Goal: Task Accomplishment & Management: Complete application form

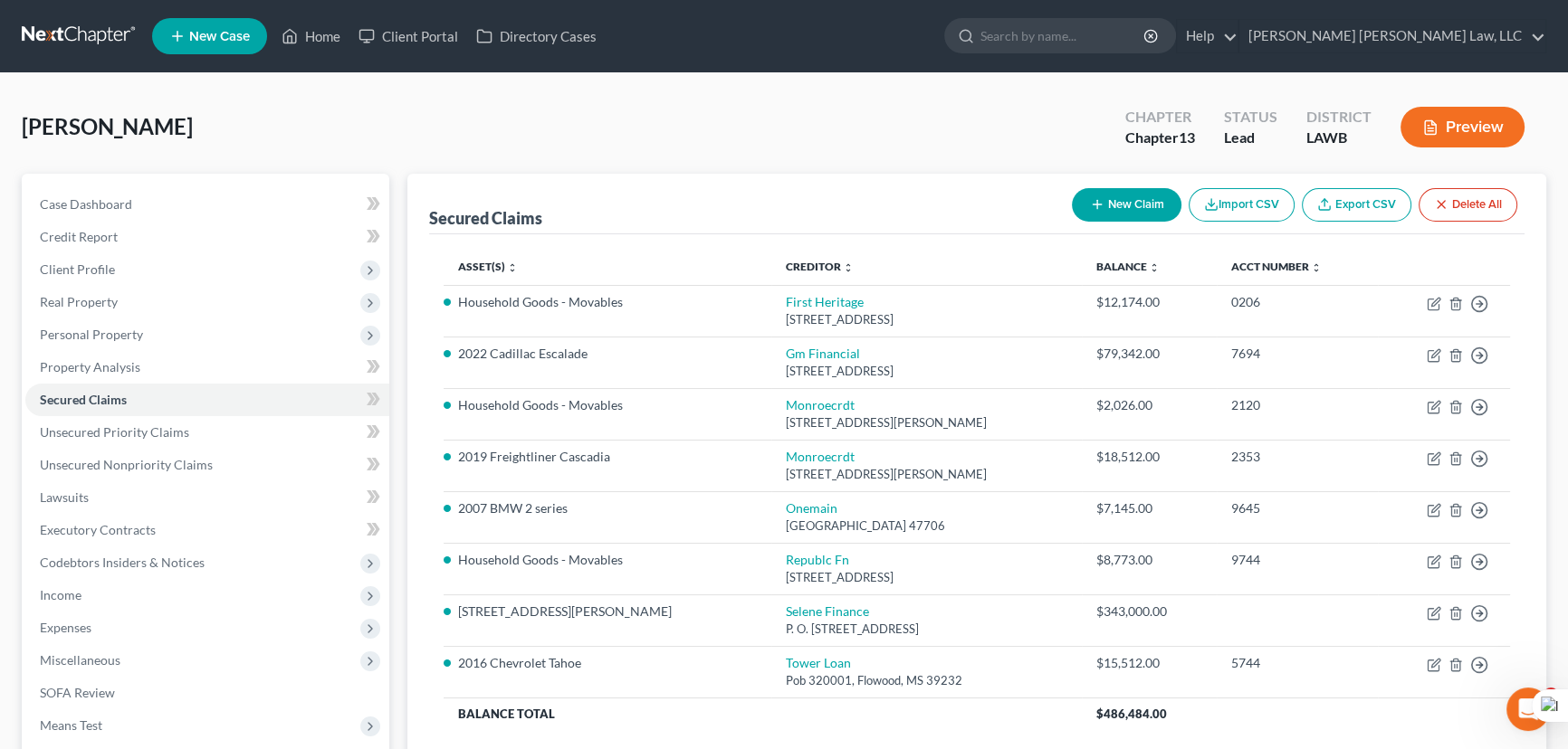
click at [62, 46] on link at bounding box center [79, 36] width 116 height 32
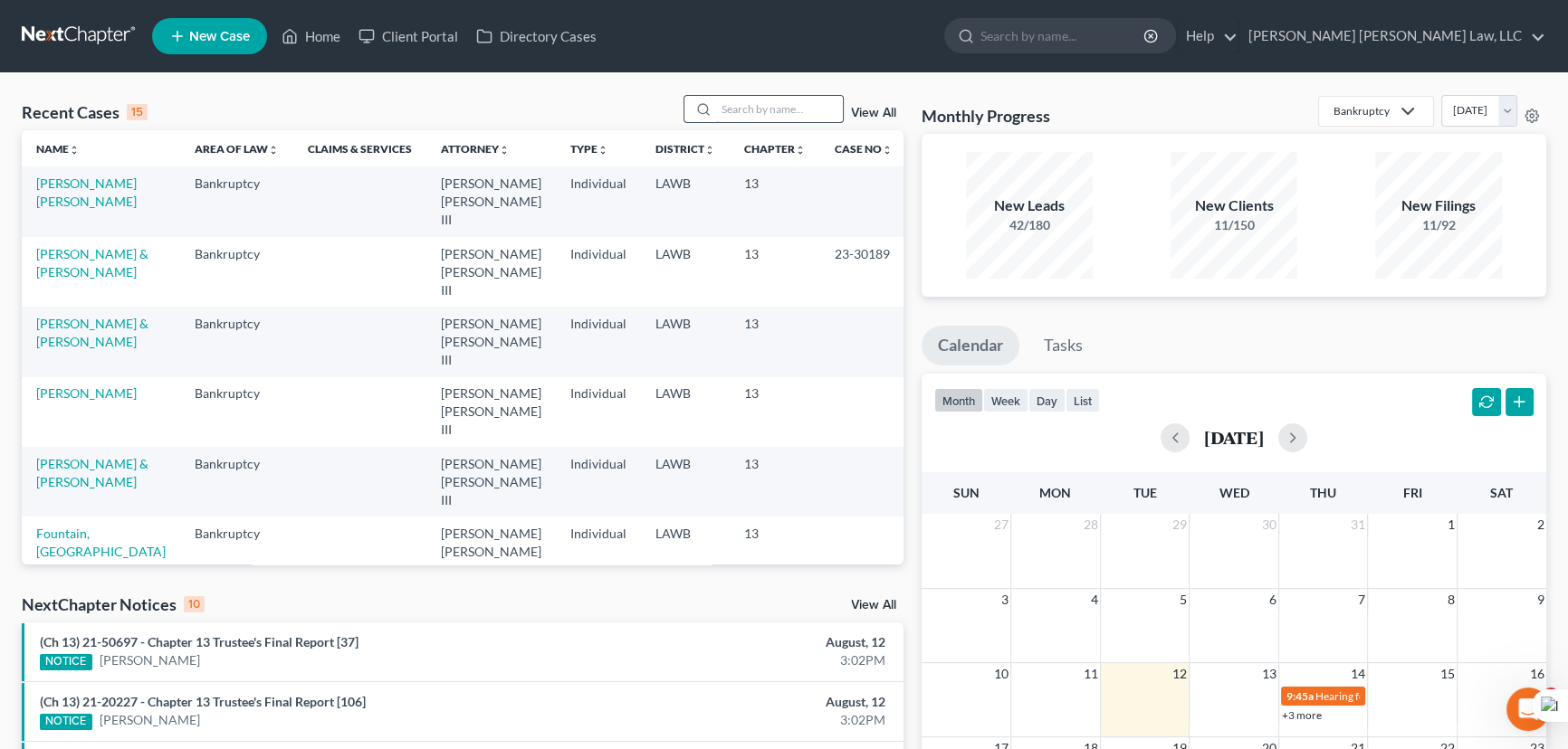
click at [747, 96] on div "Recent Cases 15 View All Name unfold_more expand_more expand_less Area of Law u…" at bounding box center [784, 689] width 1568 height 1233
click at [748, 96] on input "search" at bounding box center [779, 109] width 127 height 26
type input "[PERSON_NAME]"
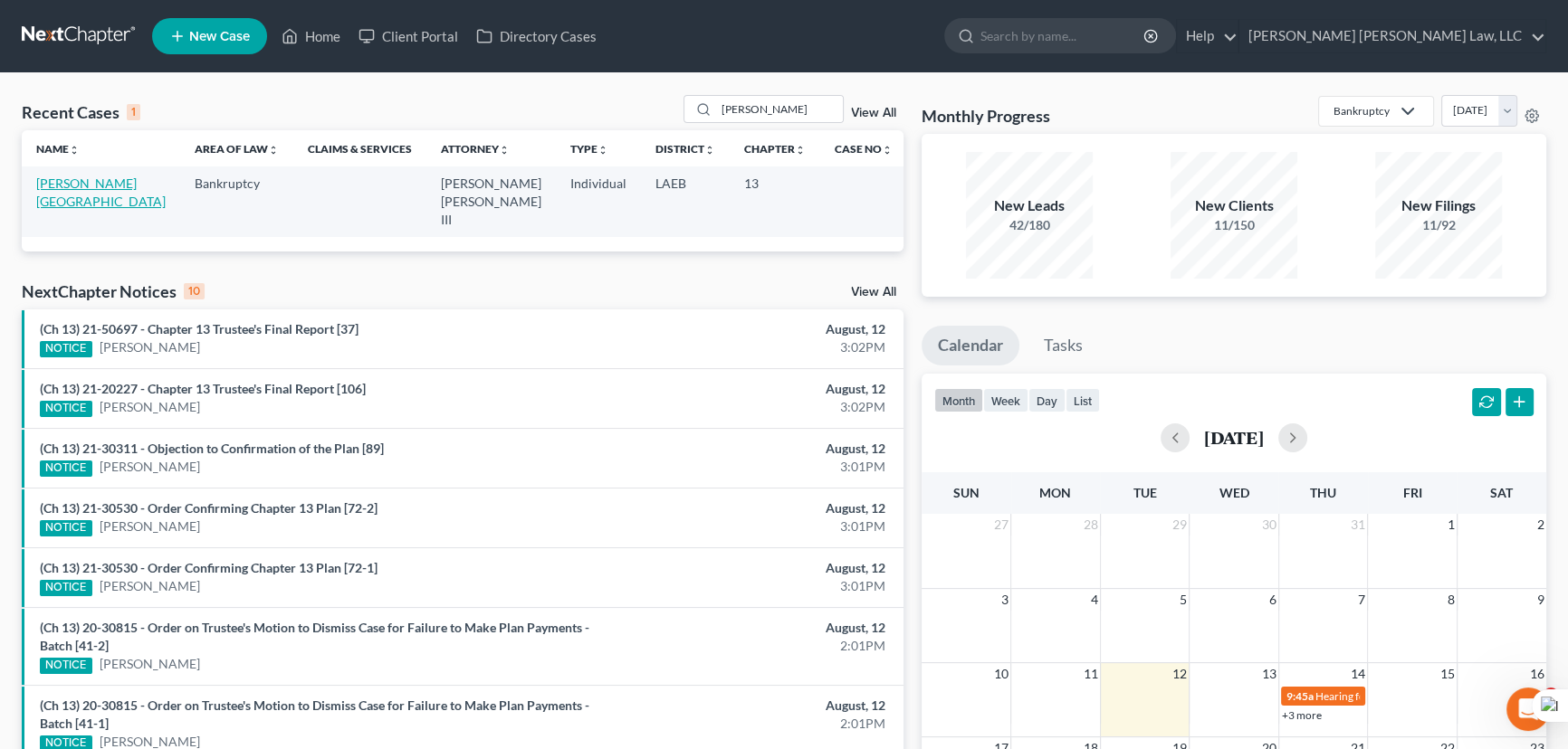
click at [118, 188] on link "[PERSON_NAME][GEOGRAPHIC_DATA]" at bounding box center [101, 192] width 130 height 33
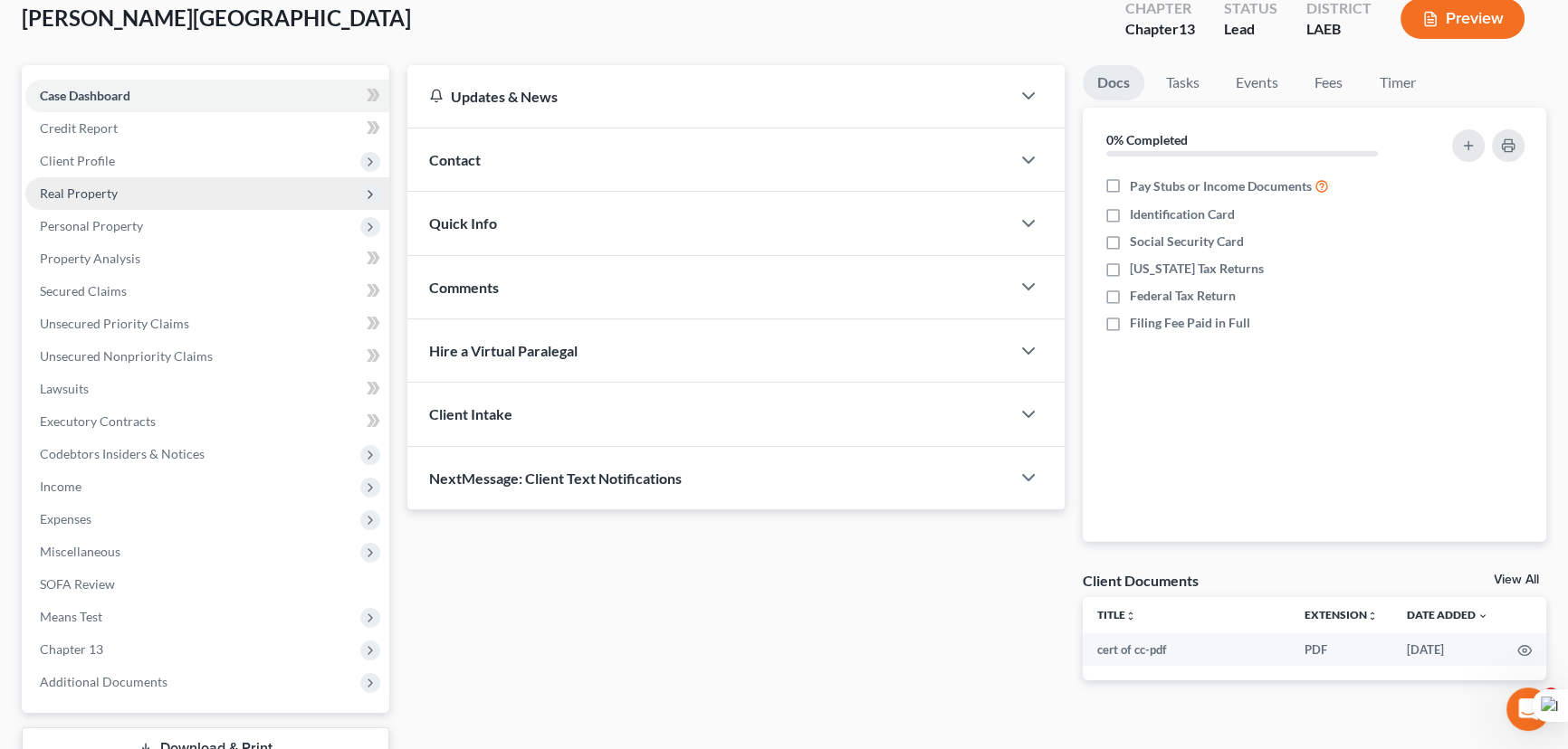
scroll to position [164, 0]
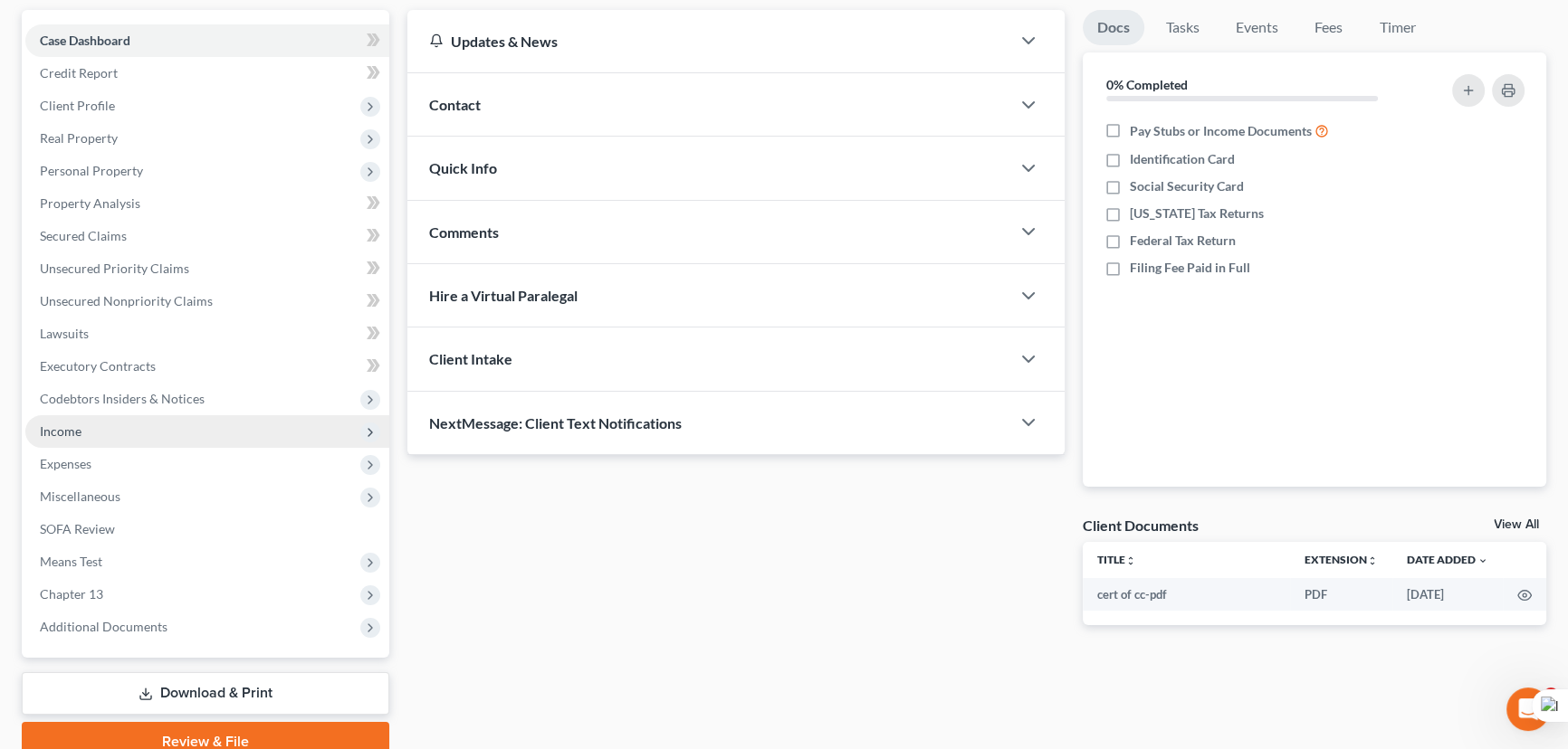
click at [72, 433] on span "Income" at bounding box center [60, 431] width 42 height 16
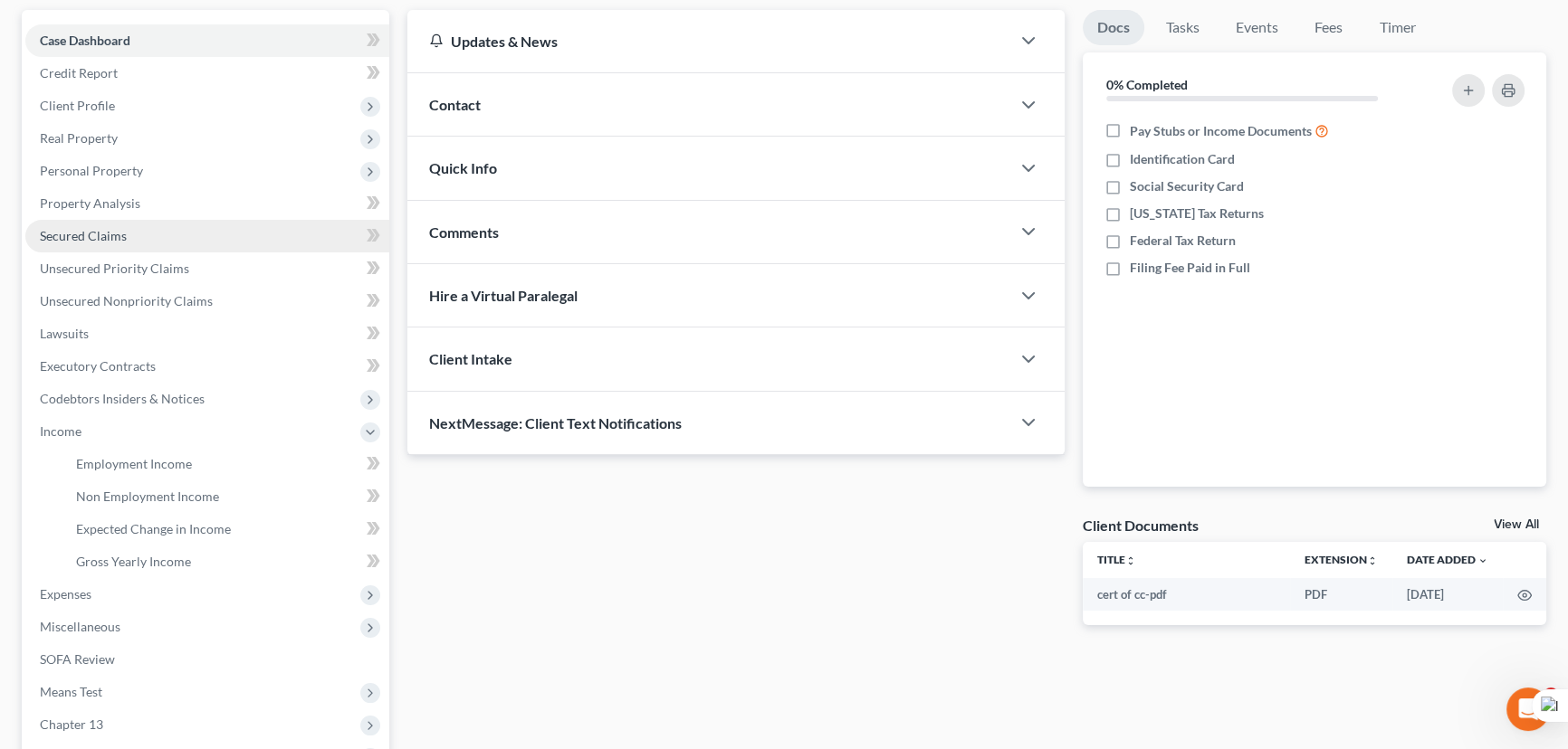
click at [117, 236] on span "Secured Claims" at bounding box center [83, 236] width 87 height 16
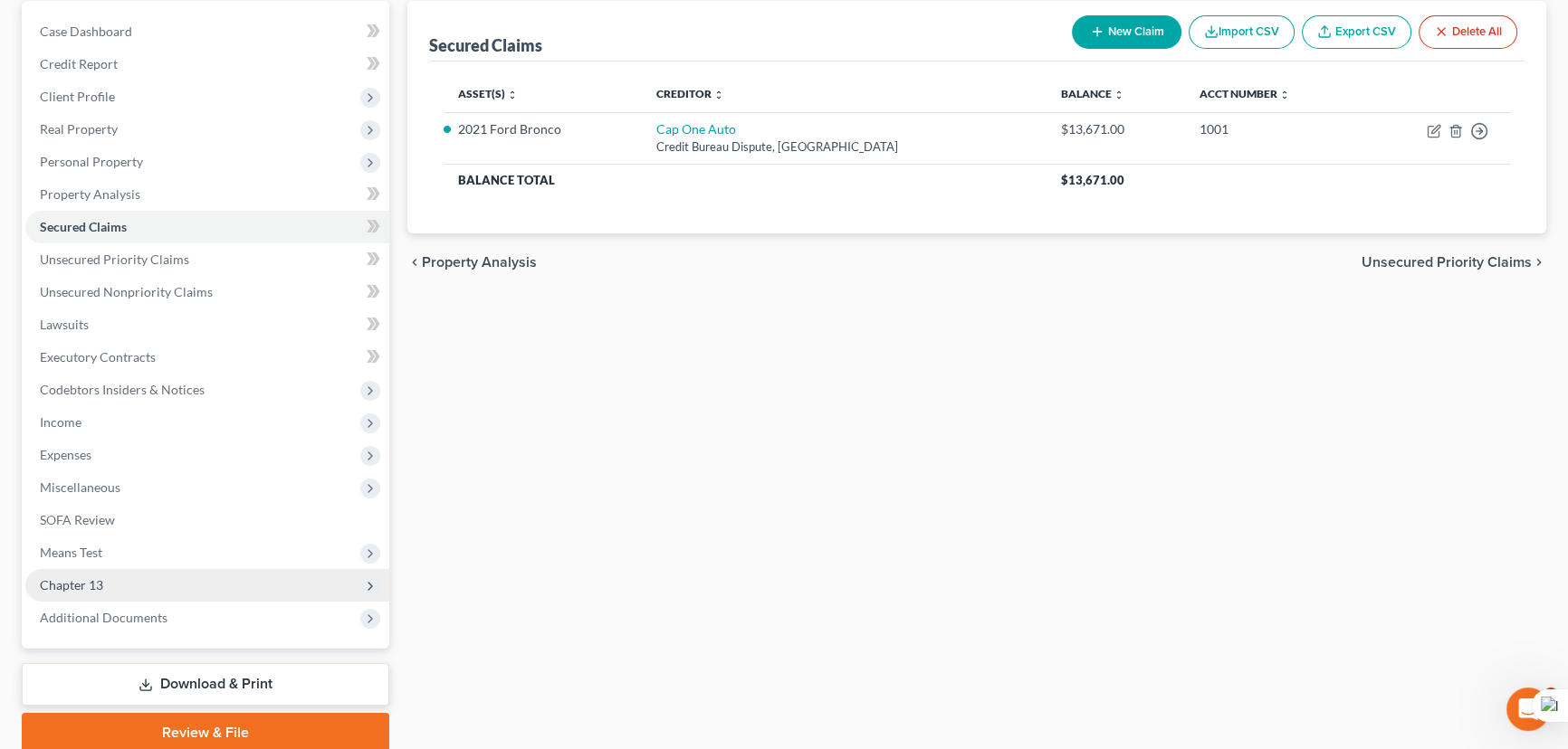
scroll to position [242, 0]
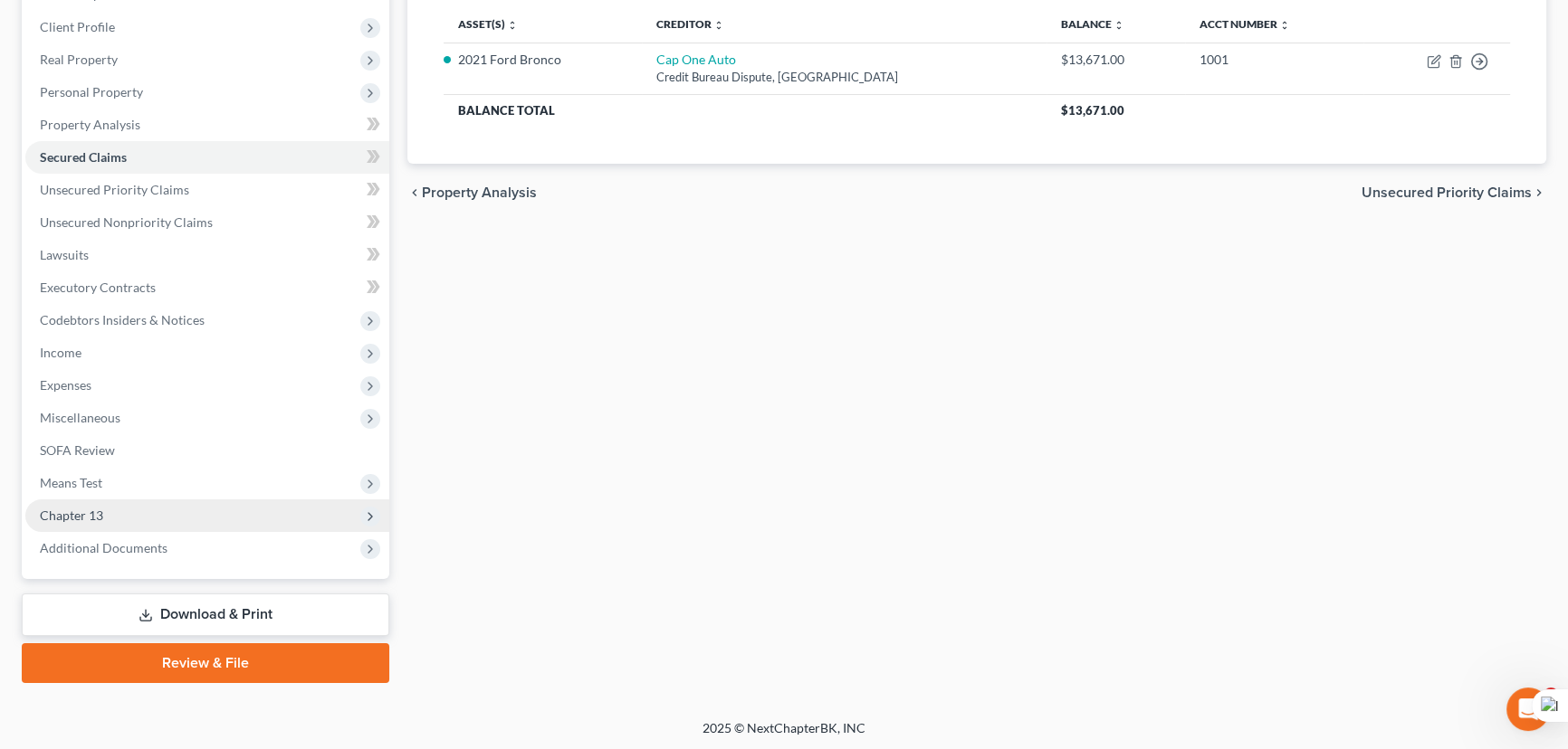
click at [201, 517] on span "Chapter 13" at bounding box center [206, 515] width 364 height 32
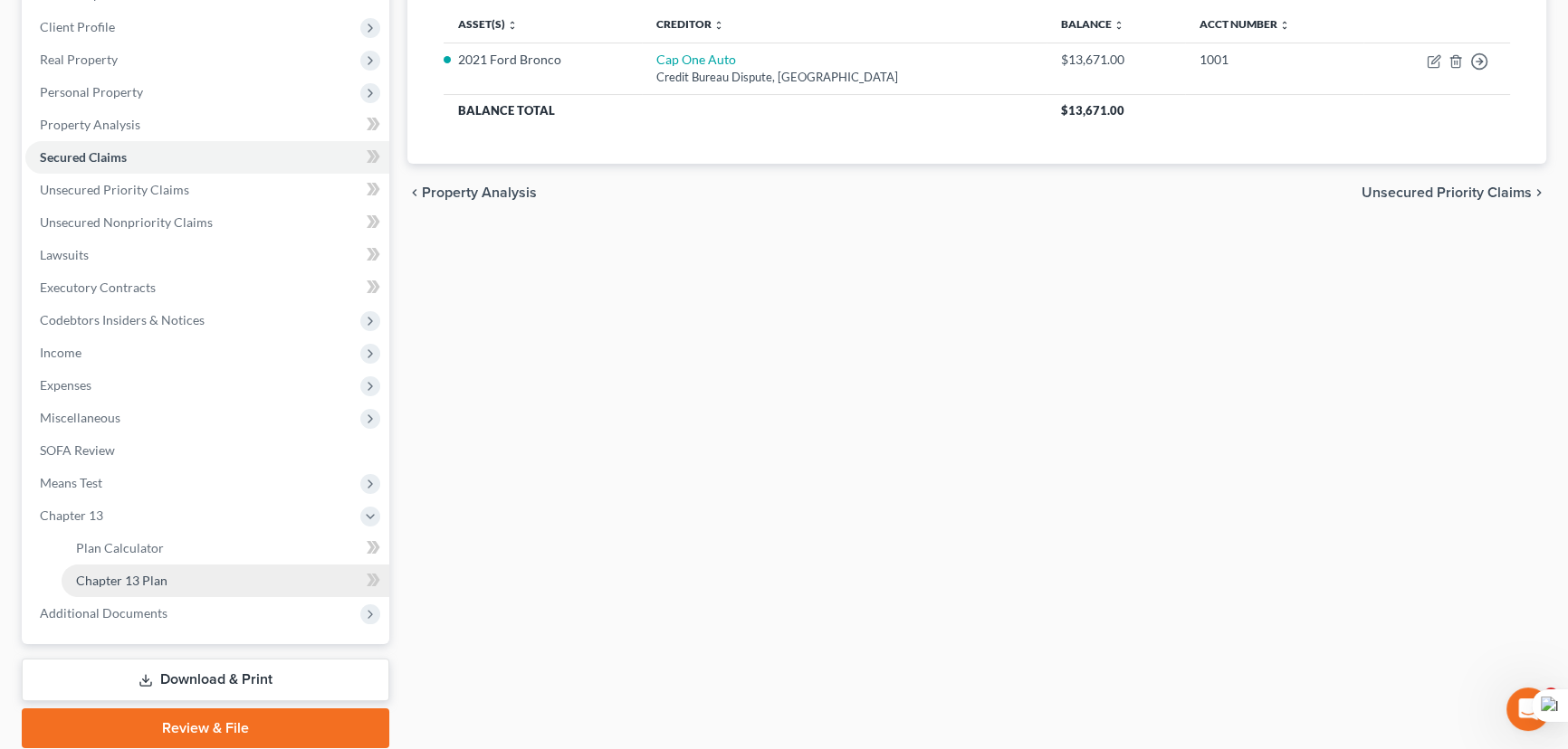
click at [165, 573] on span "Chapter 13 Plan" at bounding box center [121, 581] width 92 height 16
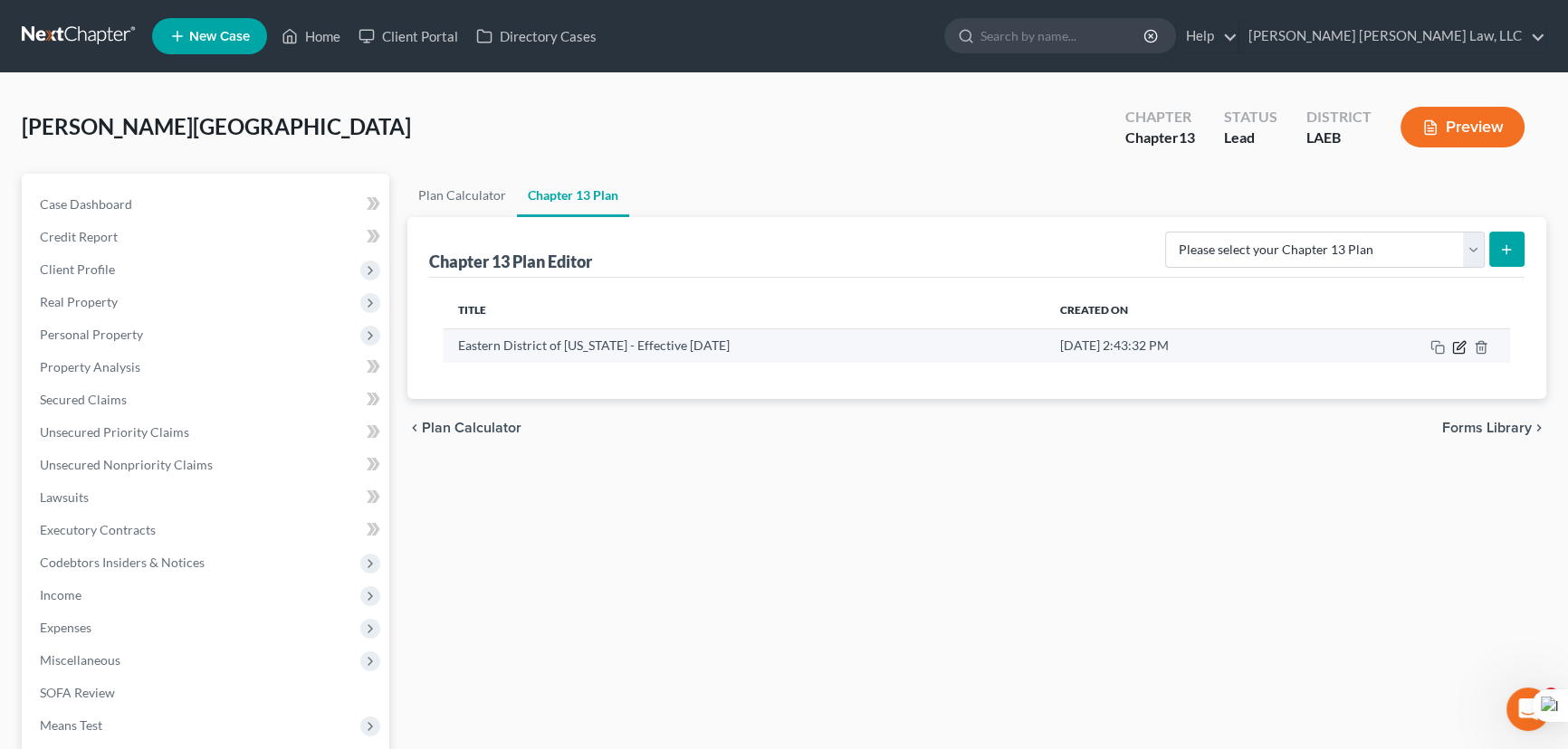
click at [1463, 345] on icon "button" at bounding box center [1460, 348] width 15 height 15
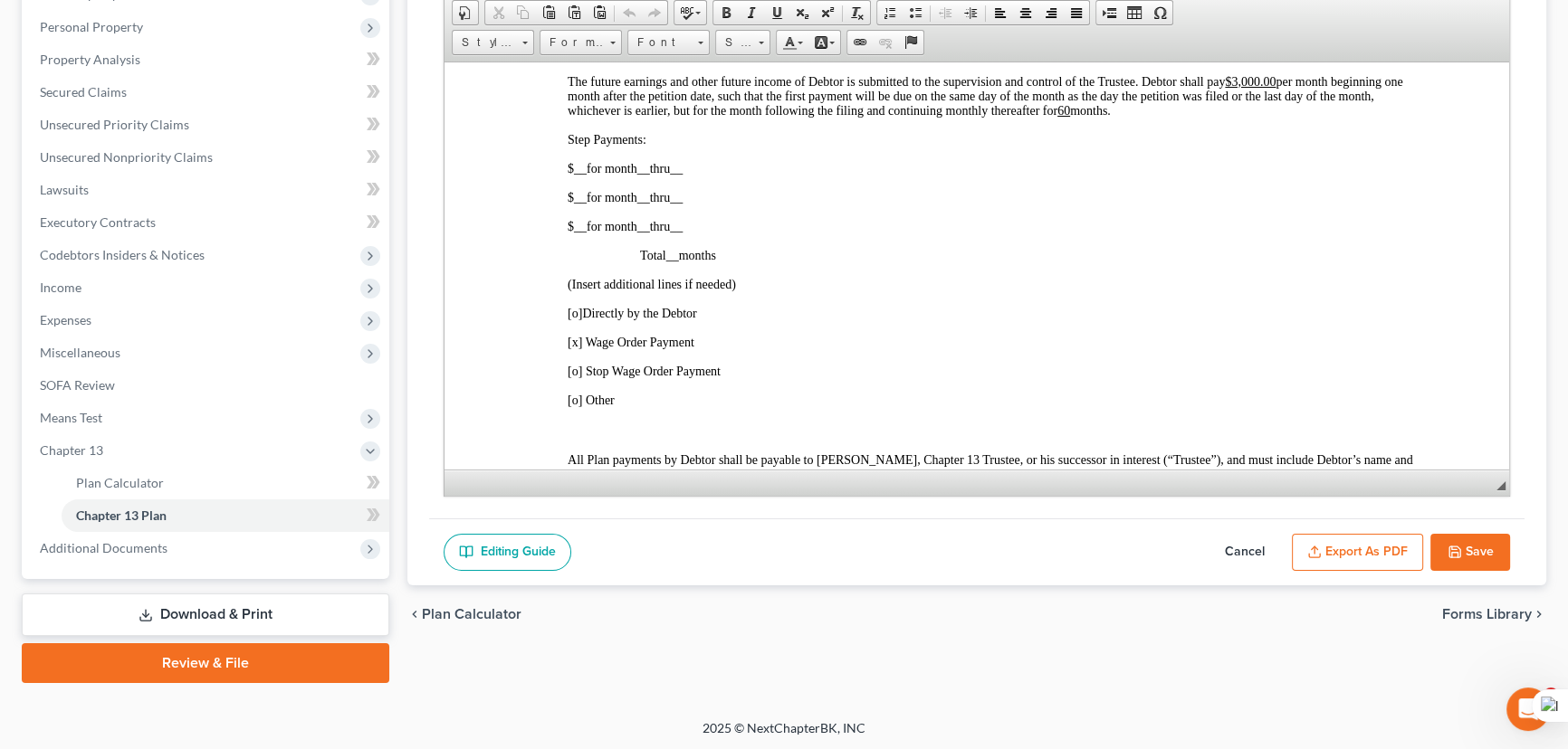
scroll to position [1069, 0]
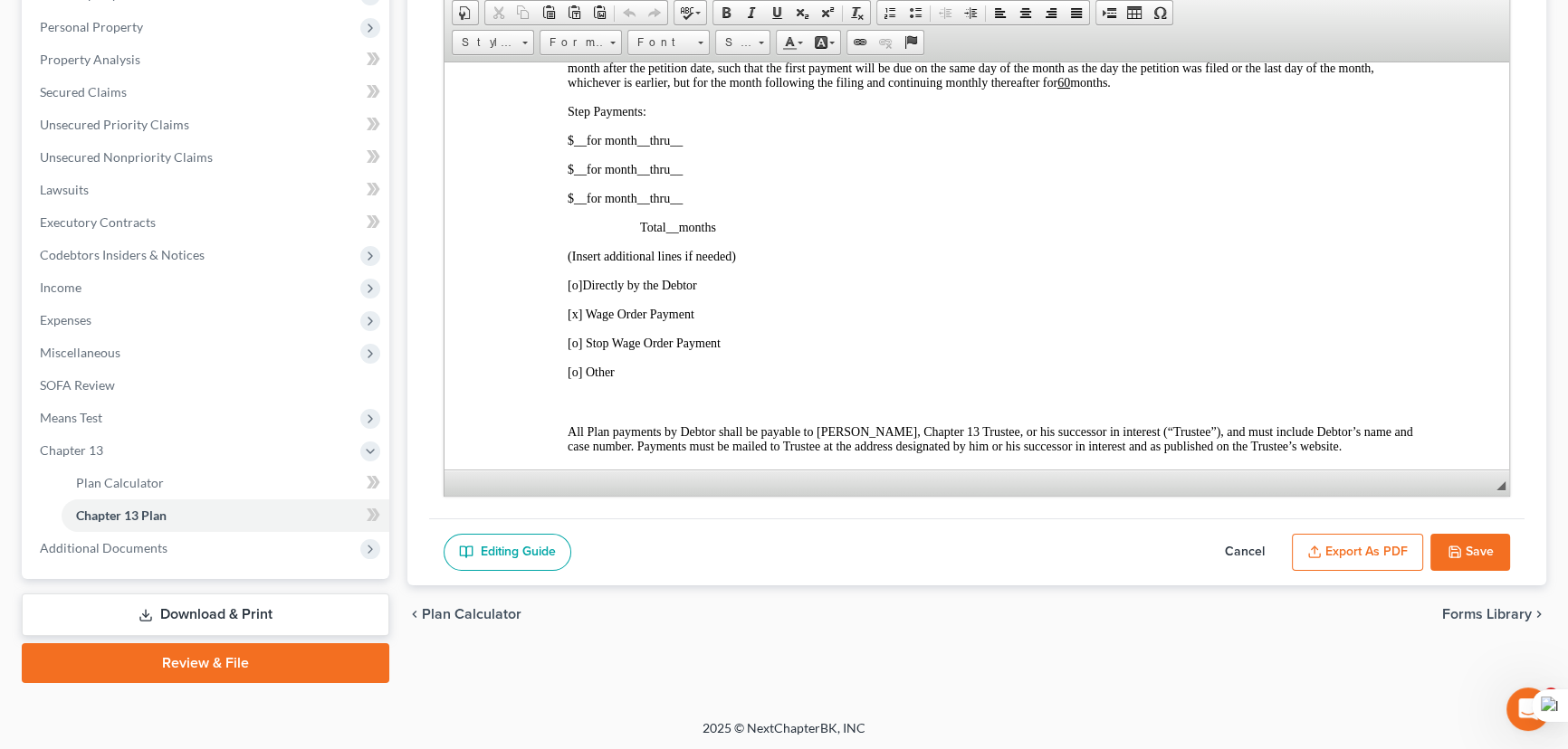
click at [1451, 547] on icon "button" at bounding box center [1455, 552] width 15 height 15
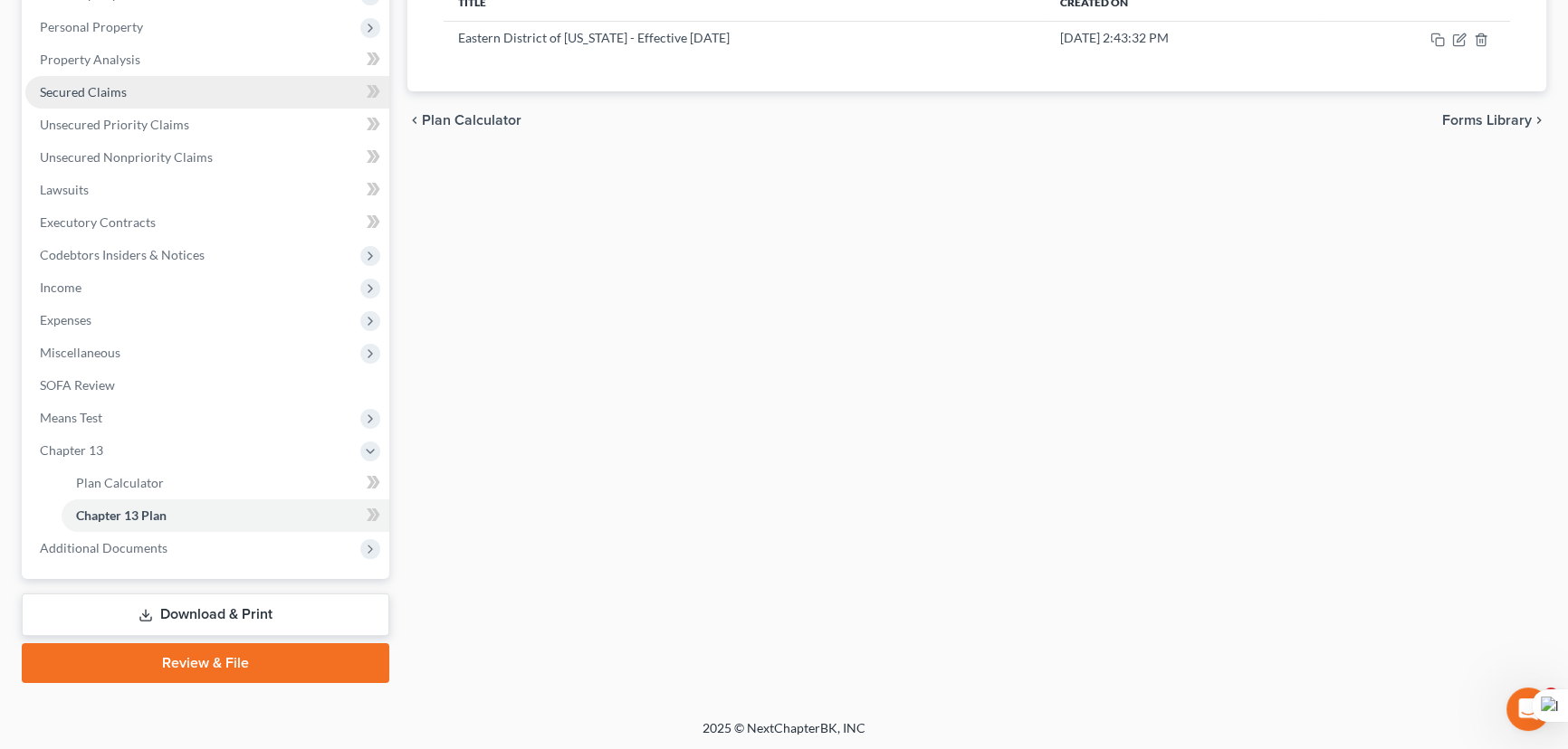
drag, startPoint x: 67, startPoint y: 90, endPoint x: 80, endPoint y: 99, distance: 15.8
click at [68, 90] on span "Secured Claims" at bounding box center [83, 92] width 87 height 16
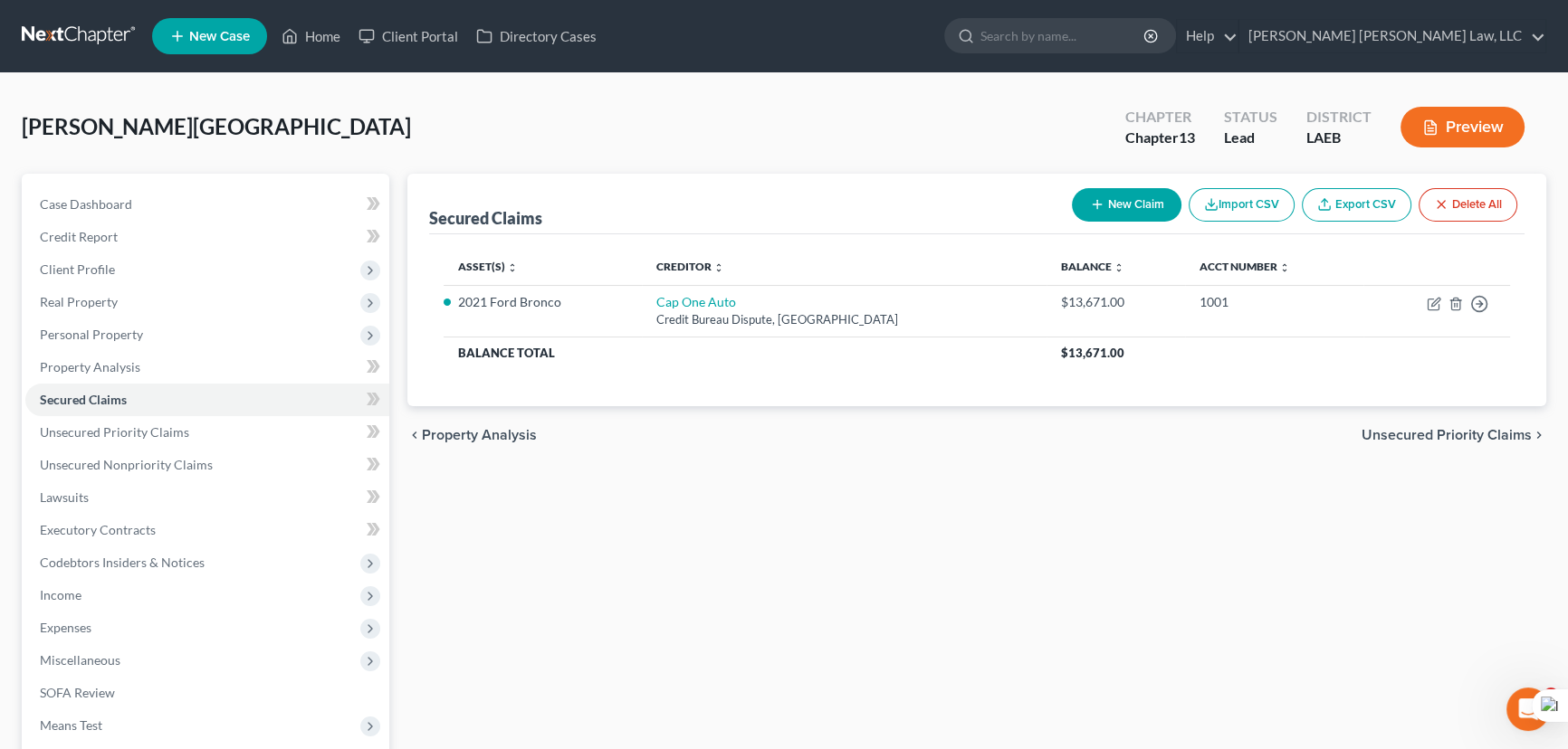
click at [866, 537] on div "Secured Claims New Claim Import CSV Export CSV Delete All Asset(s) expand_more …" at bounding box center [977, 549] width 1157 height 752
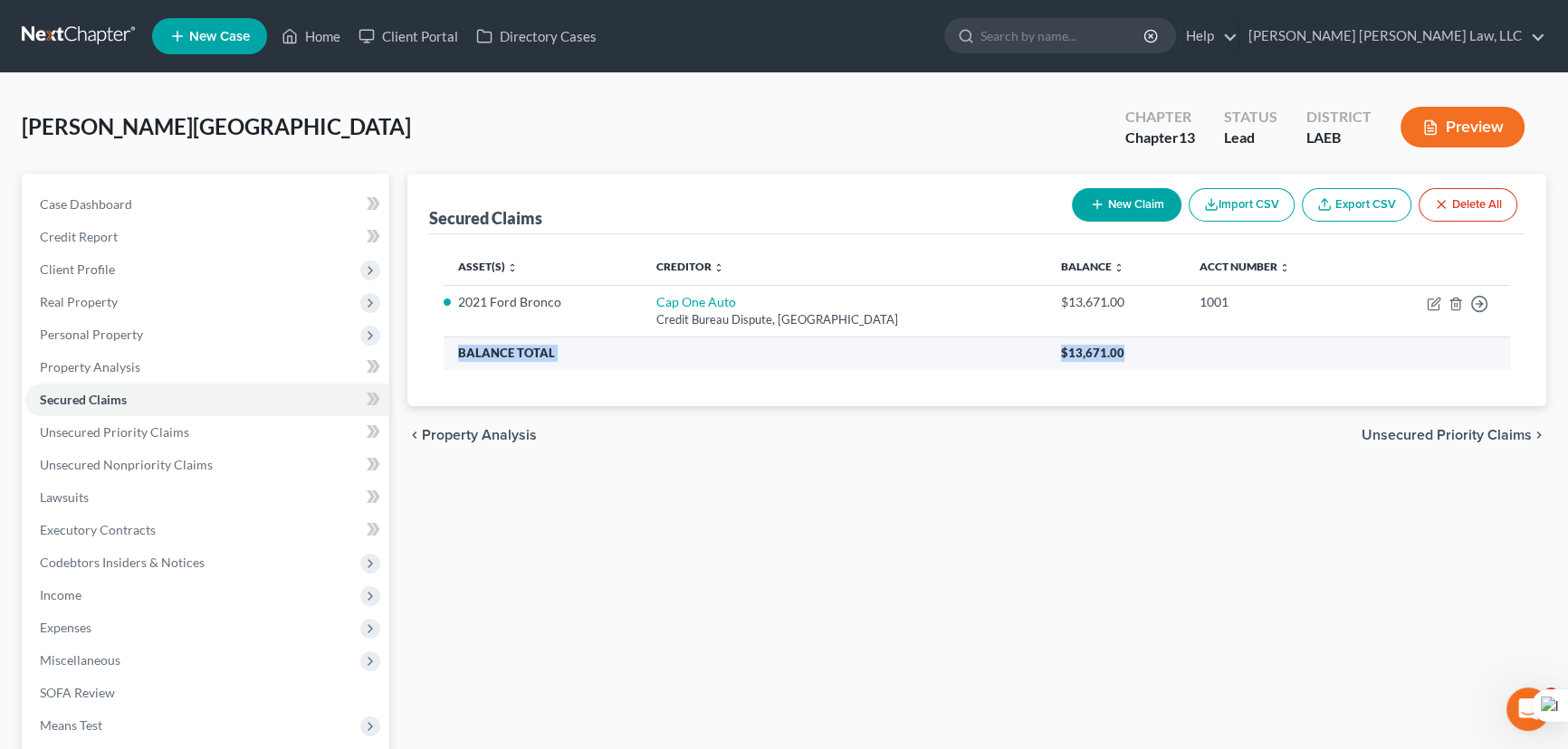
click at [1375, 339] on tbody "2021 Ford Bronco Cap One Auto Credit Bureau Dispute, [GEOGRAPHIC_DATA] $13,671.…" at bounding box center [977, 326] width 1067 height 84
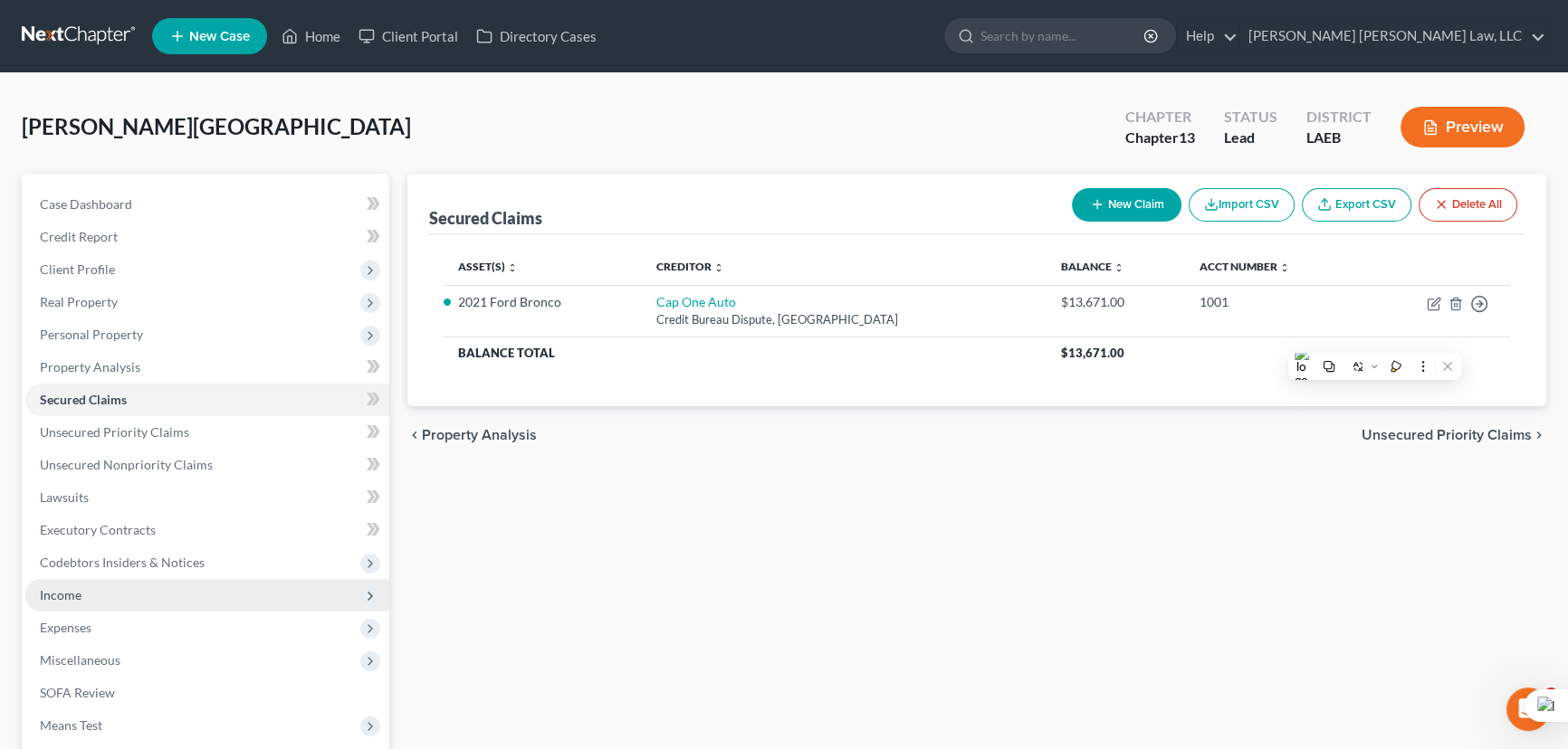
click at [195, 592] on span "Income" at bounding box center [206, 595] width 364 height 32
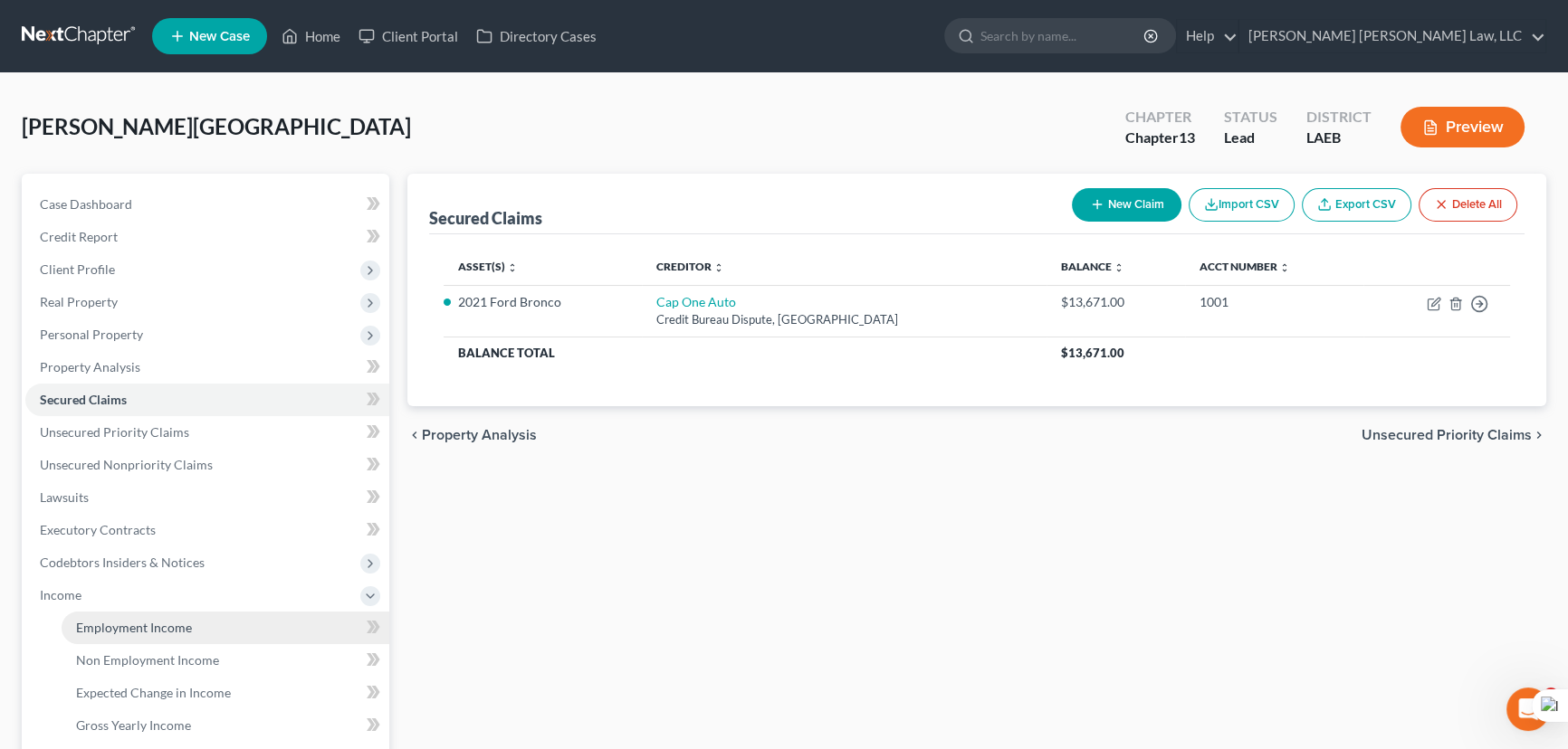
click at [190, 620] on span "Employment Income" at bounding box center [133, 627] width 116 height 16
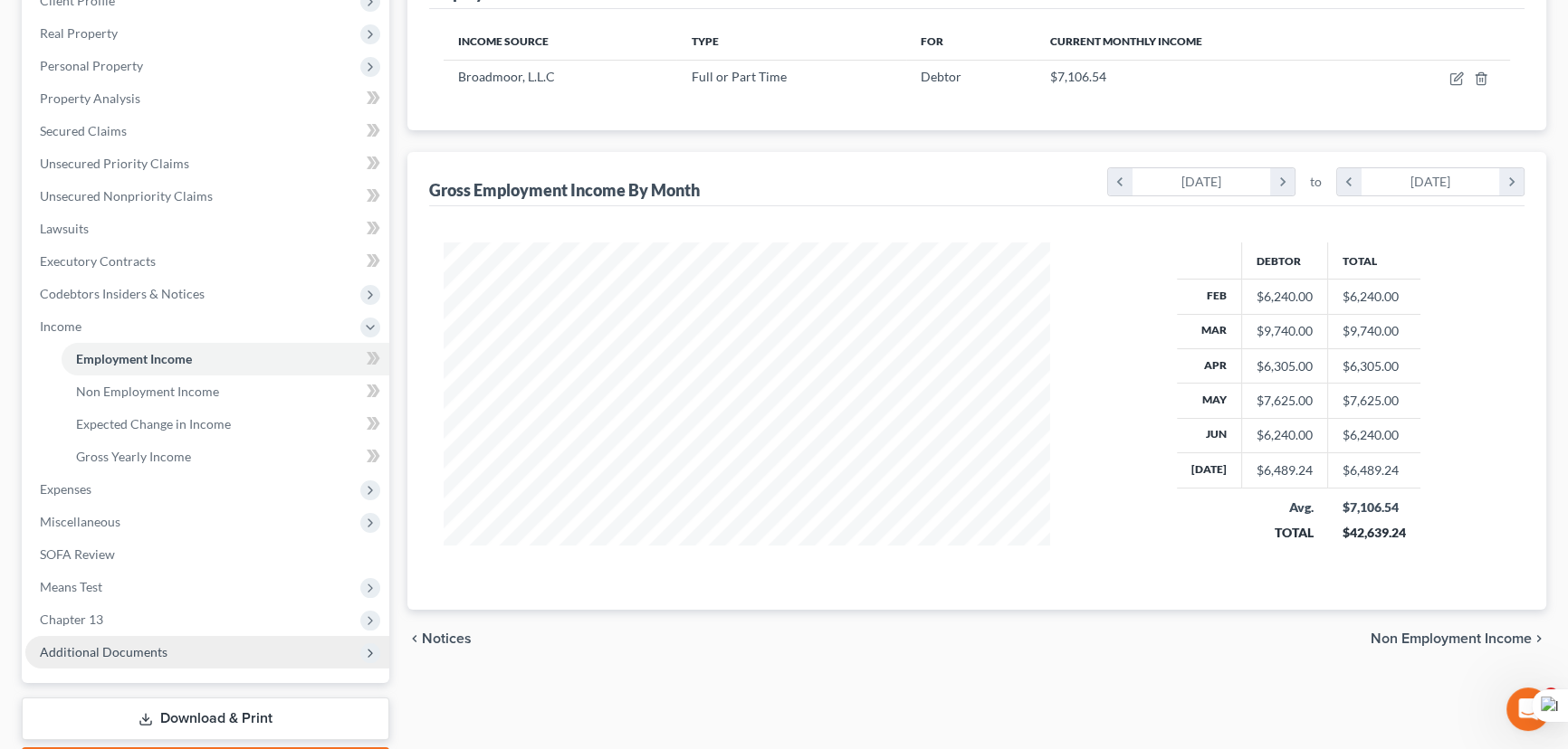
scroll to position [290, 0]
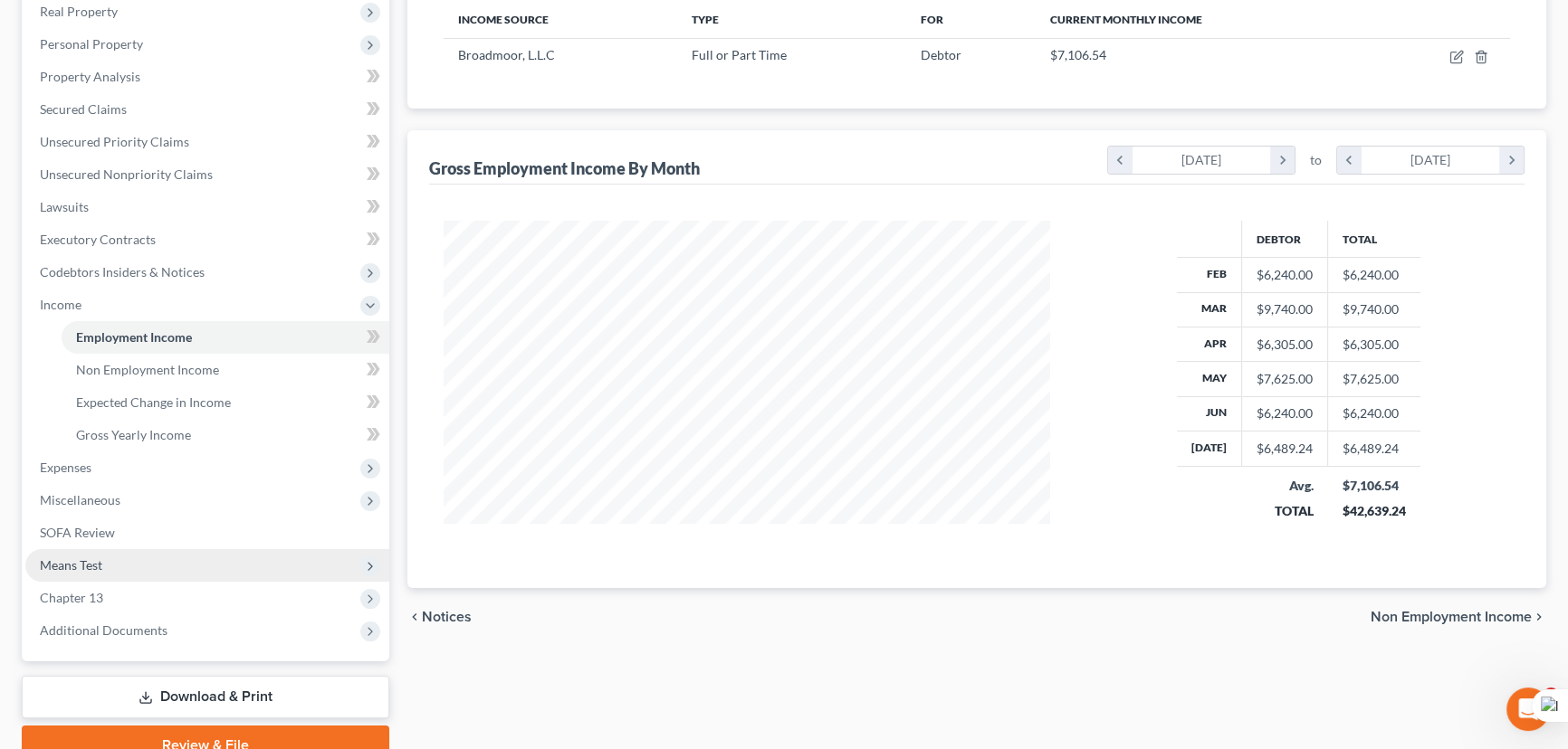
click at [106, 555] on span "Means Test" at bounding box center [206, 565] width 364 height 32
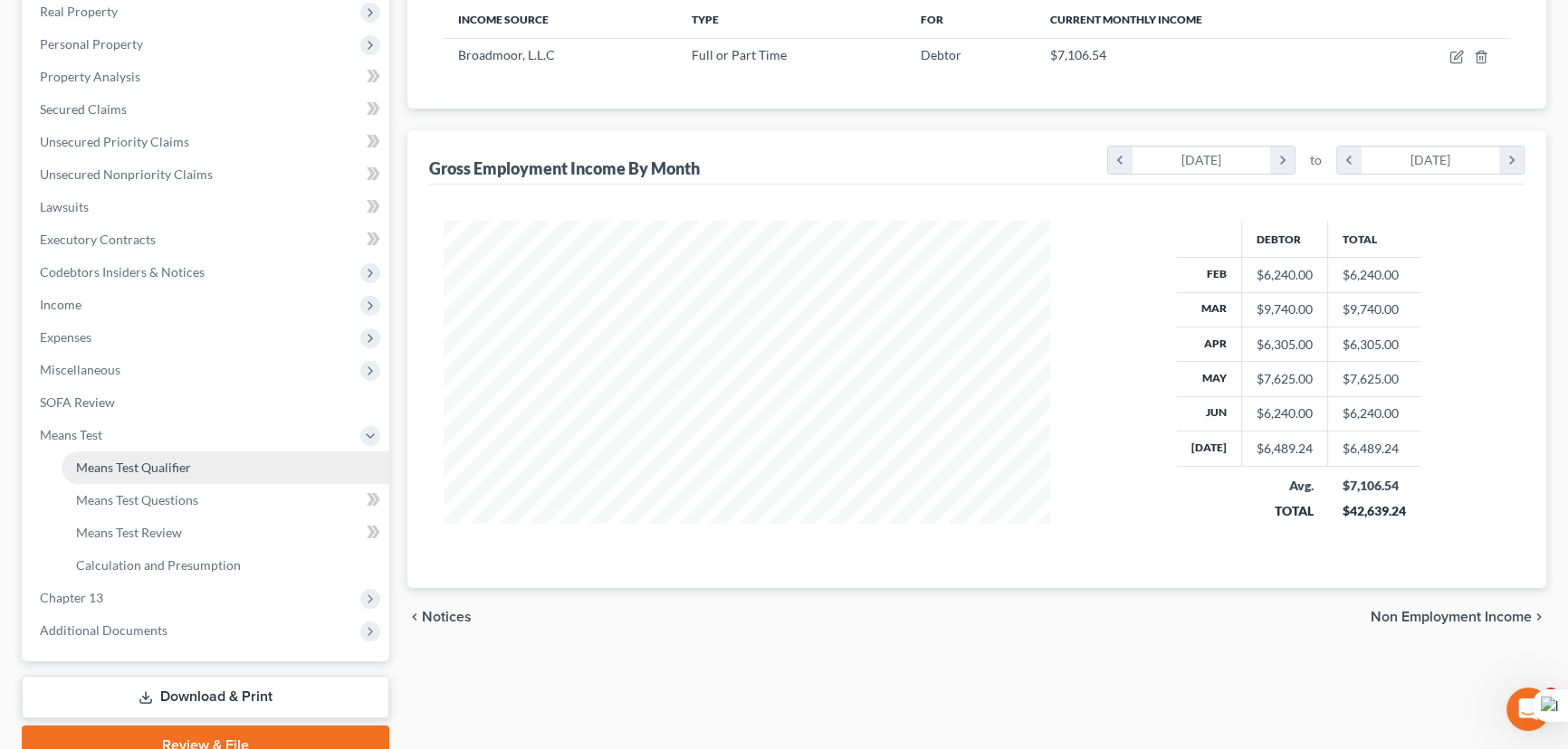
click at [130, 474] on link "Means Test Qualifier" at bounding box center [226, 467] width 327 height 32
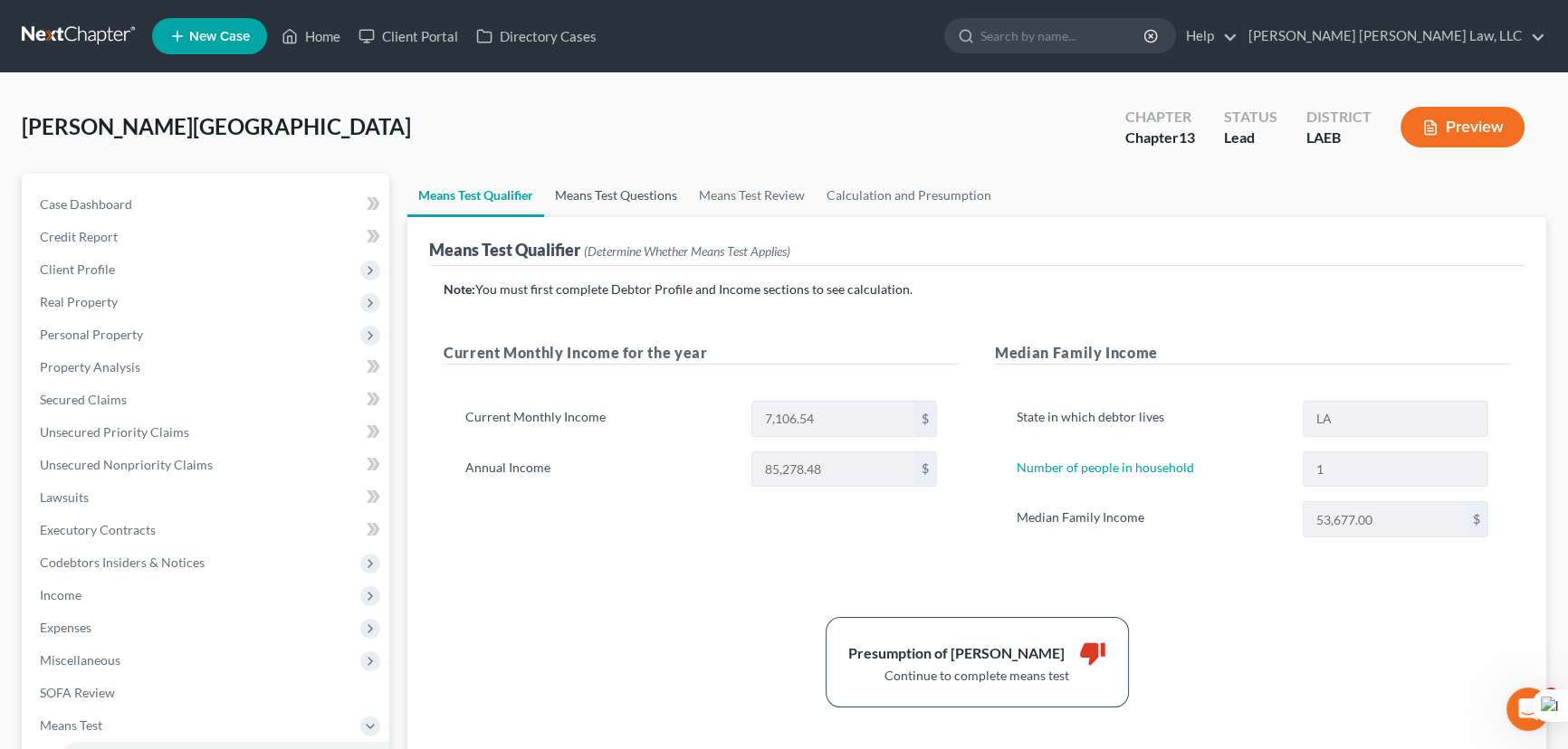
click at [593, 181] on link "Means Test Questions" at bounding box center [616, 195] width 144 height 43
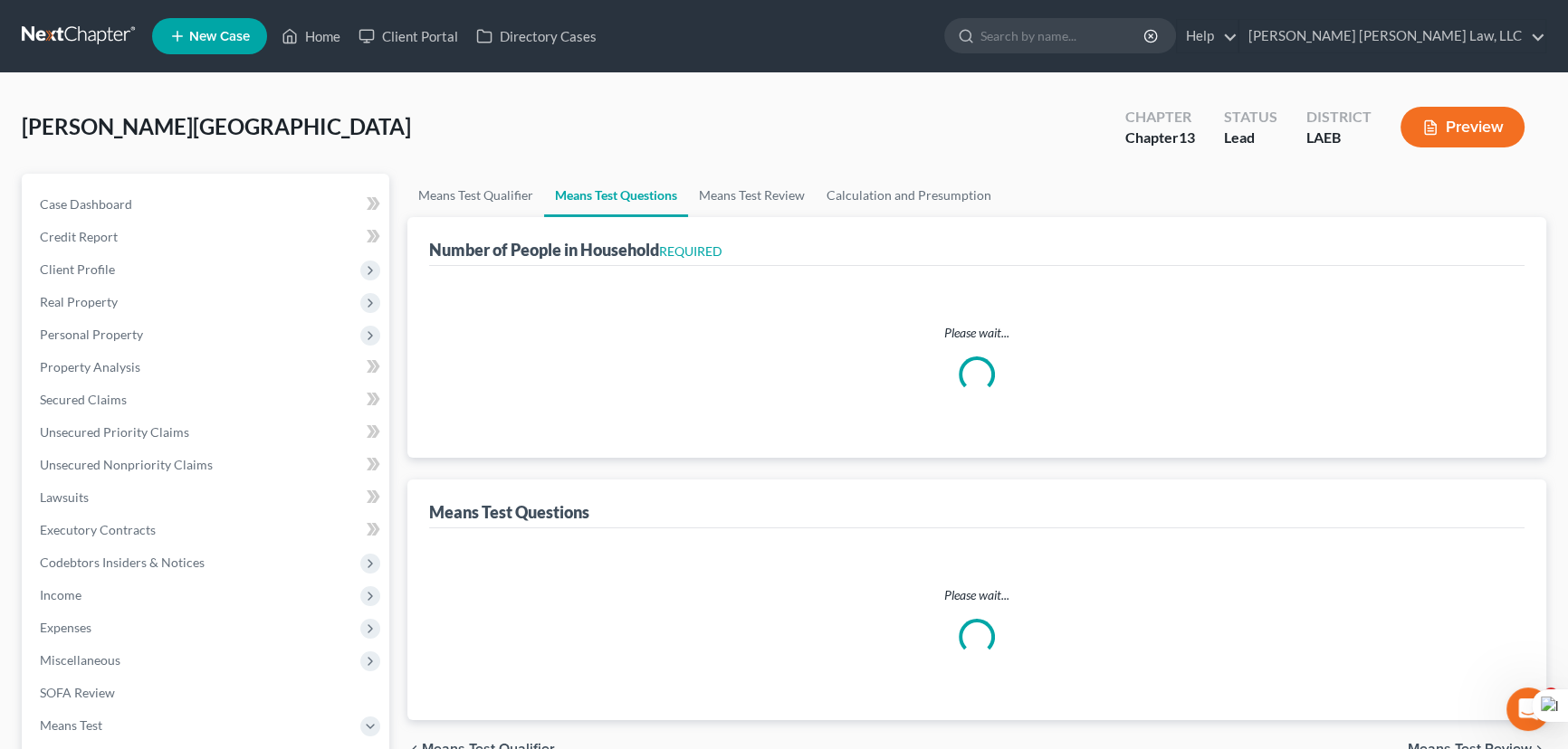
select select "1"
select select "60"
select select "1"
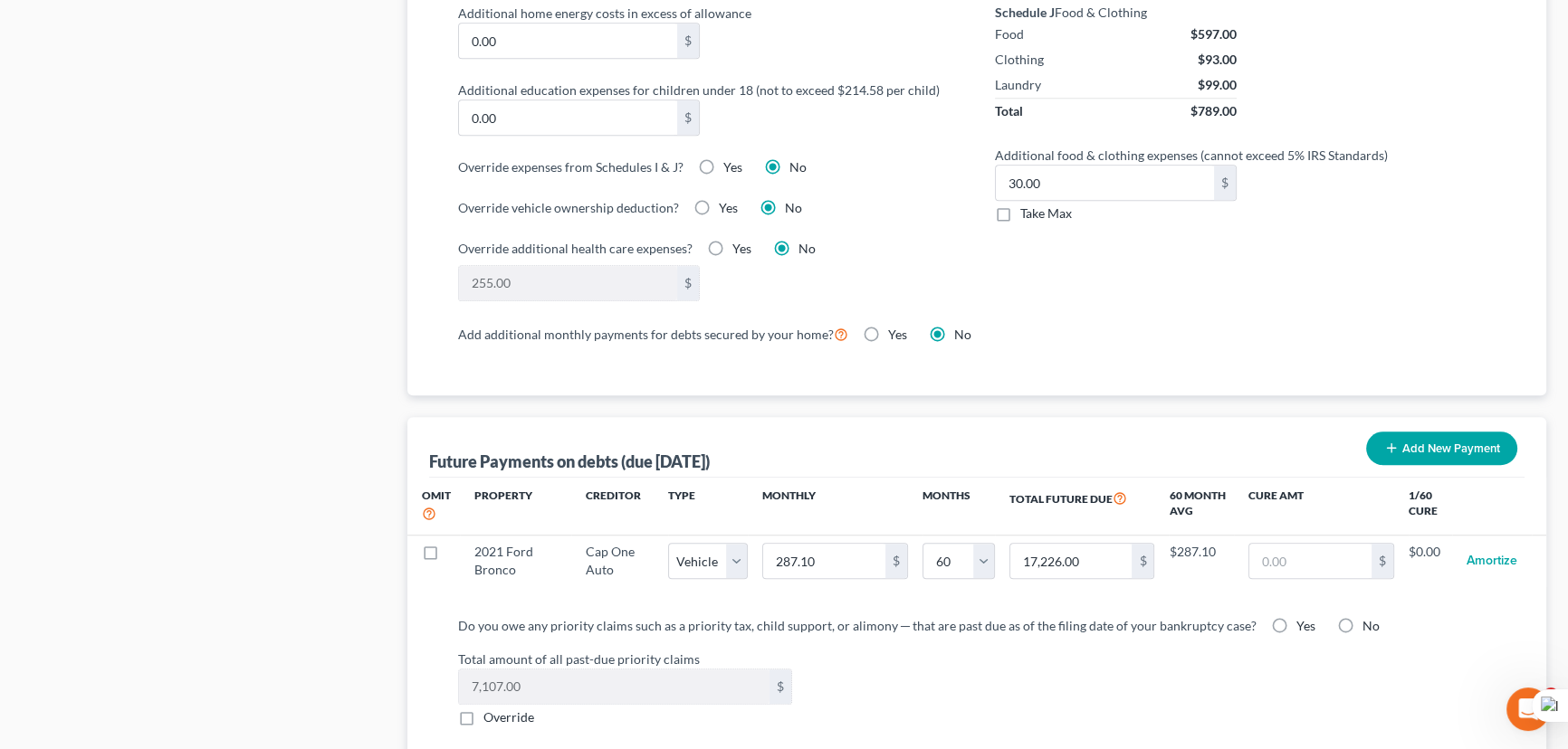
scroll to position [1368, 0]
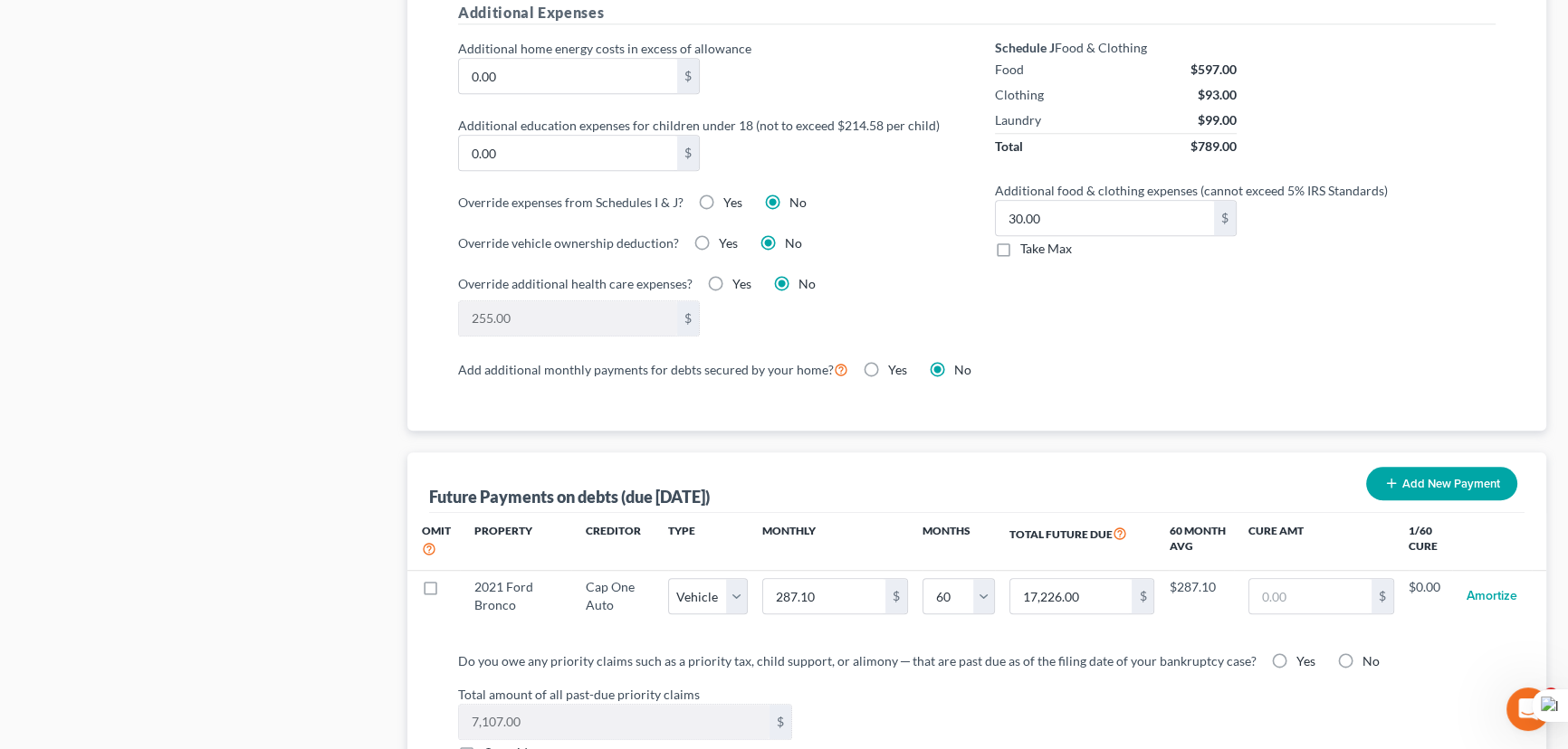
click at [1020, 241] on label "Take Max" at bounding box center [1046, 249] width 52 height 18
click at [1028, 241] on input "Take Max" at bounding box center [1033, 245] width 12 height 12
checkbox input "true"
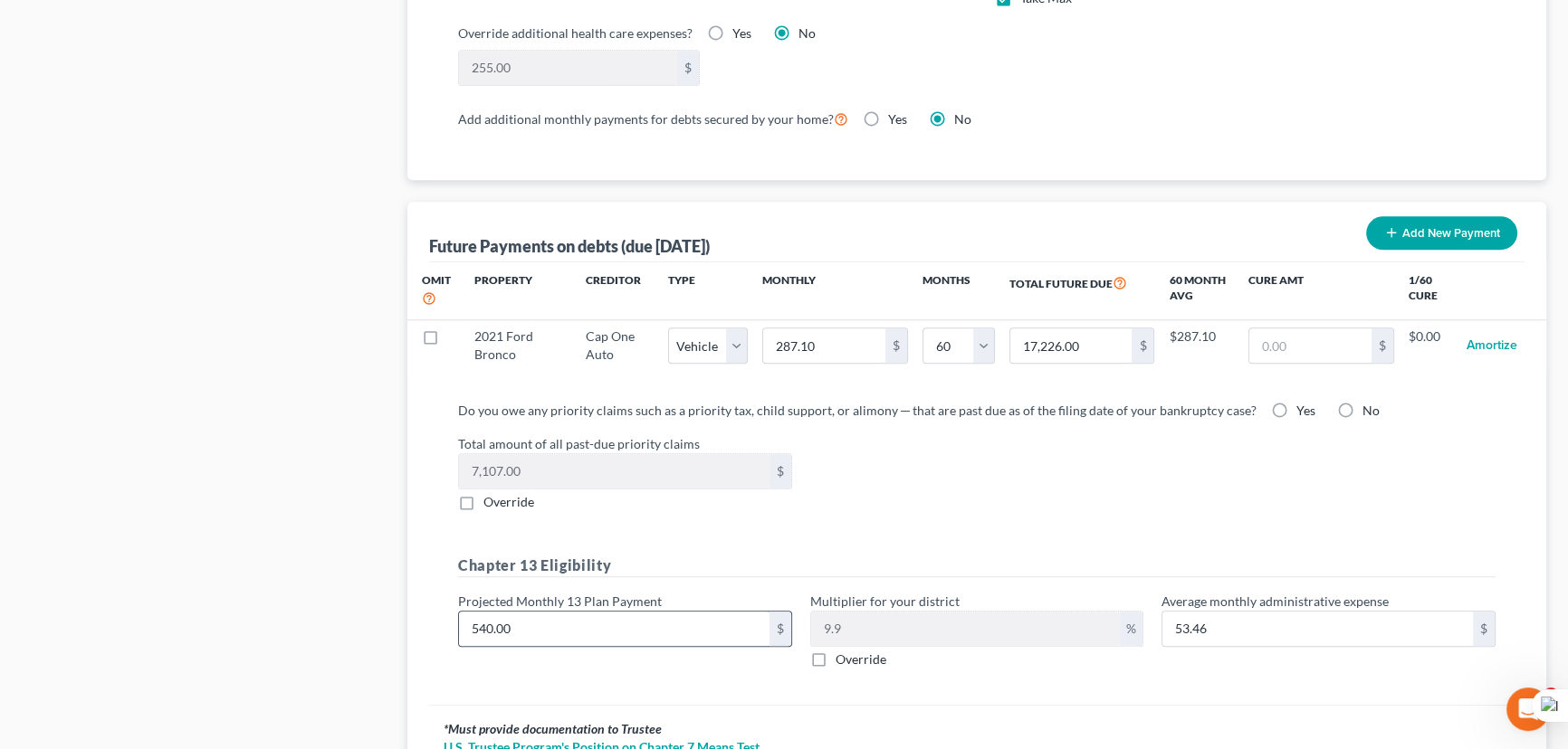
scroll to position [1779, 0]
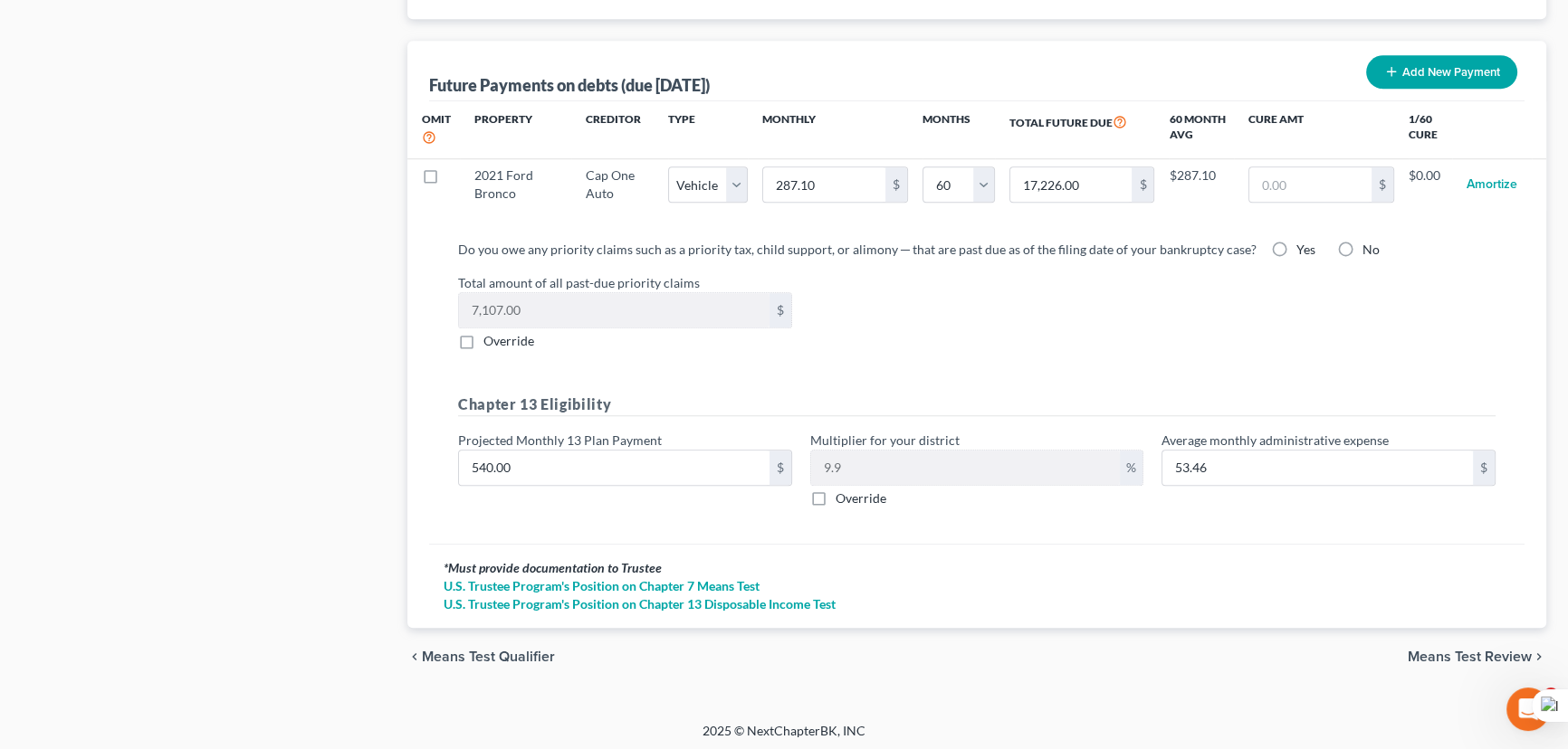
click at [1463, 650] on span "Means Test Review" at bounding box center [1470, 657] width 124 height 15
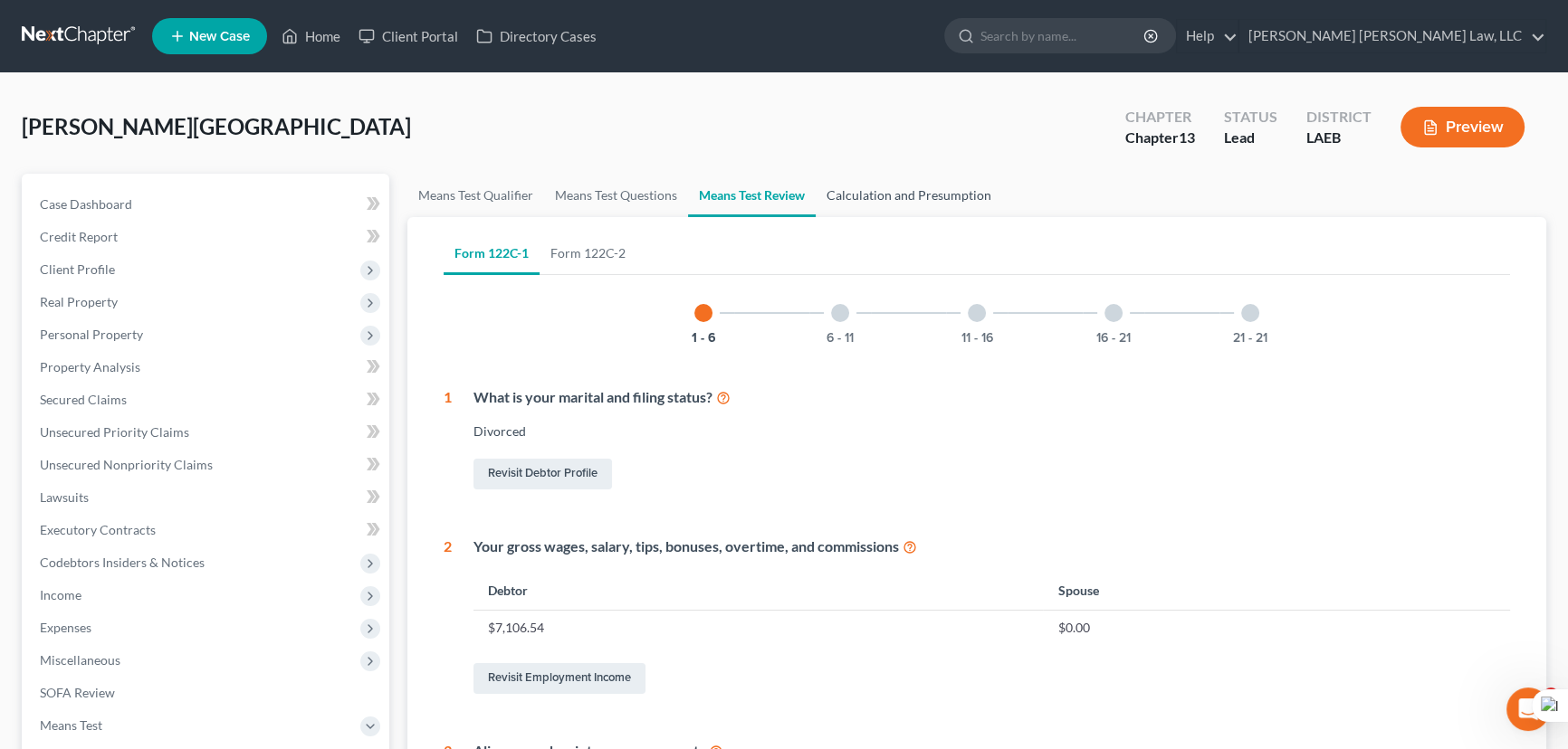
click at [887, 190] on link "Calculation and Presumption" at bounding box center [909, 195] width 187 height 43
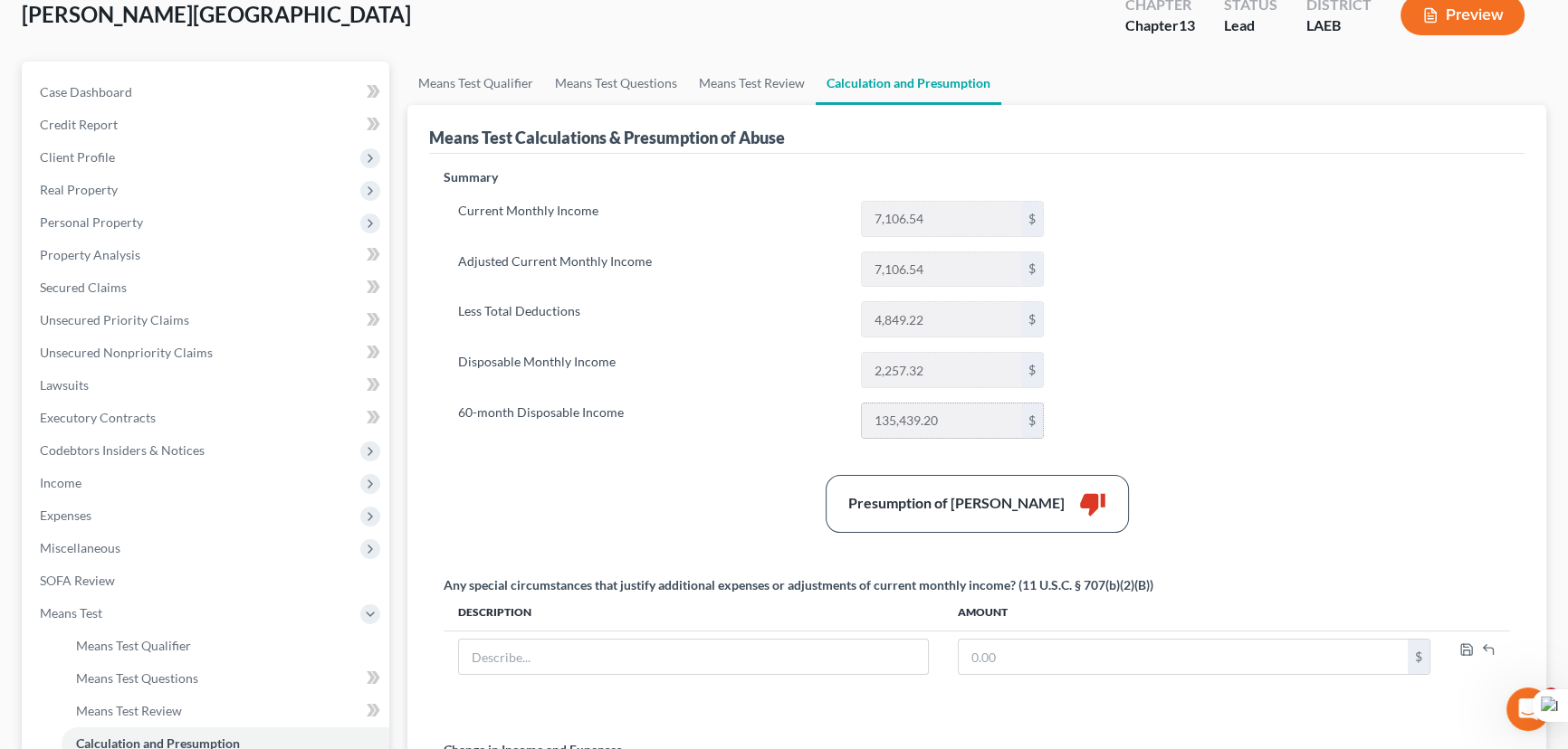
scroll to position [164, 0]
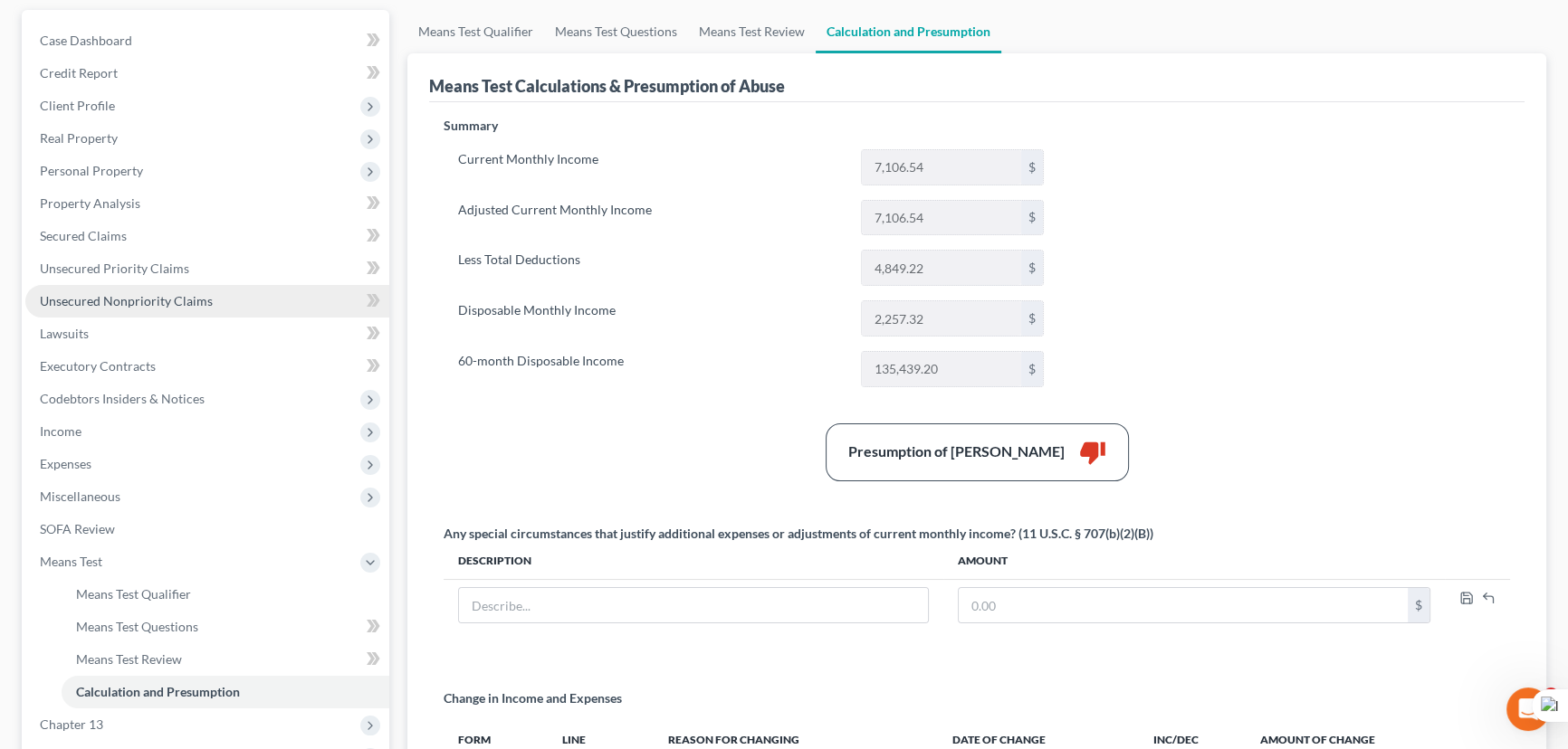
click at [96, 297] on span "Unsecured Nonpriority Claims" at bounding box center [126, 301] width 173 height 16
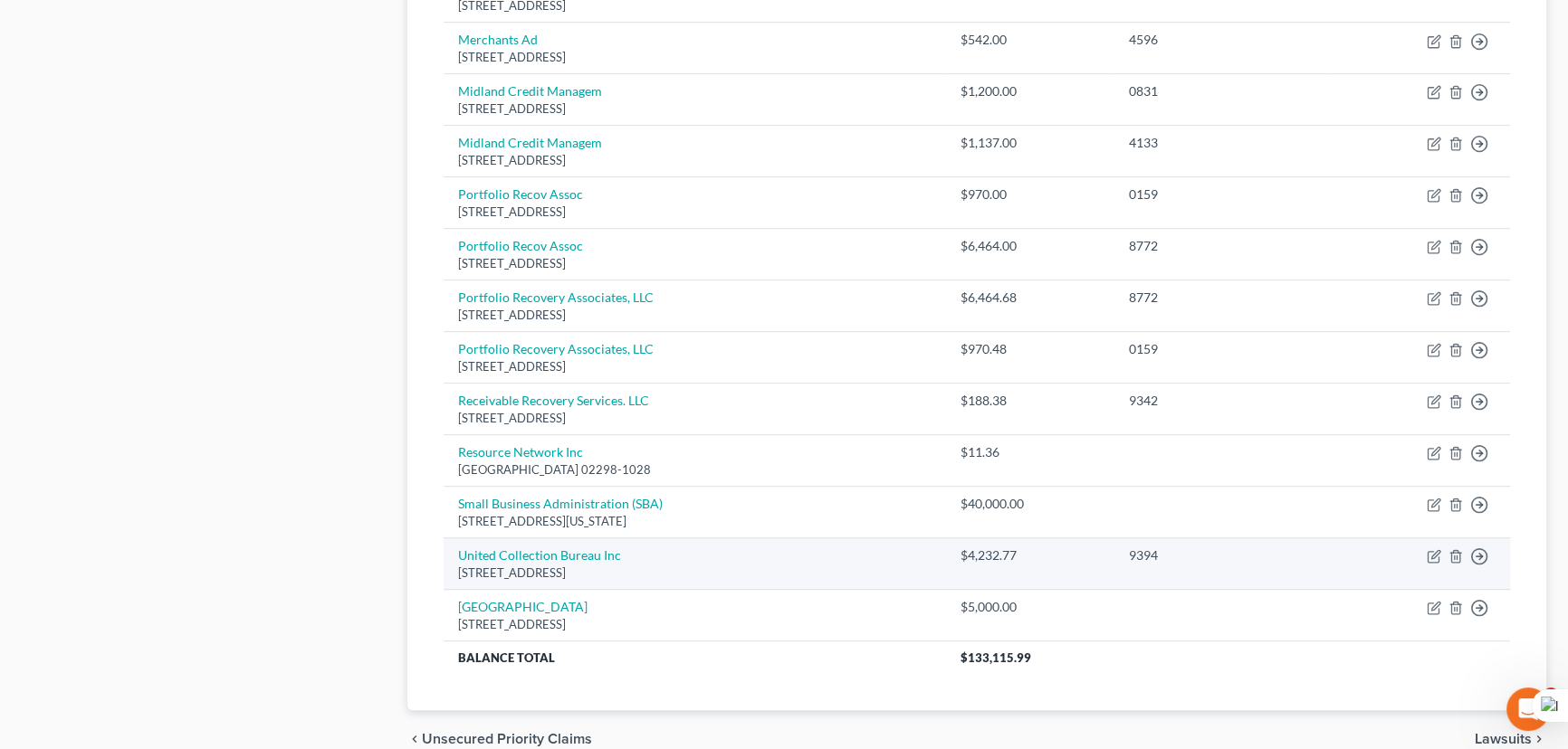
scroll to position [905, 0]
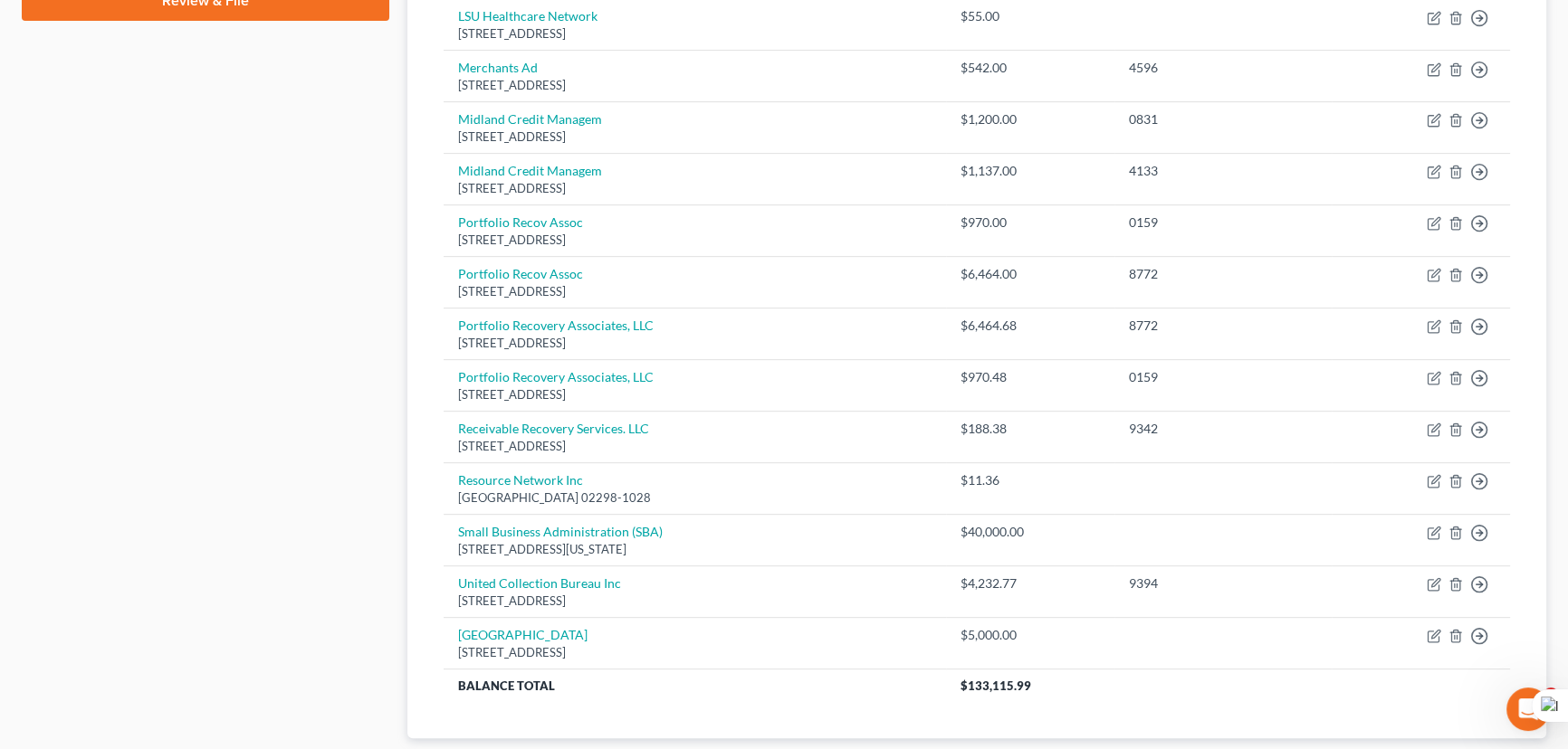
drag, startPoint x: 886, startPoint y: 522, endPoint x: 289, endPoint y: 366, distance: 617.0
click at [288, 354] on div "Case Dashboard Payments Invoices Payments Payments Credit Report Client Profile" at bounding box center [205, 32] width 386 height 1528
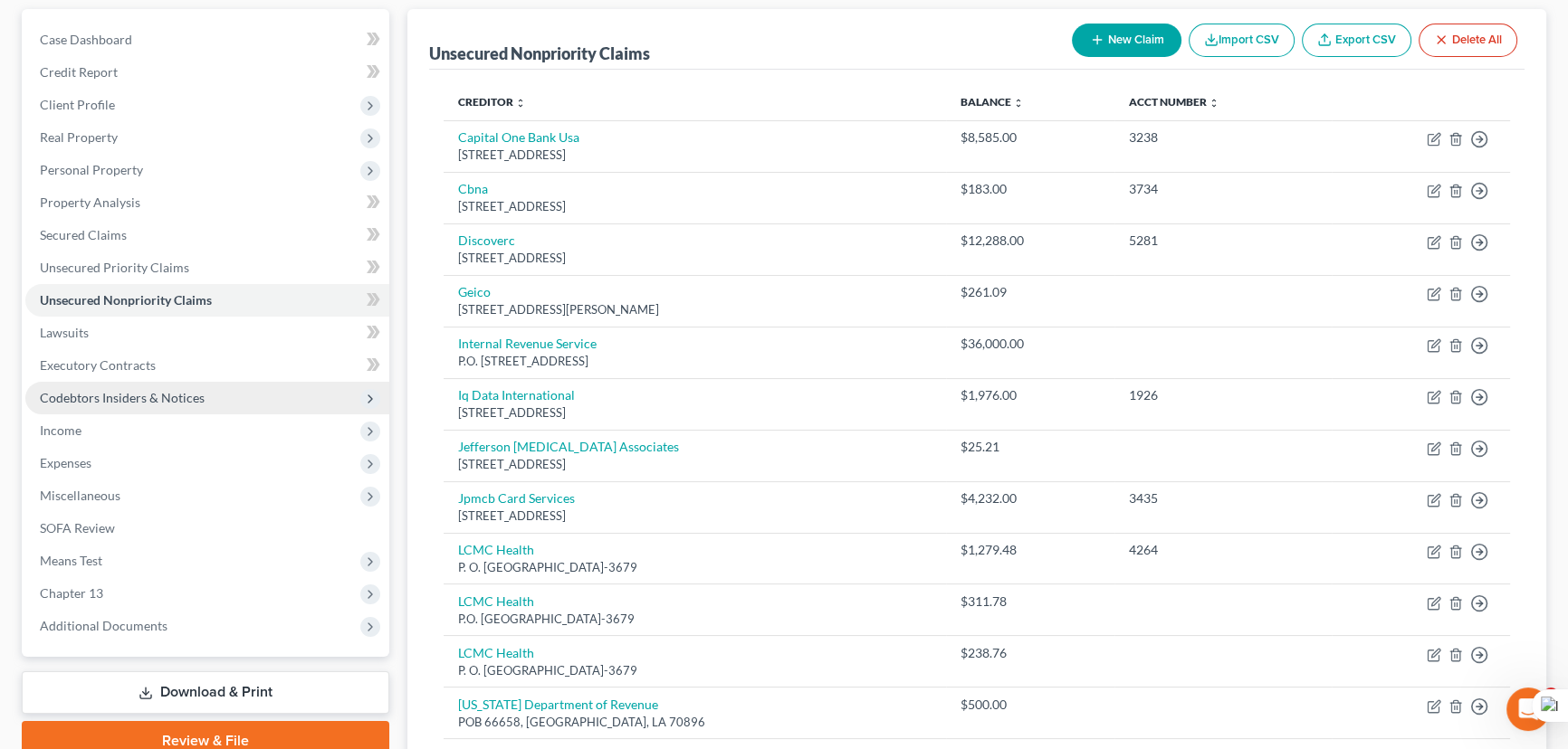
scroll to position [164, 0]
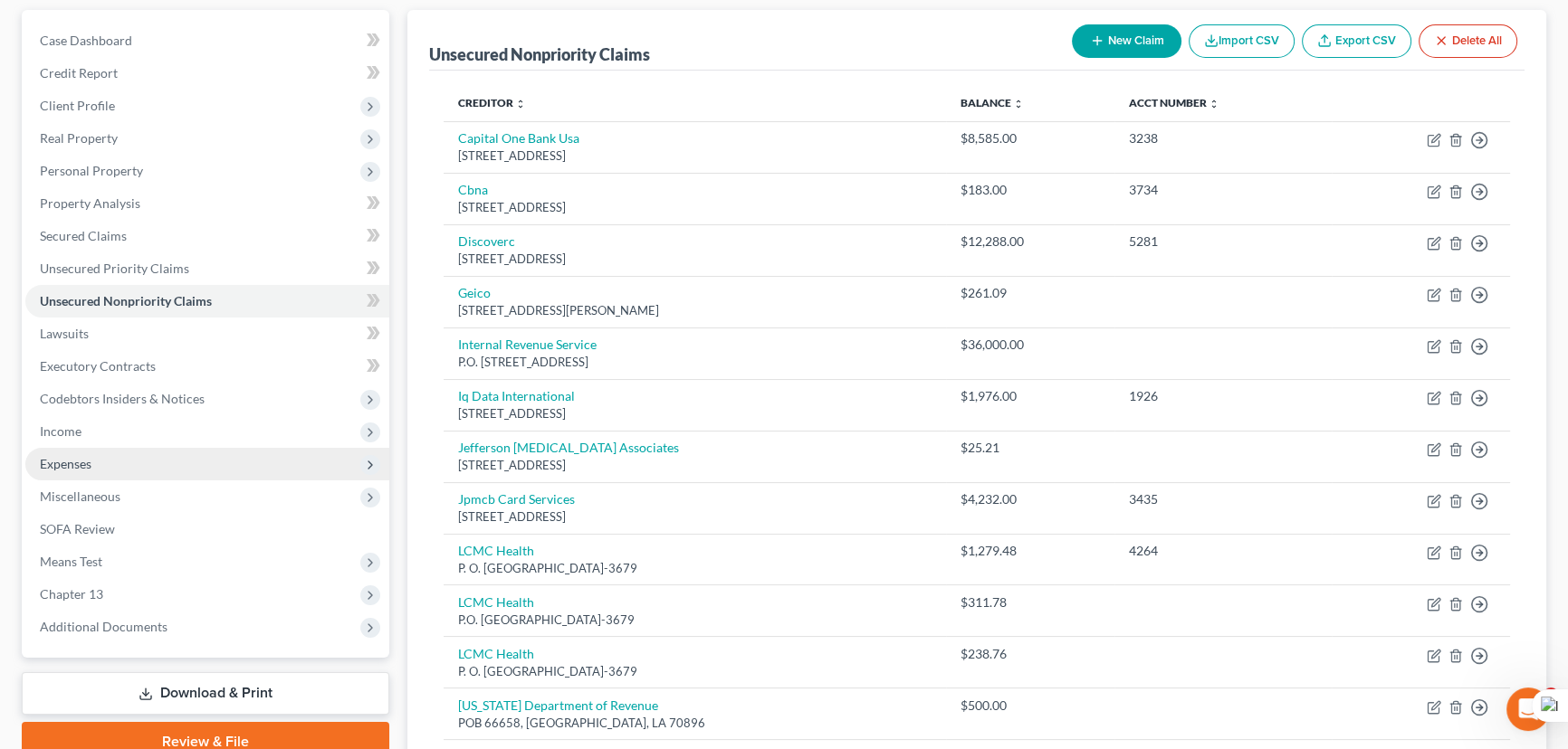
click at [100, 470] on span "Expenses" at bounding box center [206, 464] width 364 height 32
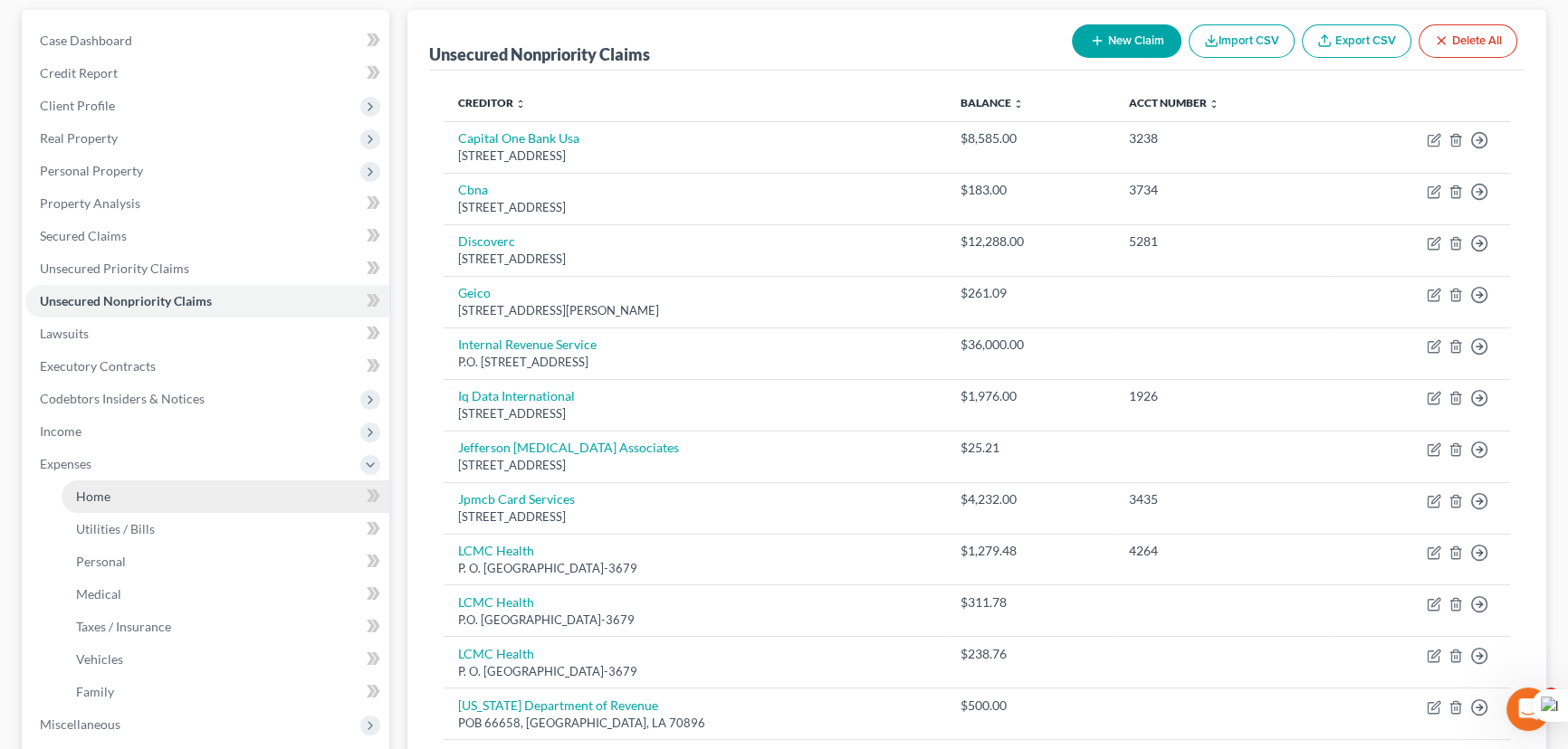
click at [105, 489] on span "Home" at bounding box center [93, 497] width 34 height 16
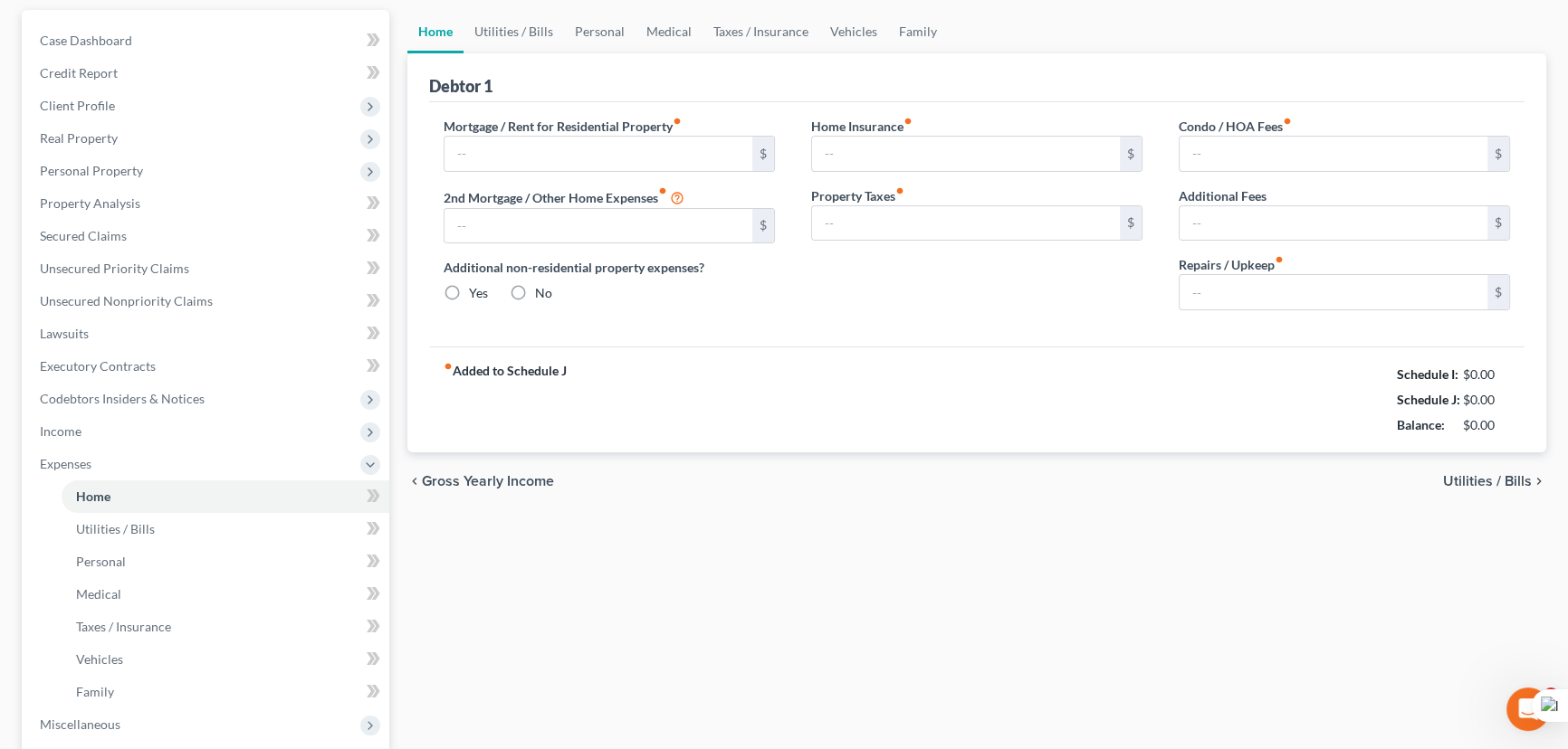
scroll to position [64, 0]
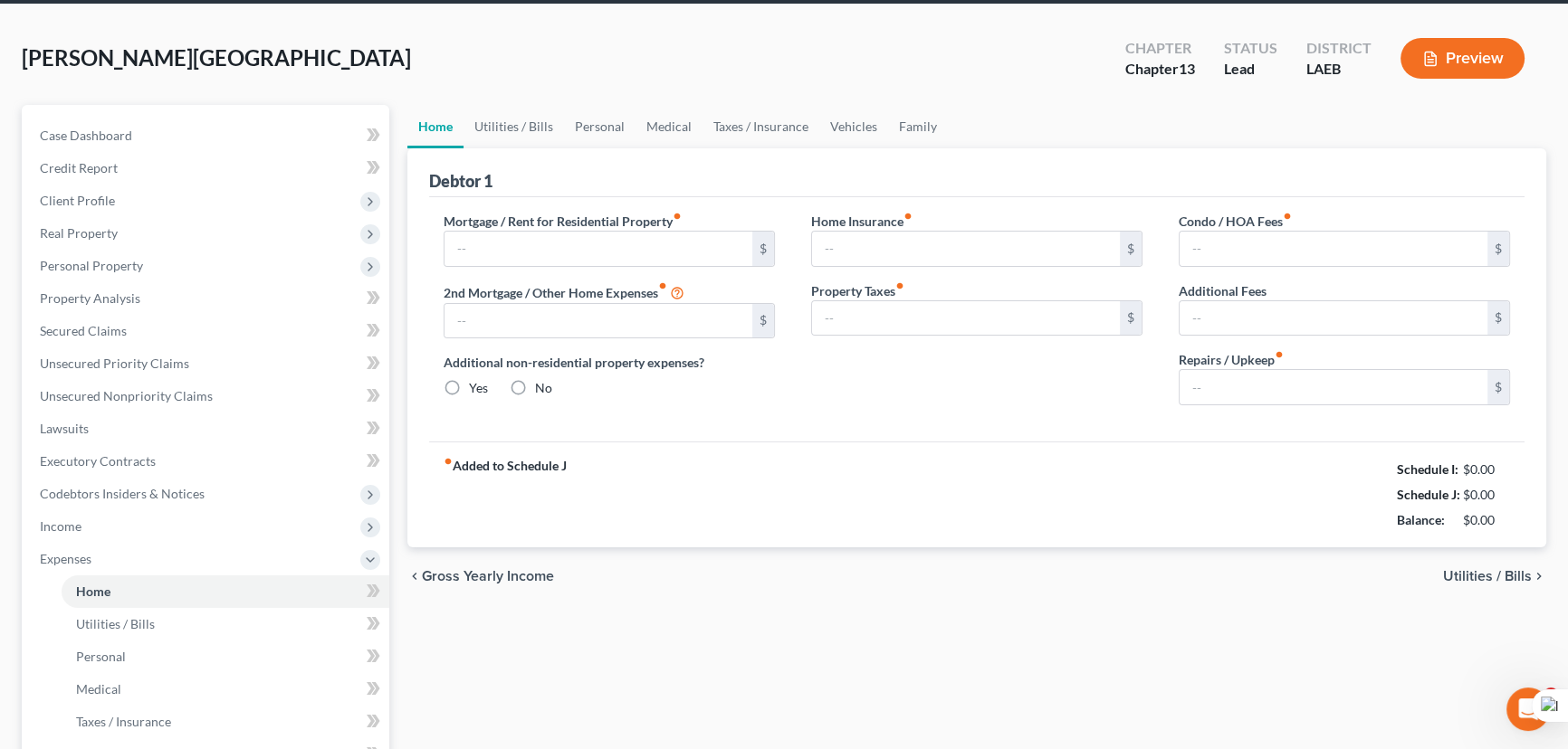
type input "1,000.00"
type input "0.00"
radio input "true"
type input "0.00"
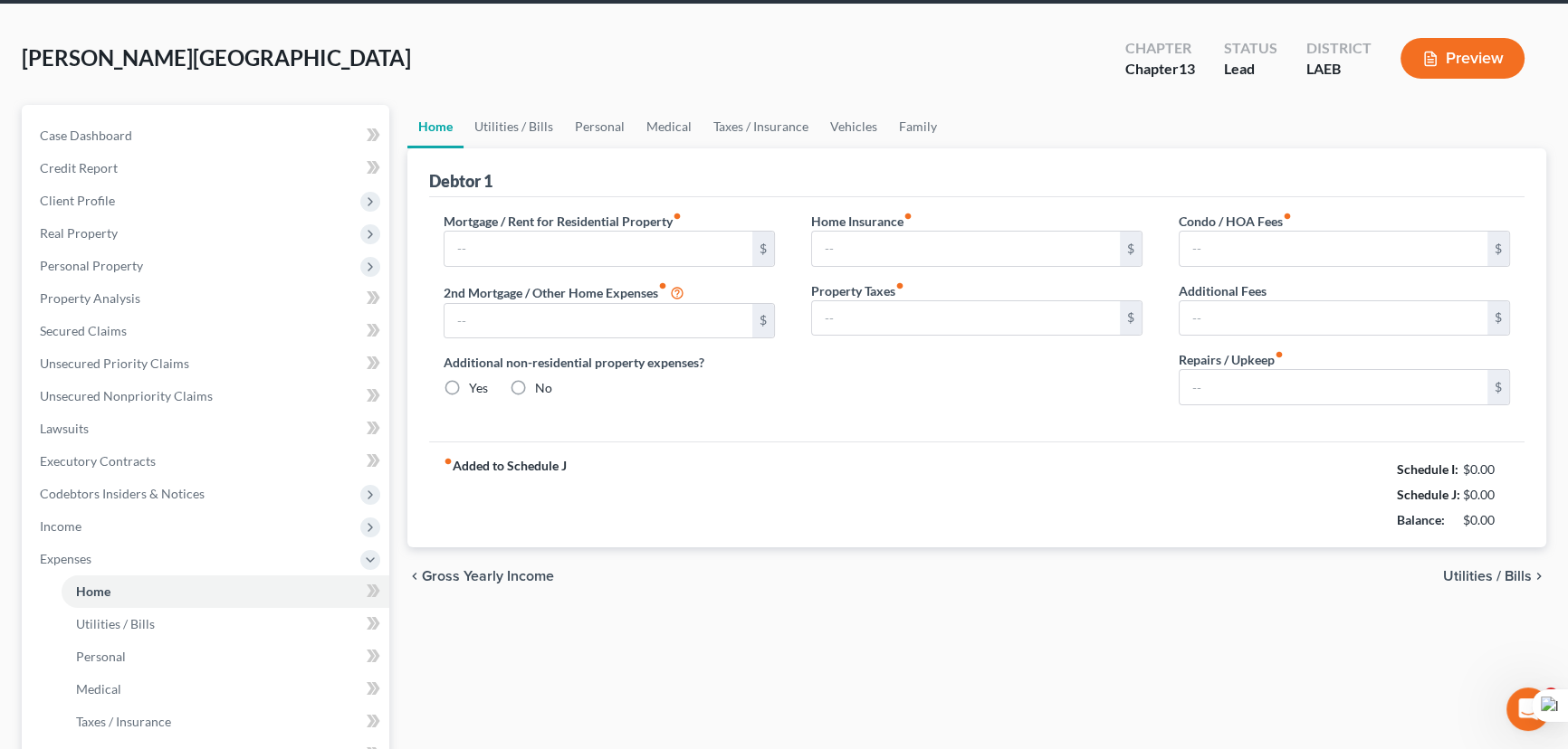
type input "0.00"
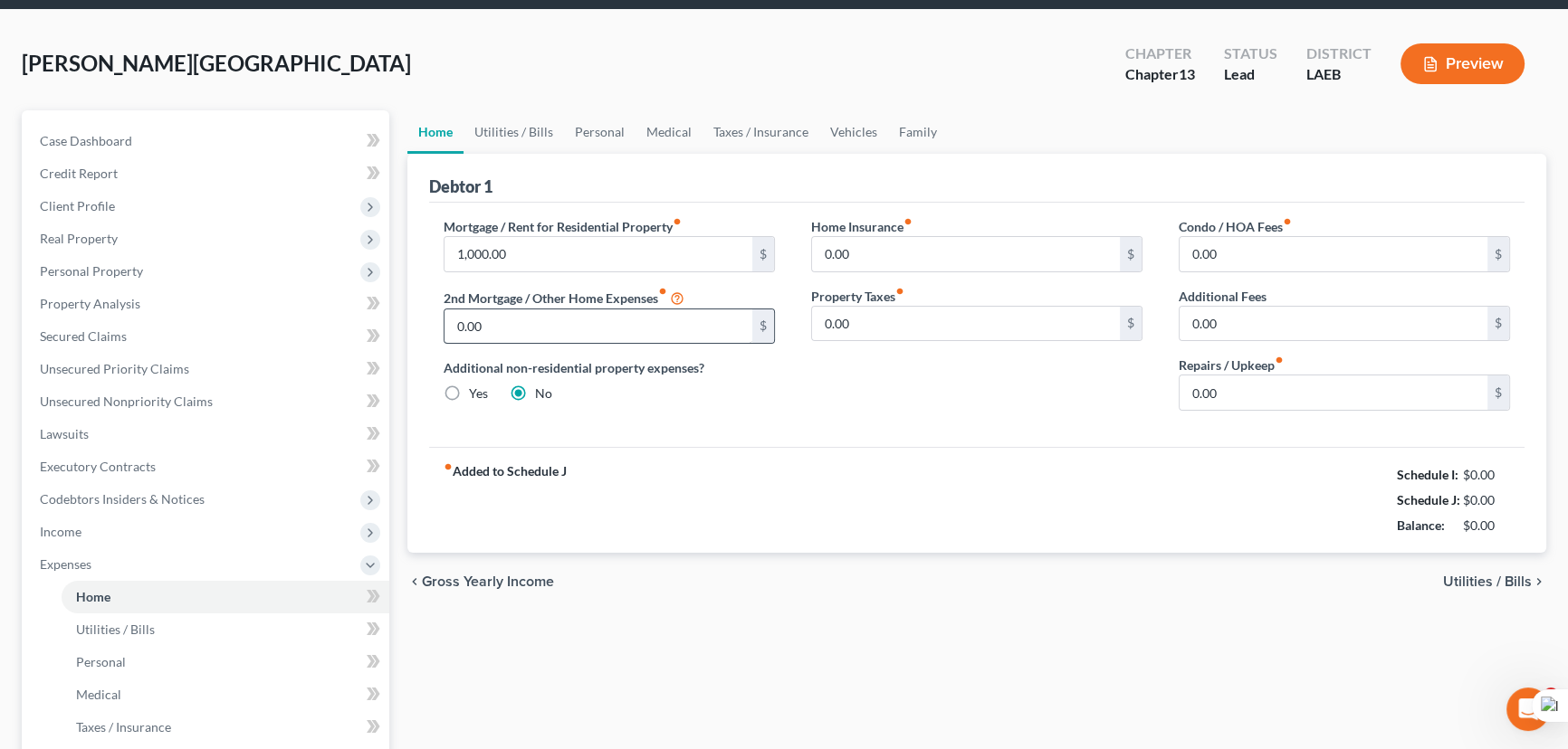
scroll to position [0, 0]
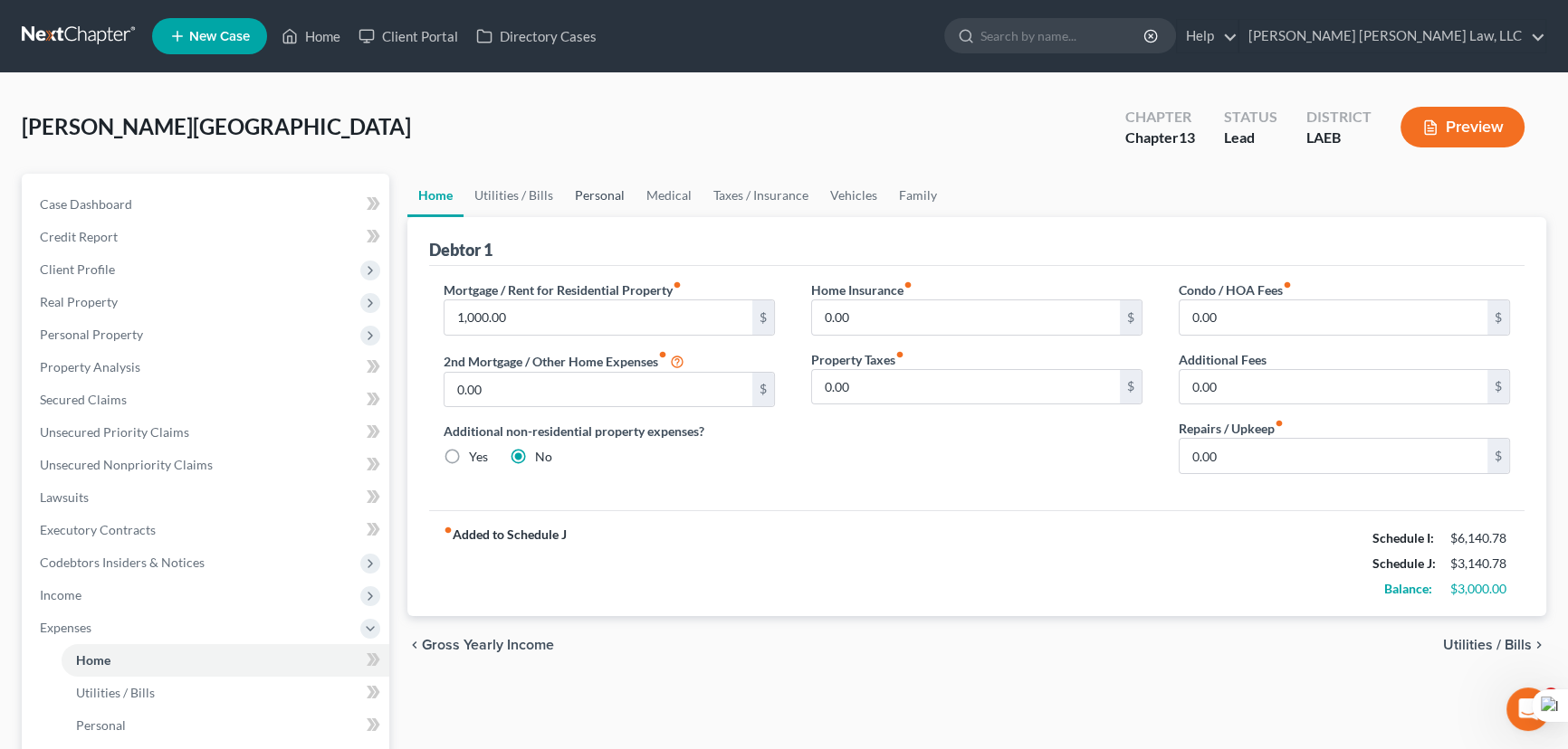
click at [574, 189] on link "Personal" at bounding box center [599, 195] width 71 height 43
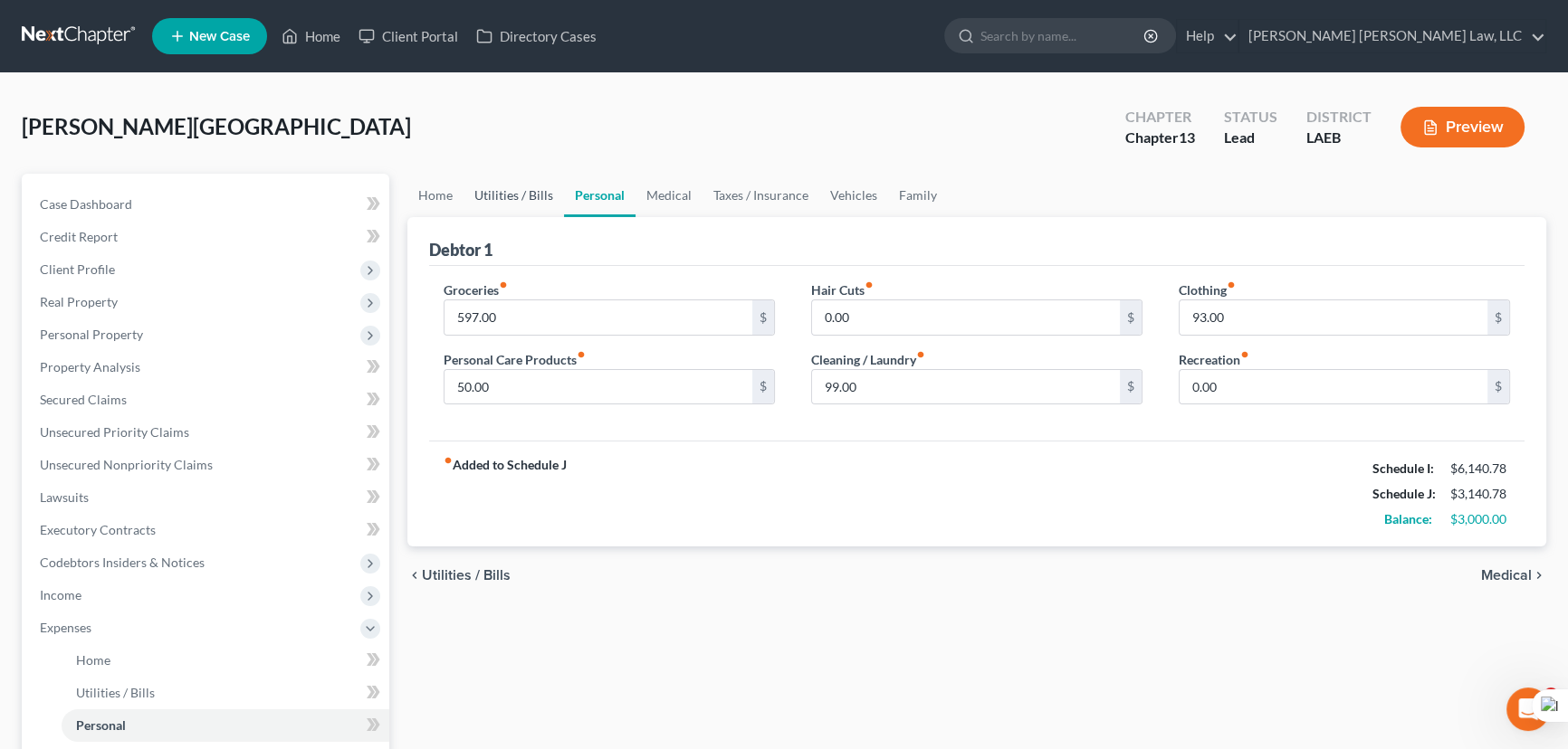
click at [539, 195] on link "Utilities / Bills" at bounding box center [513, 195] width 101 height 43
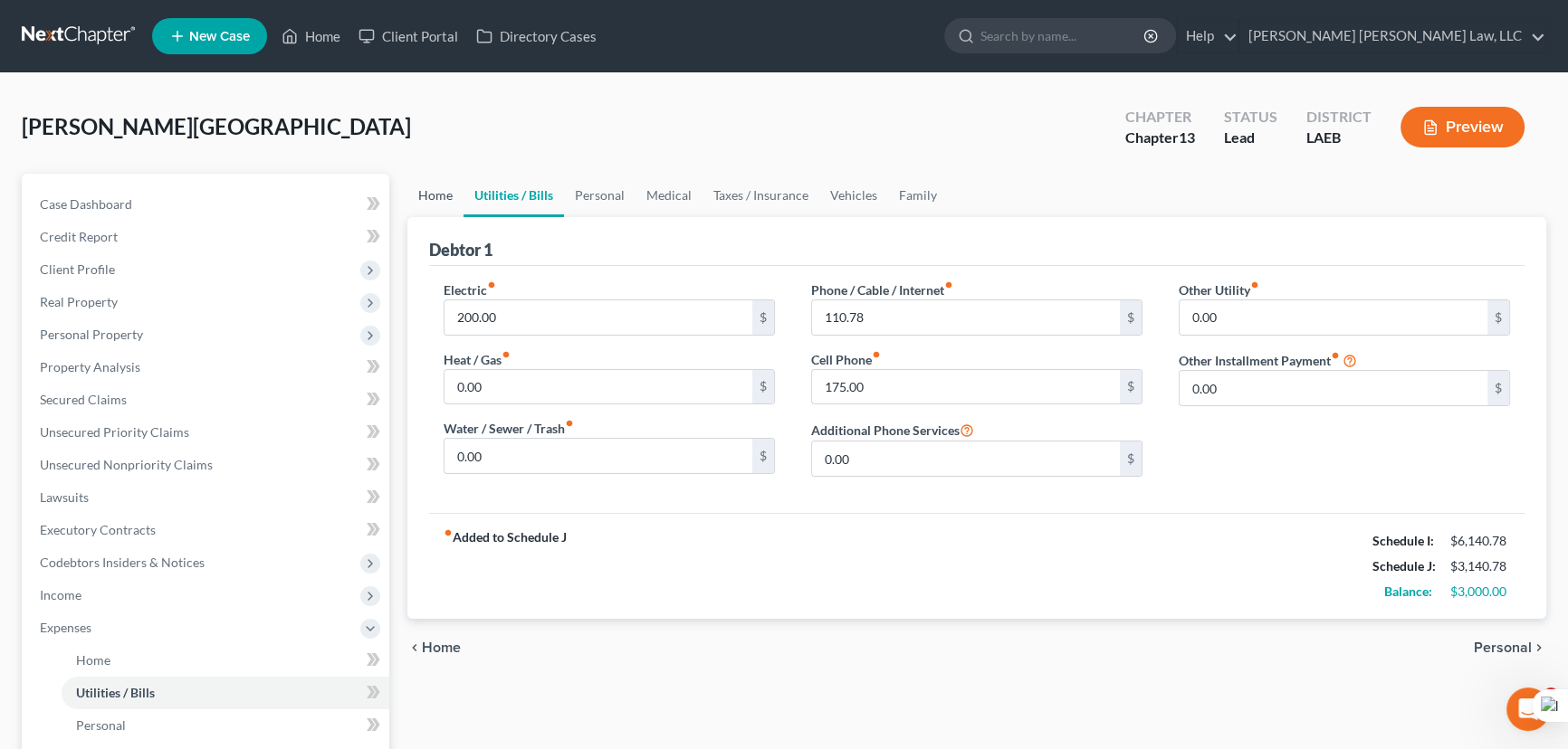
click at [426, 198] on link "Home" at bounding box center [435, 195] width 56 height 43
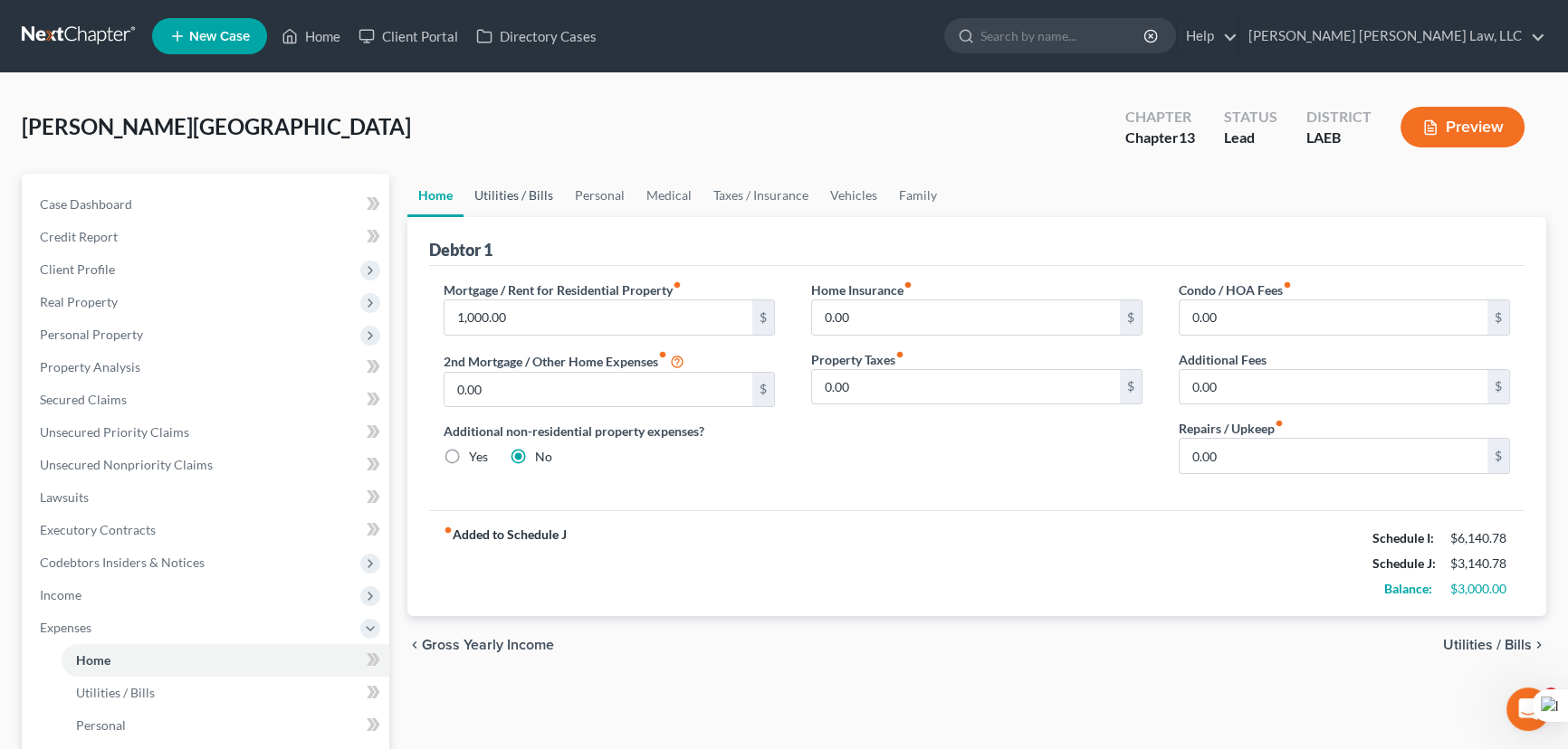
click at [521, 208] on link "Utilities / Bills" at bounding box center [513, 195] width 101 height 43
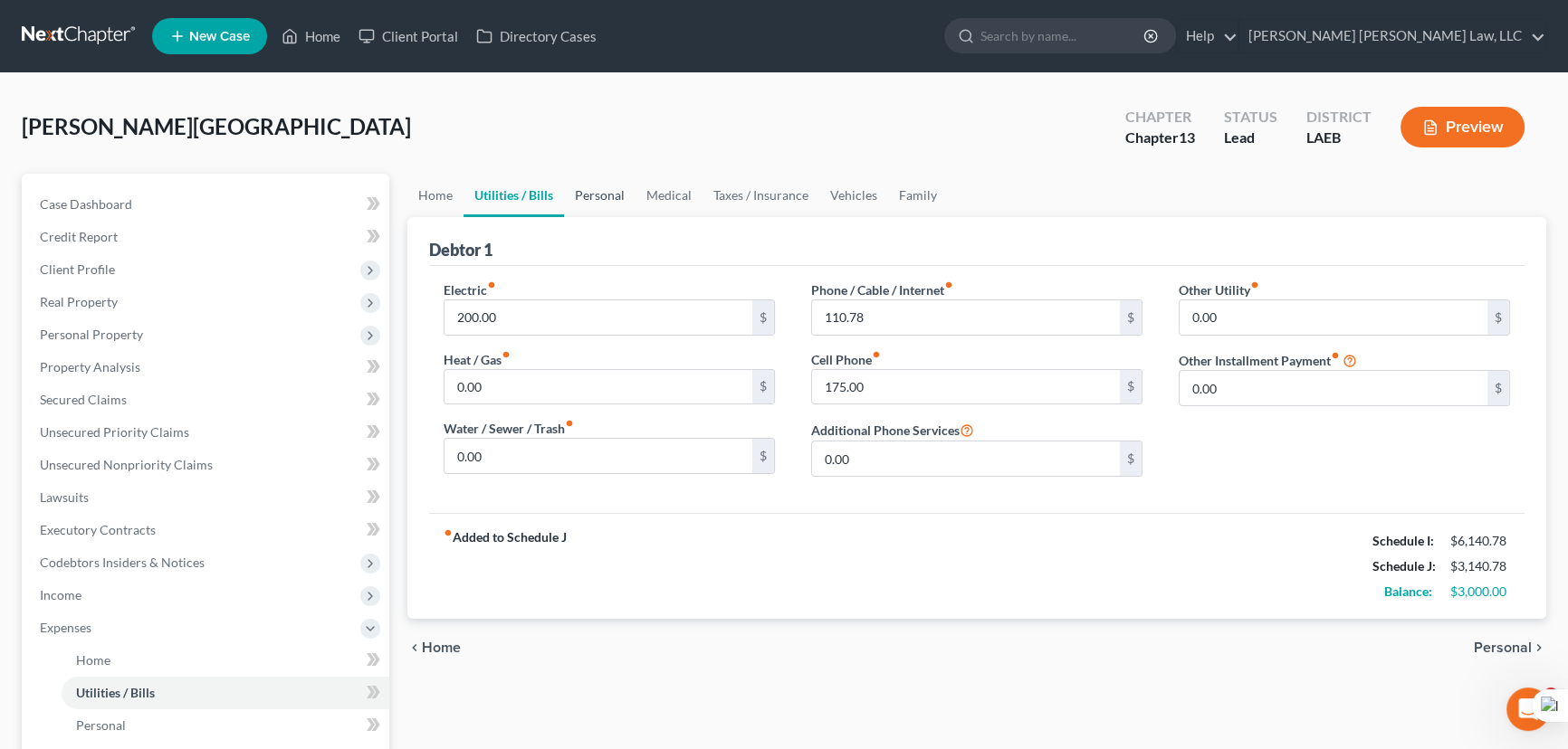
click at [604, 196] on link "Personal" at bounding box center [599, 195] width 71 height 43
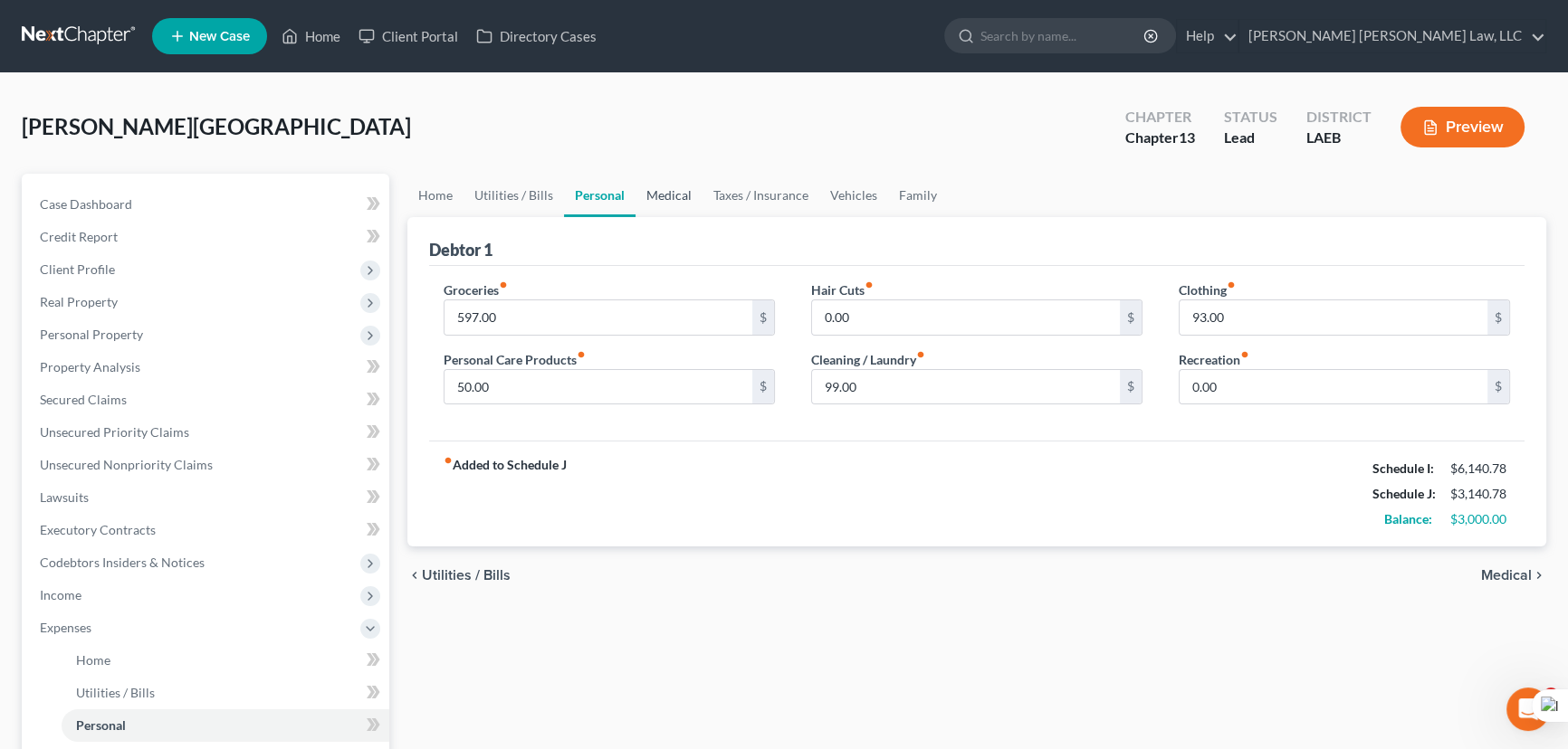
click at [670, 188] on link "Medical" at bounding box center [669, 195] width 67 height 43
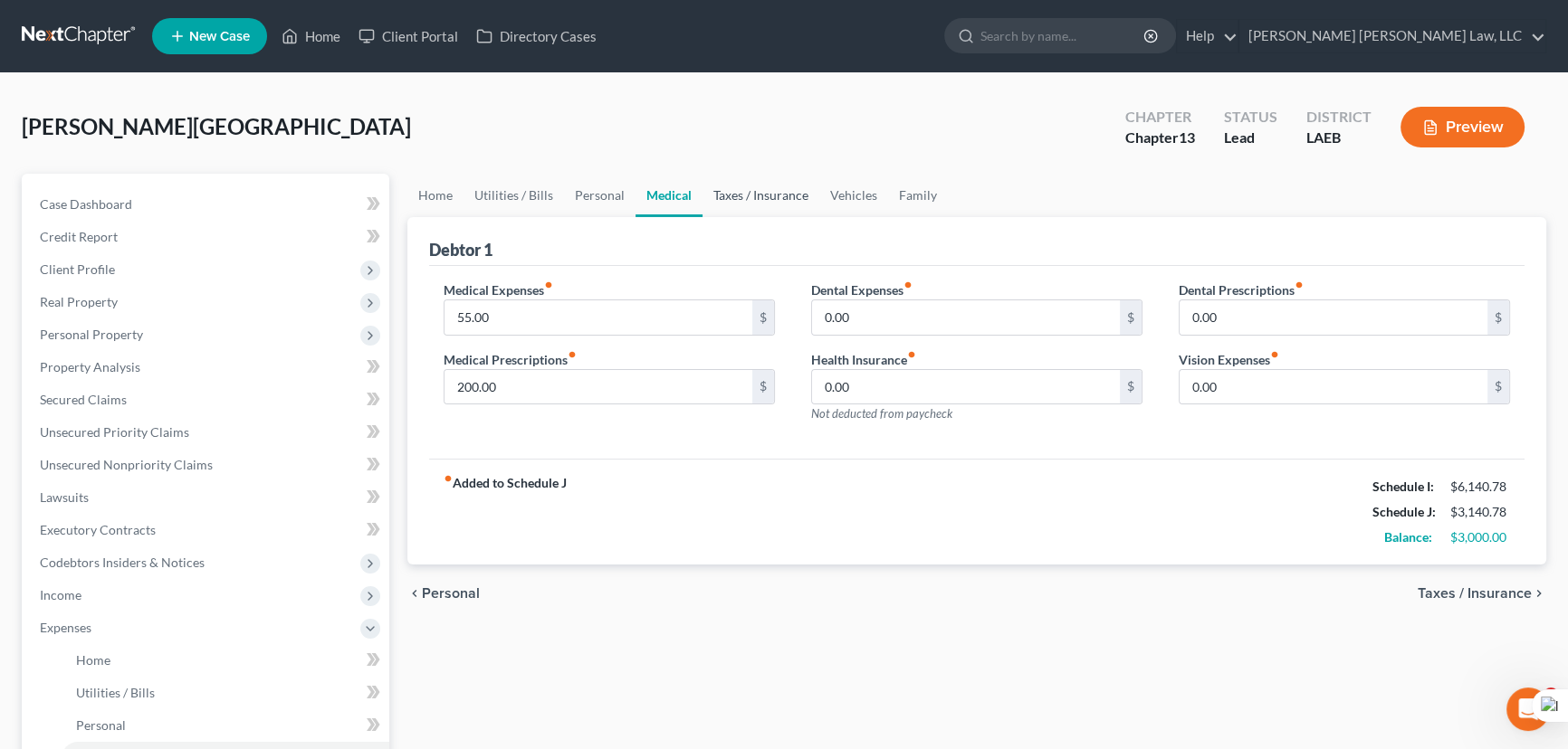
click at [782, 184] on link "Taxes / Insurance" at bounding box center [761, 195] width 117 height 43
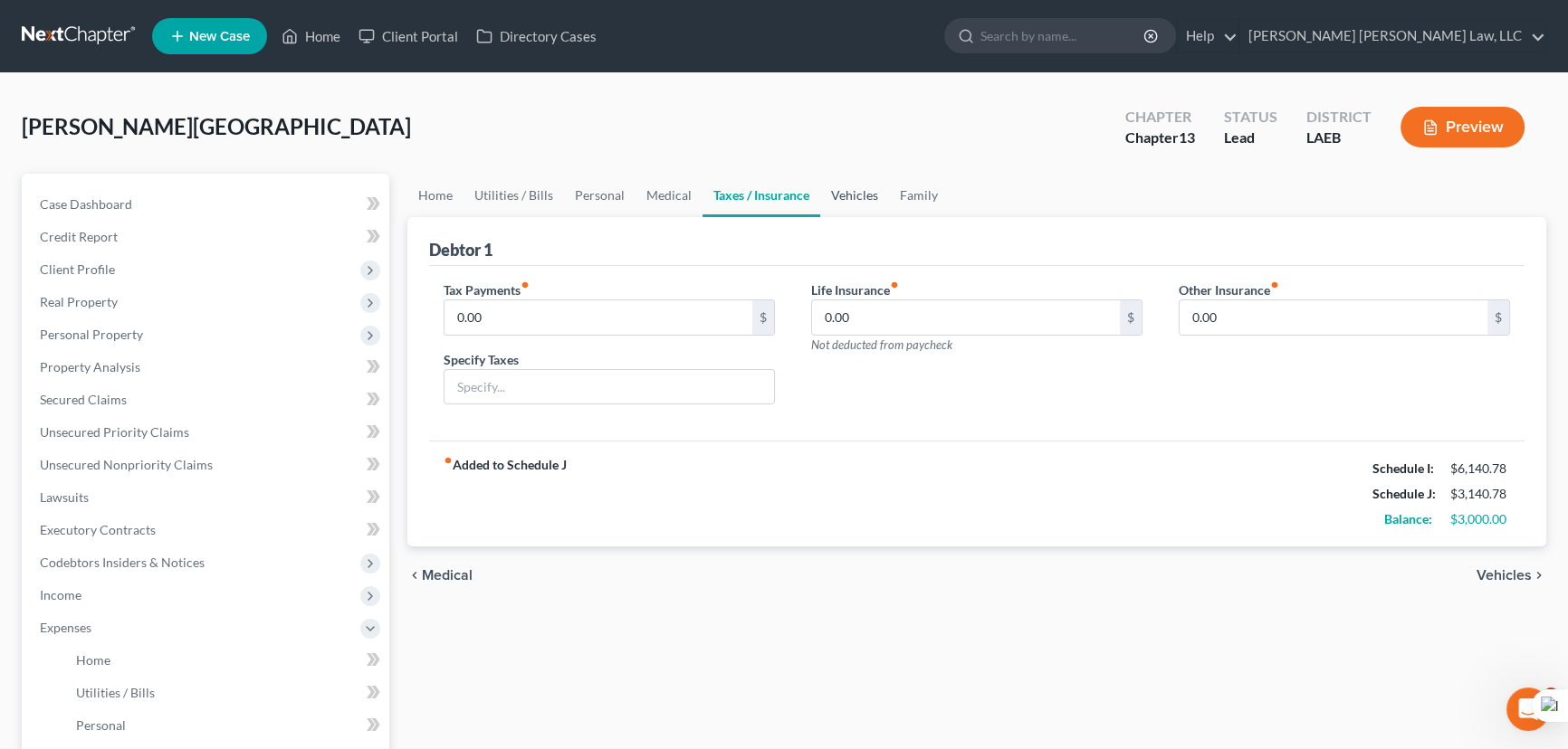
click at [854, 203] on link "Vehicles" at bounding box center [855, 195] width 68 height 43
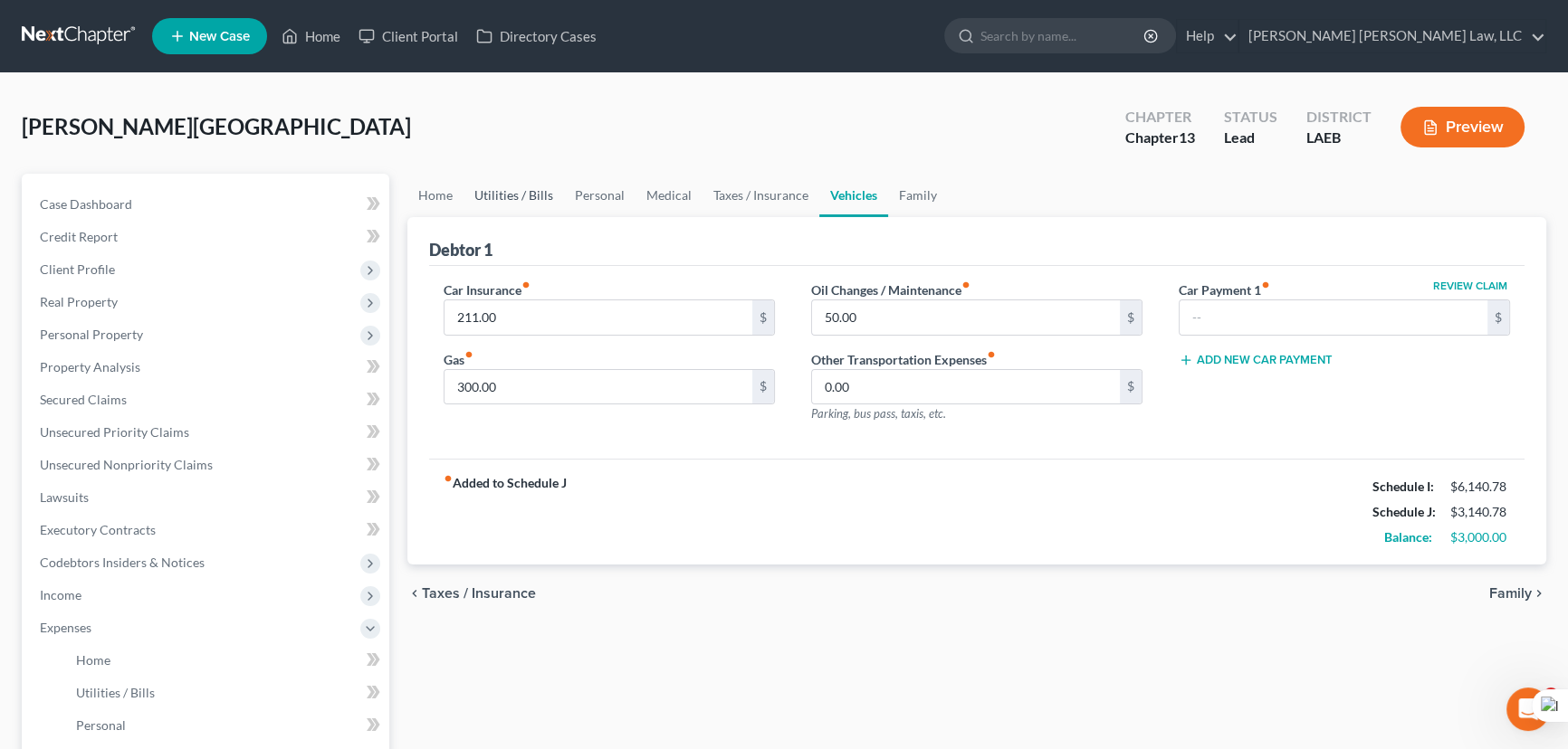
click at [502, 197] on link "Utilities / Bills" at bounding box center [513, 195] width 101 height 43
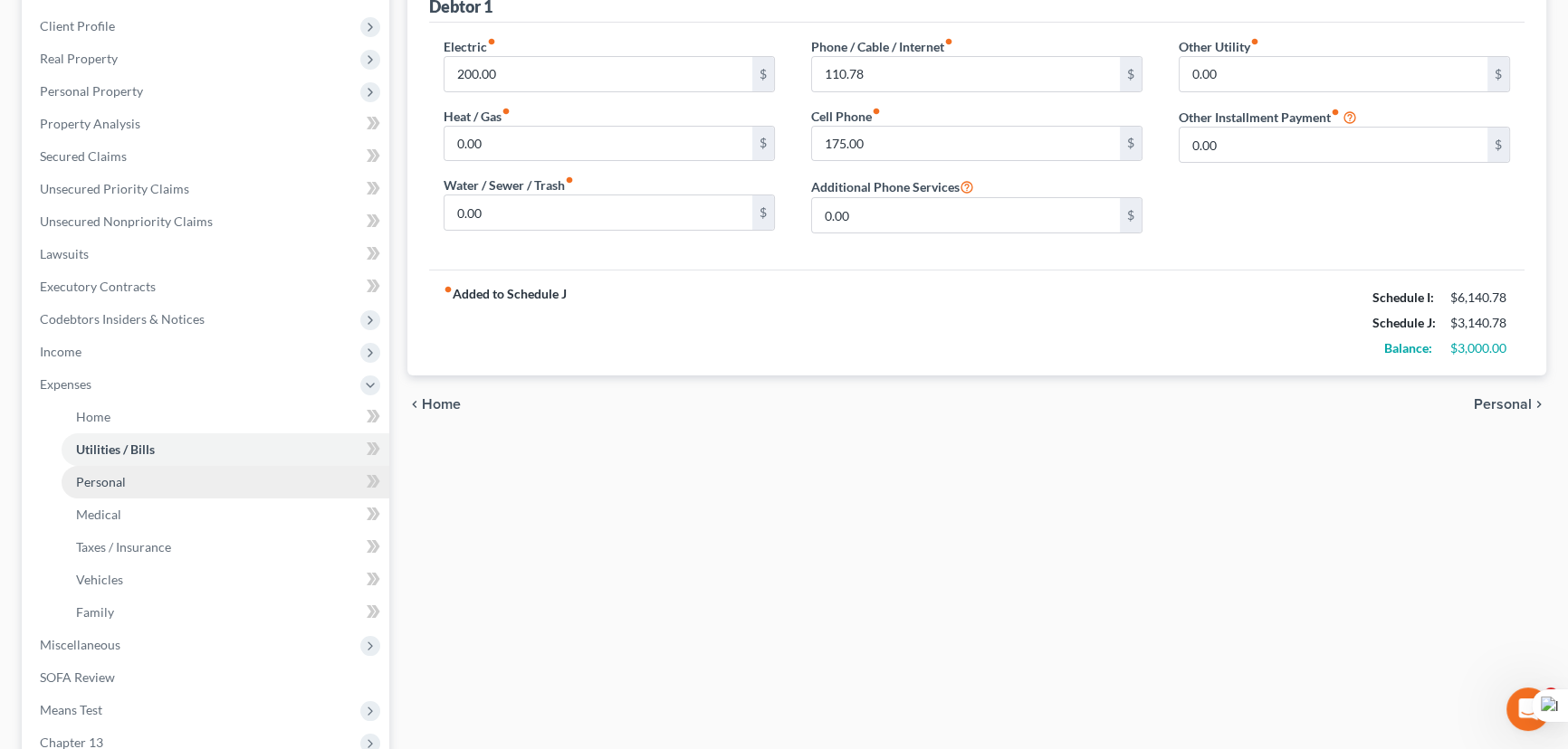
scroll to position [246, 0]
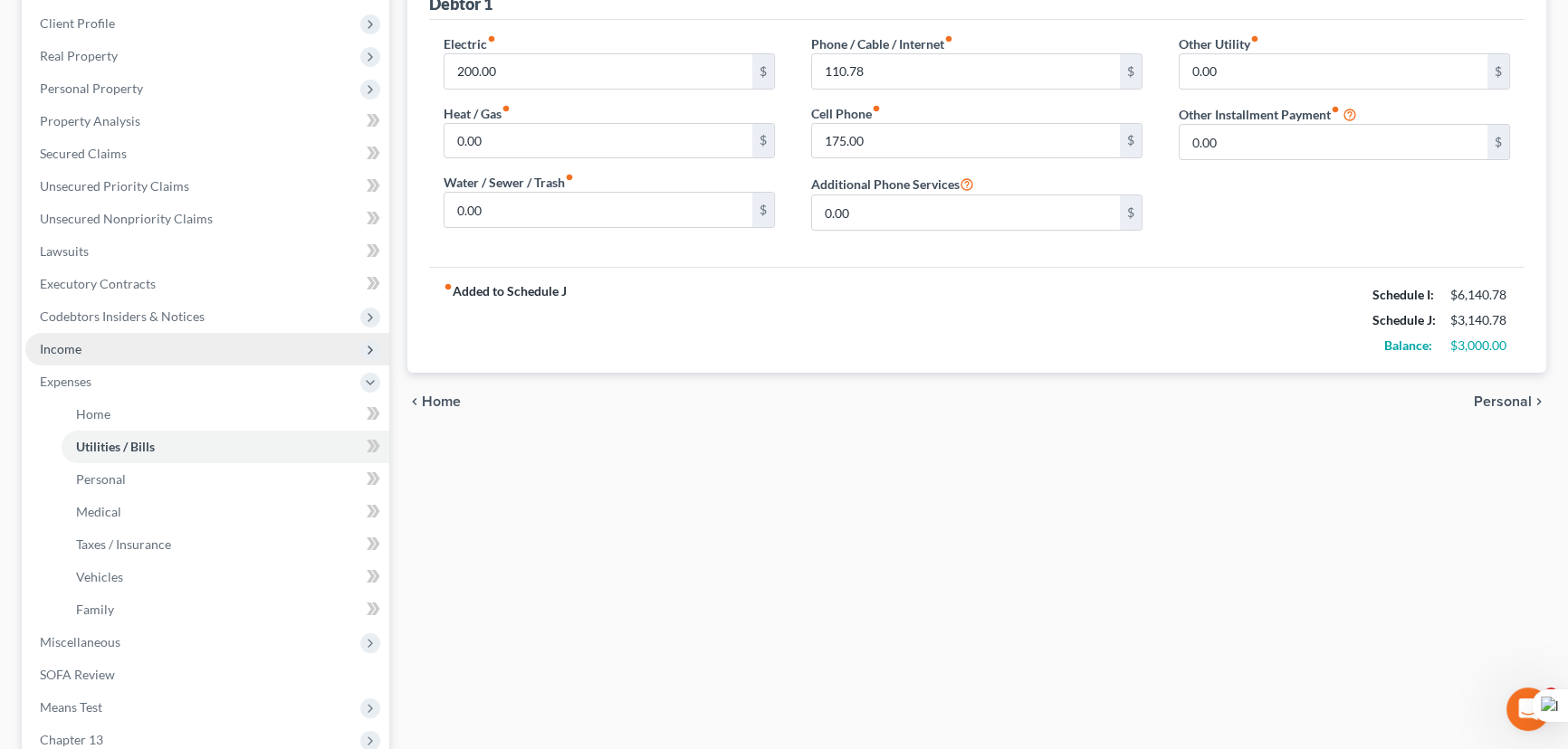
click at [168, 347] on span "Income" at bounding box center [206, 349] width 364 height 32
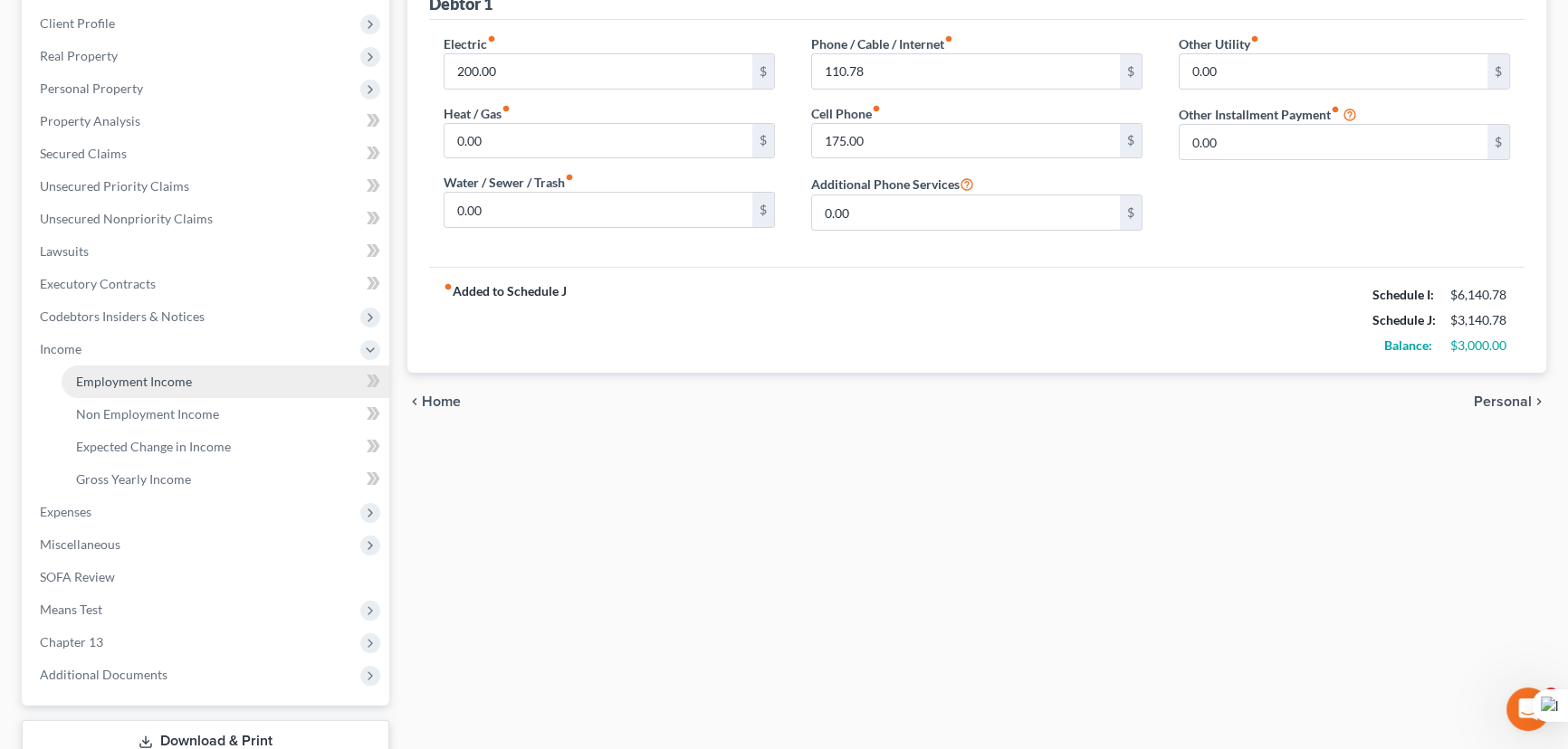
click at [181, 374] on span "Employment Income" at bounding box center [133, 381] width 116 height 16
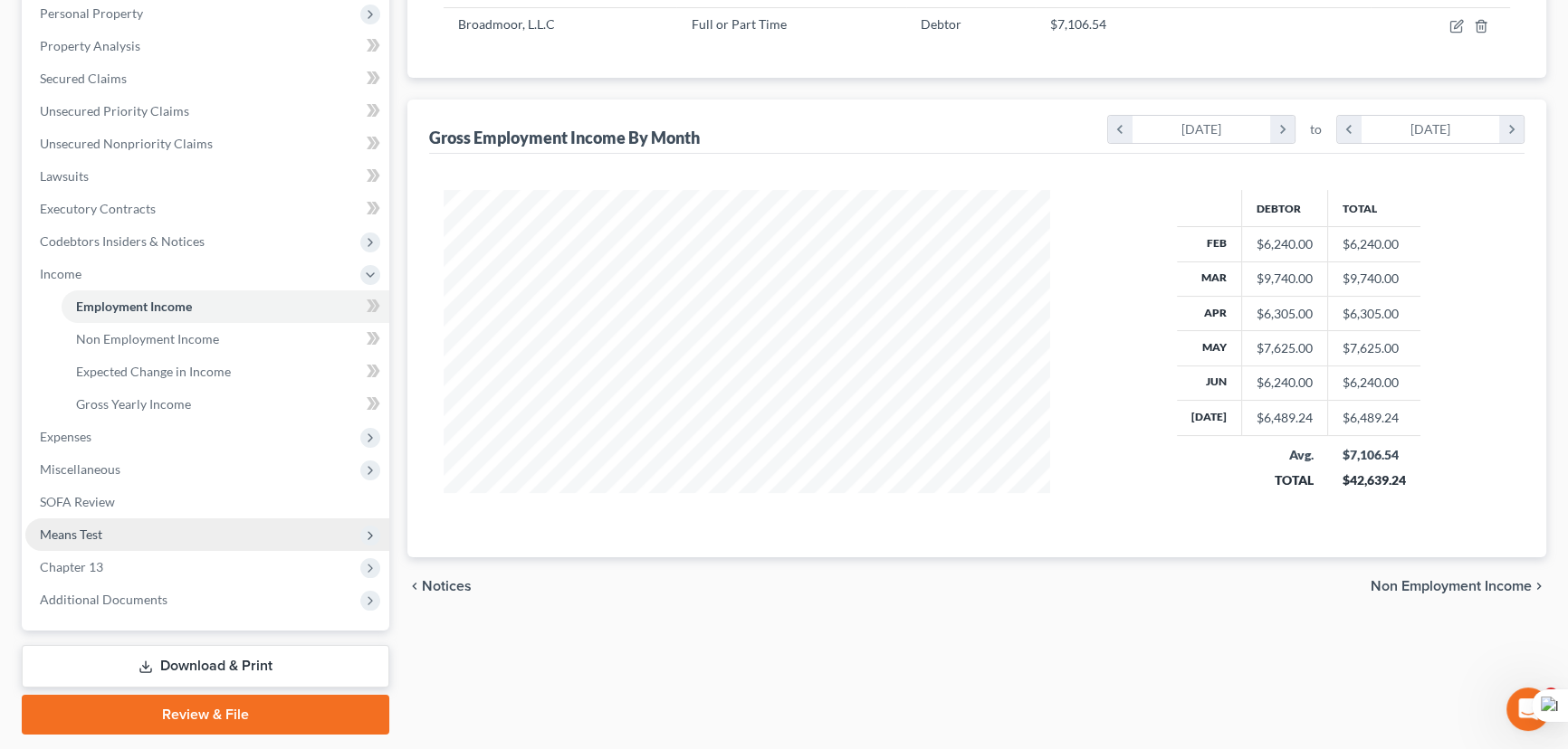
scroll to position [373, 0]
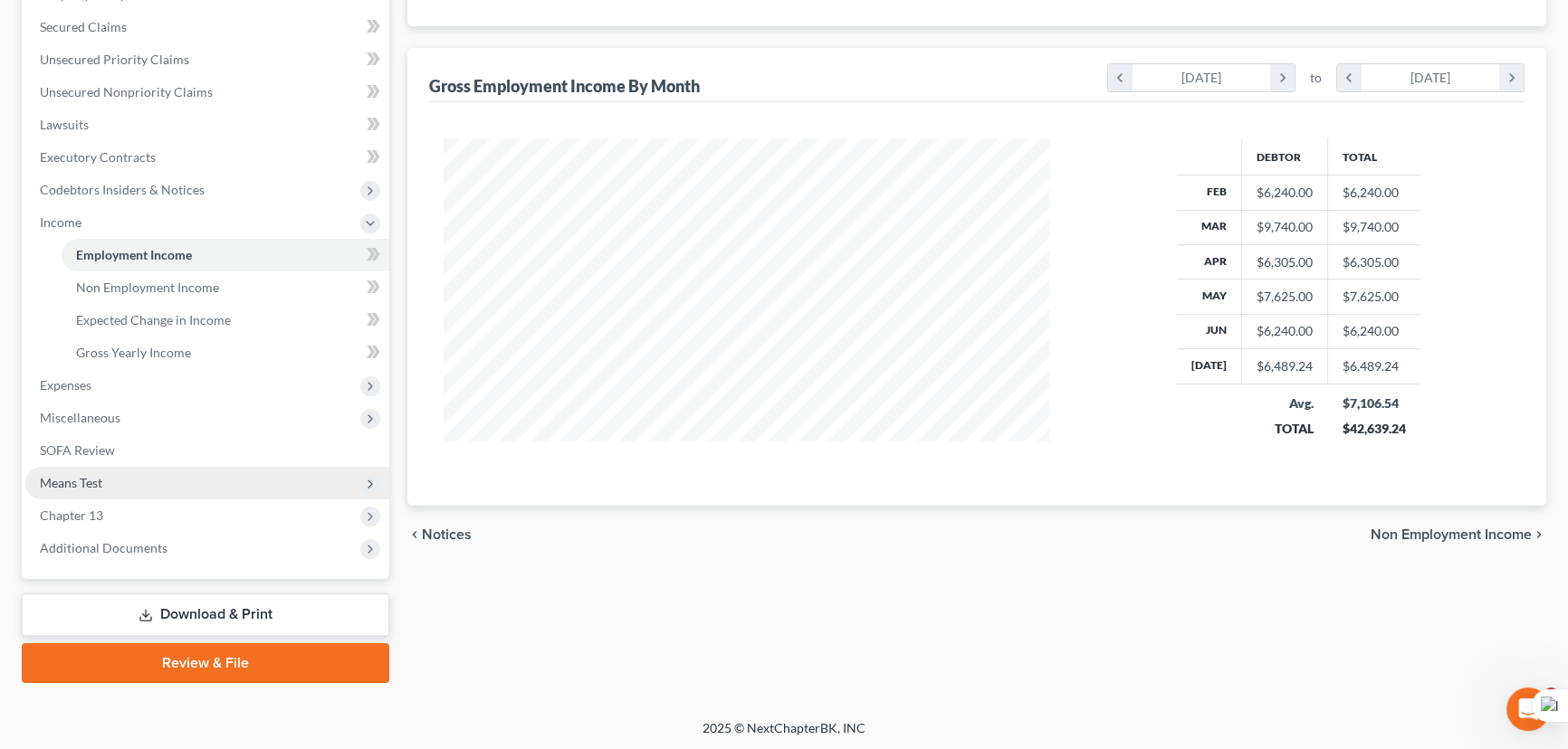
click at [157, 492] on span "Means Test" at bounding box center [206, 483] width 364 height 32
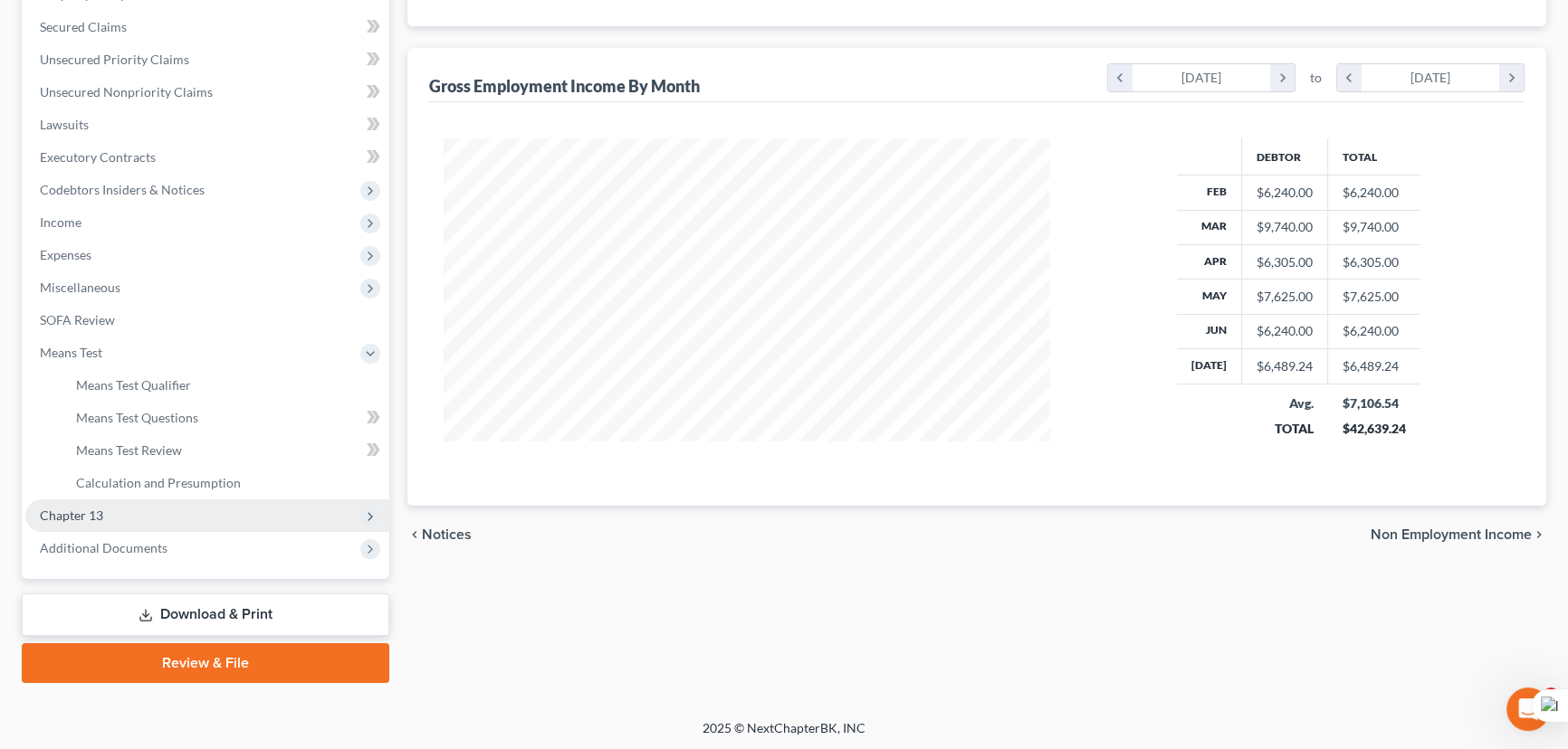
click at [154, 499] on span "Chapter 13" at bounding box center [206, 515] width 364 height 32
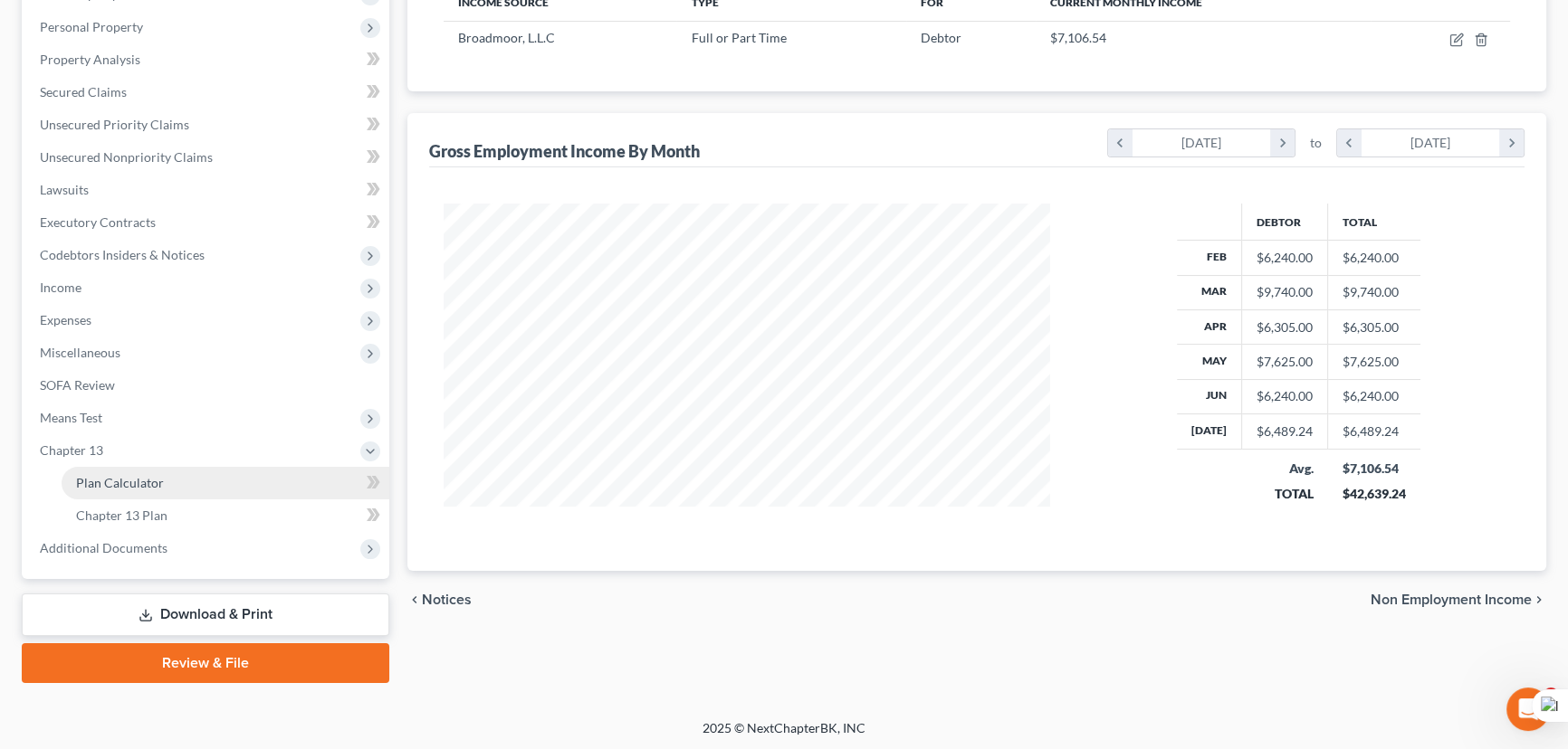
click at [153, 485] on span "Plan Calculator" at bounding box center [119, 483] width 88 height 16
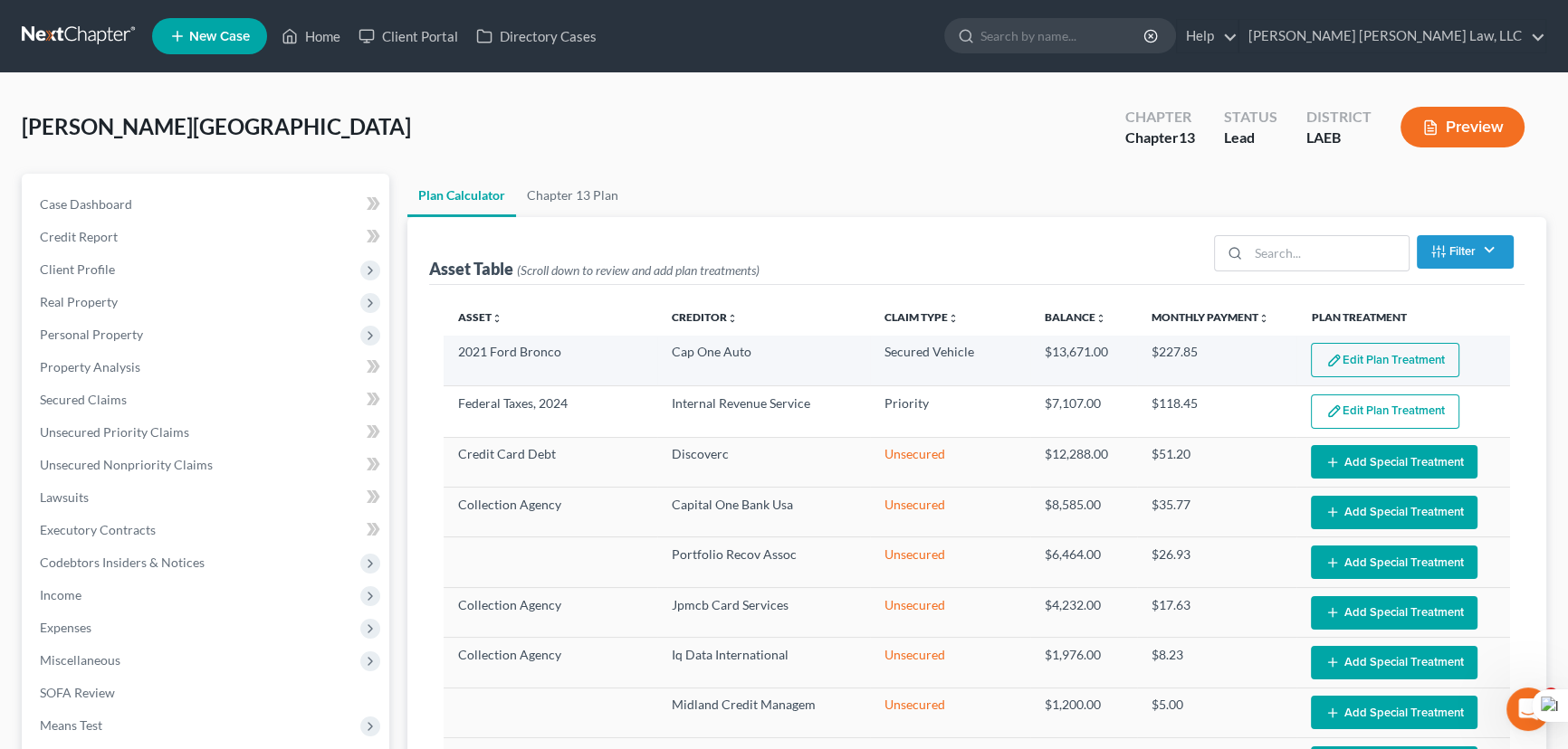
select select "59"
click at [1388, 360] on button "Edit Plan Treatment" at bounding box center [1385, 360] width 149 height 34
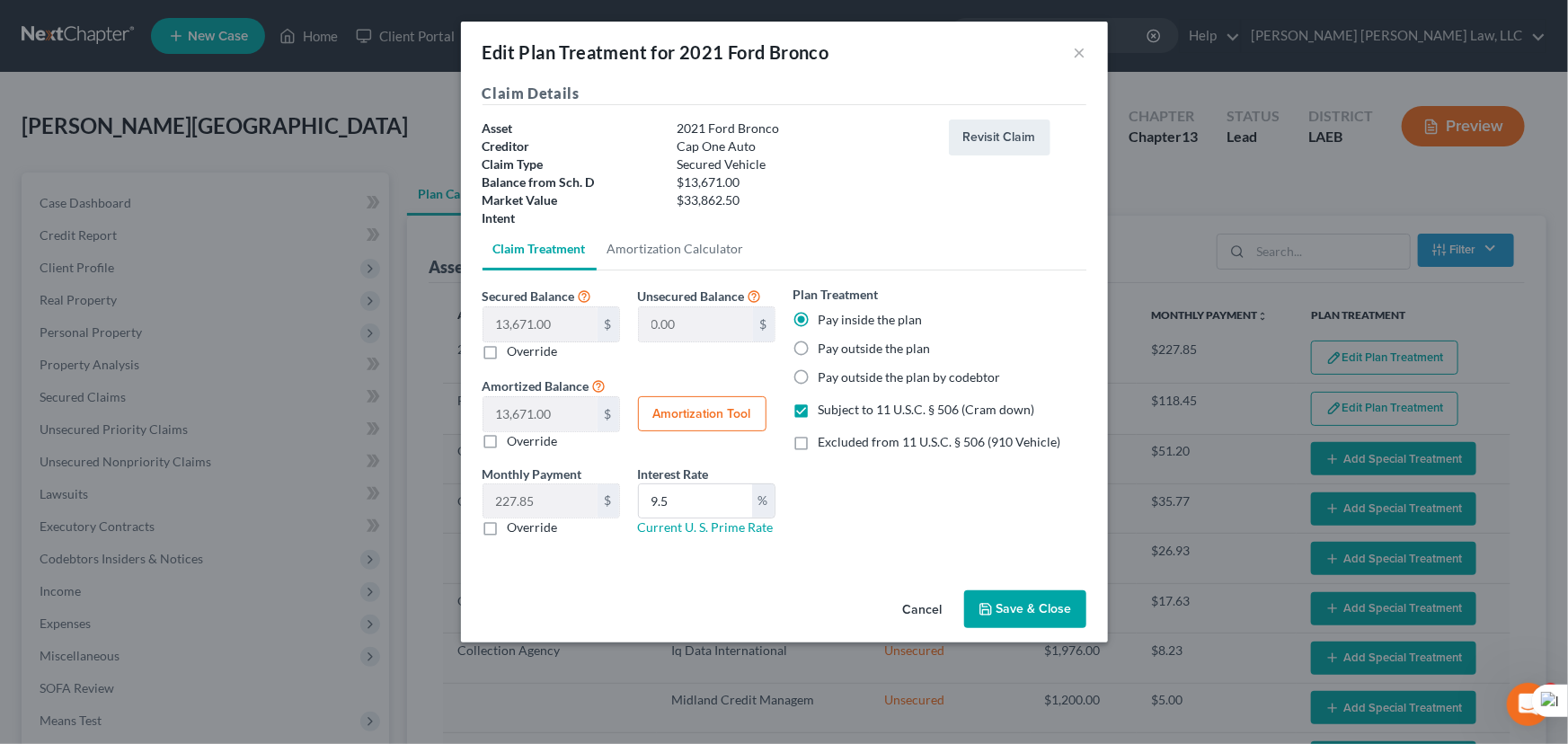
click at [819, 346] on label "Pay outside the plan" at bounding box center [875, 349] width 112 height 18
click at [826, 346] on input "Pay outside the plan" at bounding box center [832, 345] width 12 height 12
radio input "true"
click at [1038, 604] on button "Save & Close" at bounding box center [1025, 609] width 122 height 38
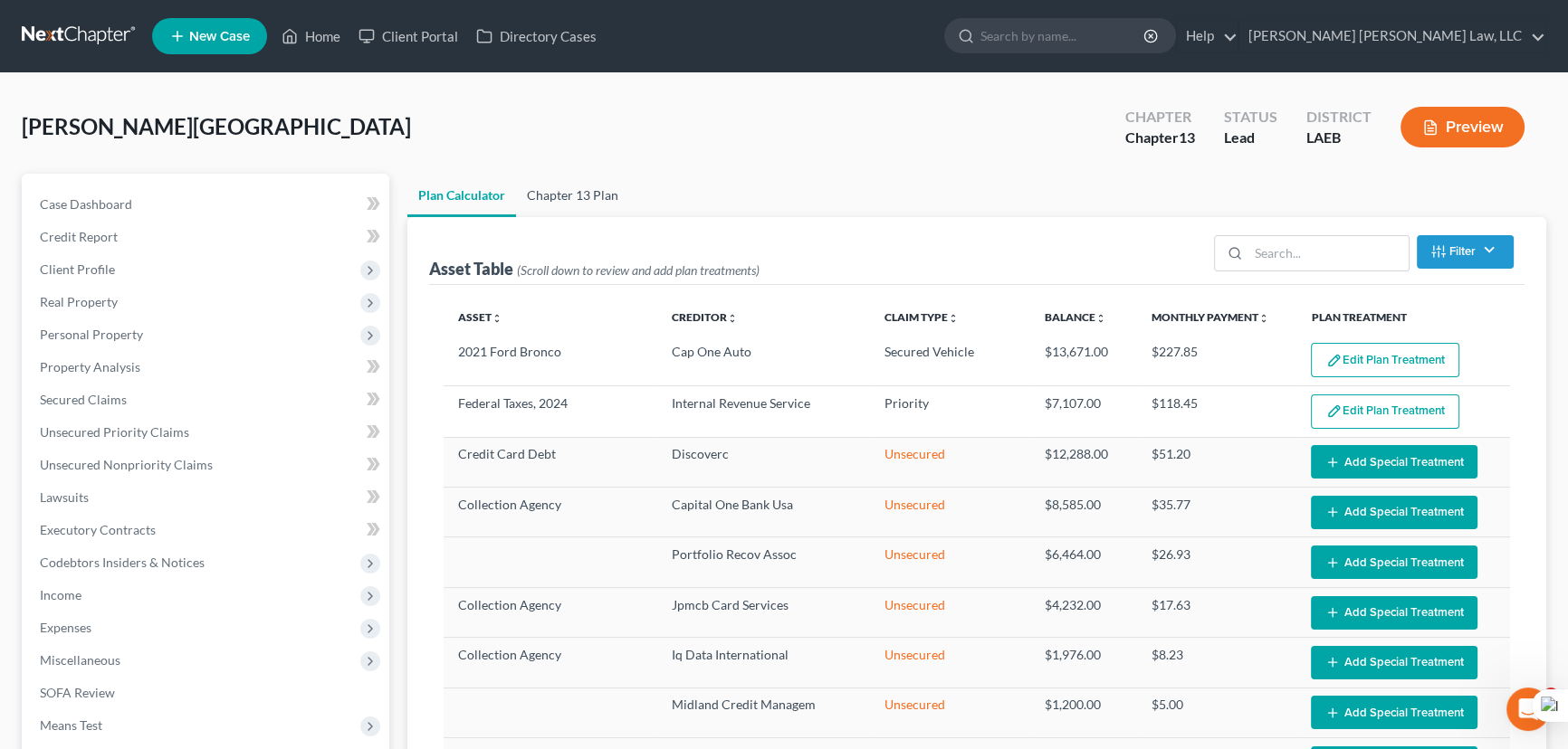
click at [558, 196] on link "Chapter 13 Plan" at bounding box center [573, 195] width 113 height 43
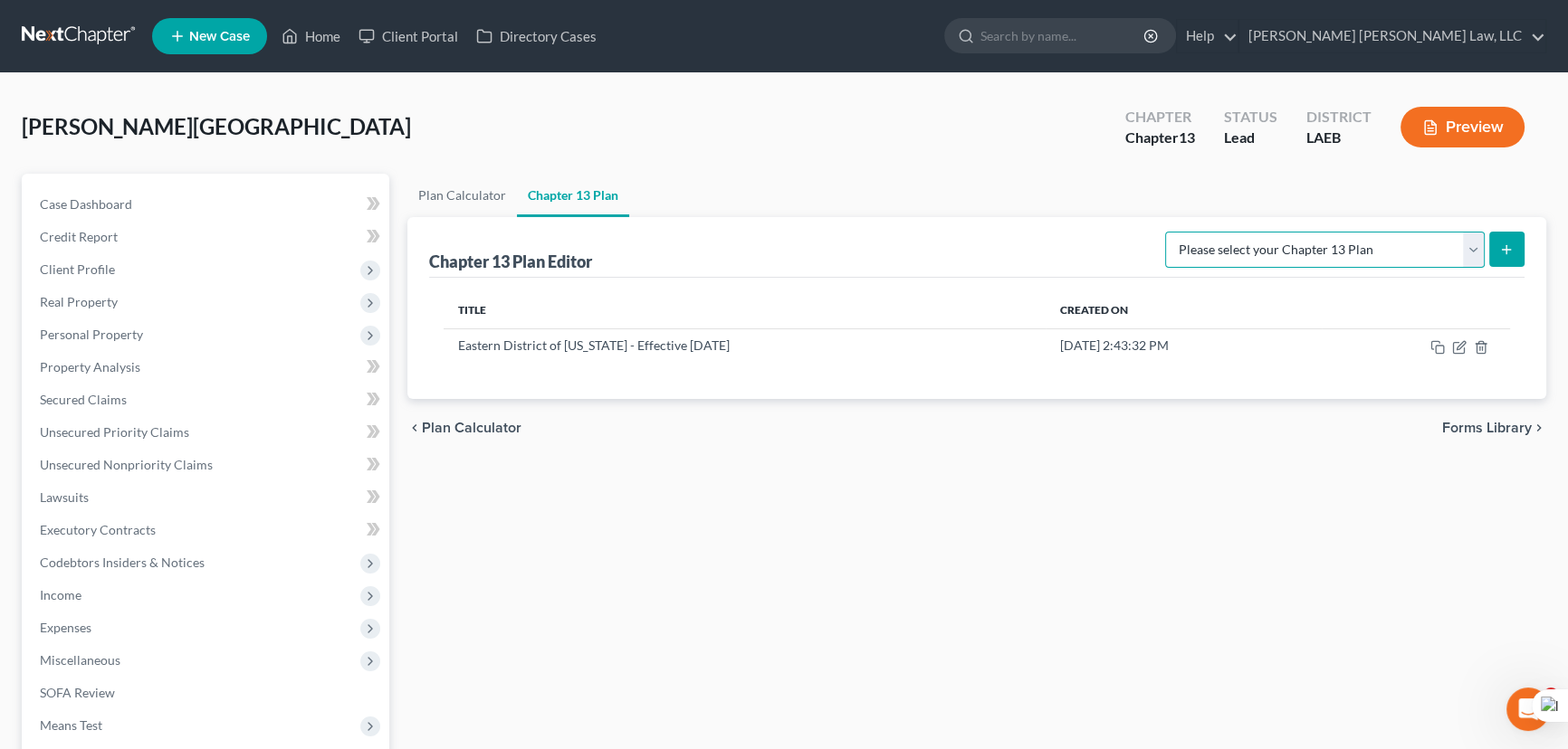
click at [1305, 246] on select "Please select your Chapter 13 Plan Eastern District of [US_STATE][GEOGRAPHIC_DA…" at bounding box center [1326, 250] width 320 height 36
select select "1"
click at [1166, 232] on select "Please select your Chapter 13 Plan Eastern District of [US_STATE][GEOGRAPHIC_DA…" at bounding box center [1326, 250] width 320 height 36
click at [1503, 252] on icon "submit" at bounding box center [1507, 250] width 15 height 15
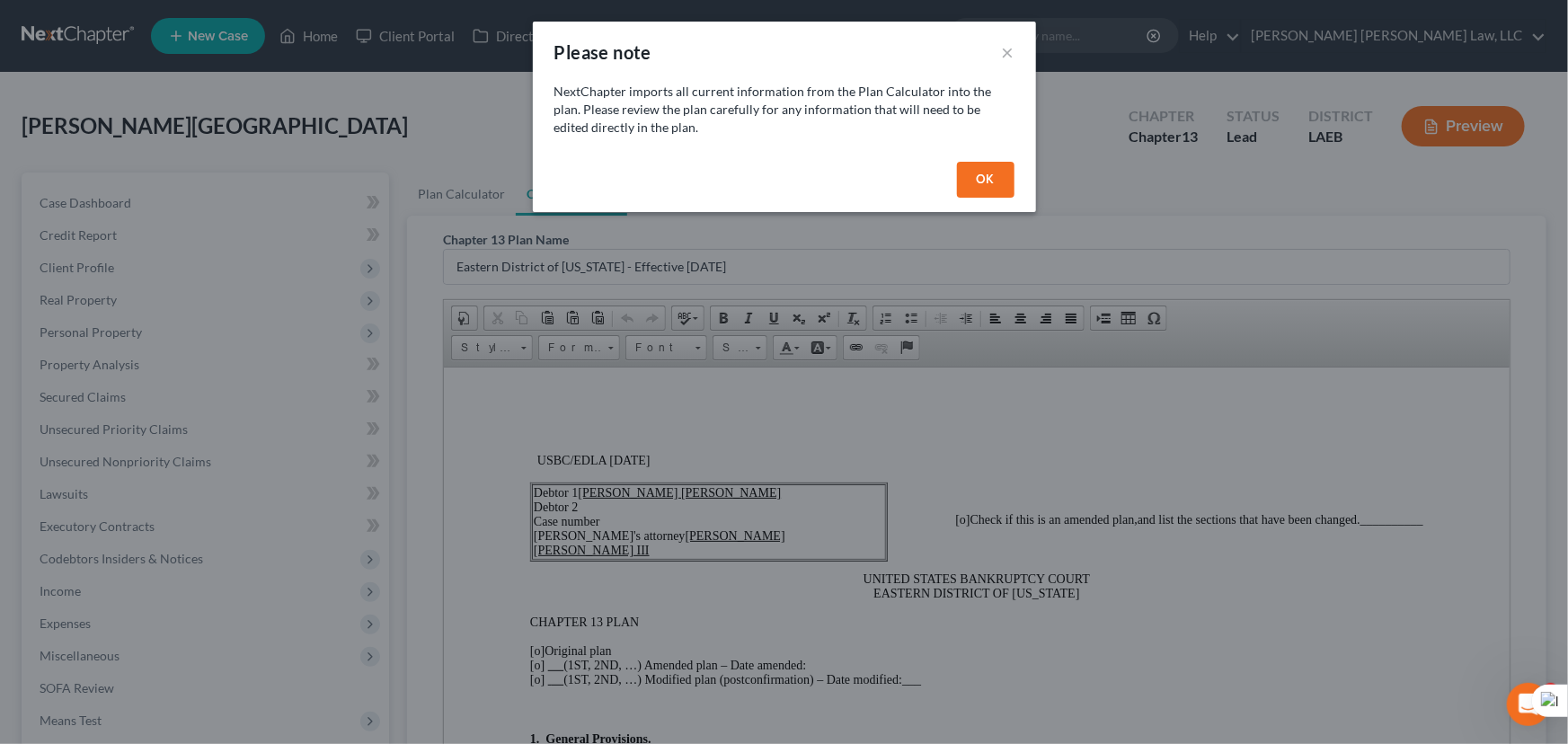
drag, startPoint x: 988, startPoint y: 186, endPoint x: 980, endPoint y: 180, distance: 10.0
click at [988, 182] on button "OK" at bounding box center [985, 179] width 58 height 36
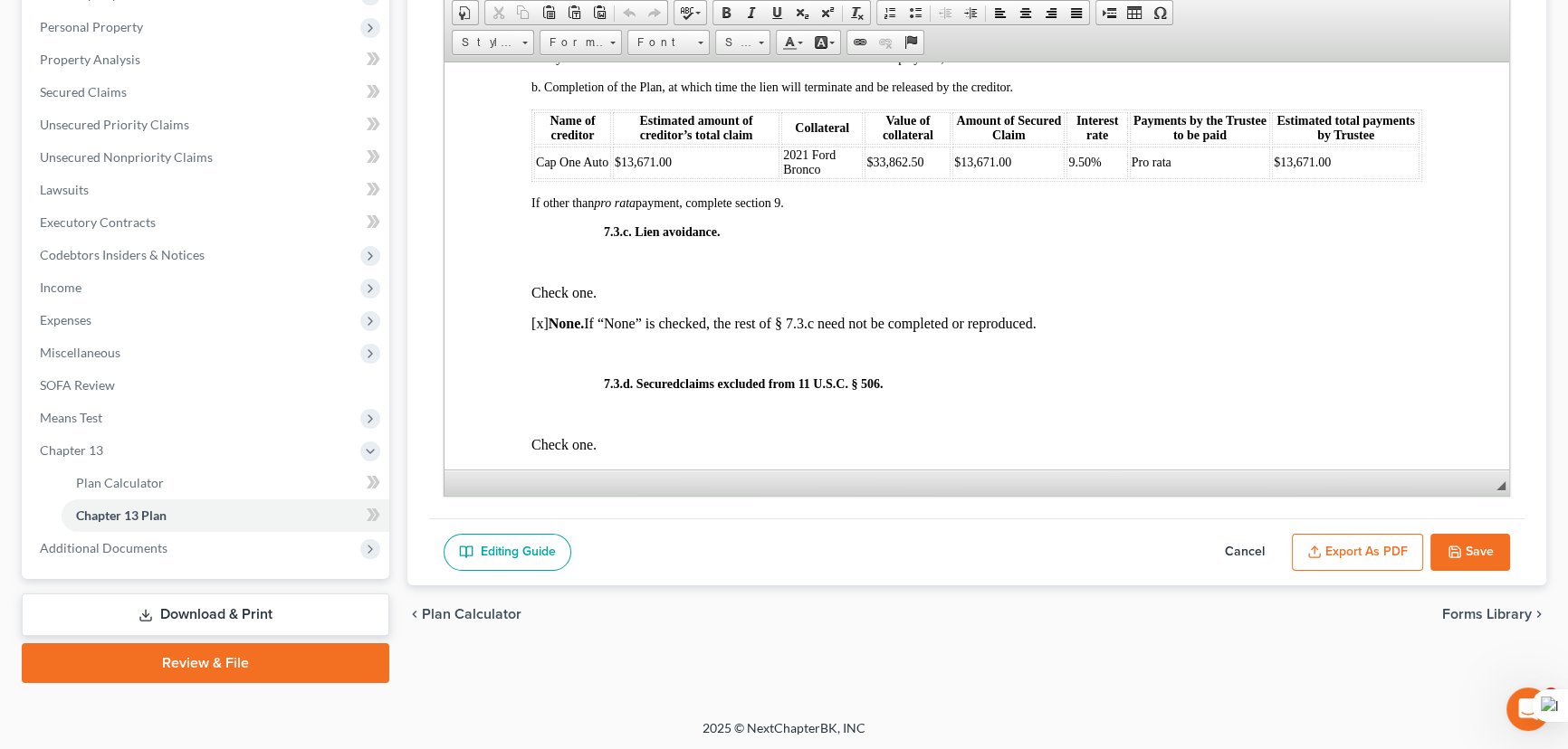
scroll to position [4689, 0]
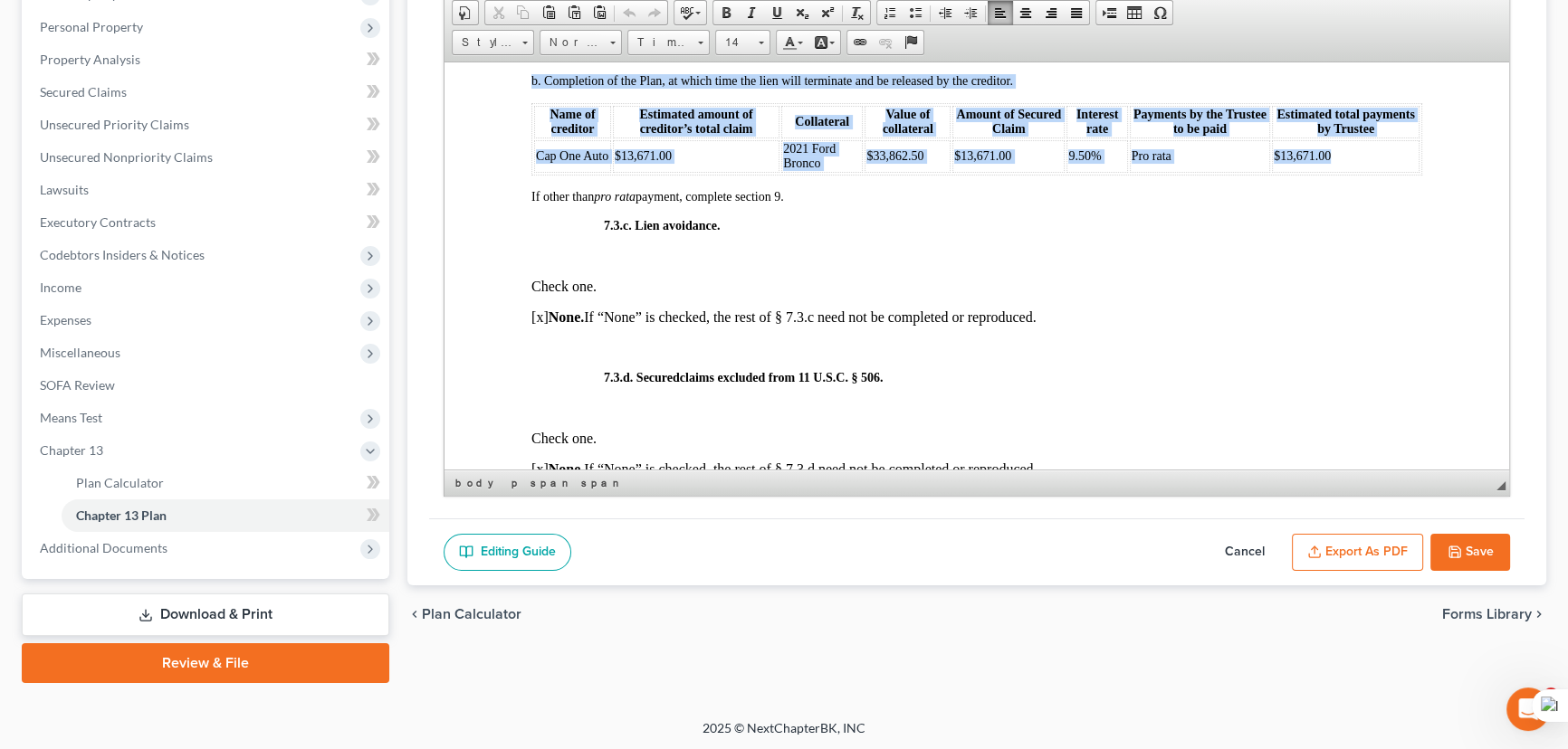
drag, startPoint x: 509, startPoint y: 204, endPoint x: 1403, endPoint y: 249, distance: 895.1
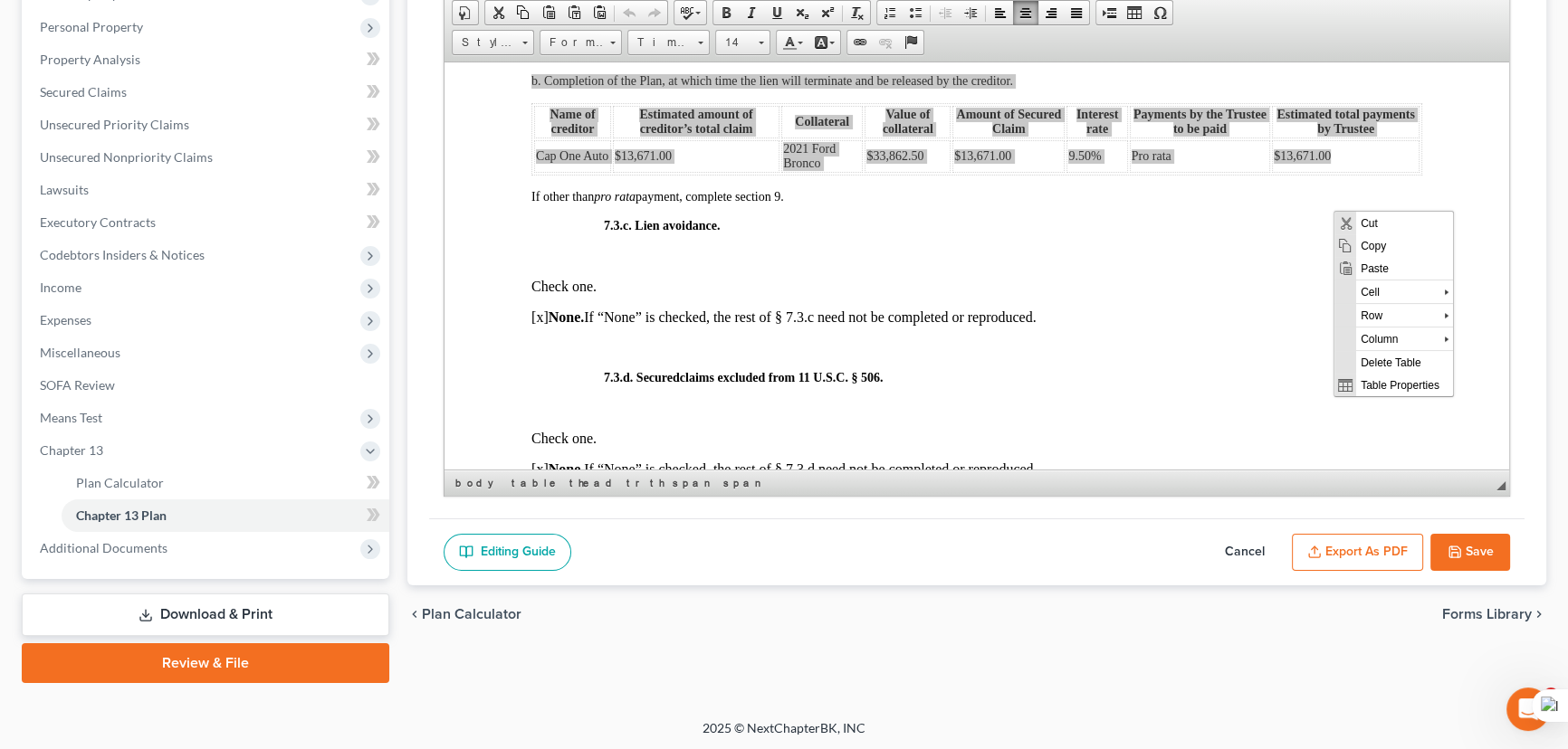
scroll to position [0, 0]
click at [1363, 244] on span "Copy" at bounding box center [1403, 246] width 97 height 22
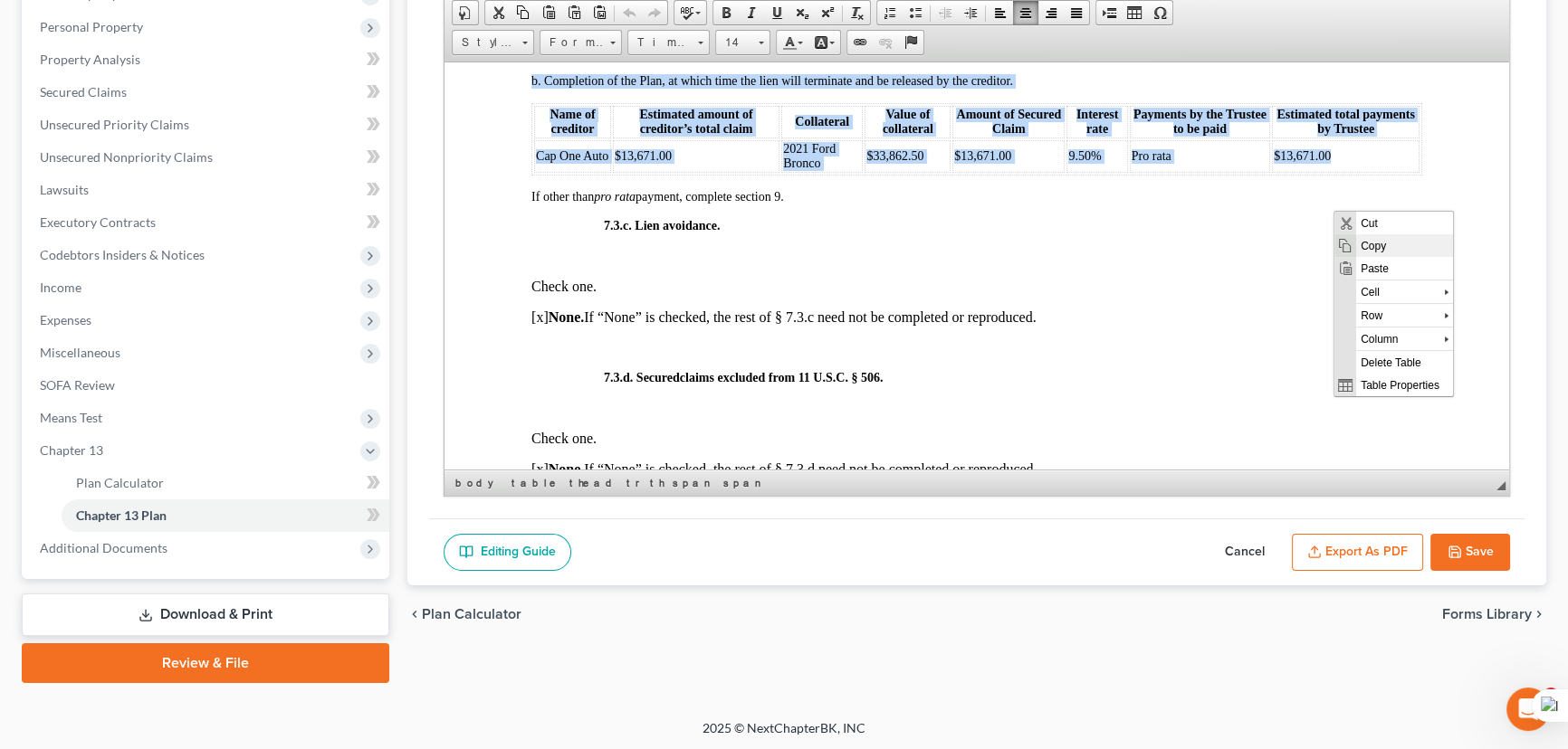
copy body "b. Completion of the Plan, at which time the lien will terminate and be release…"
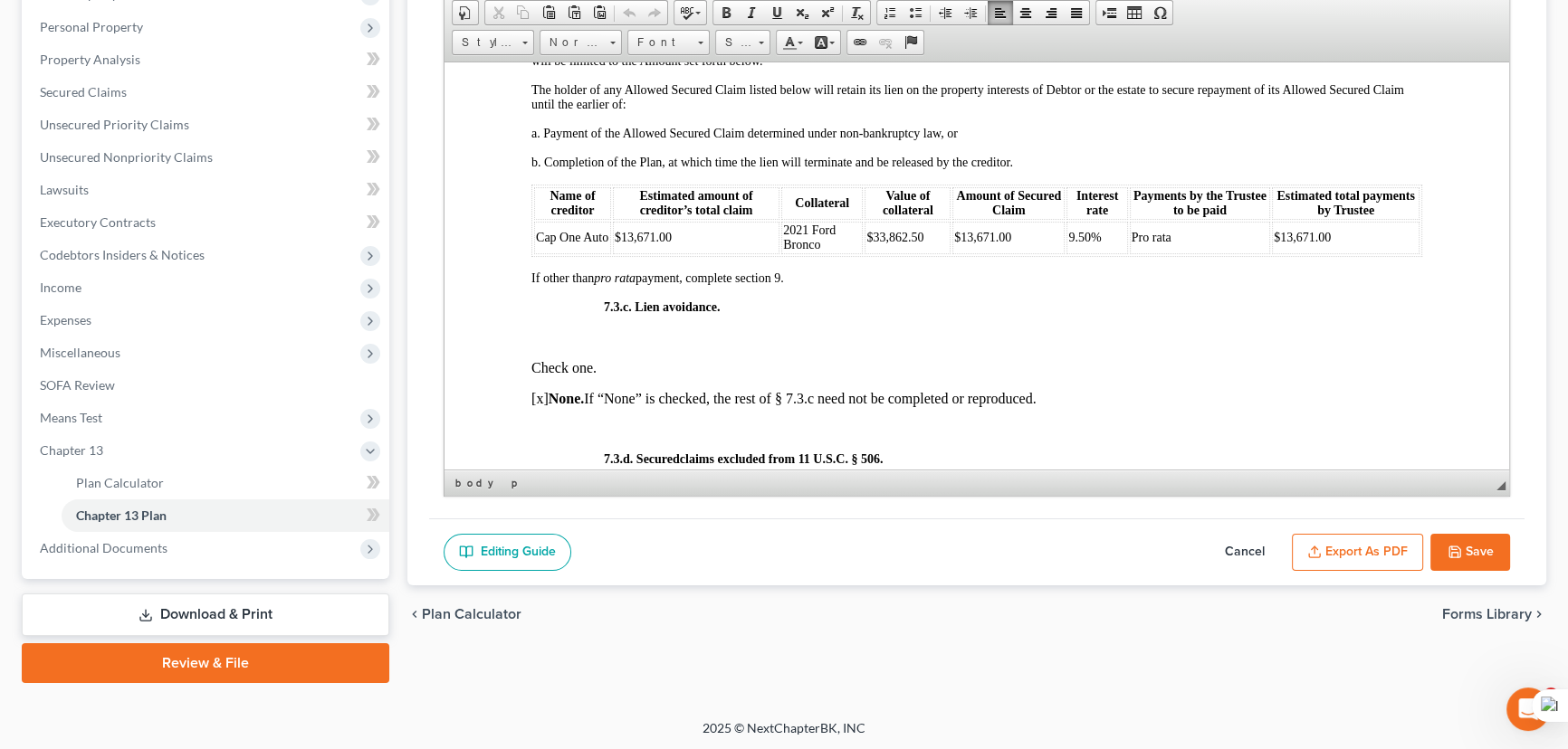
scroll to position [4607, 0]
click at [1267, 543] on button "Cancel" at bounding box center [1245, 552] width 80 height 38
select select "1"
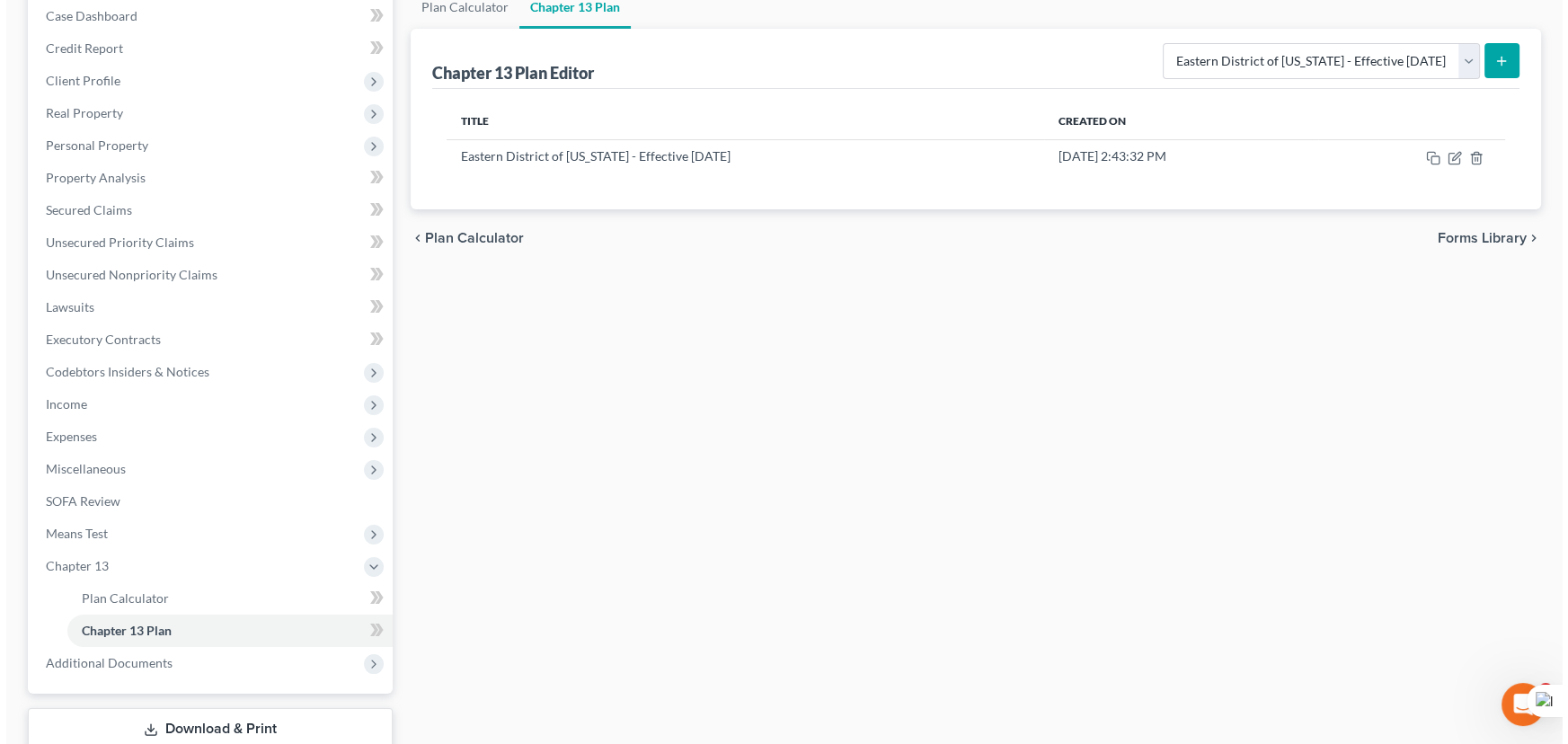
scroll to position [62, 0]
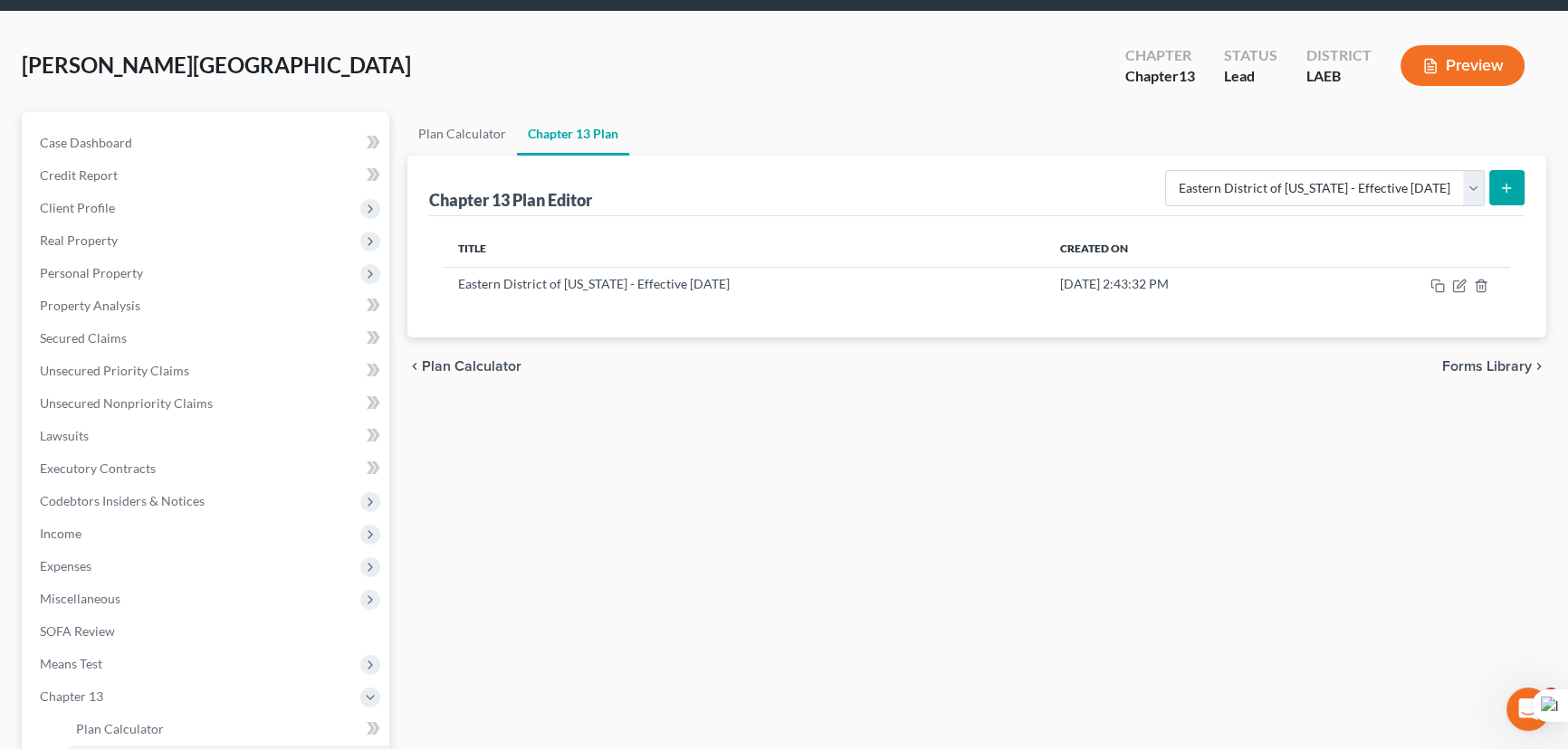
click at [1512, 195] on button "submit" at bounding box center [1507, 188] width 35 height 35
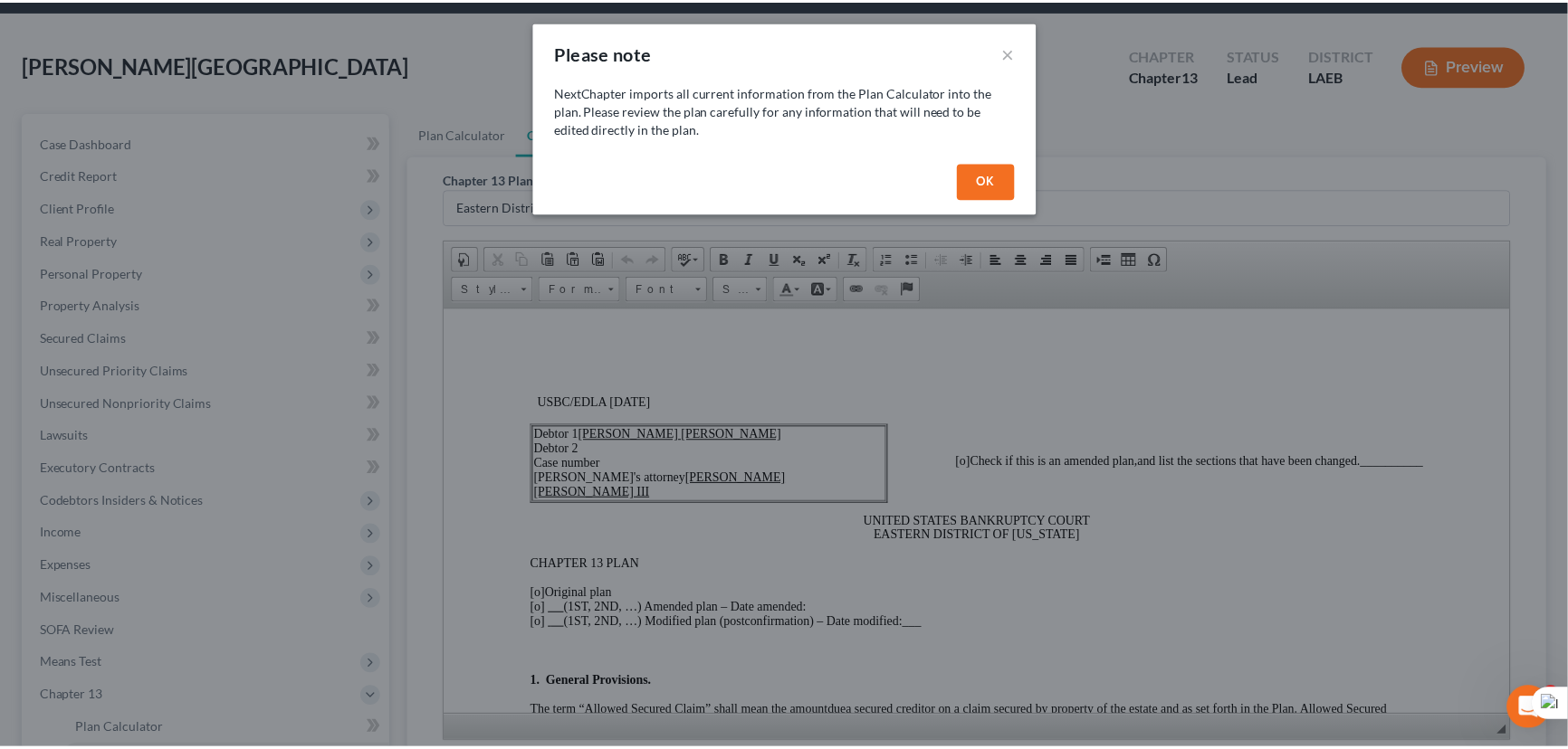
scroll to position [0, 0]
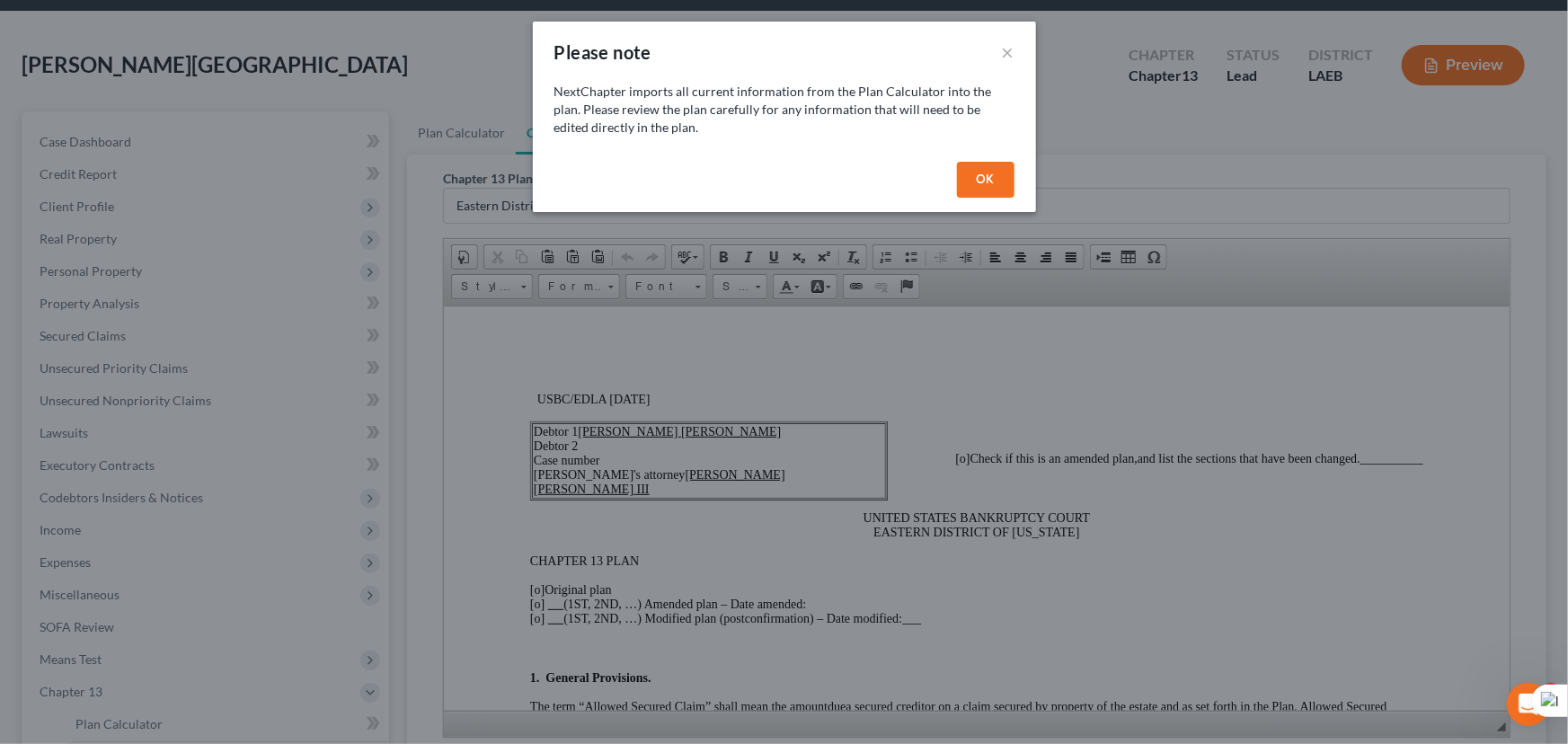
click at [997, 186] on button "OK" at bounding box center [985, 179] width 58 height 36
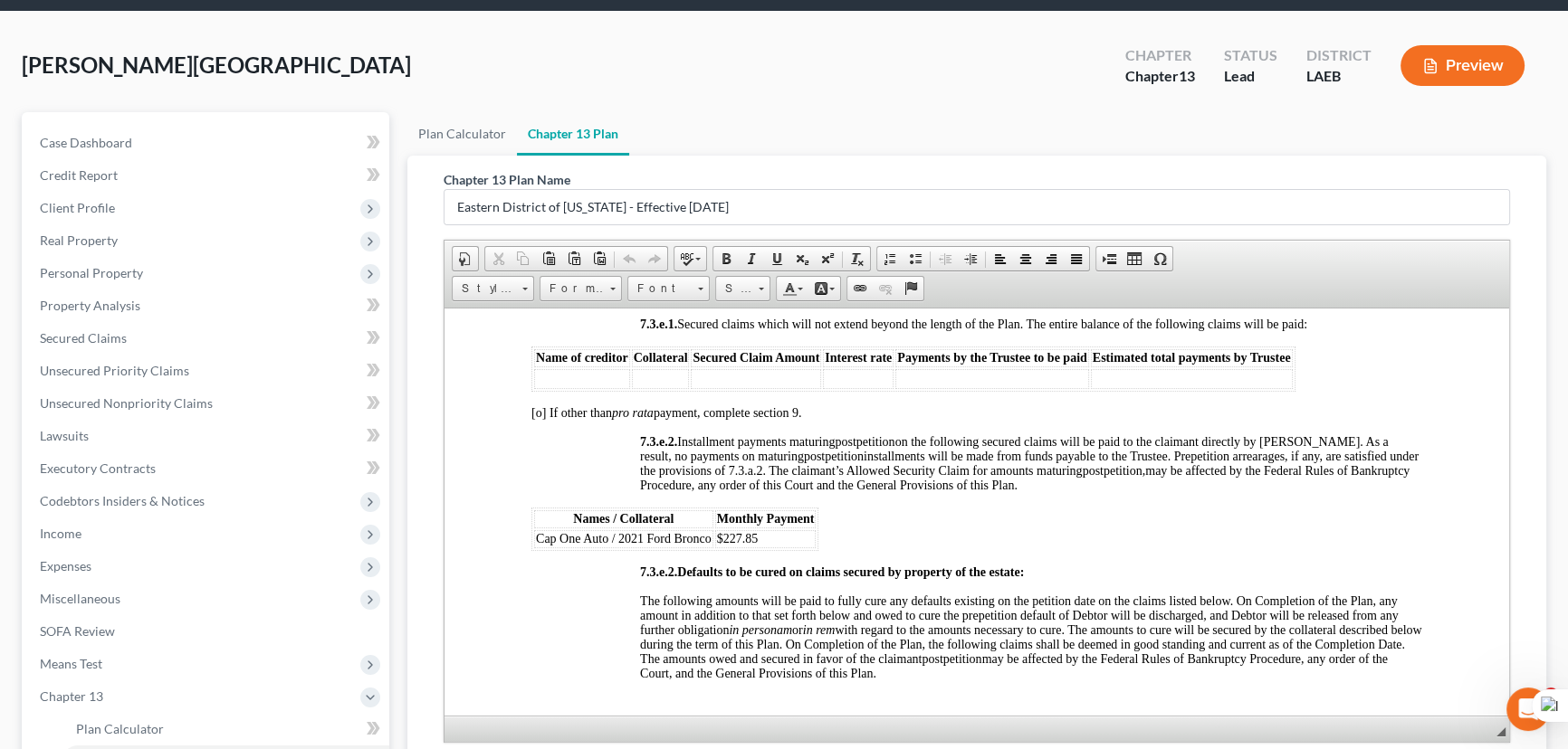
scroll to position [5335, 0]
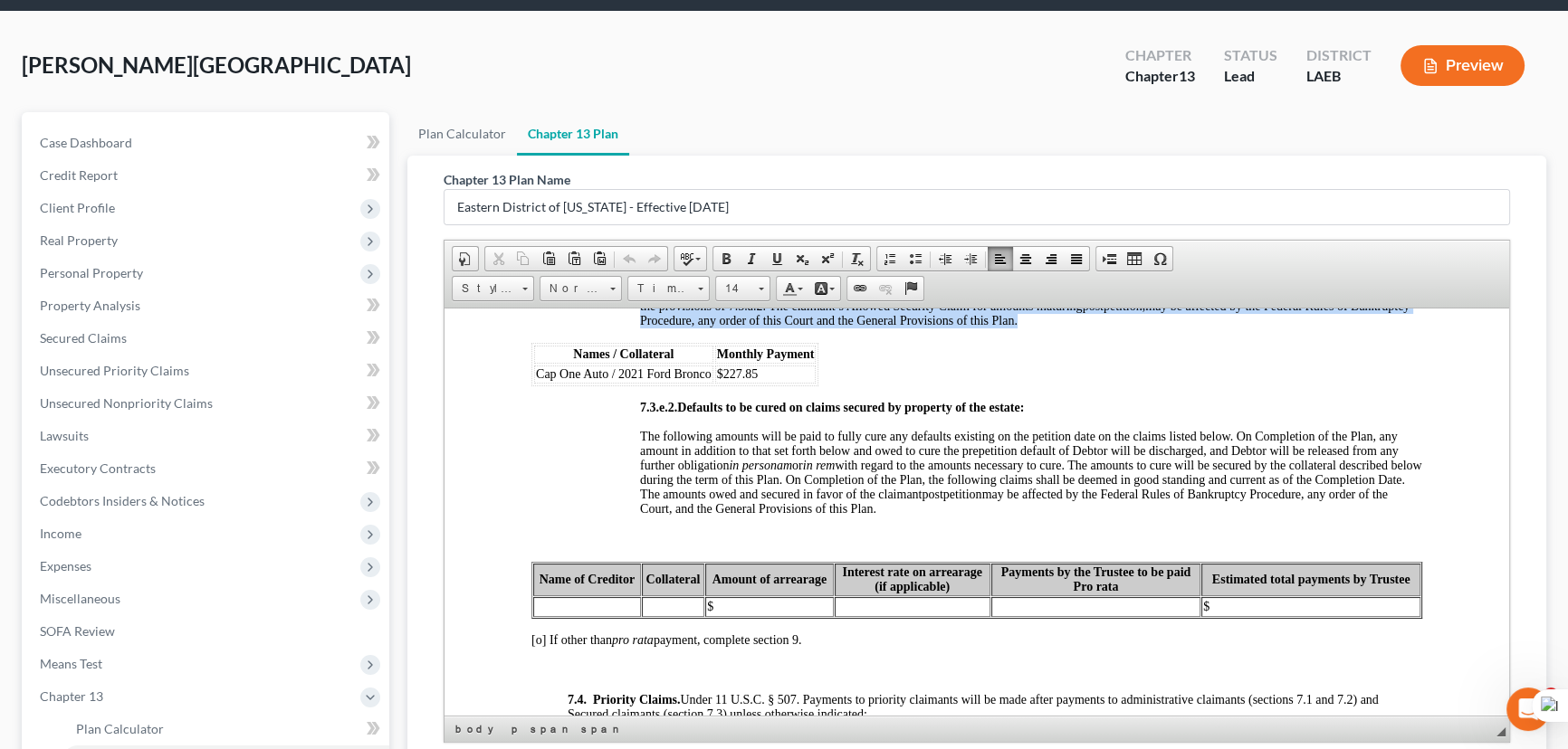
drag, startPoint x: 846, startPoint y: 491, endPoint x: 523, endPoint y: 452, distance: 325.3
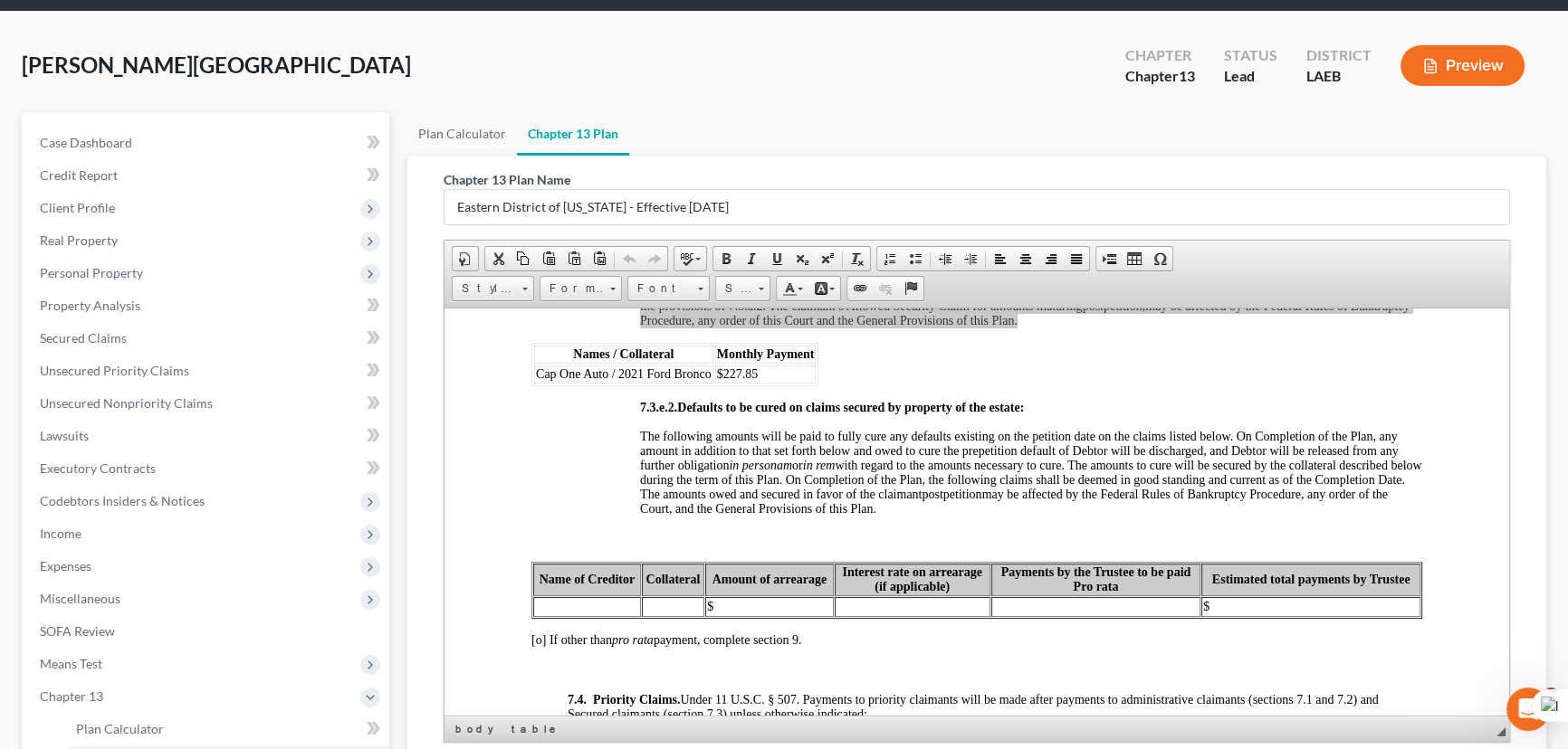
scroll to position [0, 0]
click at [623, 488] on span "Copy" at bounding box center [655, 494] width 97 height 22
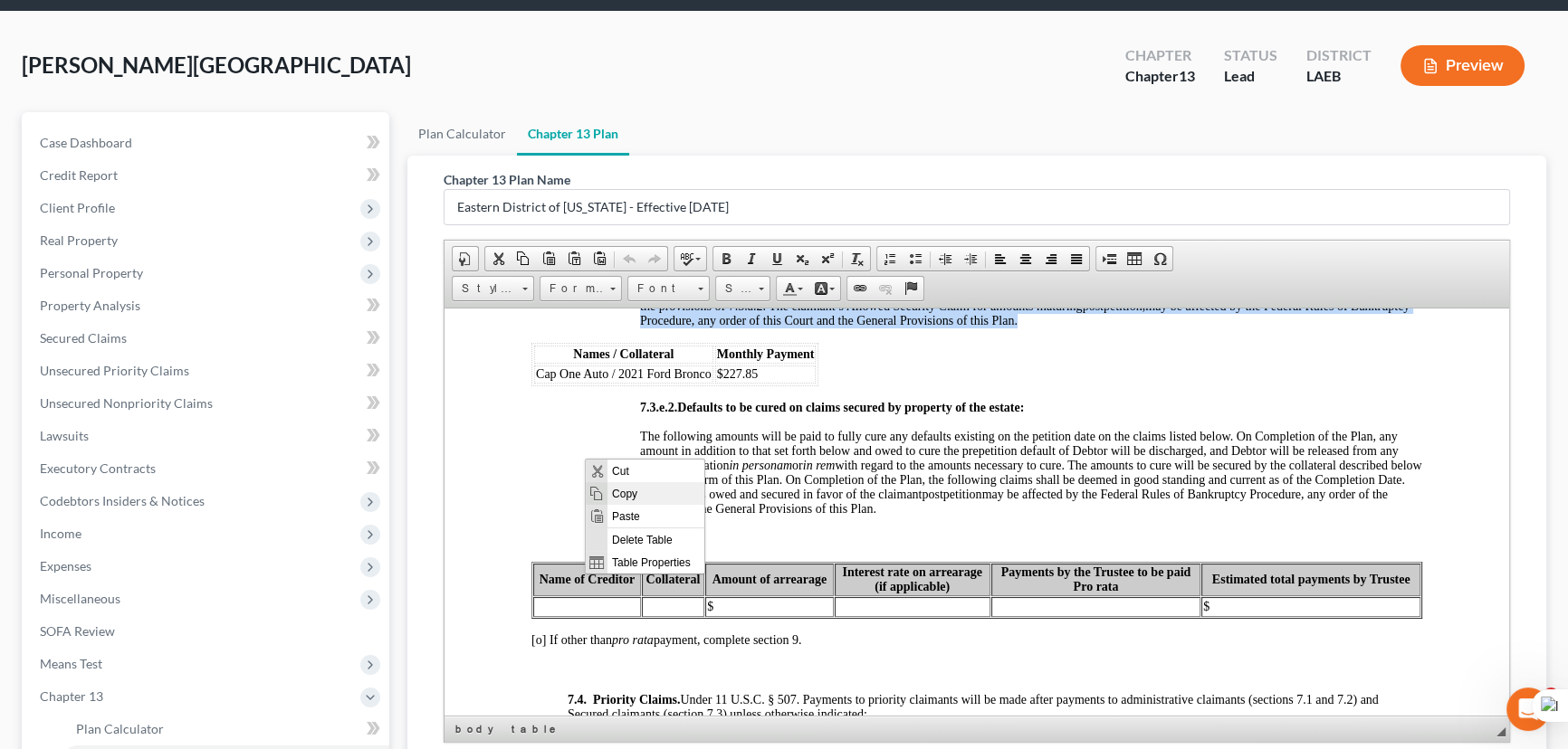
copy p "7.3.e.2. Installment payments maturing postpetition on the following secured cl…"
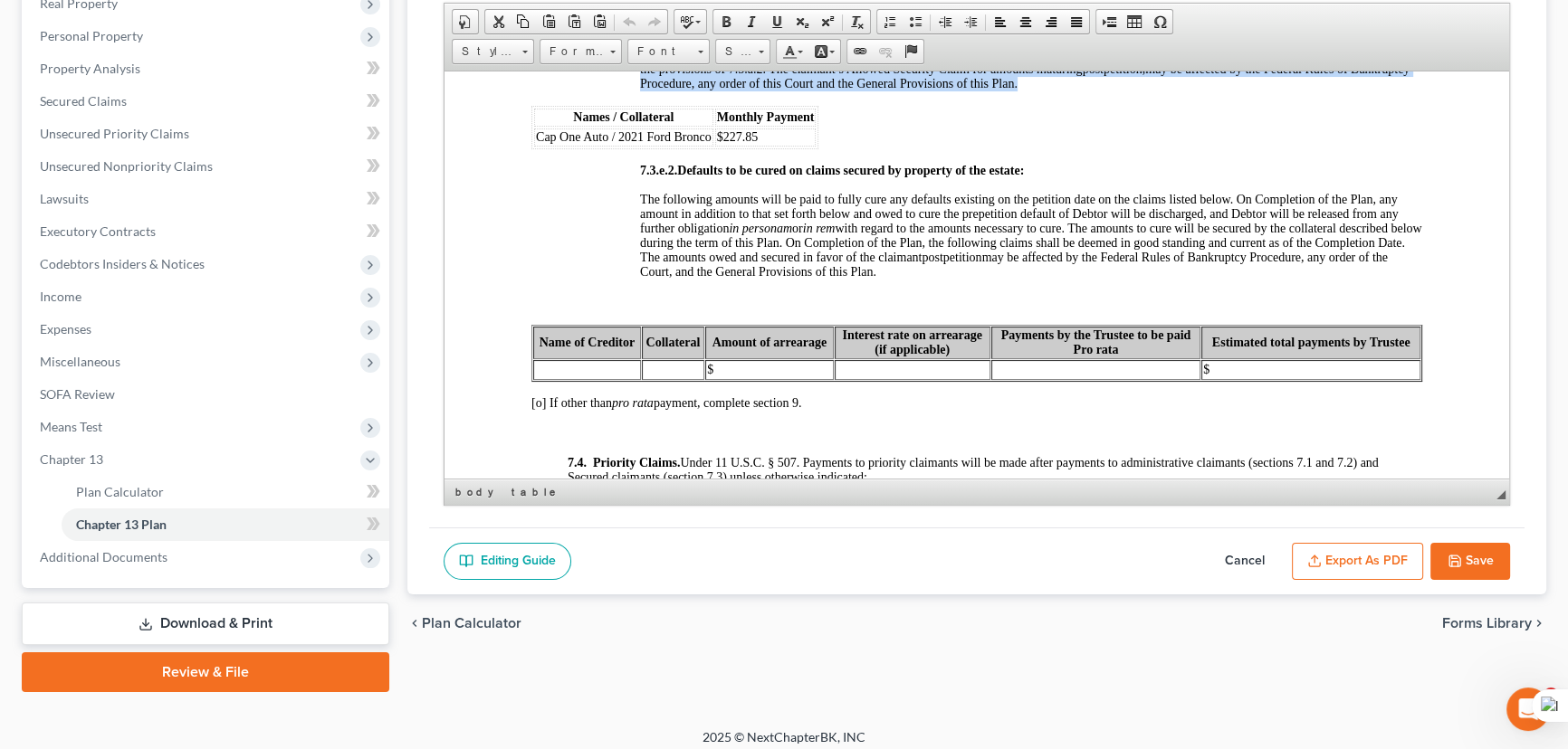
scroll to position [308, 0]
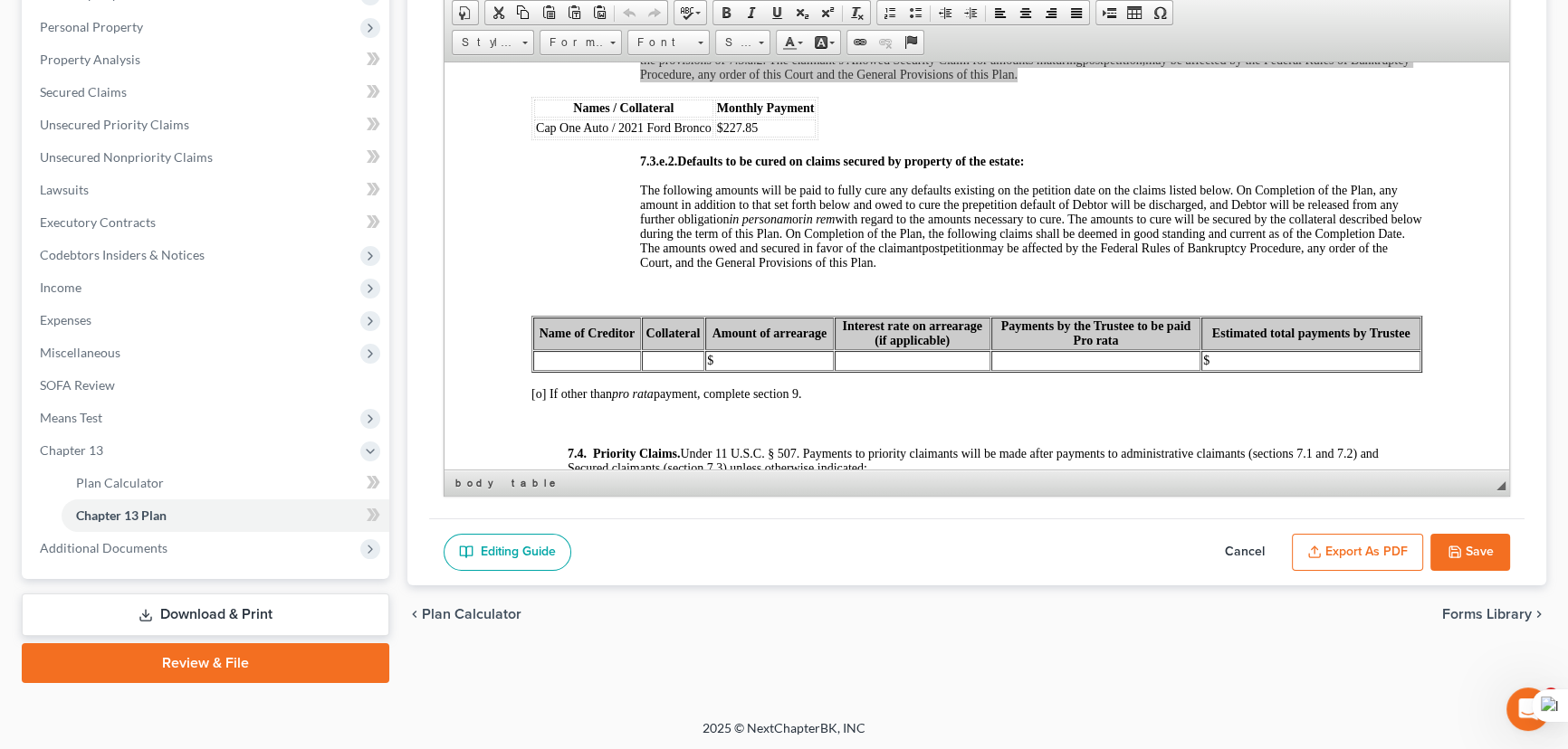
click at [1244, 541] on button "Cancel" at bounding box center [1245, 552] width 80 height 38
select select "1"
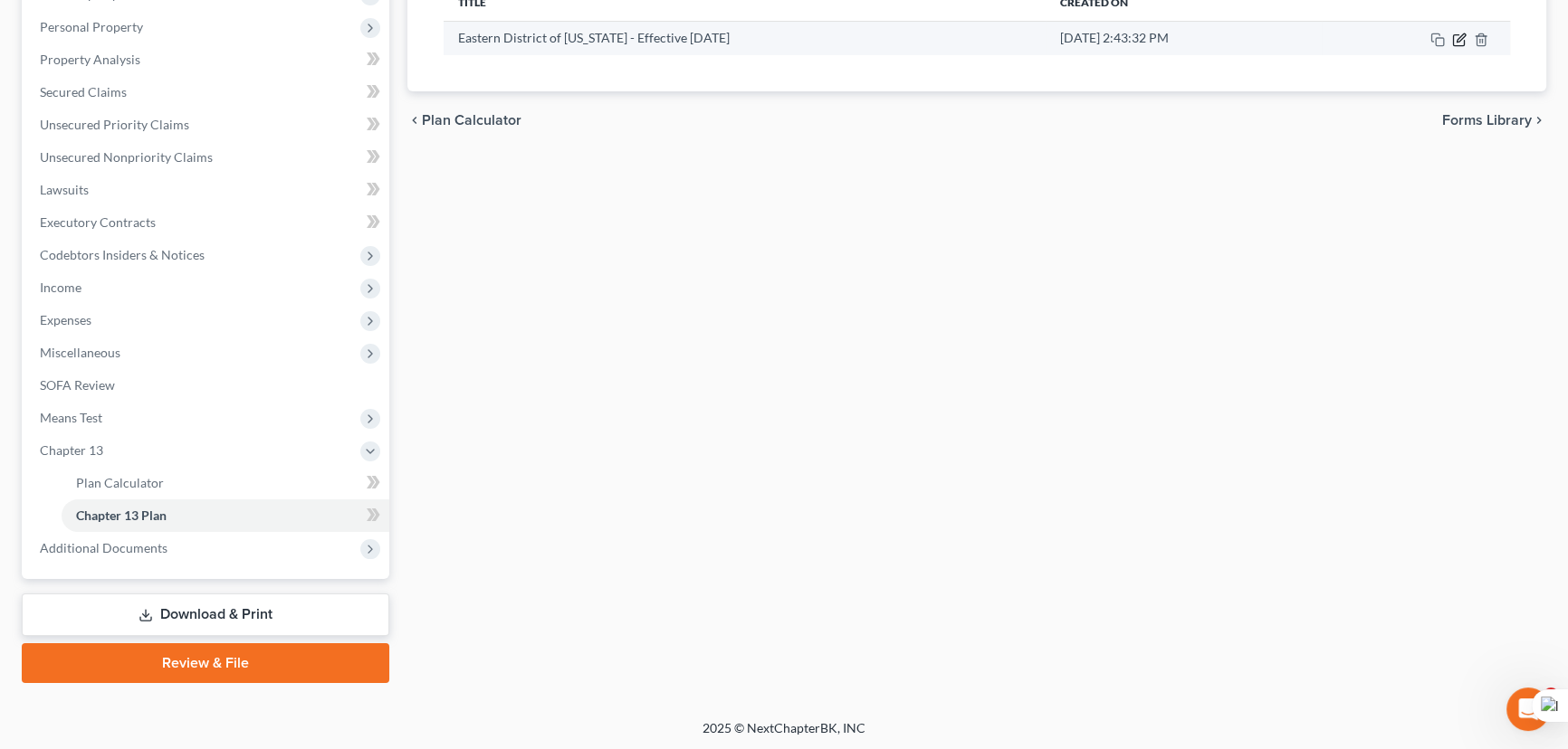
click at [1456, 36] on icon "button" at bounding box center [1460, 40] width 15 height 15
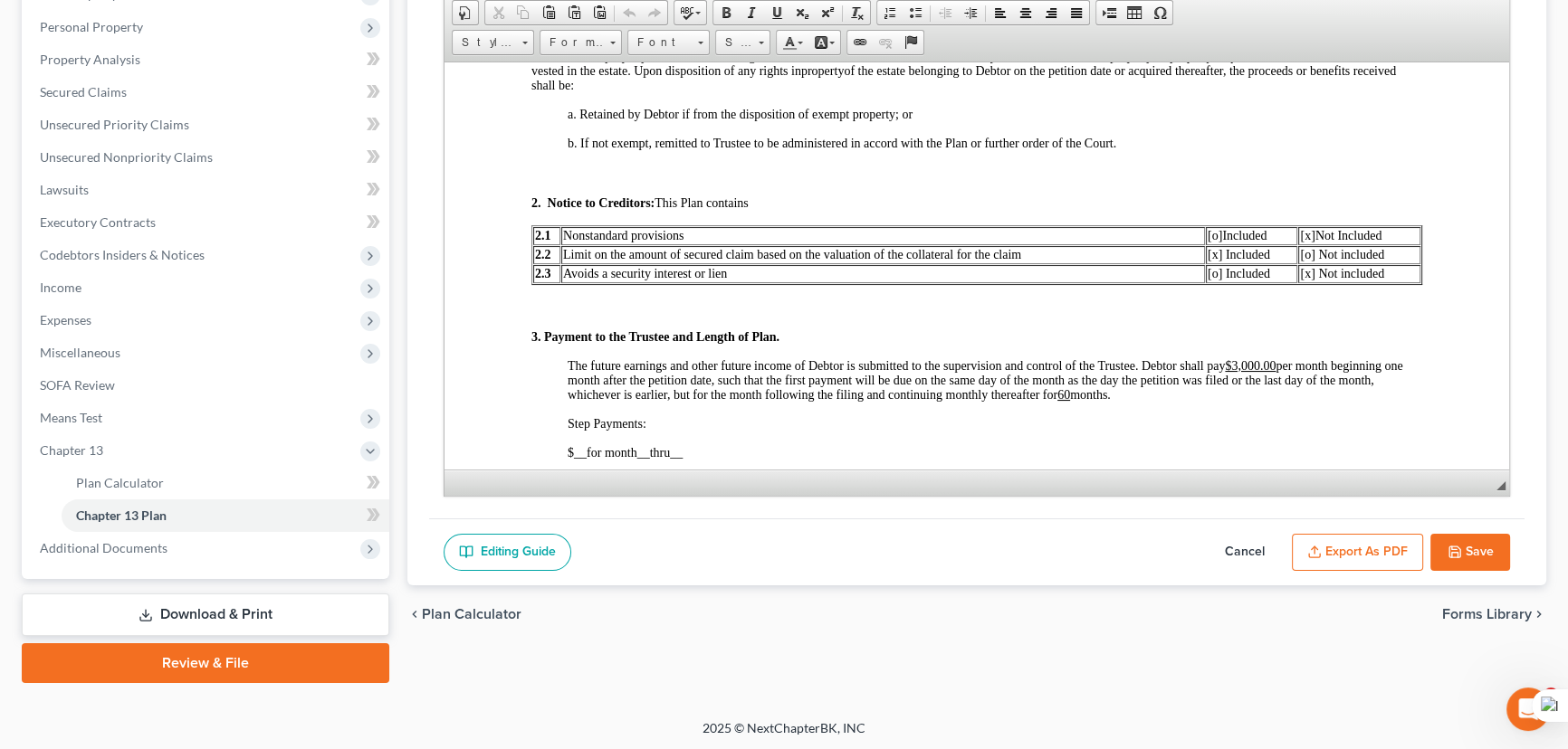
scroll to position [905, 0]
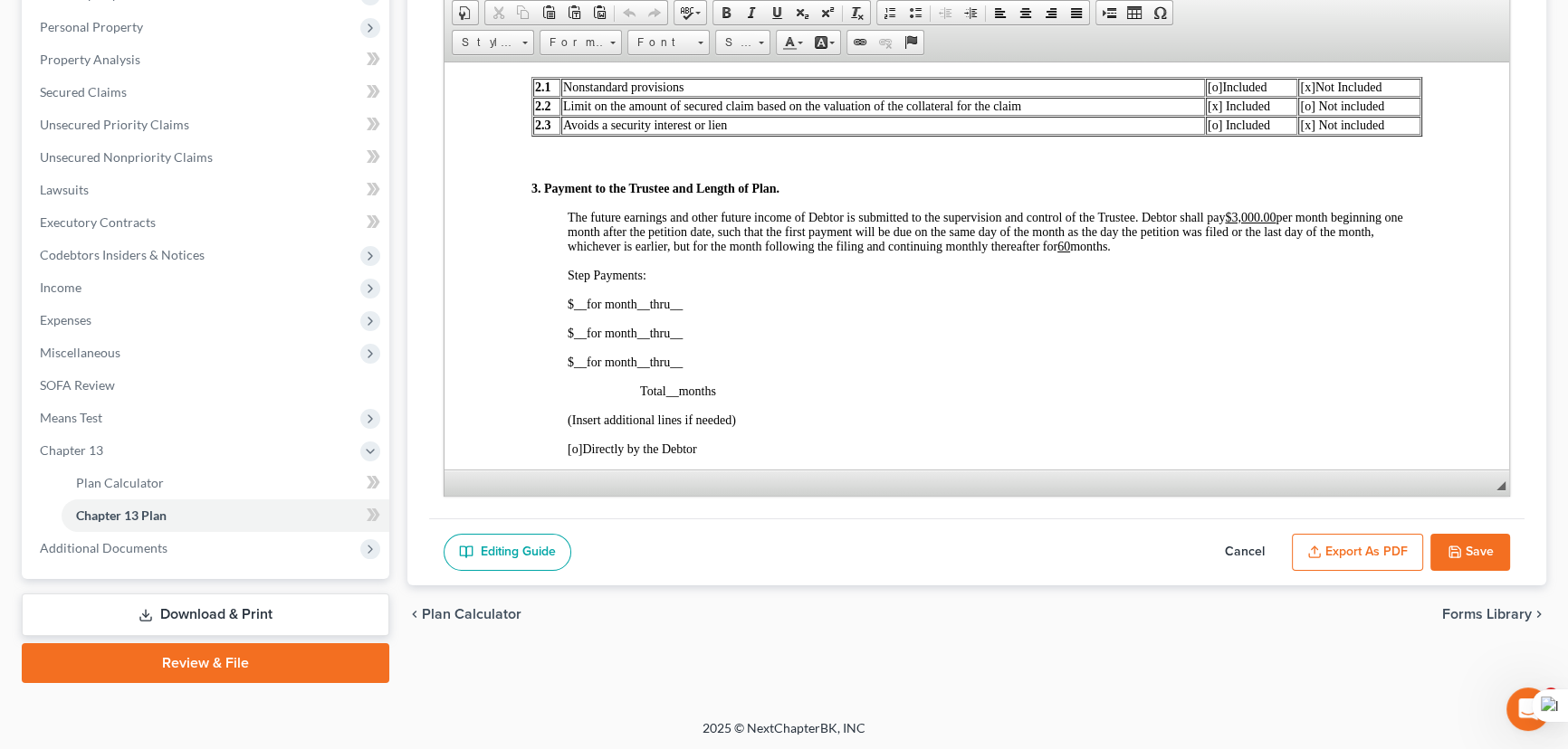
click at [1208, 112] on span "[x] Included" at bounding box center [1240, 105] width 63 height 14
click at [1301, 112] on span "[o] Not included" at bounding box center [1342, 105] width 84 height 14
drag, startPoint x: 1279, startPoint y: 246, endPoint x: 1235, endPoint y: 244, distance: 44.0
click at [1235, 224] on u "$3,000.00" at bounding box center [1250, 216] width 51 height 14
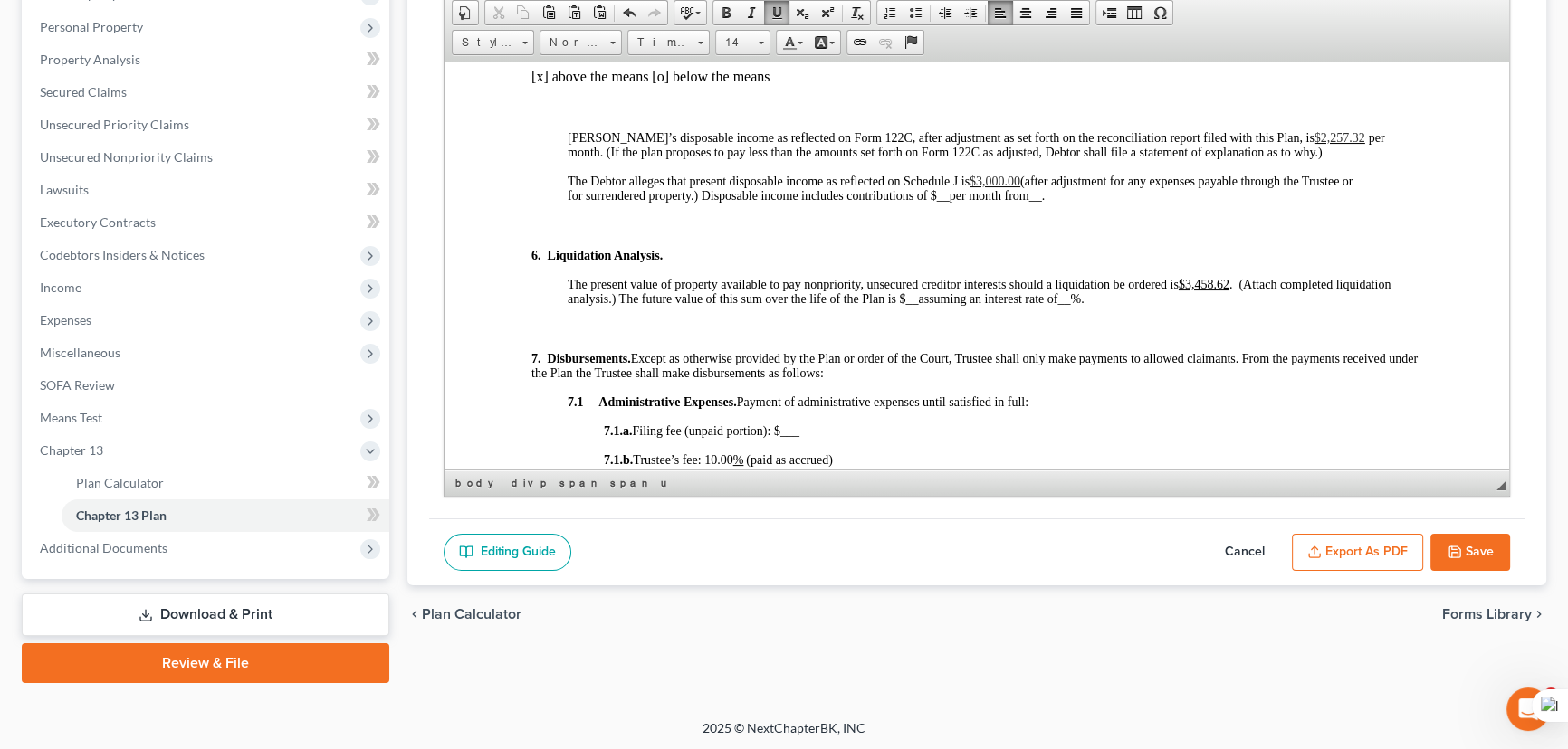
scroll to position [1892, 0]
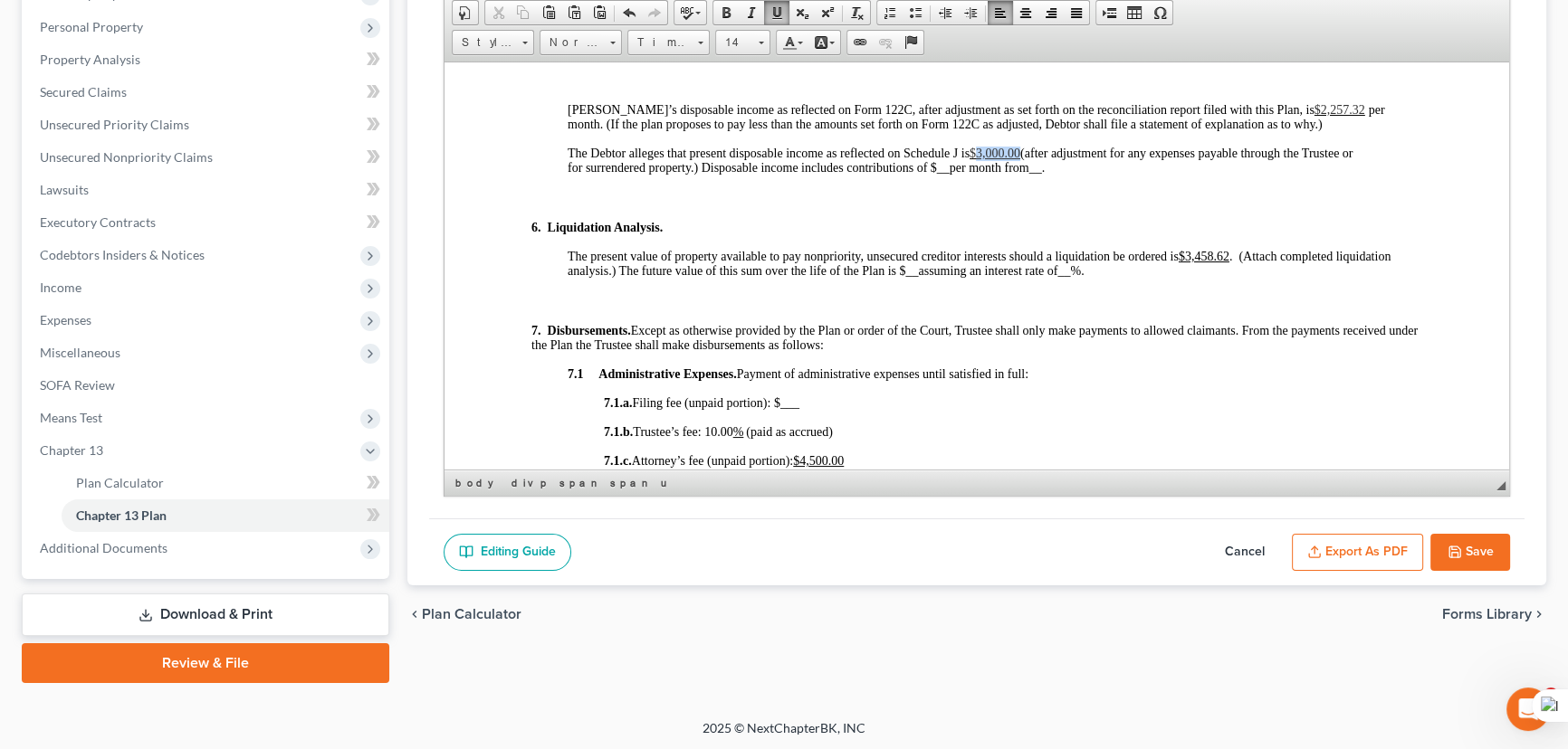
drag, startPoint x: 1023, startPoint y: 192, endPoint x: 976, endPoint y: 197, distance: 47.3
click at [976, 175] on p "The Debtor alleges that present disposable income as reflected on Schedule J is…" at bounding box center [995, 160] width 855 height 29
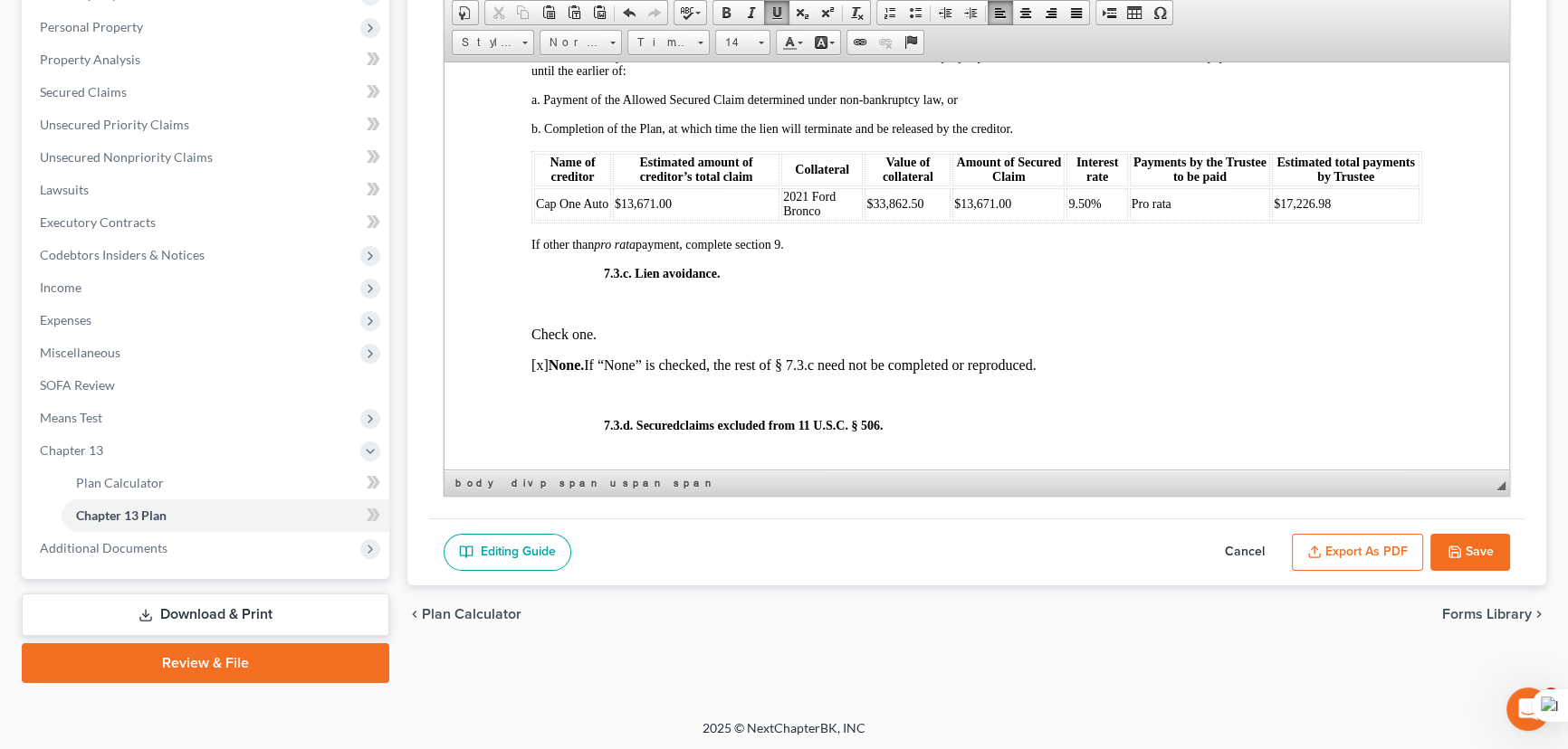
scroll to position [4607, 0]
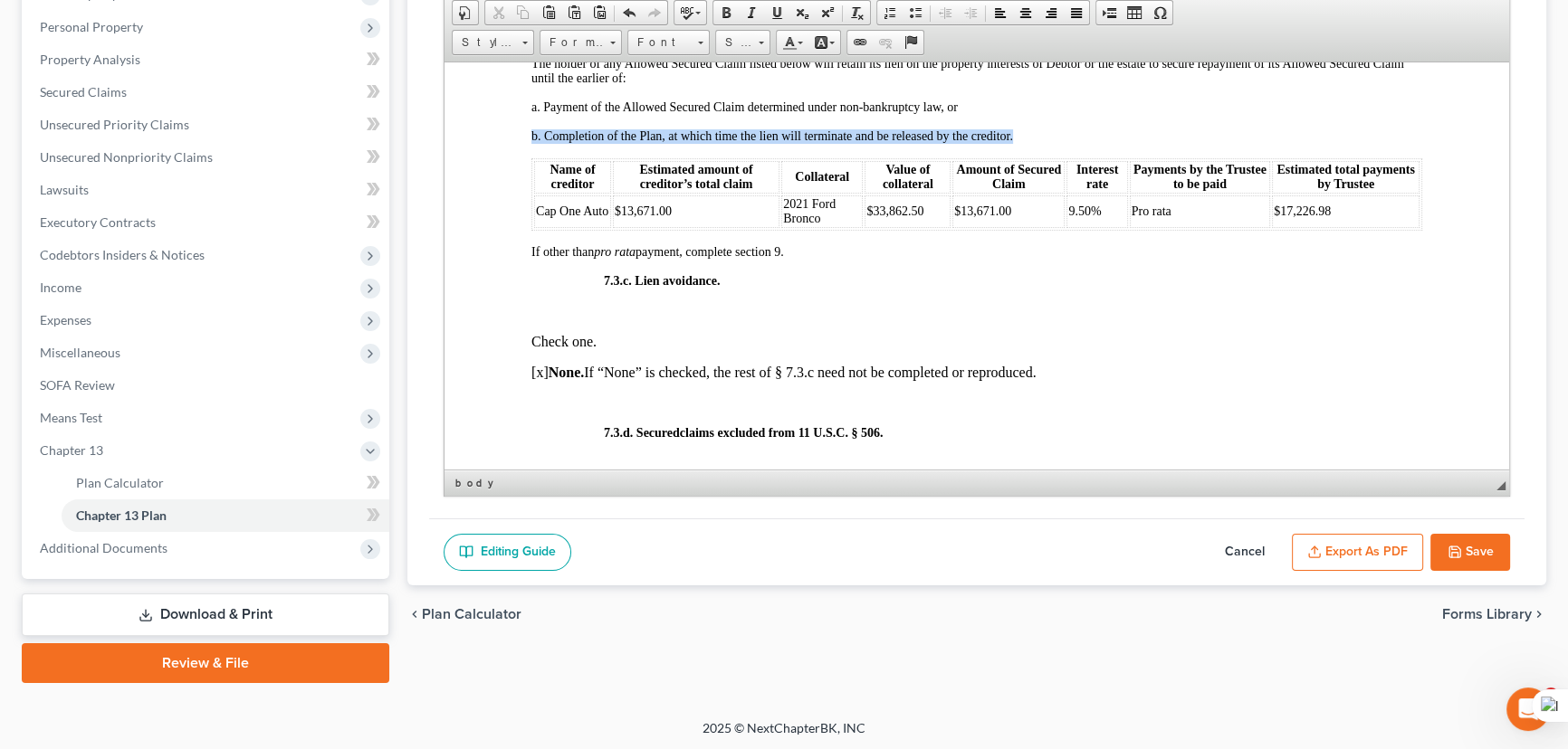
drag, startPoint x: 1431, startPoint y: 325, endPoint x: 482, endPoint y: 273, distance: 950.4
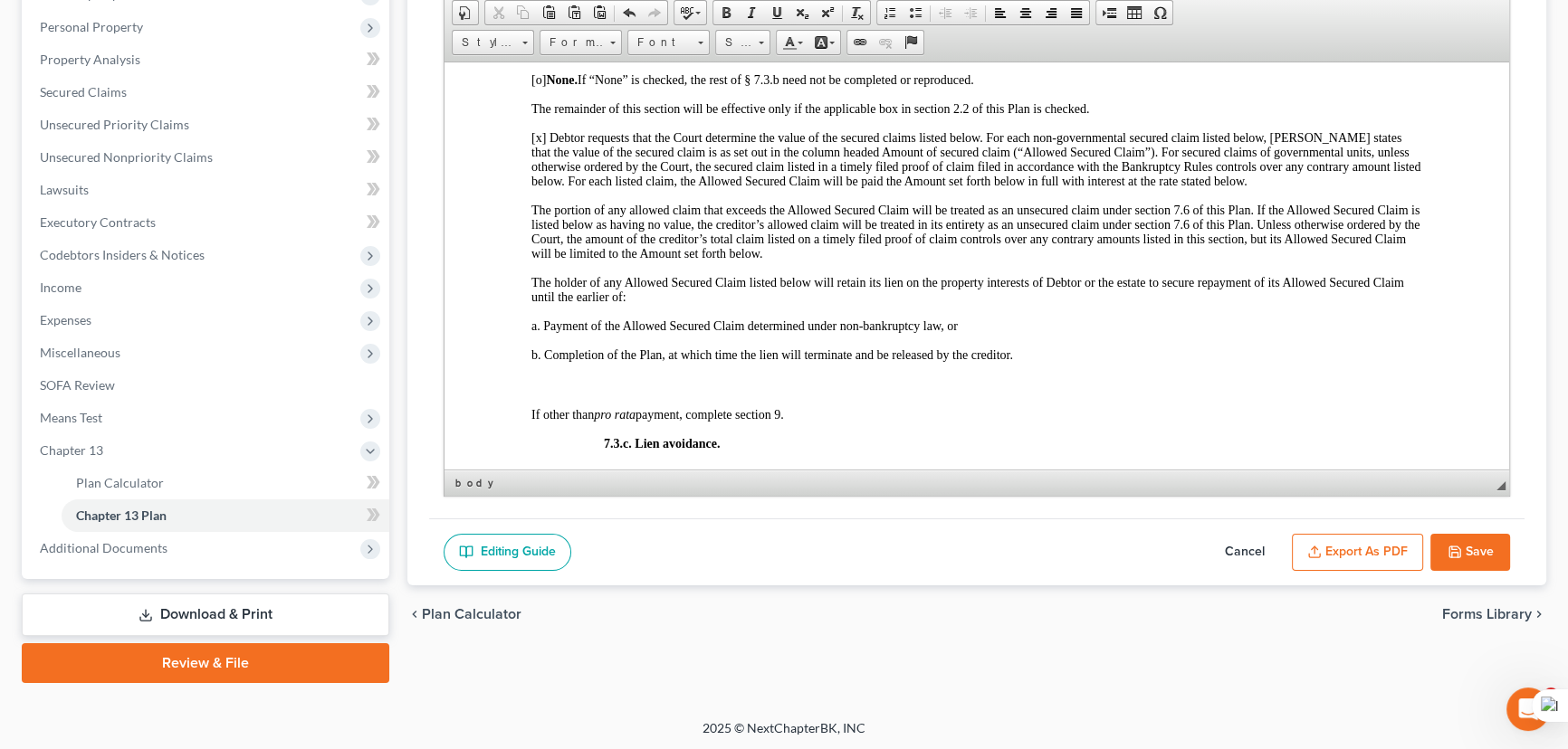
scroll to position [4443, 0]
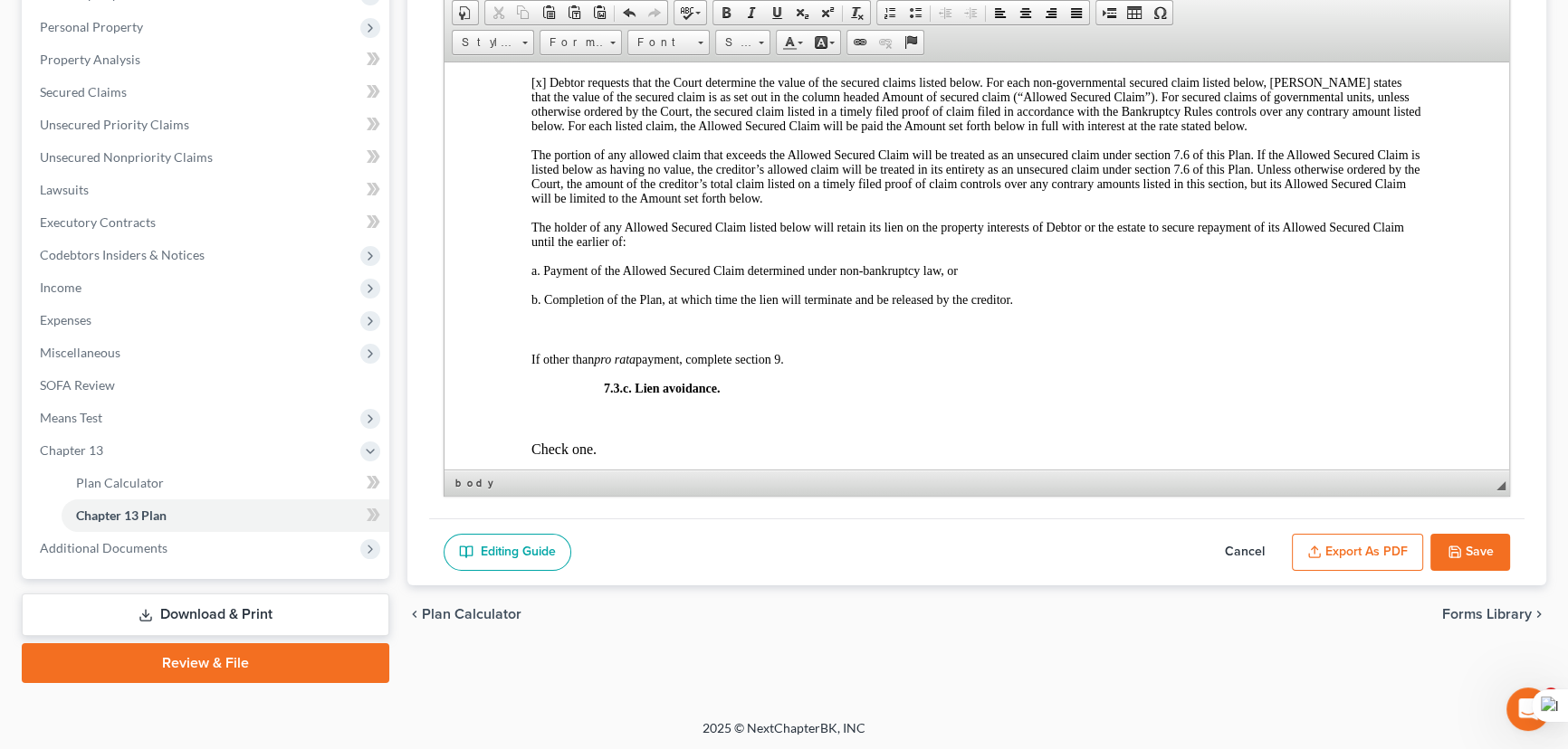
click at [537, 132] on span "[x] Debtor requests that the Court determine the value of the secured claims li…" at bounding box center [976, 104] width 889 height 57
click at [541, 132] on span "[x] Debtor requests that the Court determine the value of the secured claims li…" at bounding box center [976, 104] width 889 height 57
click at [543, 31] on span "[o] None. If “None” is checked, the rest of § 7.3.b need not be completed or re…" at bounding box center [753, 24] width 443 height 14
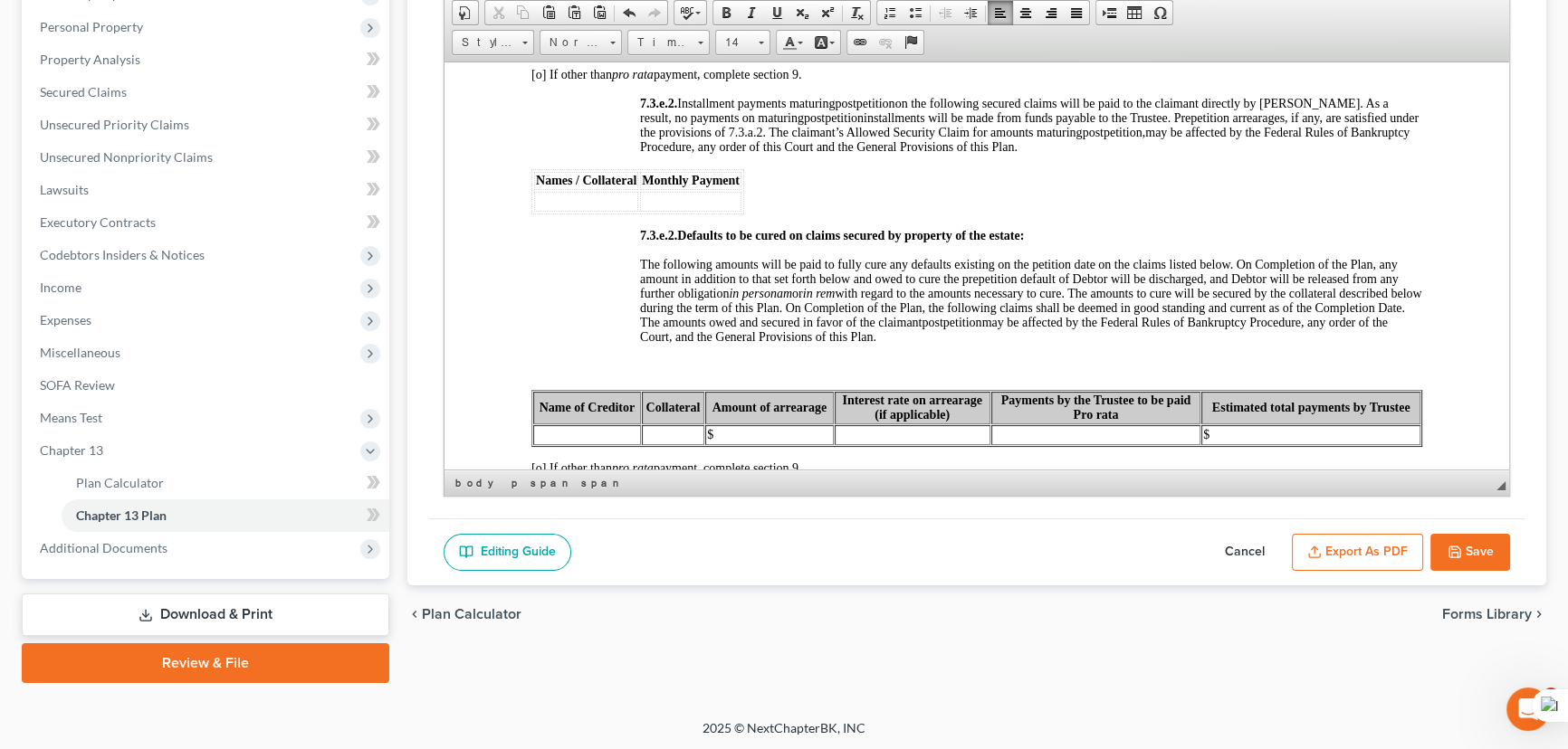
scroll to position [5184, 0]
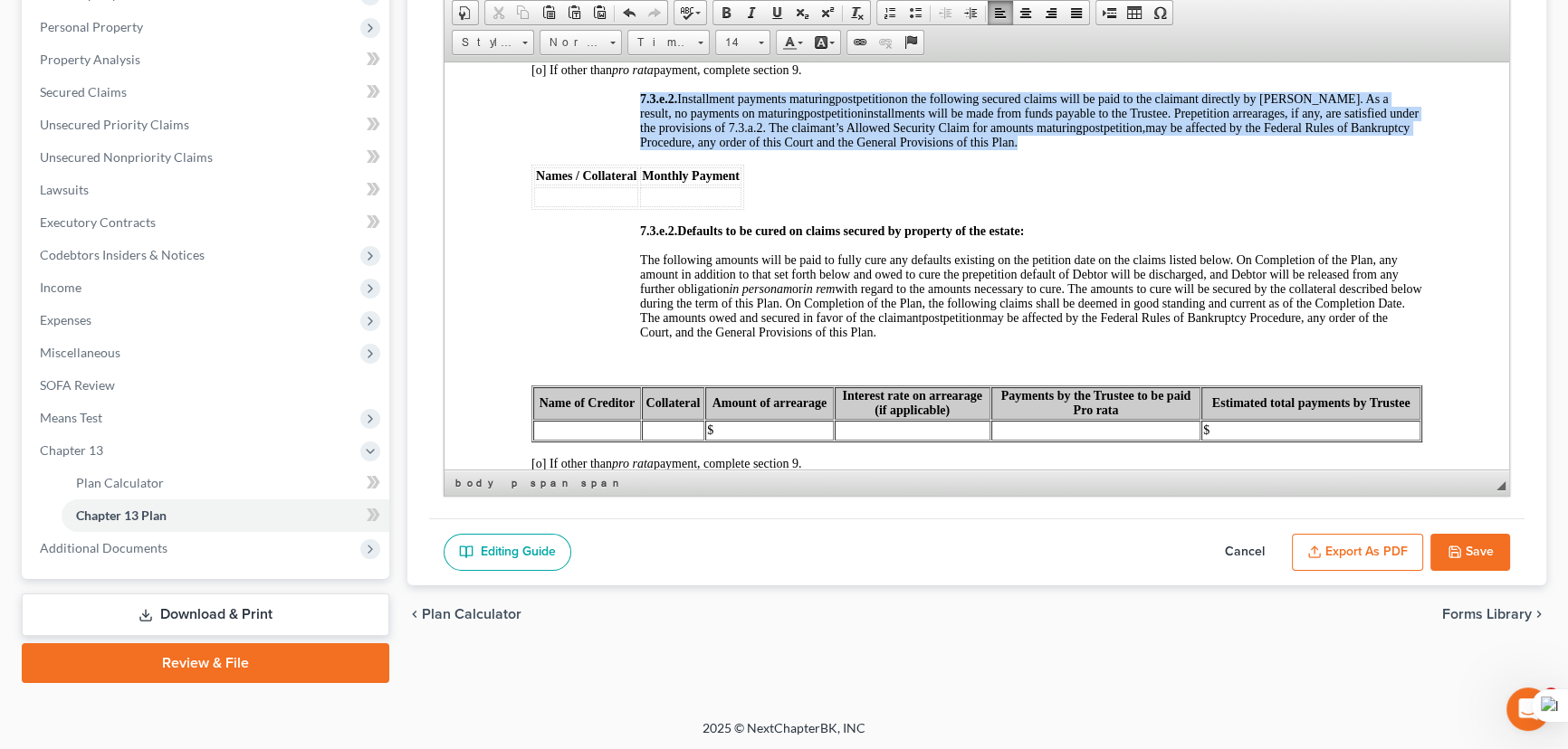
drag, startPoint x: 794, startPoint y: 314, endPoint x: 527, endPoint y: 288, distance: 268.3
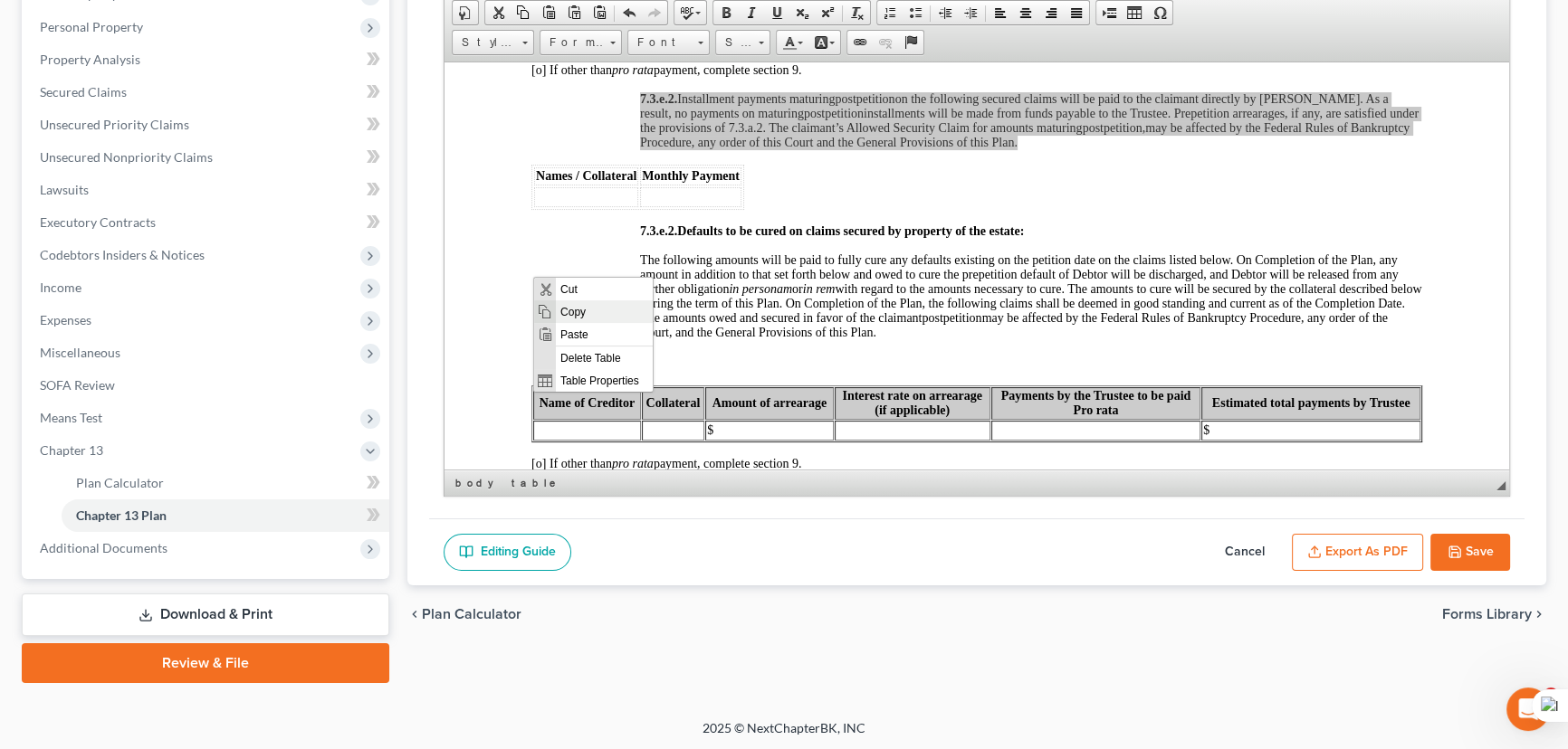
scroll to position [0, 0]
click at [574, 327] on span "Paste" at bounding box center [603, 334] width 97 height 22
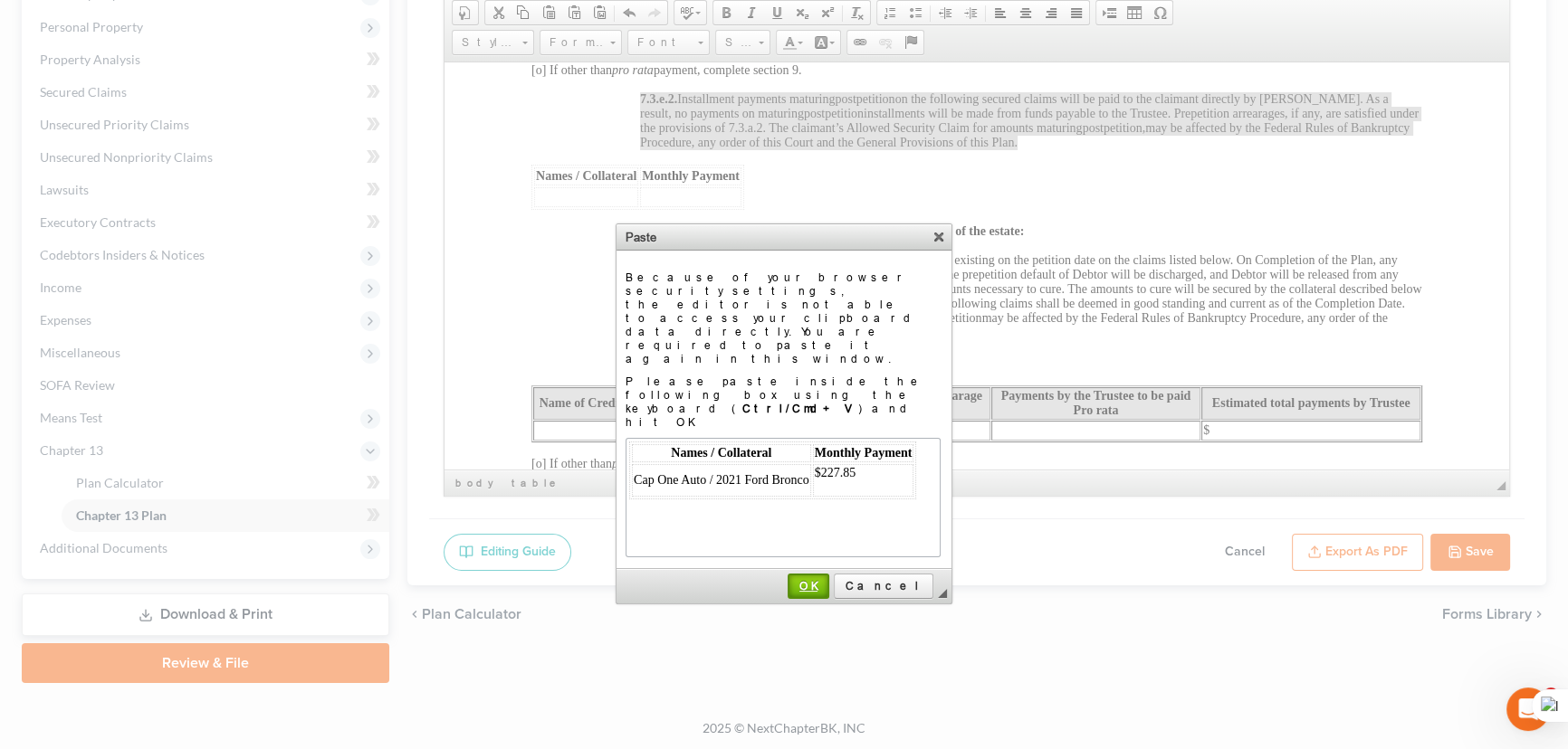
drag, startPoint x: 847, startPoint y: 511, endPoint x: 859, endPoint y: 510, distance: 12.0
click at [828, 579] on span "OK" at bounding box center [809, 585] width 38 height 14
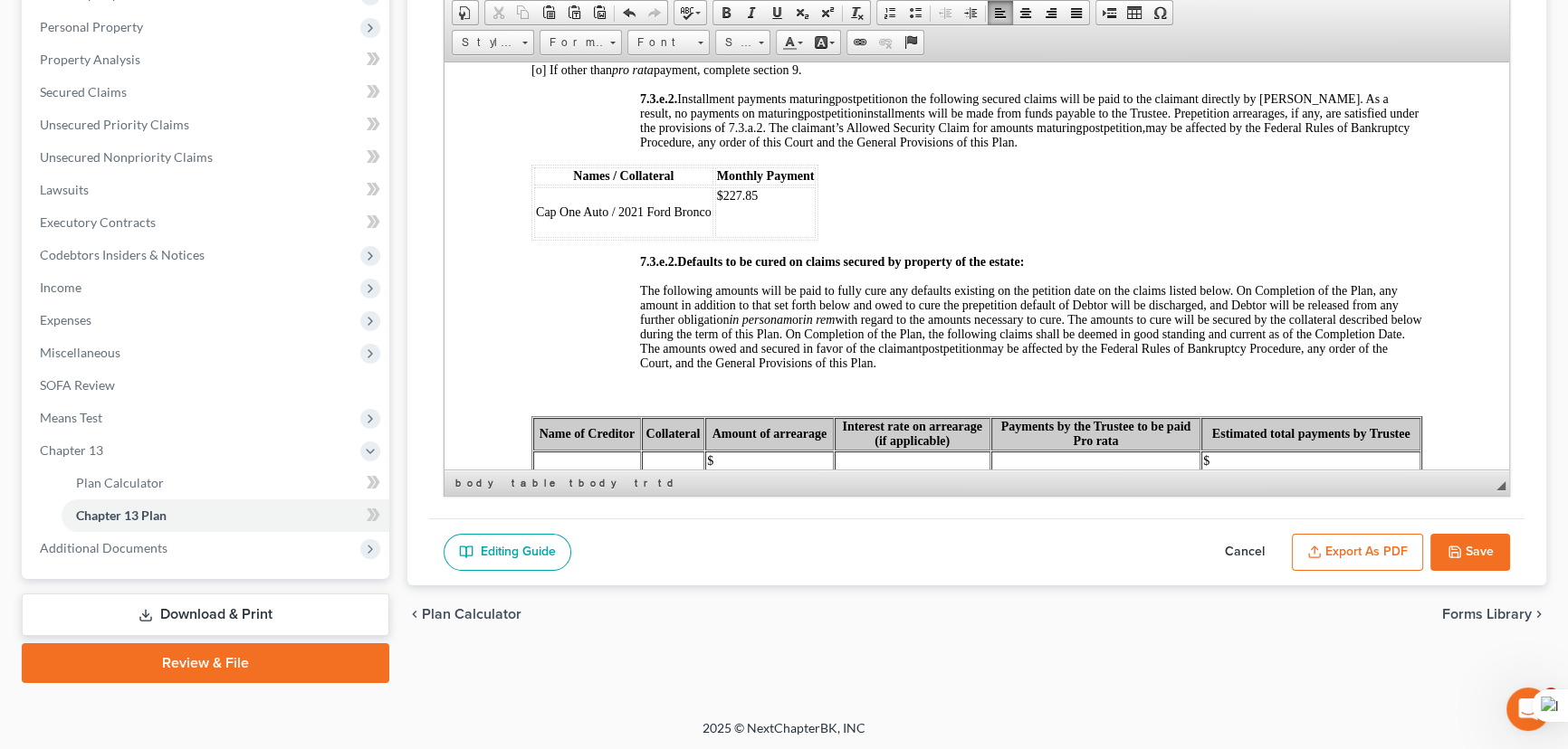
click at [745, 237] on td "$227.85 ​" at bounding box center [766, 212] width 102 height 51
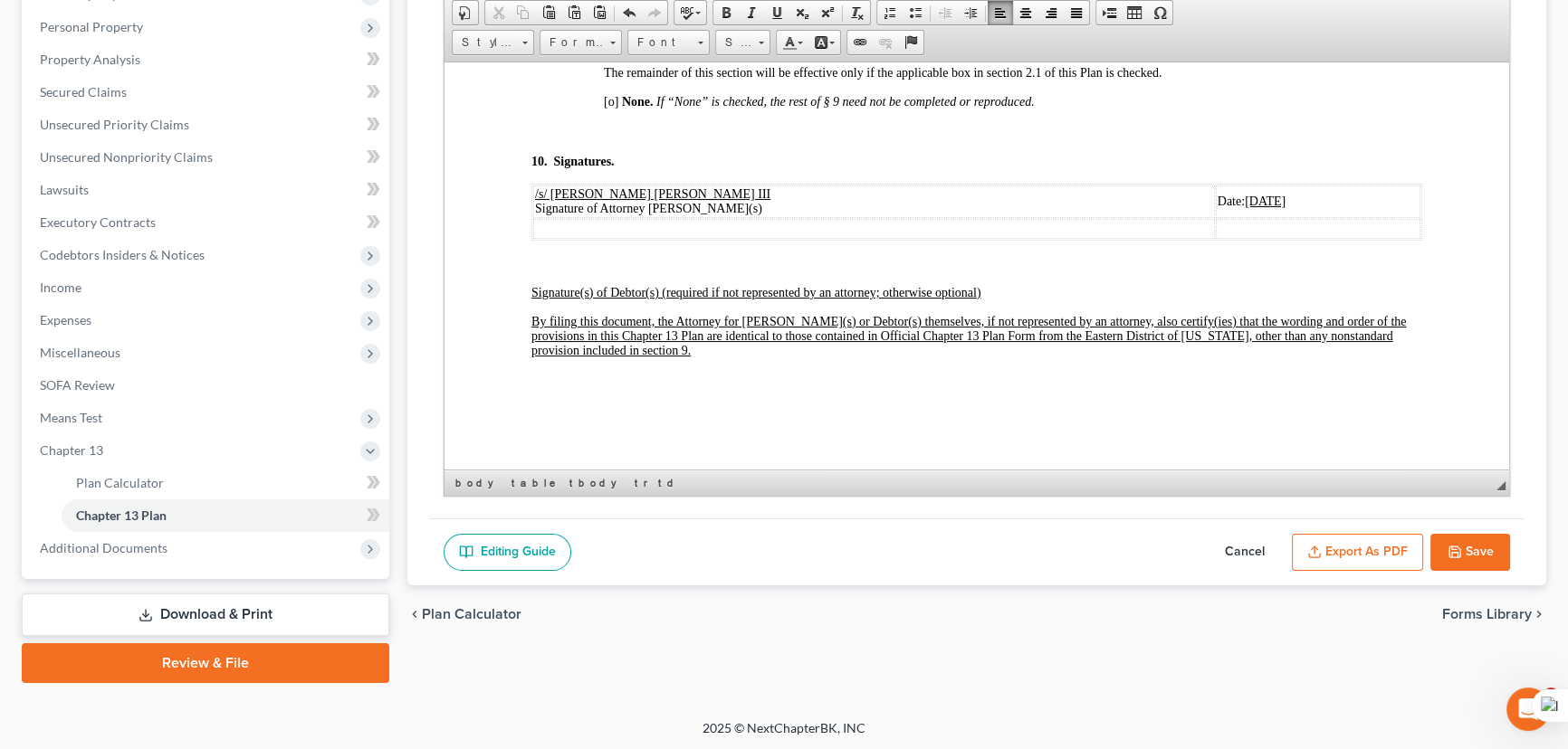
scroll to position [6582, 0]
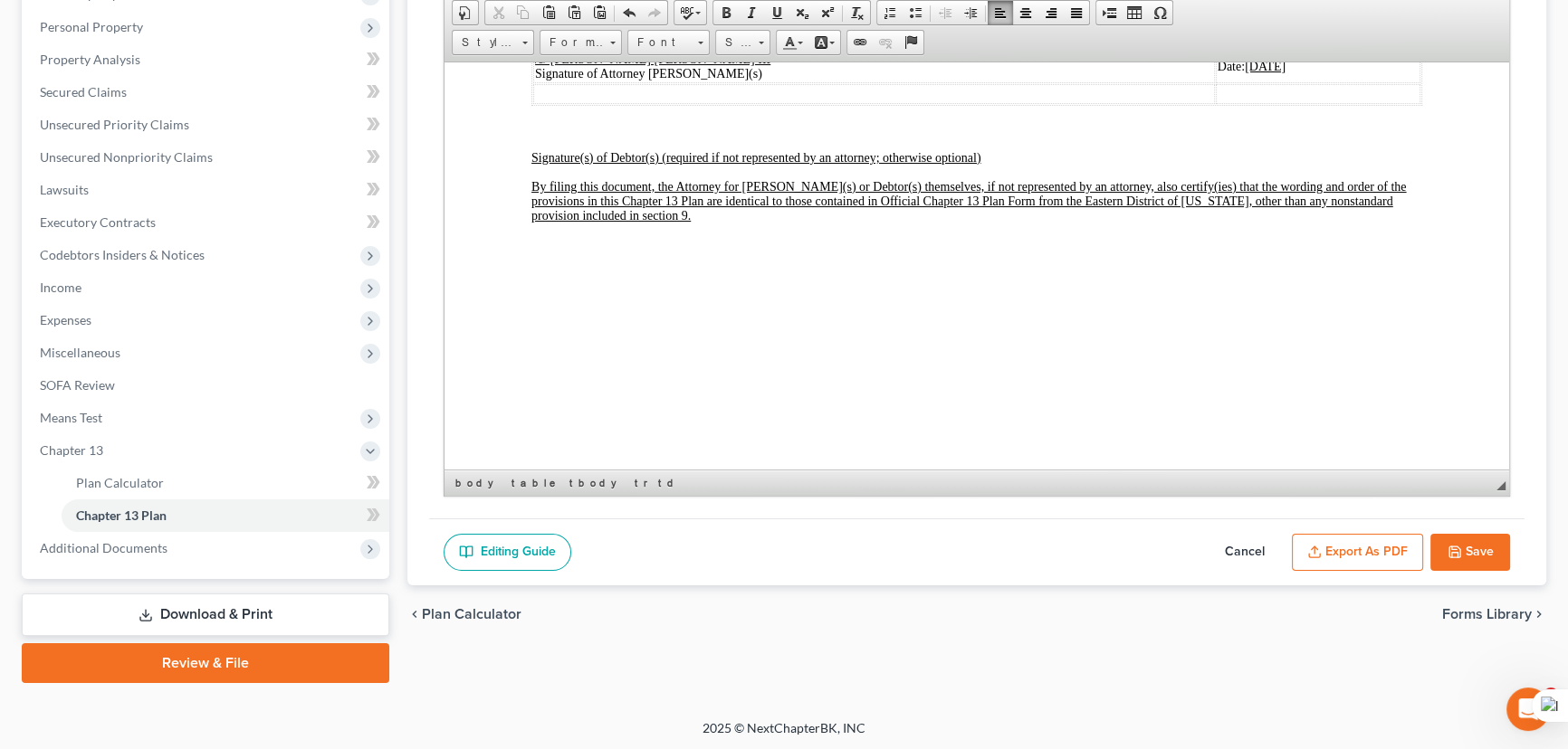
click at [1368, 549] on button "Export as PDF" at bounding box center [1358, 552] width 131 height 38
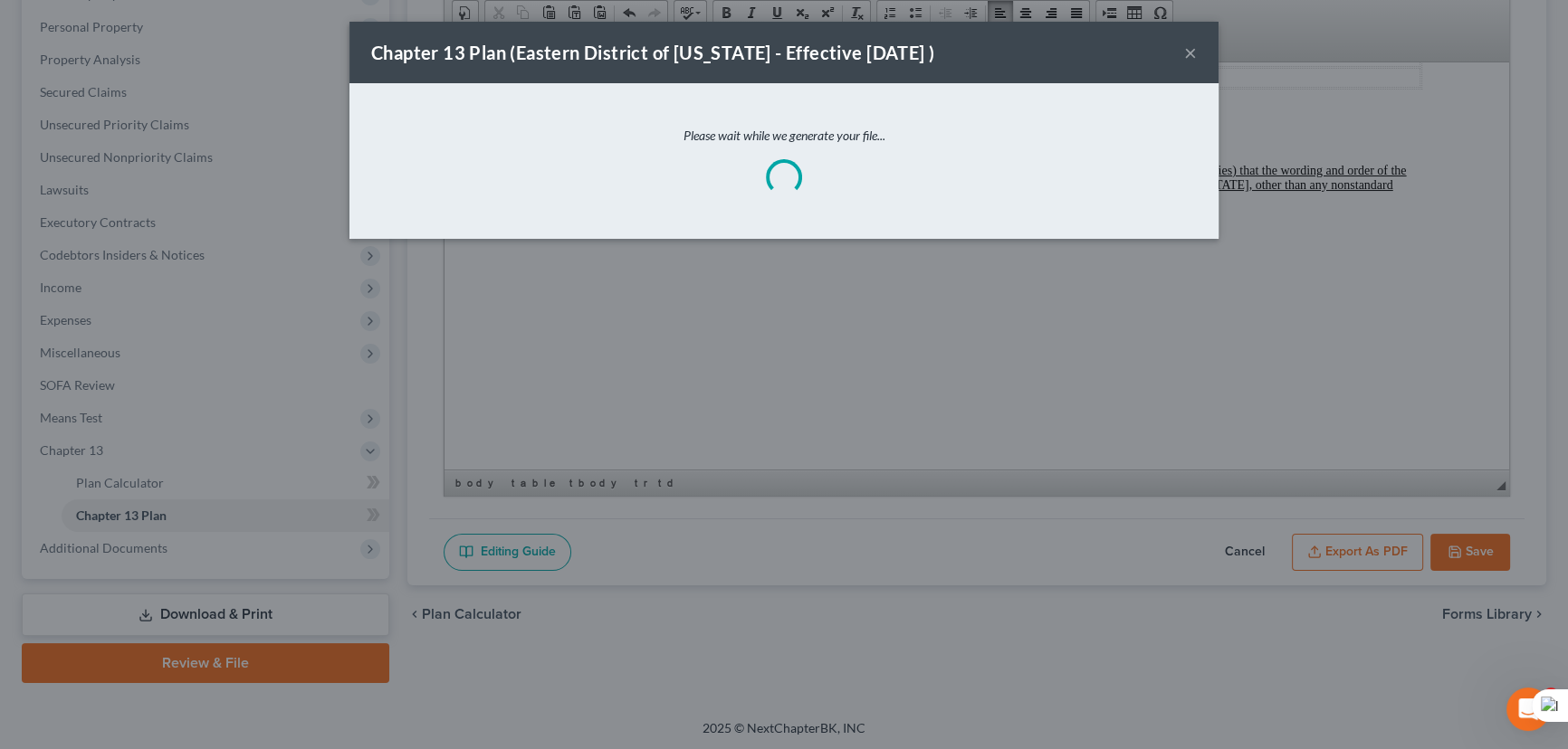
scroll to position [6553, 0]
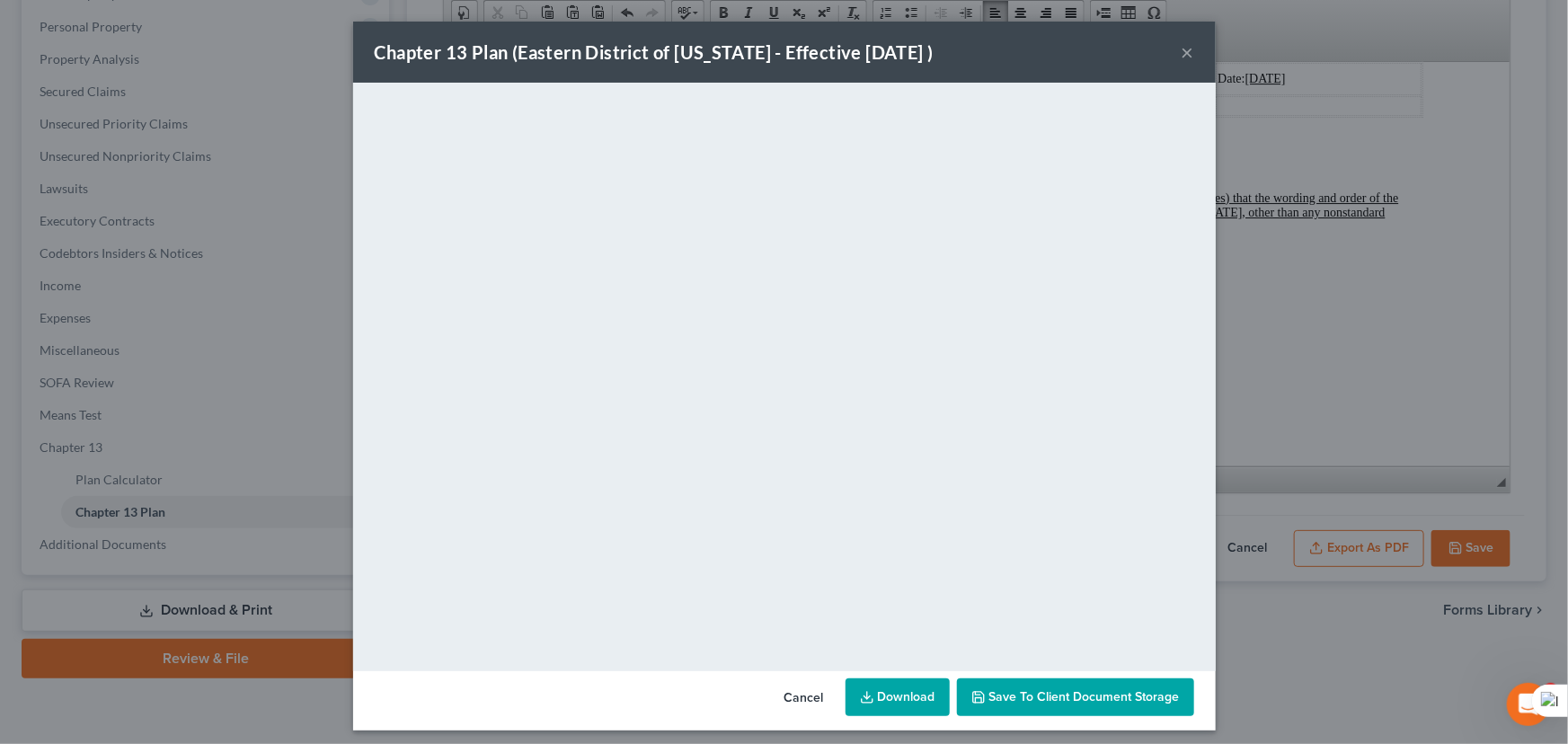
click at [888, 679] on link "Download" at bounding box center [898, 697] width 105 height 38
click at [1088, 42] on div "Chapter 13 Plan ([GEOGRAPHIC_DATA] of [US_STATE] - Effective [DATE] ) ×" at bounding box center [785, 51] width 863 height 62
click at [1182, 56] on button "×" at bounding box center [1188, 51] width 13 height 21
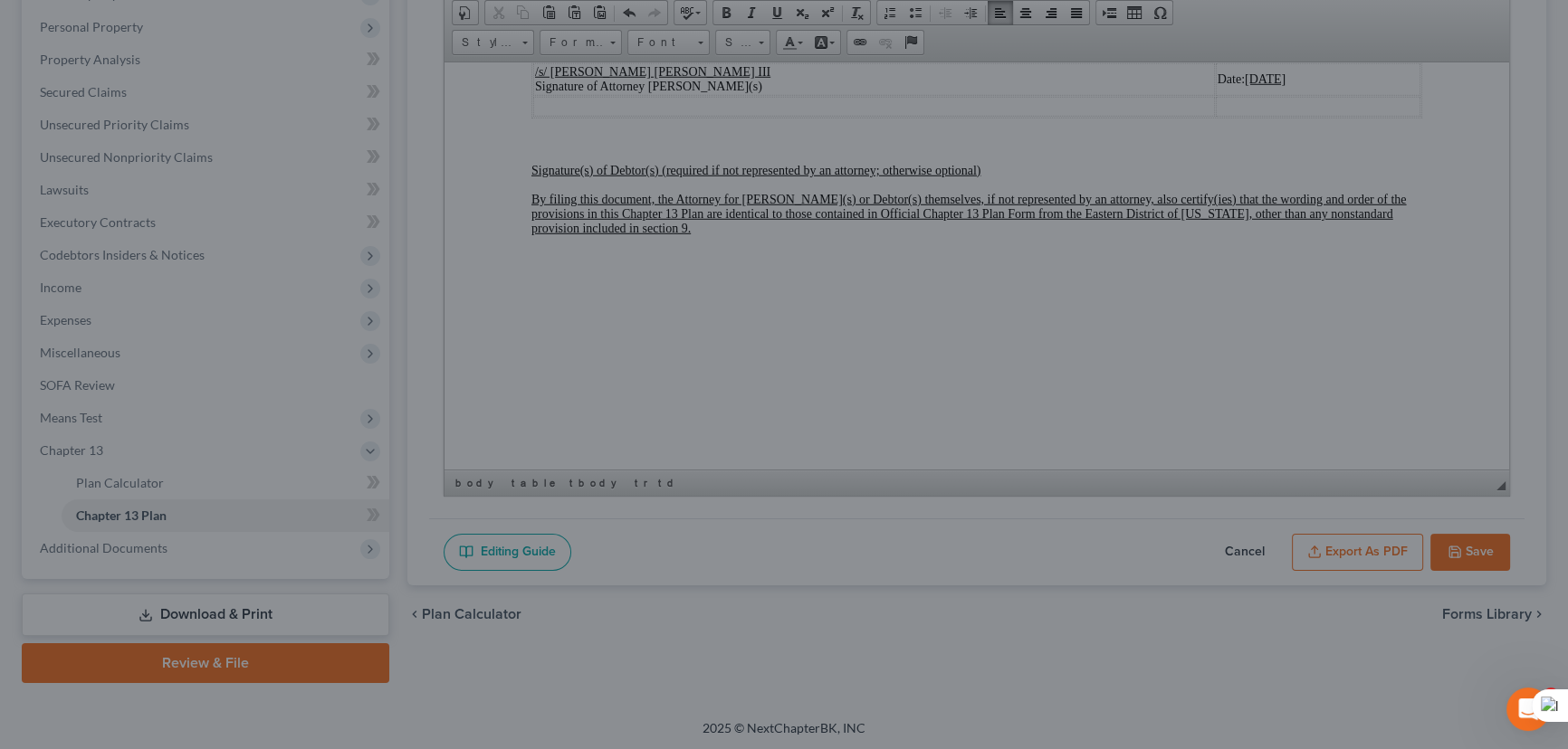
scroll to position [6582, 0]
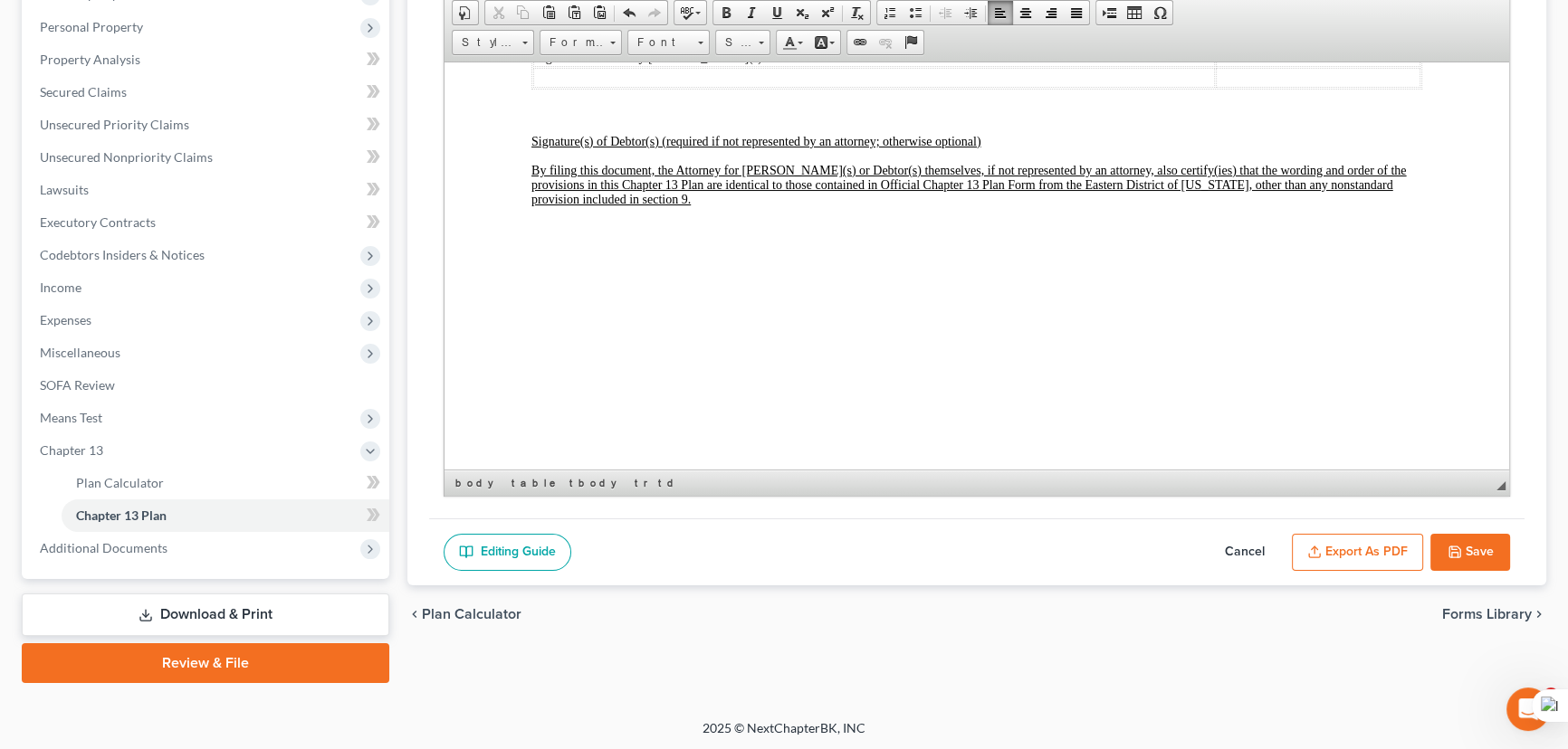
click at [1469, 556] on button "Save" at bounding box center [1471, 552] width 80 height 38
select select "1"
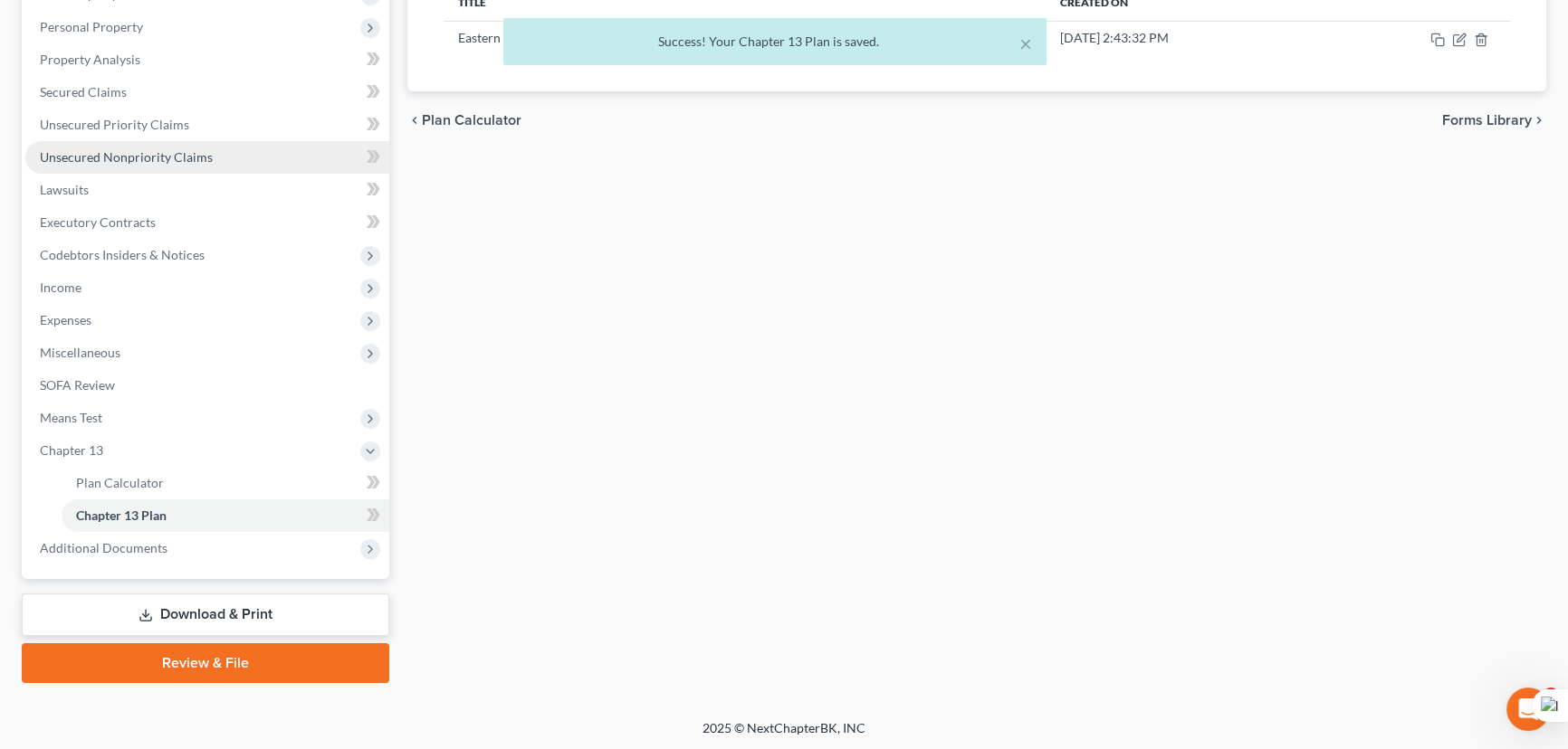
click at [168, 153] on span "Unsecured Nonpriority Claims" at bounding box center [126, 157] width 173 height 16
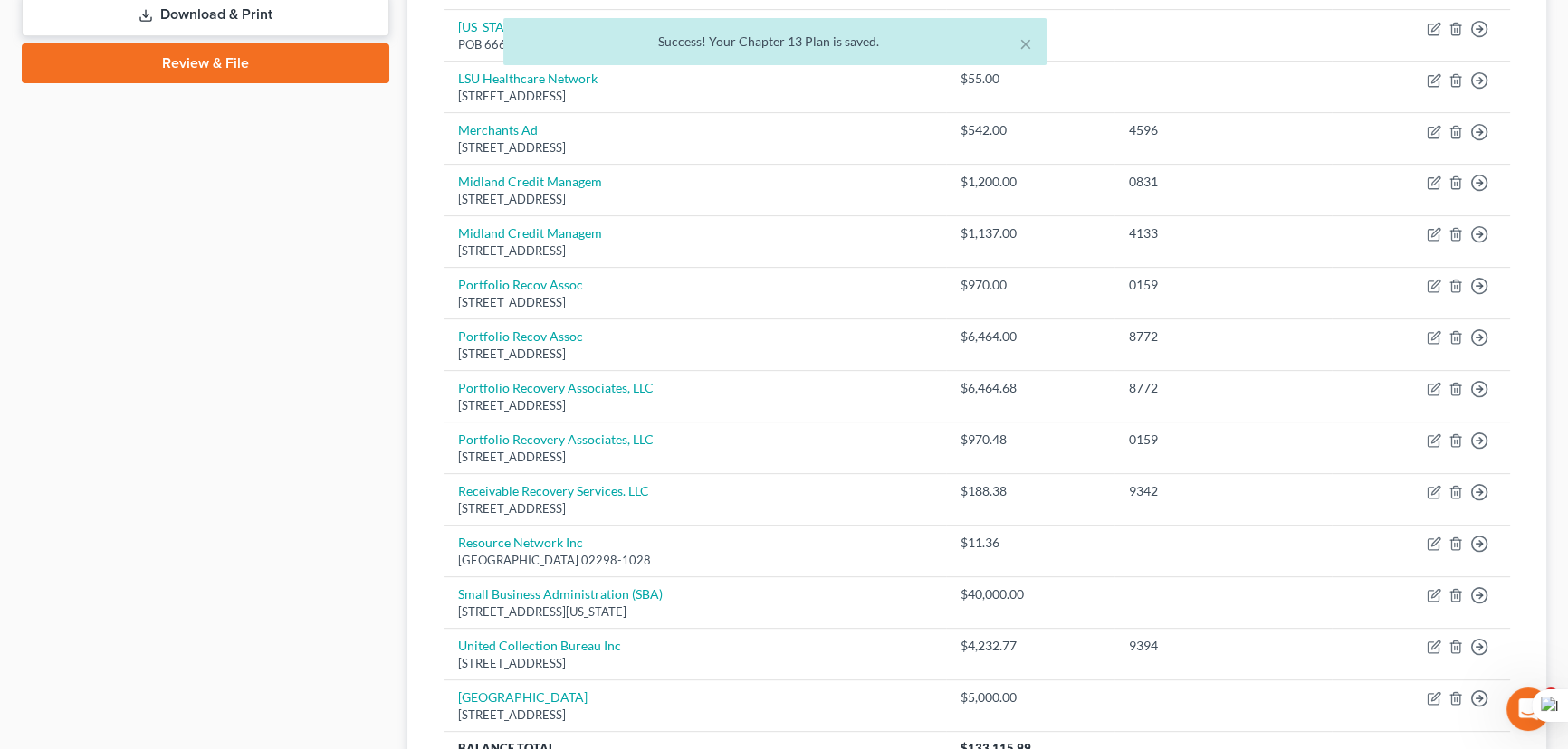
scroll to position [543, 0]
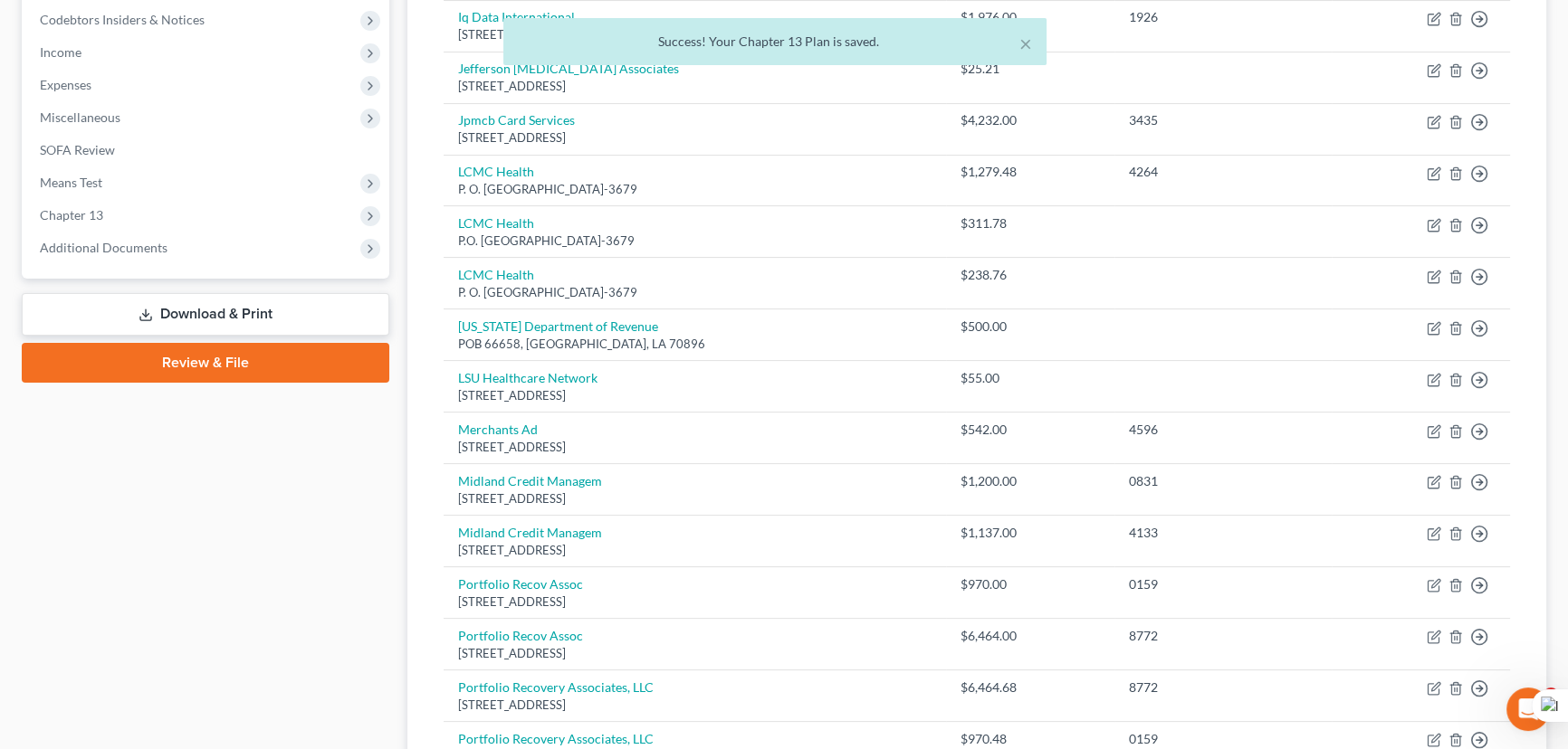
click at [241, 320] on link "Download & Print" at bounding box center [204, 314] width 367 height 43
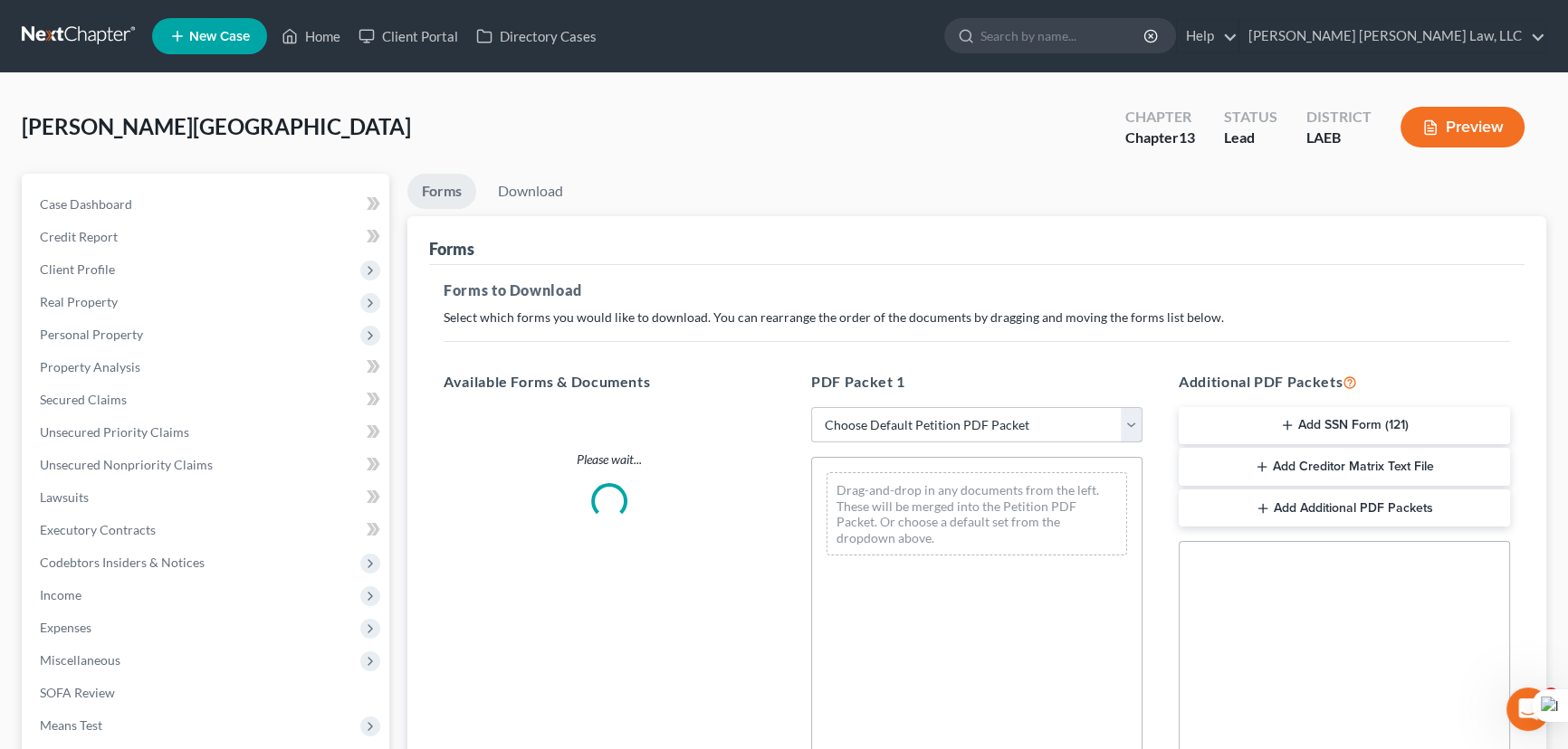
drag, startPoint x: 930, startPoint y: 400, endPoint x: 922, endPoint y: 417, distance: 18.8
click at [927, 406] on div "PDF Packet 1 Choose Default Petition PDF Packet Complete Bankruptcy Petition (a…" at bounding box center [976, 664] width 367 height 614
click at [922, 417] on select "Choose Default Petition PDF Packet Complete Bankruptcy Petition (all forms and …" at bounding box center [977, 424] width 331 height 36
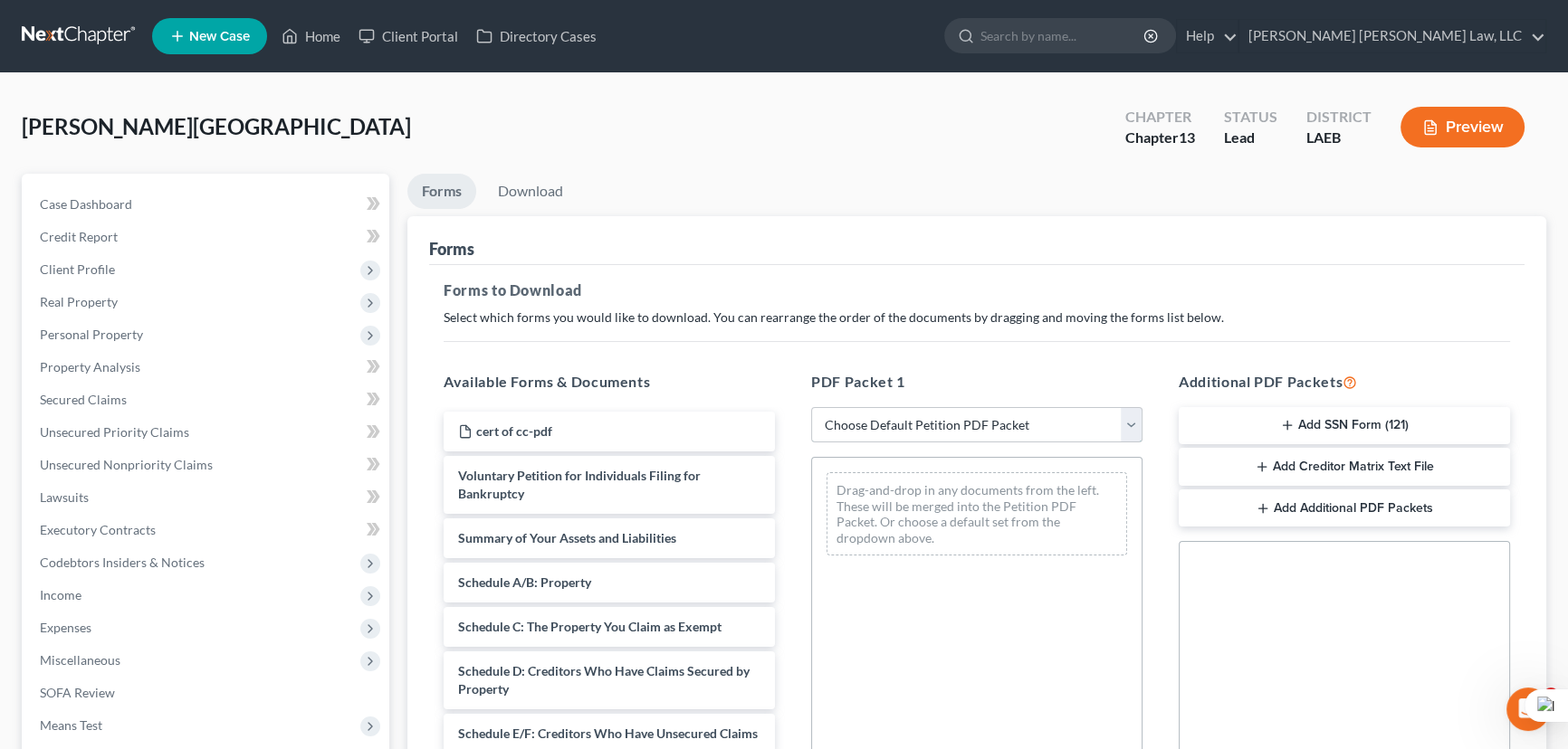
select select "0"
click at [811, 407] on select "Choose Default Petition PDF Packet Complete Bankruptcy Petition (all forms and …" at bounding box center [977, 424] width 331 height 36
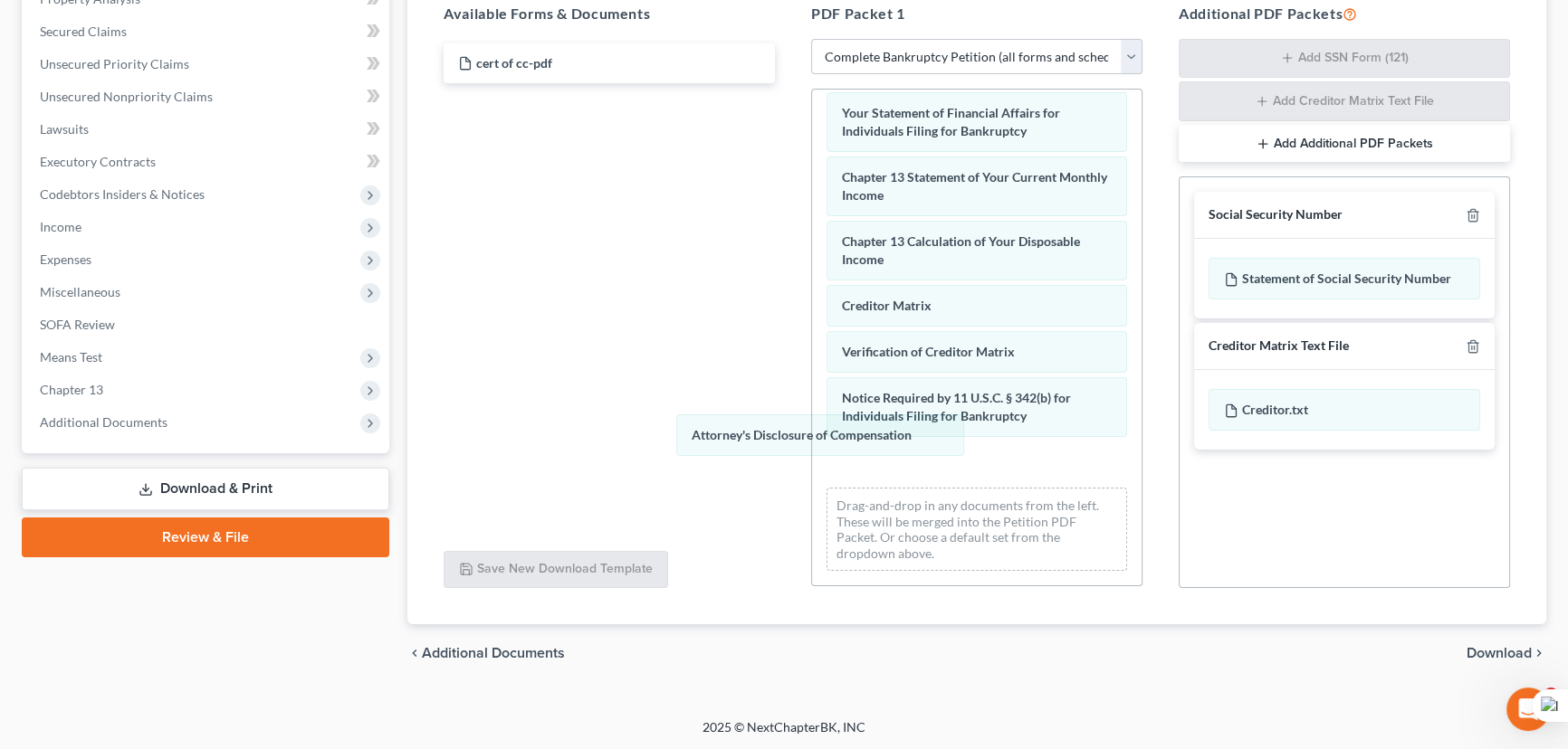
scroll to position [578, 0]
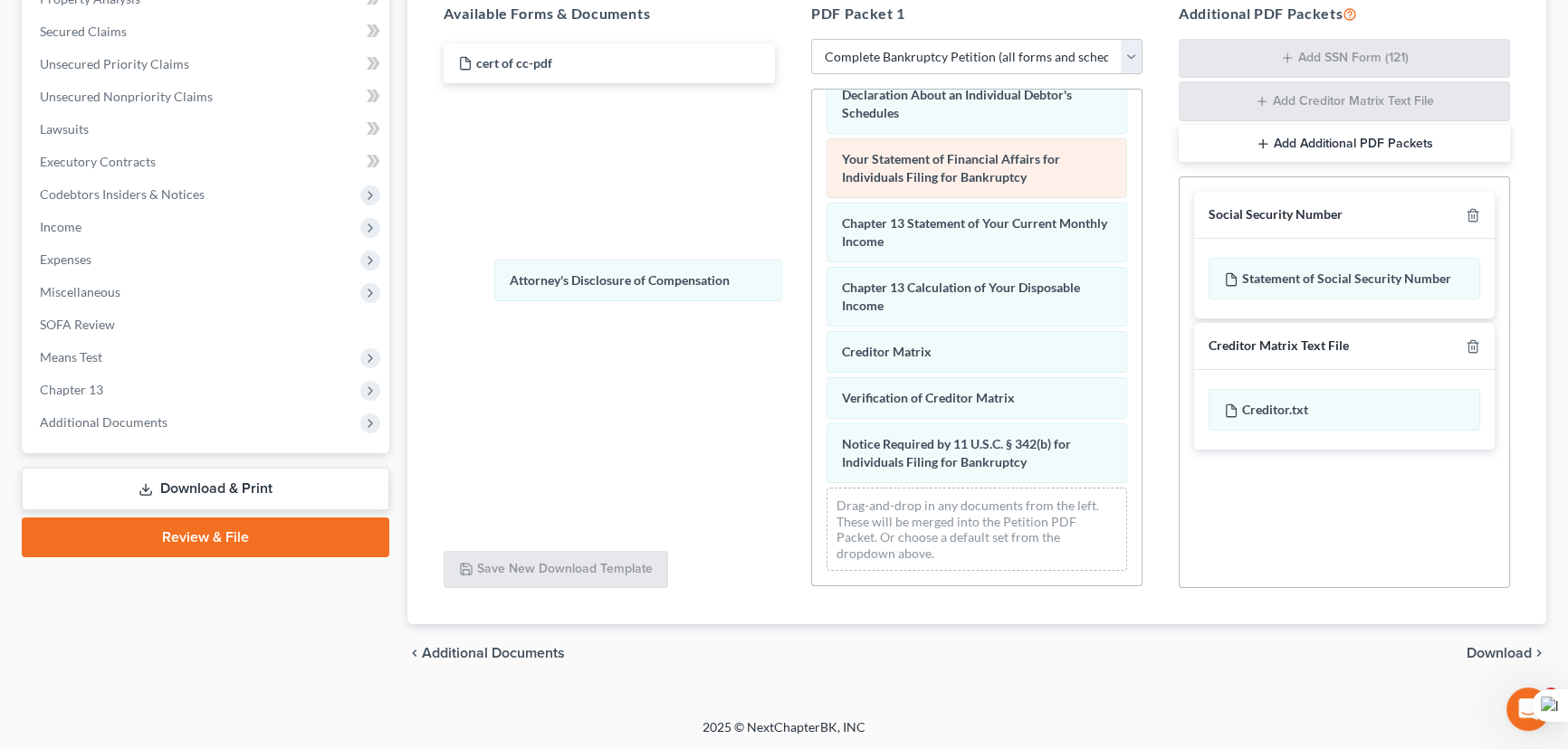
drag, startPoint x: 928, startPoint y: 443, endPoint x: 918, endPoint y: 174, distance: 269.2
click at [812, 249] on div "Attorney's Disclosure of Compensation Voluntary Petition for Individuals Filing…" at bounding box center [977, 55] width 329 height 1060
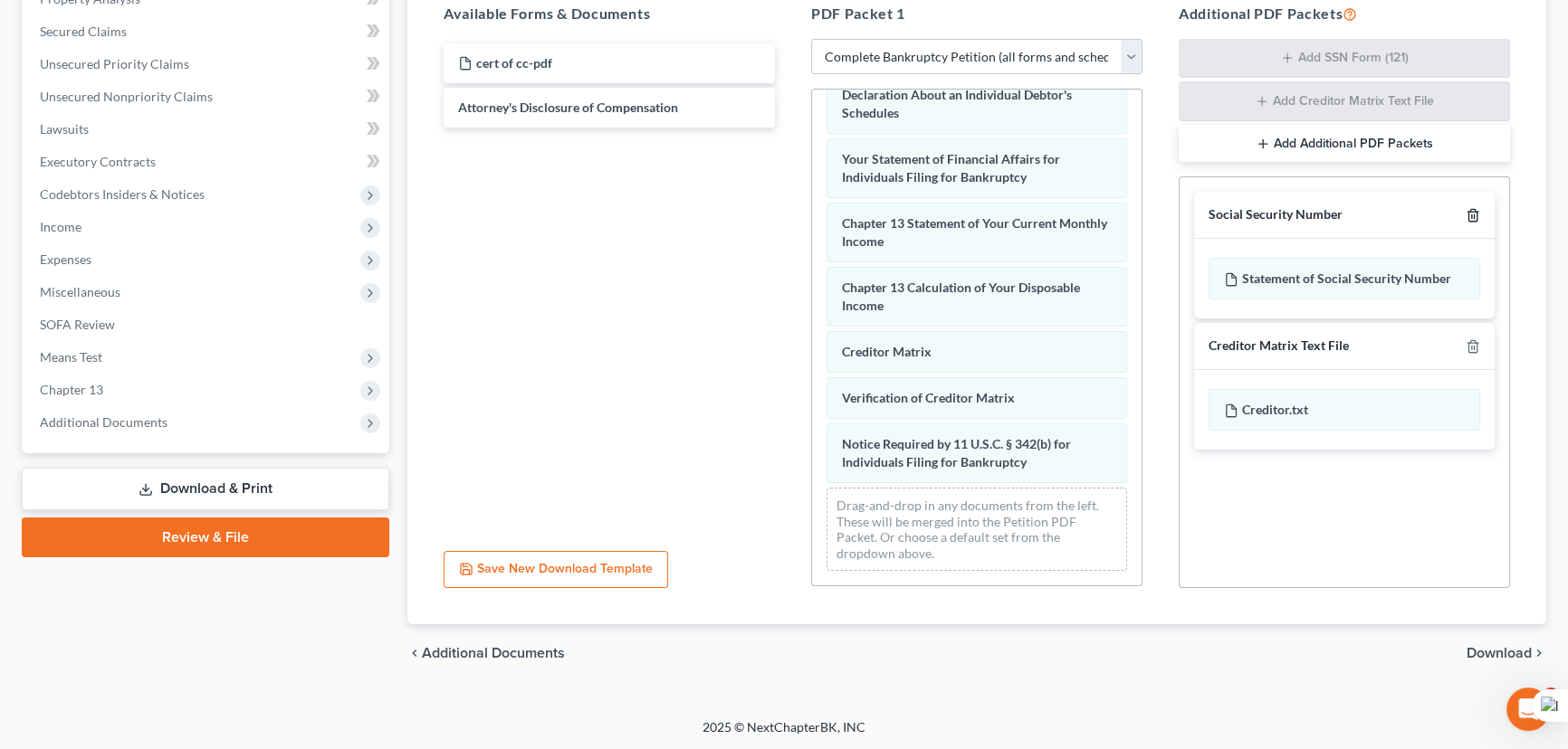
click at [1475, 215] on icon "button" at bounding box center [1474, 215] width 15 height 15
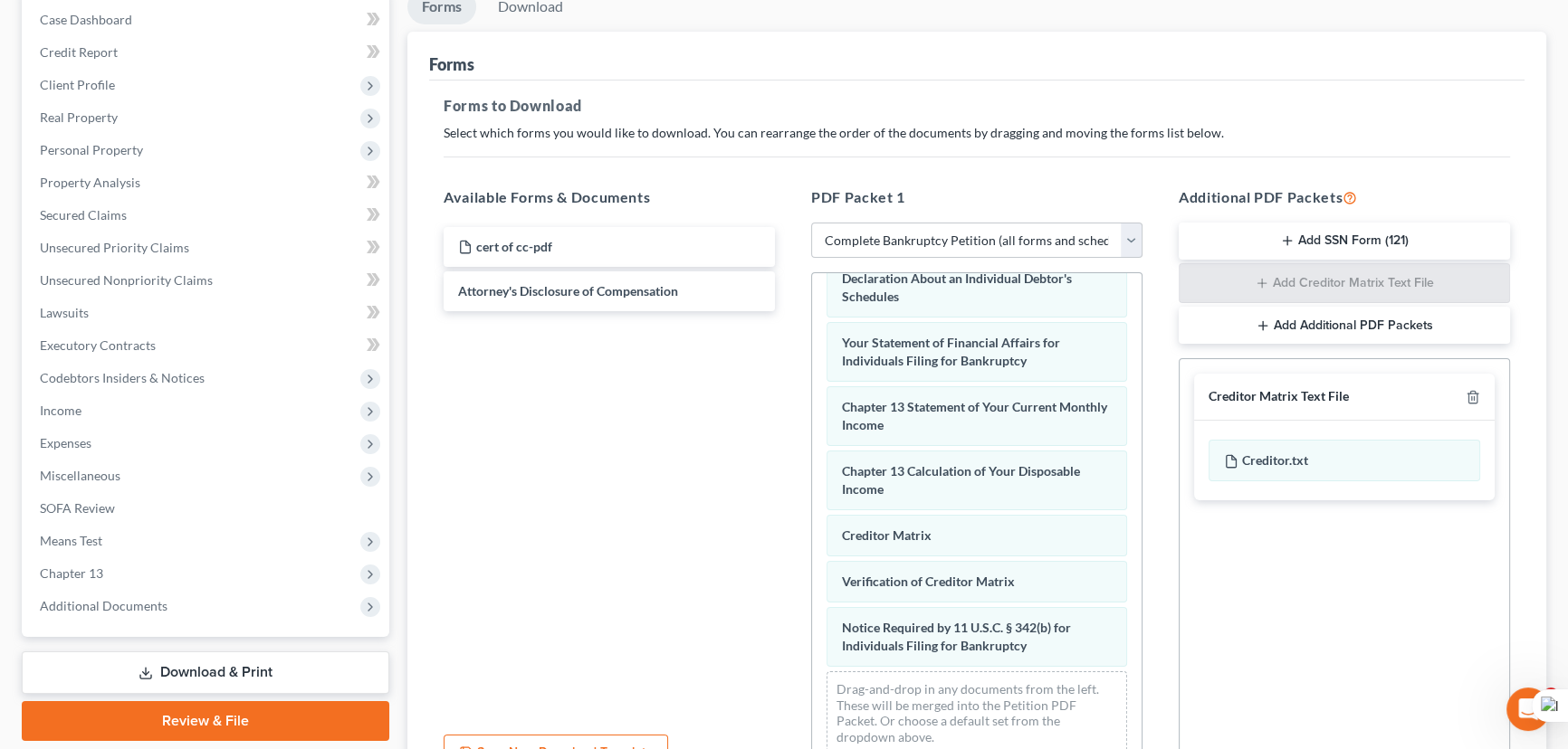
scroll to position [0, 0]
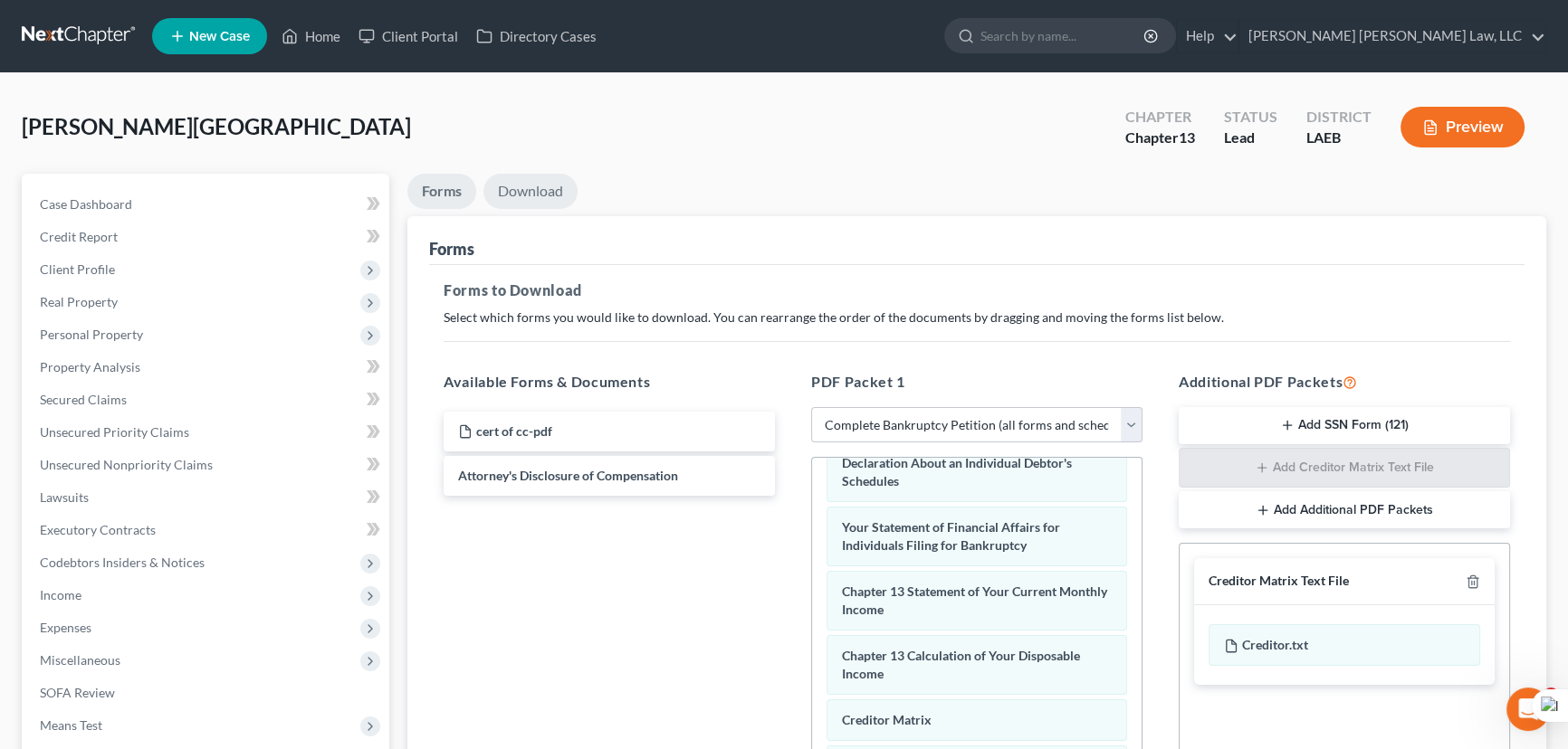
click at [559, 182] on link "Download" at bounding box center [531, 191] width 94 height 35
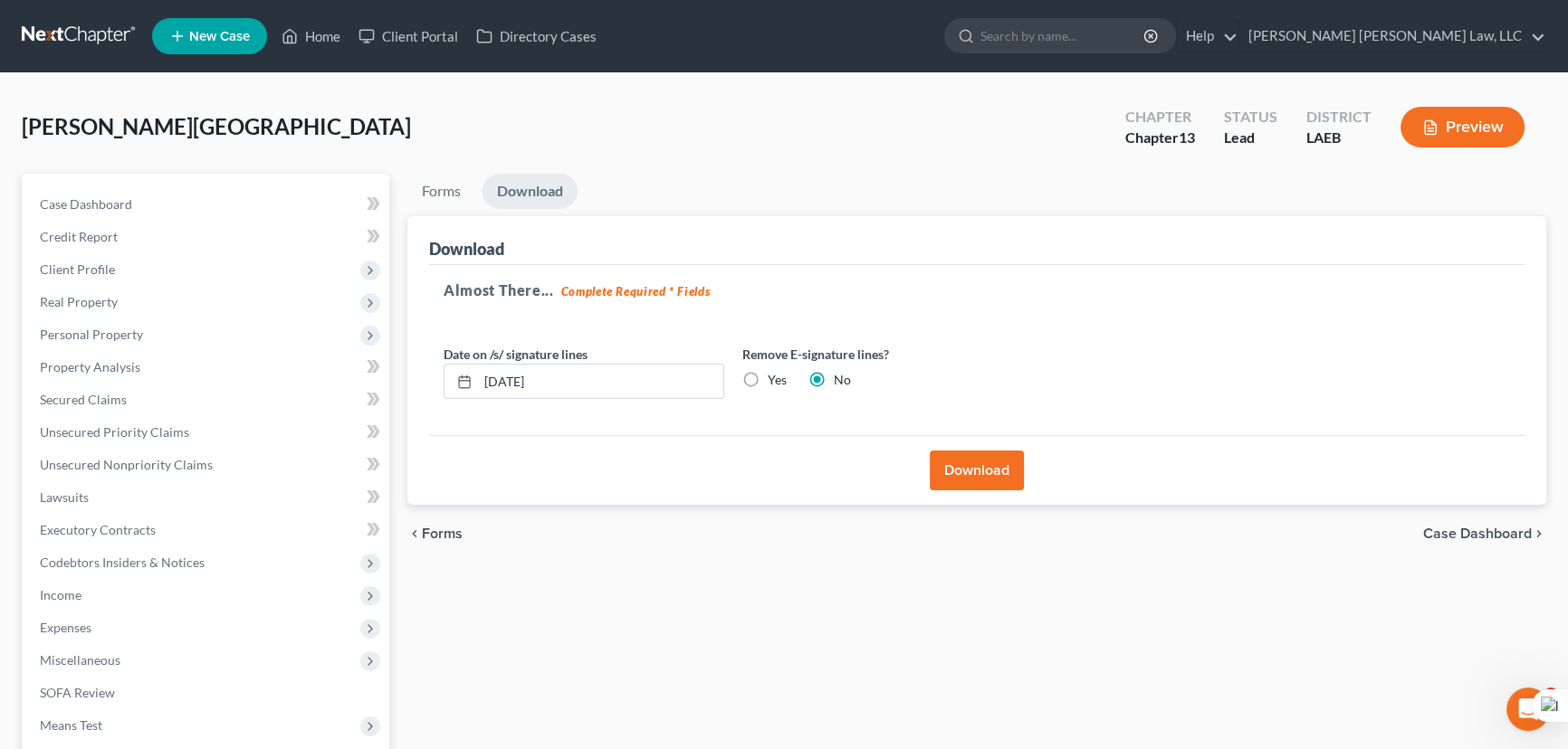
click at [1007, 485] on button "Download" at bounding box center [977, 470] width 94 height 40
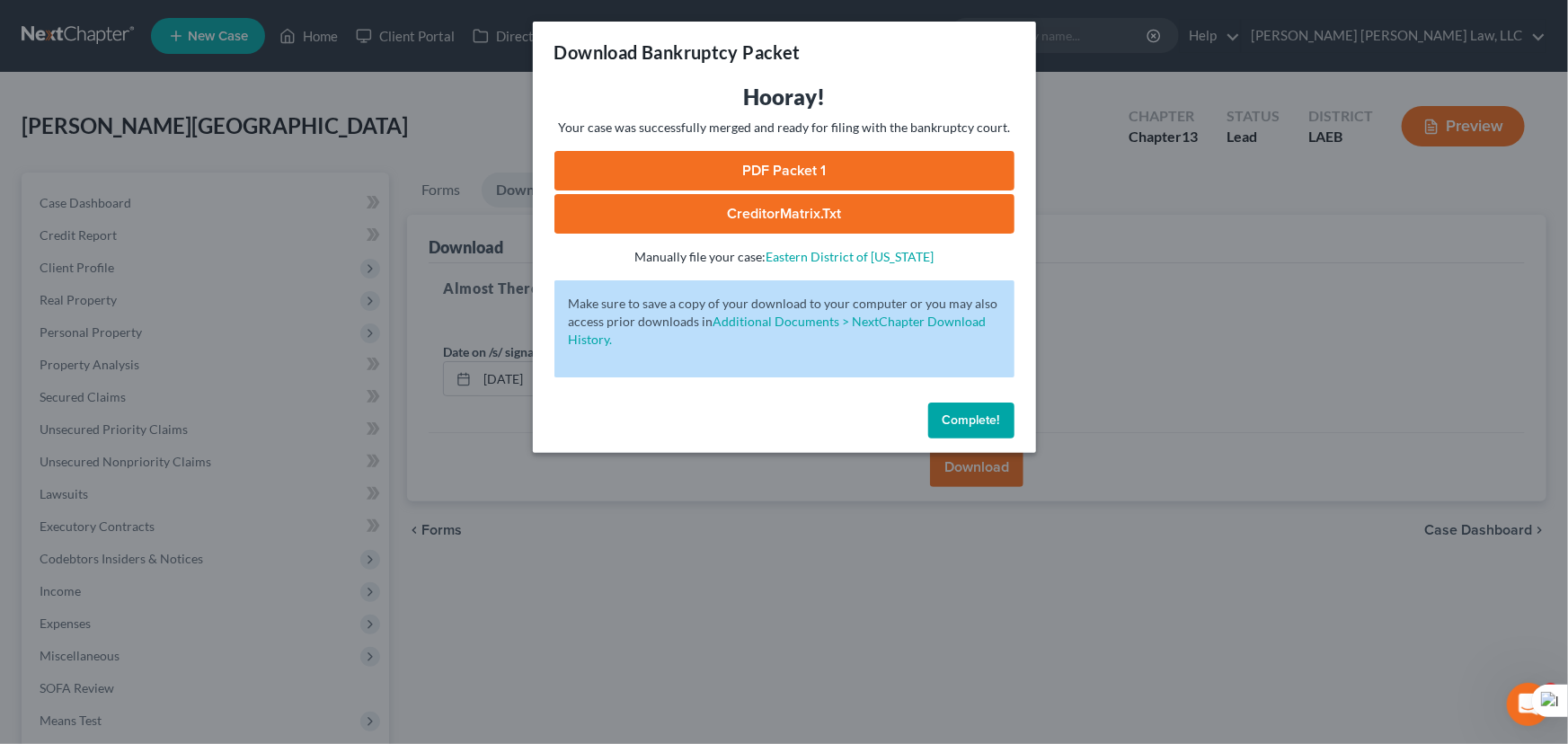
click at [683, 163] on link "PDF Packet 1" at bounding box center [784, 170] width 460 height 39
drag, startPoint x: 942, startPoint y: 418, endPoint x: 441, endPoint y: 417, distance: 501.0
click at [943, 419] on span "Complete!" at bounding box center [971, 420] width 58 height 16
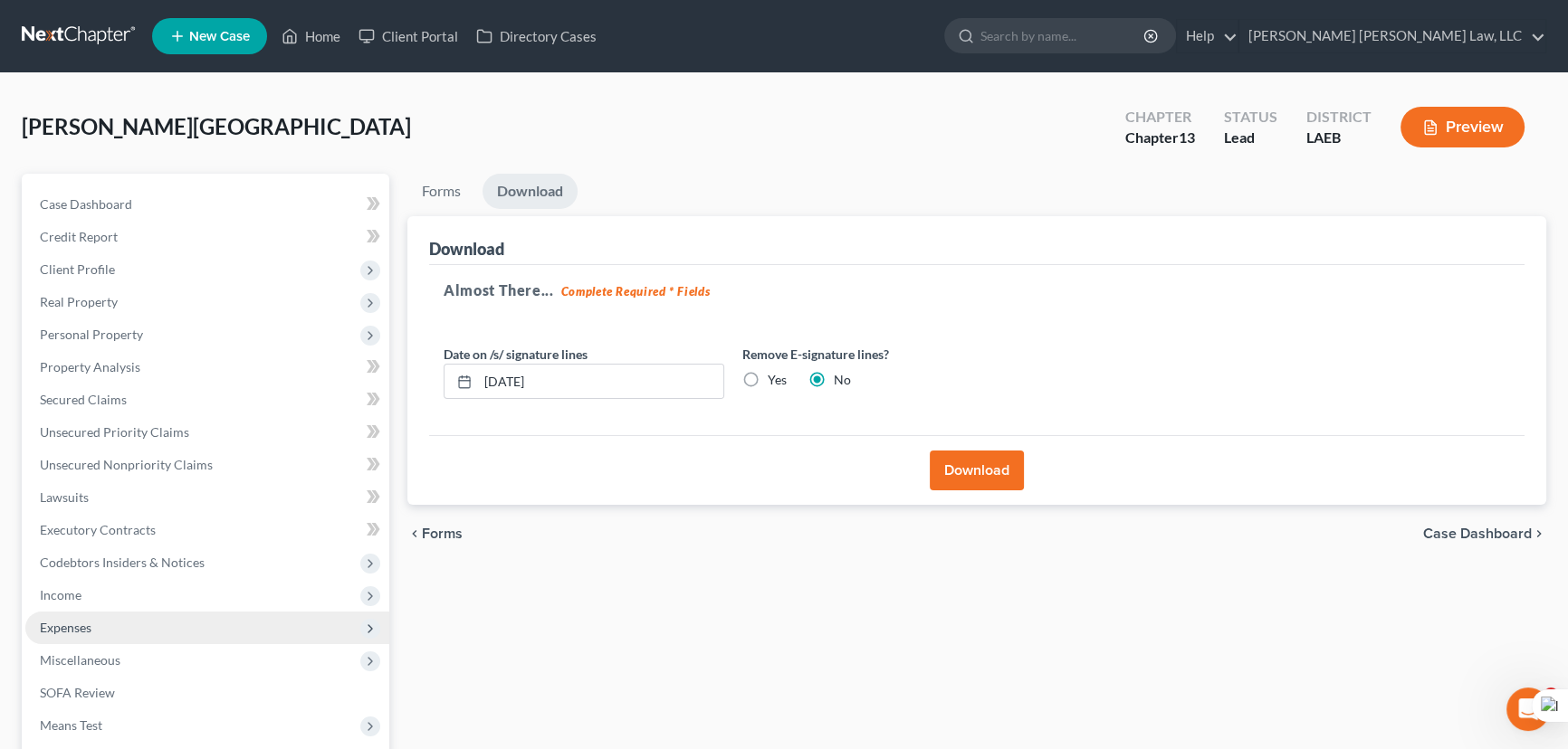
drag, startPoint x: 102, startPoint y: 621, endPoint x: 115, endPoint y: 630, distance: 15.8
click at [103, 620] on span "Expenses" at bounding box center [206, 628] width 364 height 32
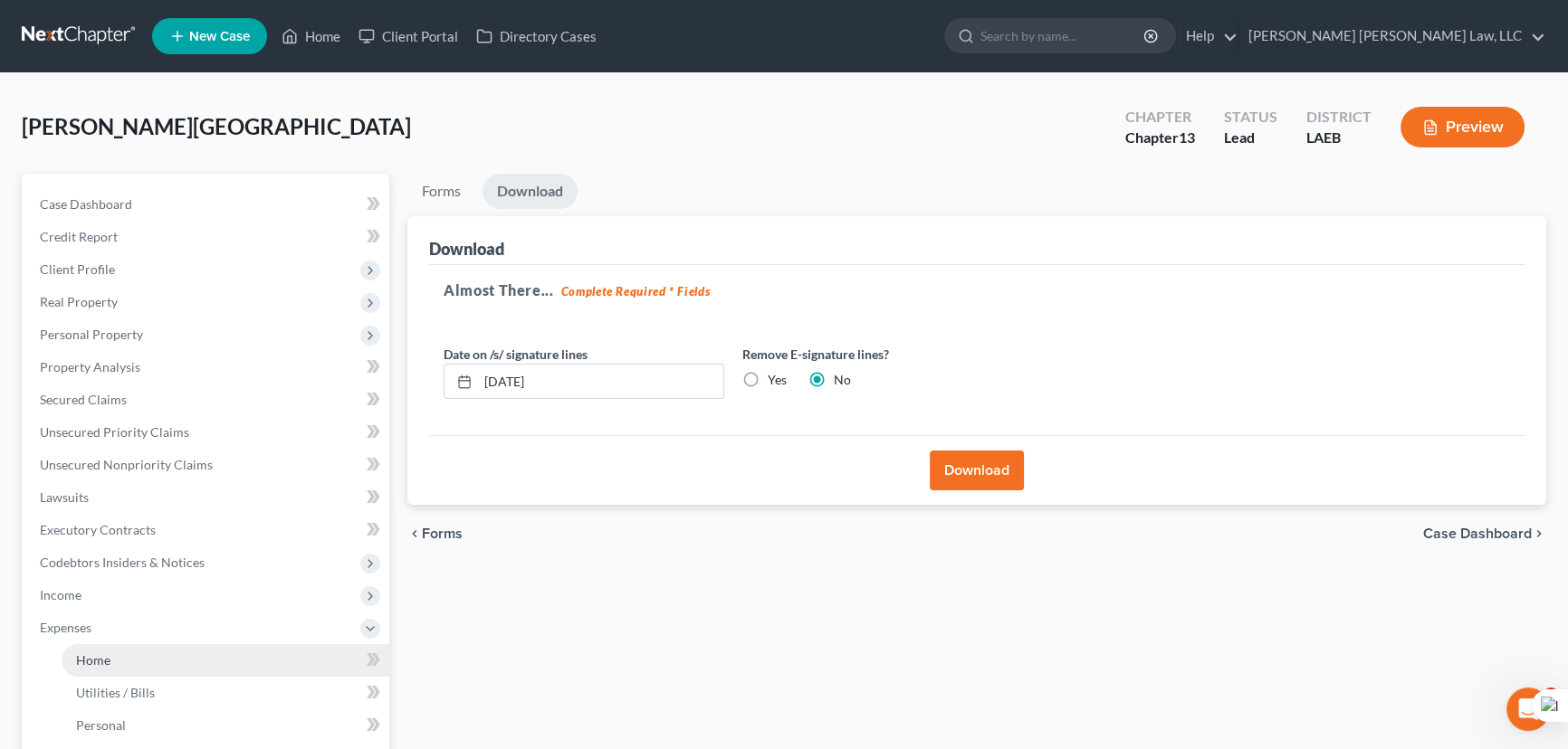
click at [129, 646] on link "Home" at bounding box center [226, 660] width 327 height 32
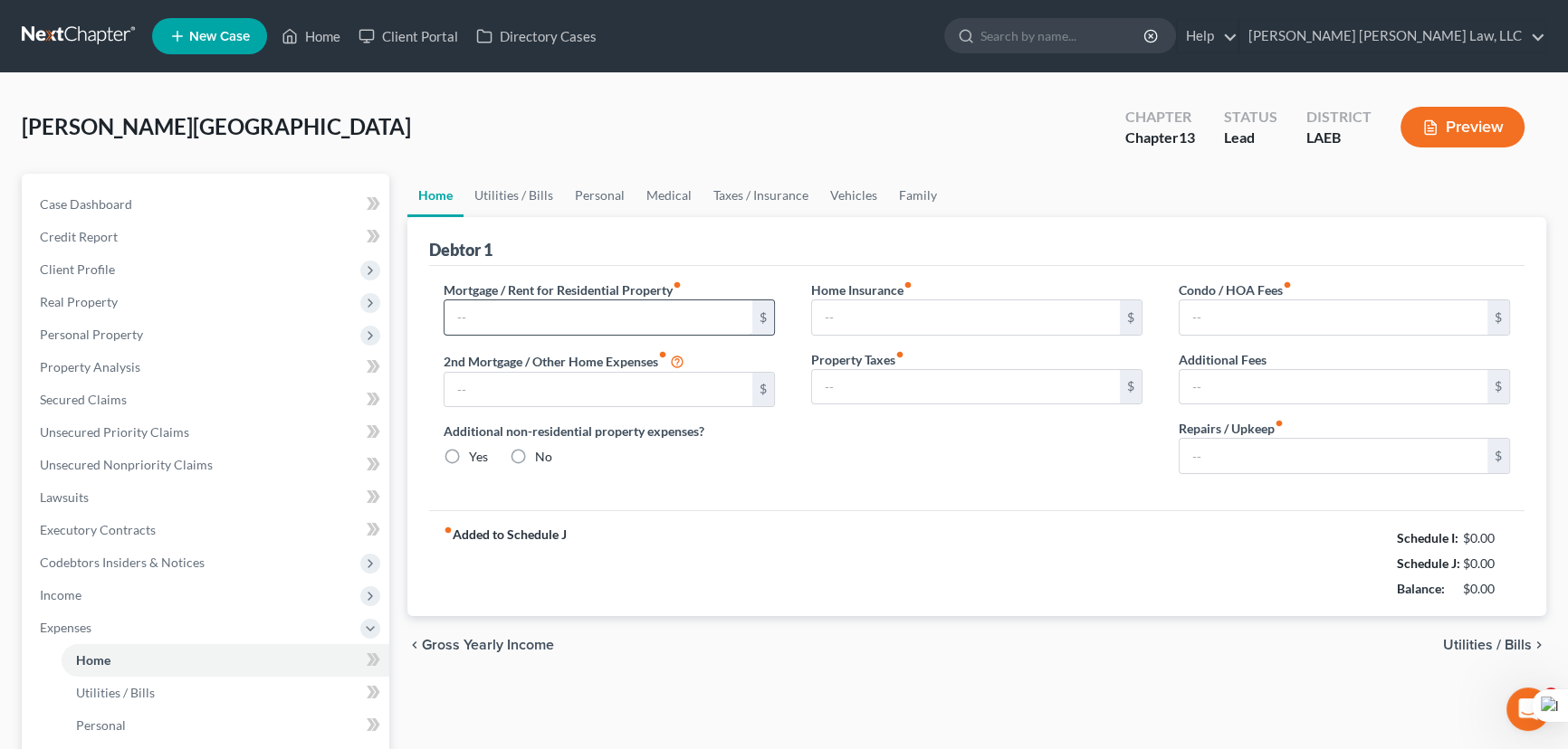
type input "1,000.00"
type input "0.00"
radio input "true"
type input "0.00"
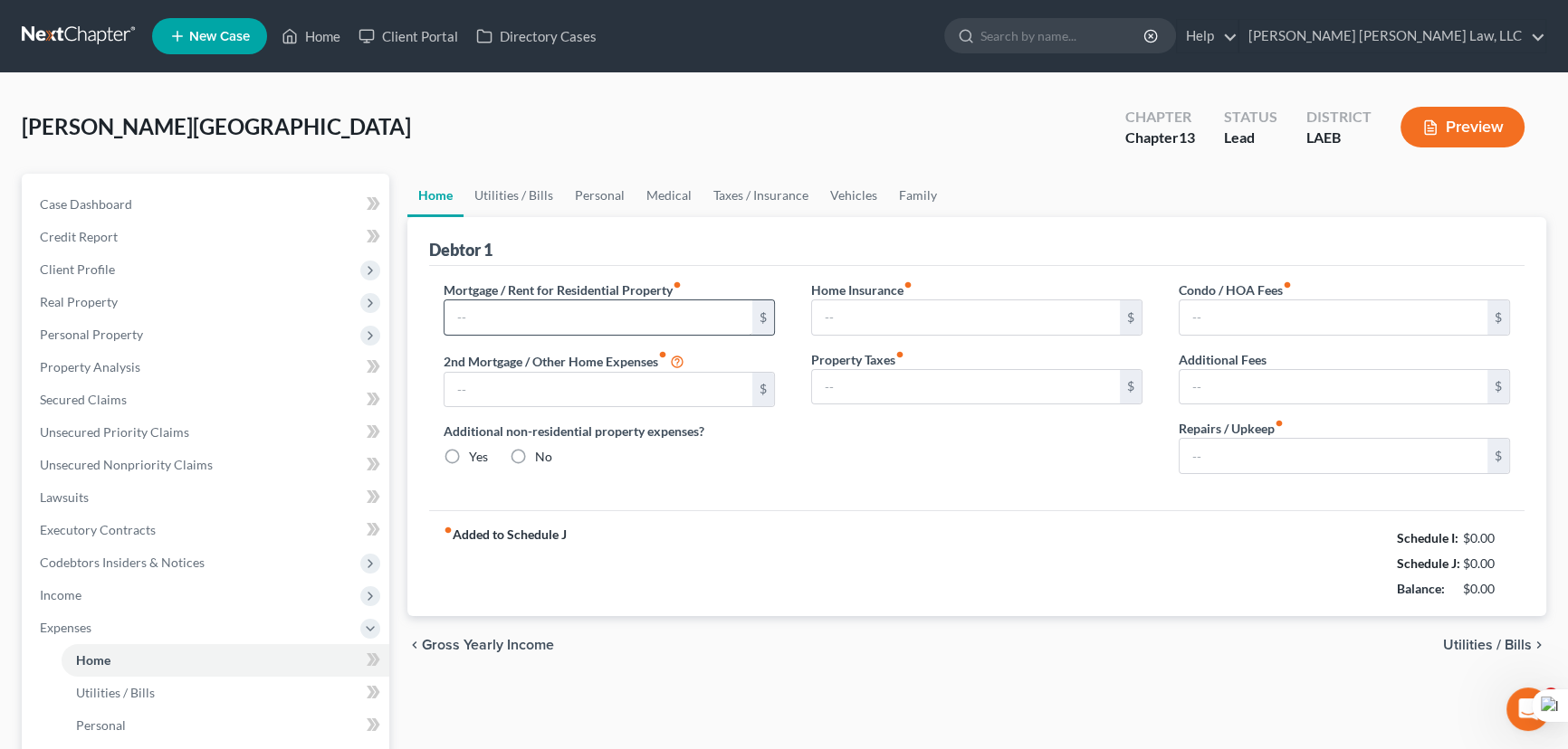
type input "0.00"
click at [573, 180] on link "Personal" at bounding box center [599, 195] width 71 height 43
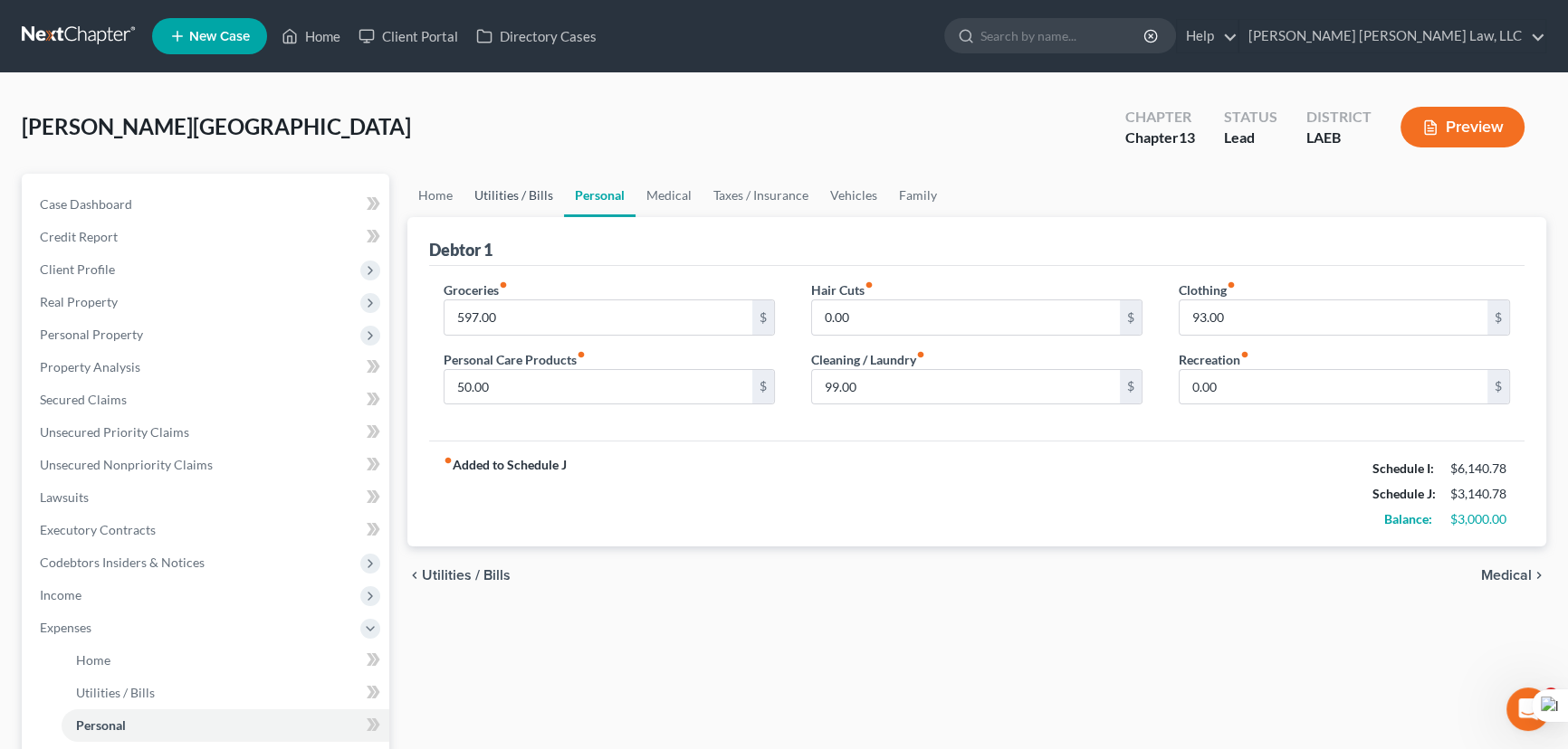
click at [534, 183] on link "Utilities / Bills" at bounding box center [513, 195] width 101 height 43
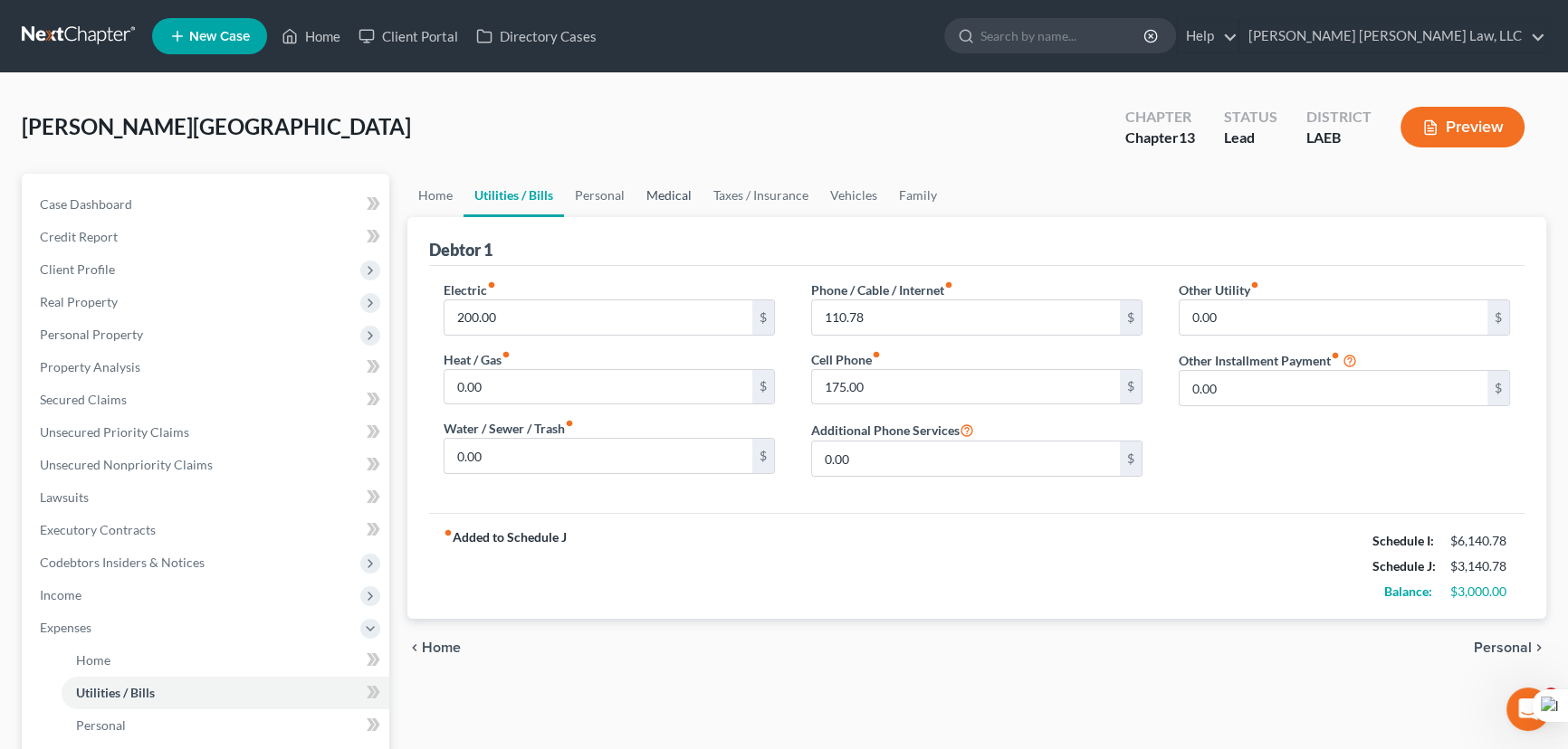
click at [677, 186] on link "Medical" at bounding box center [669, 195] width 67 height 43
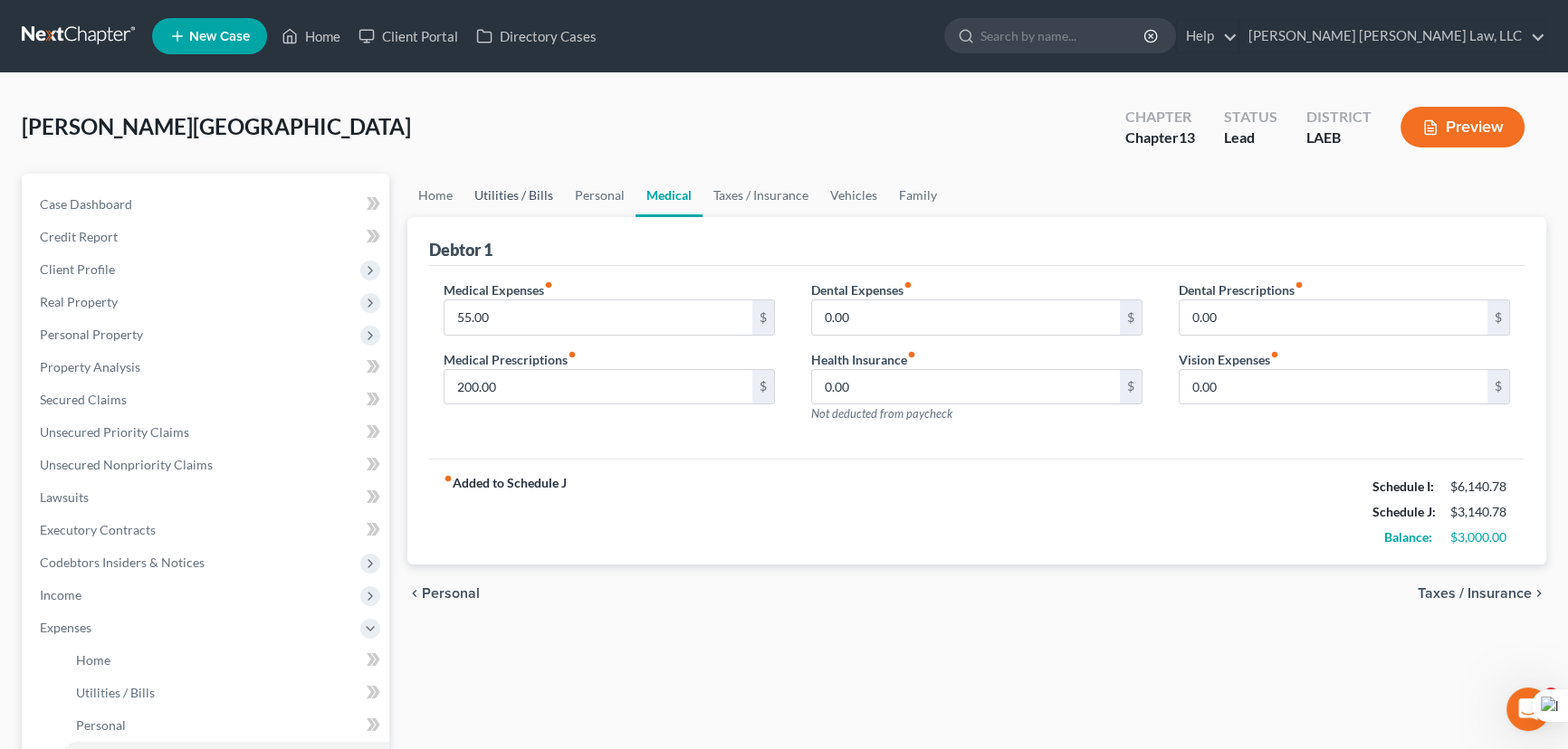
click at [490, 188] on link "Utilities / Bills" at bounding box center [513, 195] width 101 height 43
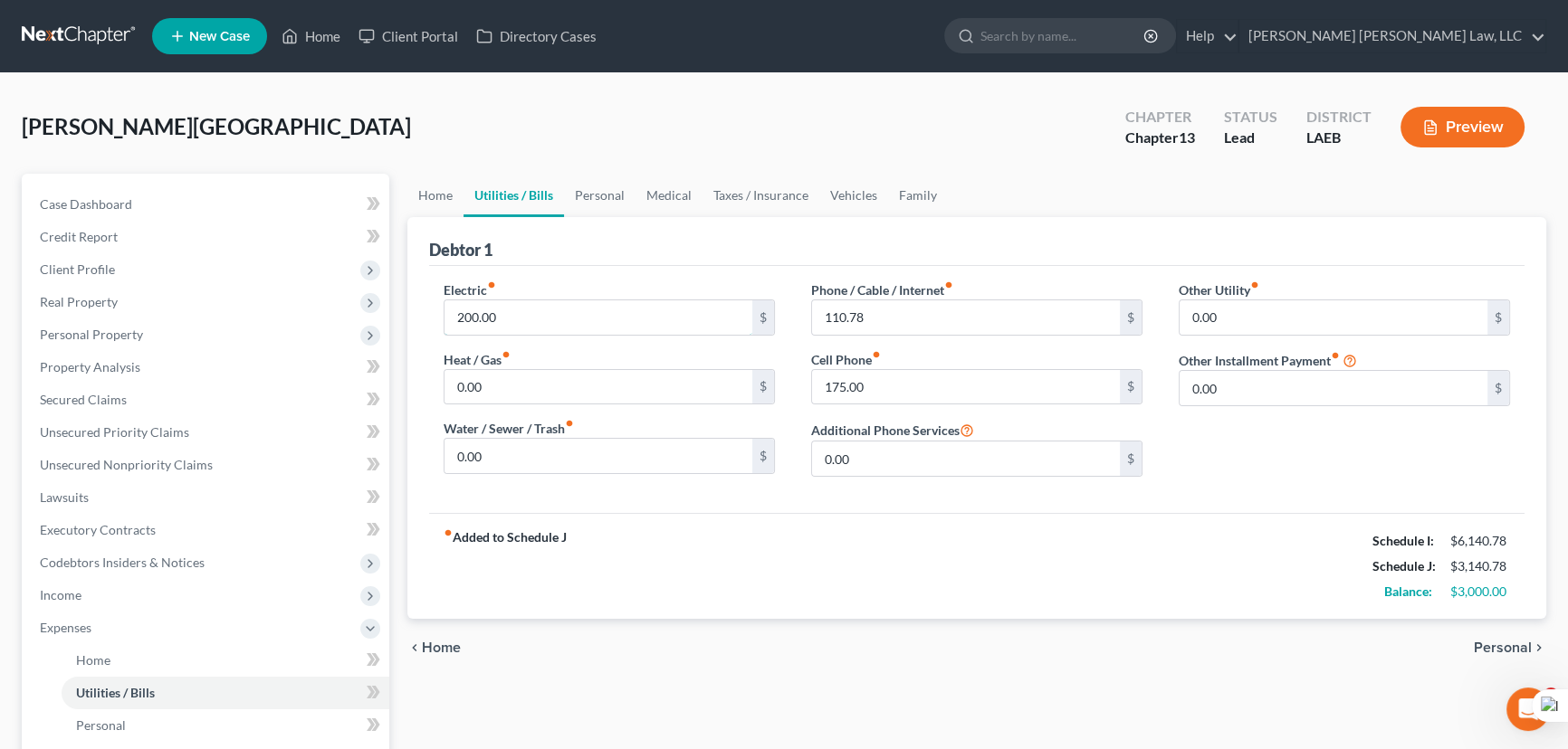
click at [501, 319] on input "200.00" at bounding box center [599, 317] width 308 height 34
type input "300"
click at [572, 448] on input "0.00" at bounding box center [599, 456] width 308 height 34
type input "100"
click at [635, 371] on input "0.00" at bounding box center [599, 387] width 308 height 34
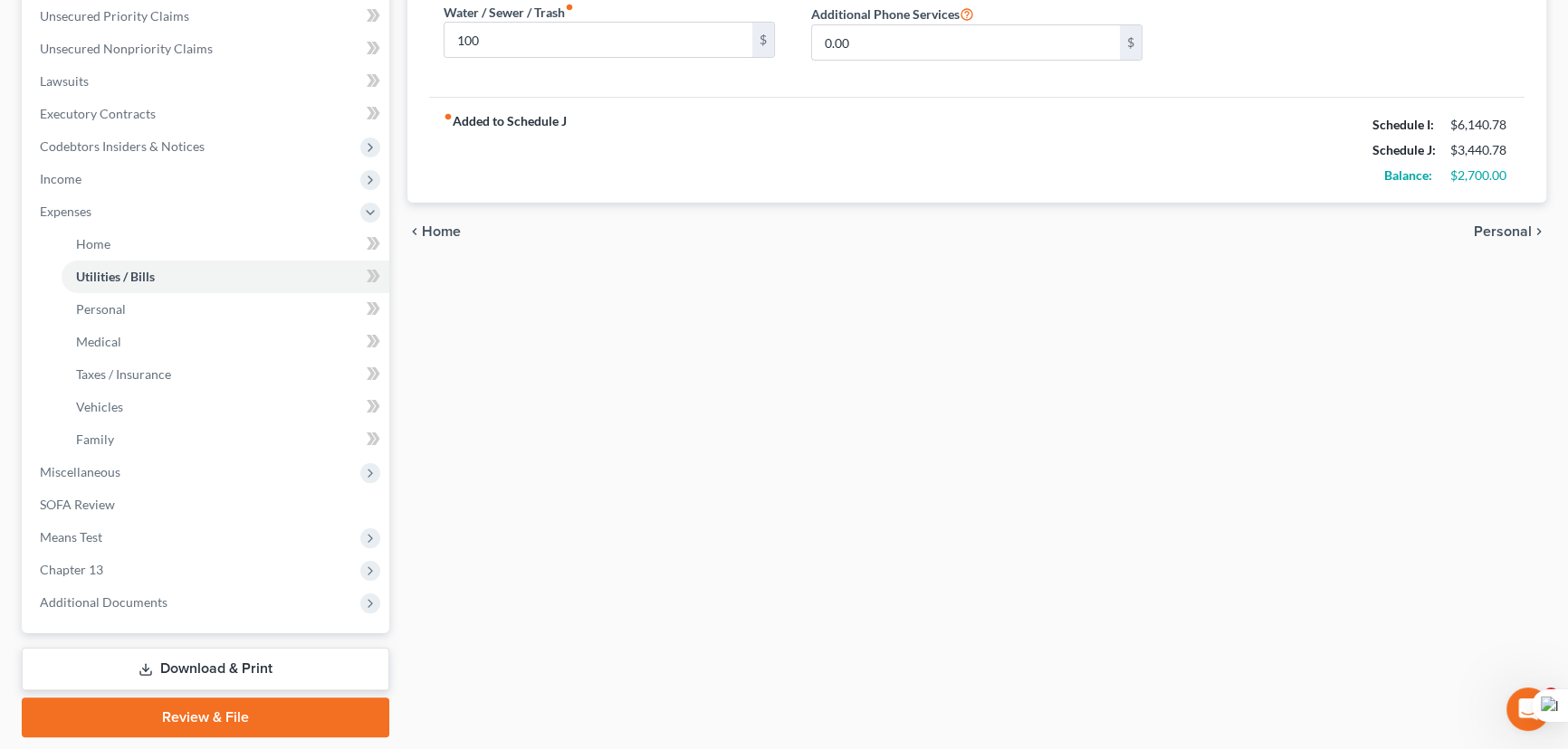
scroll to position [471, 0]
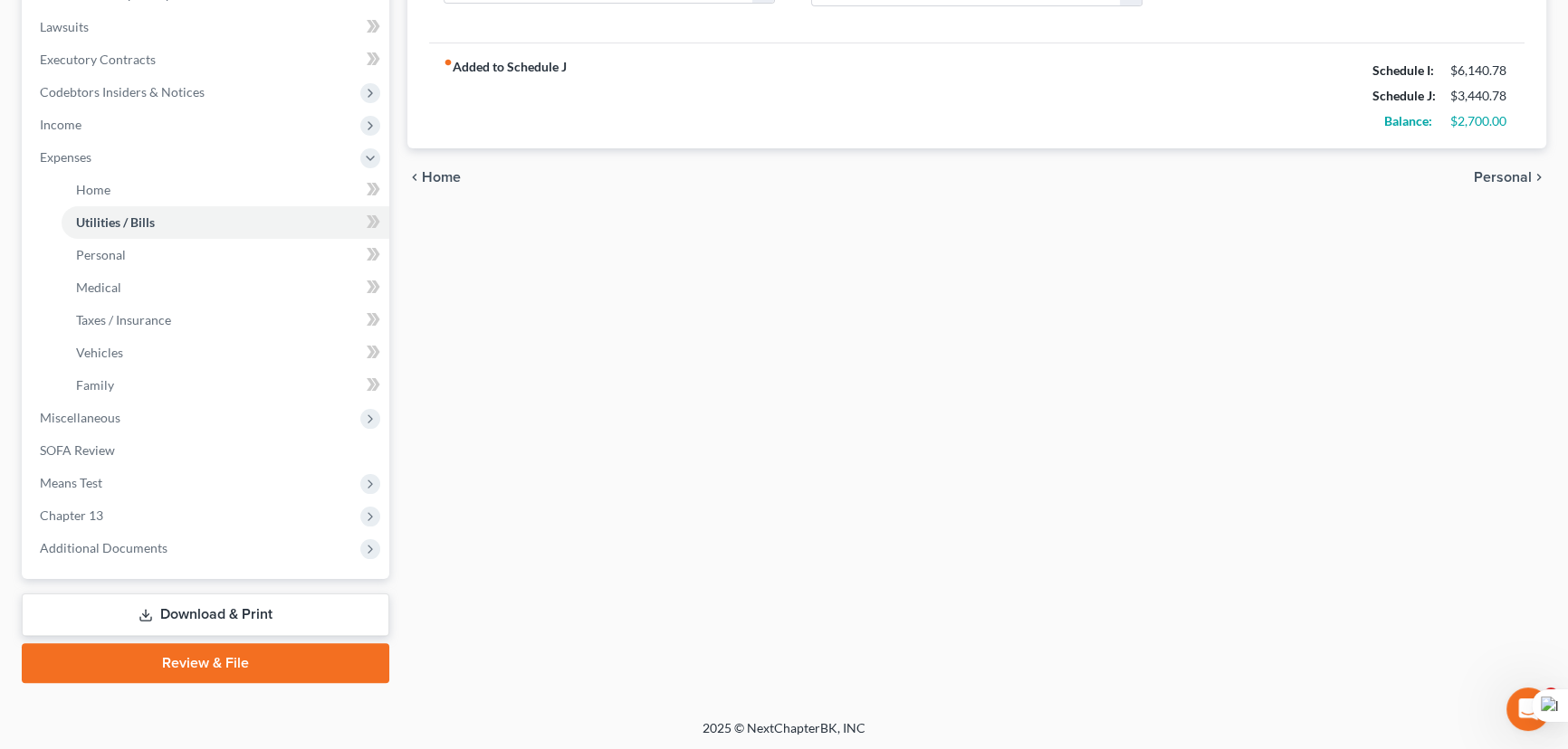
type input "100"
click at [280, 609] on link "Download & Print" at bounding box center [204, 615] width 367 height 43
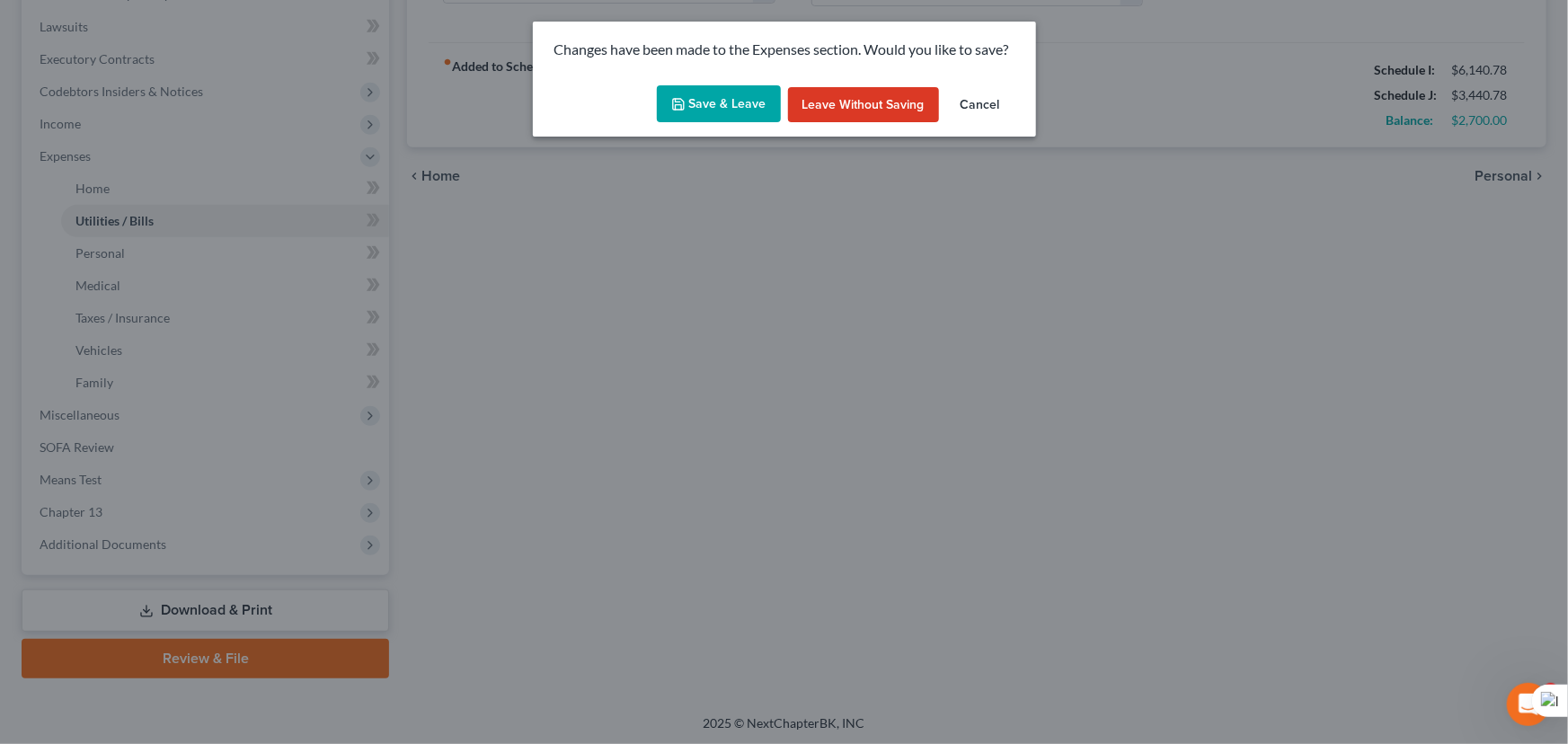
click at [726, 96] on button "Save & Leave" at bounding box center [719, 104] width 124 height 38
type input "300.00"
type input "100.00"
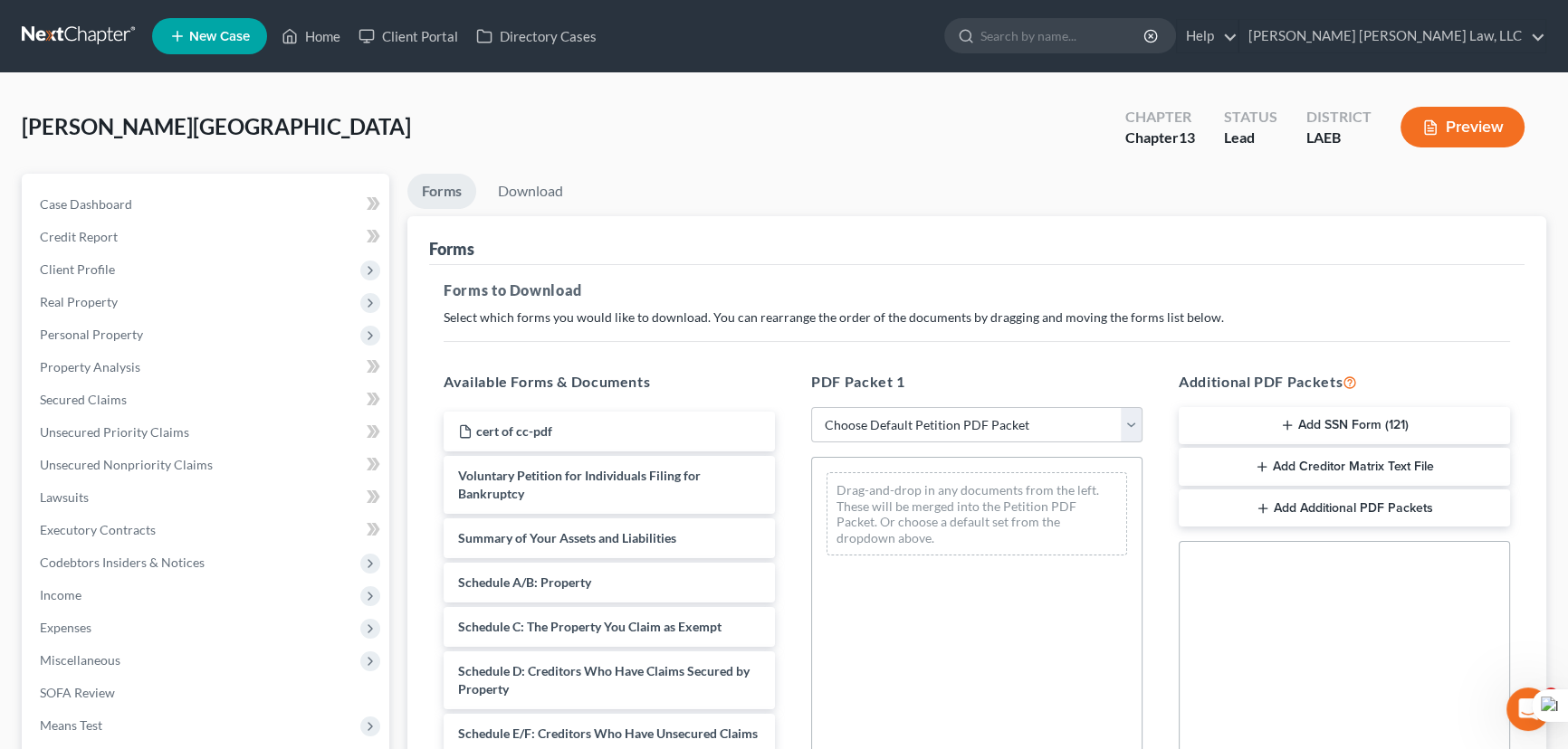
click at [934, 444] on div "PDF Packet 1 Choose Default Petition PDF Packet Complete Bankruptcy Petition (a…" at bounding box center [976, 664] width 367 height 614
click at [926, 411] on select "Choose Default Petition PDF Packet Complete Bankruptcy Petition (all forms and …" at bounding box center [977, 424] width 331 height 36
select select "0"
click at [811, 407] on select "Choose Default Petition PDF Packet Complete Bankruptcy Petition (all forms and …" at bounding box center [977, 424] width 331 height 36
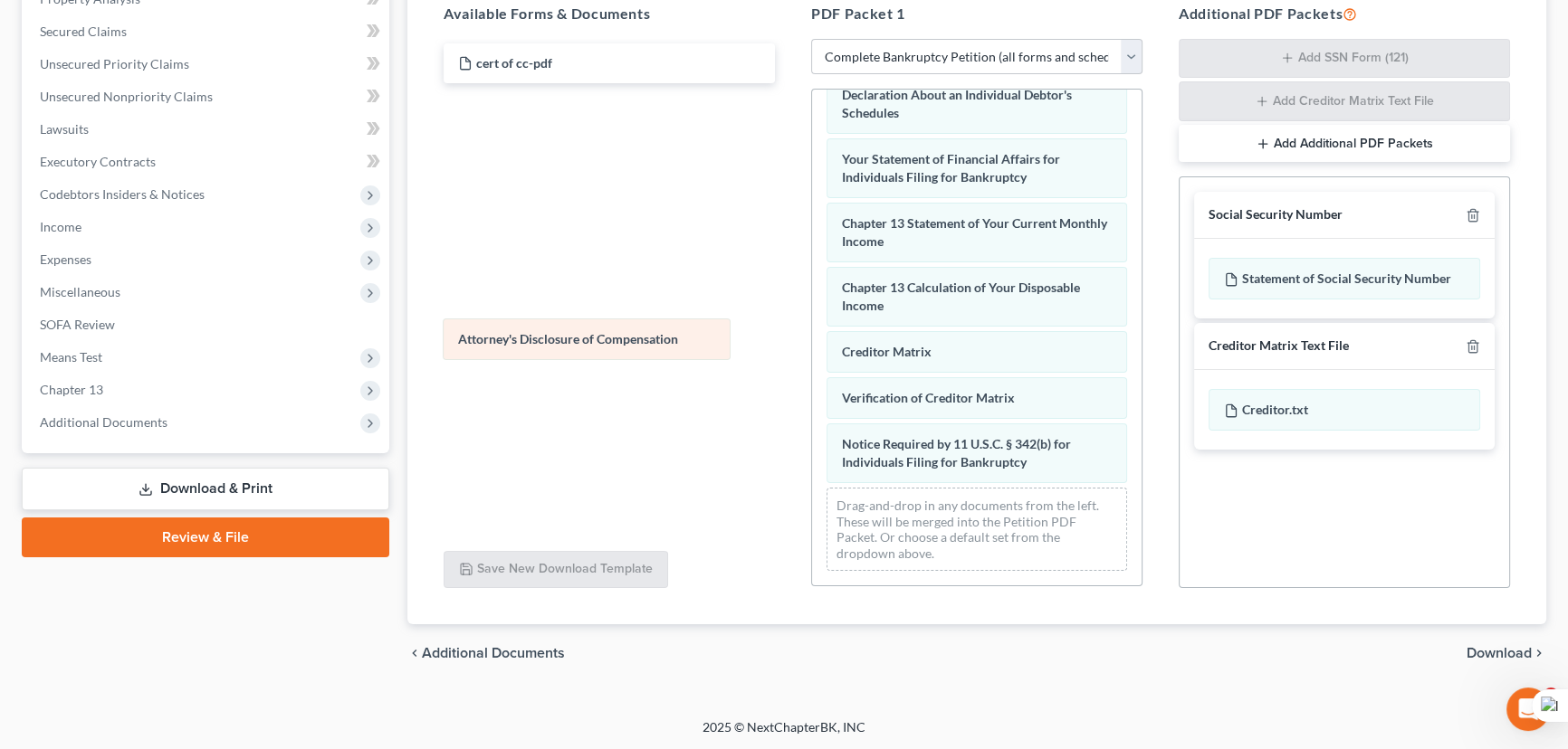
scroll to position [578, 0]
drag, startPoint x: 960, startPoint y: 472, endPoint x: 572, endPoint y: 325, distance: 414.9
click at [812, 330] on div "Attorney's Disclosure of Compensation Voluntary Petition for Individuals Filing…" at bounding box center [977, 55] width 329 height 1060
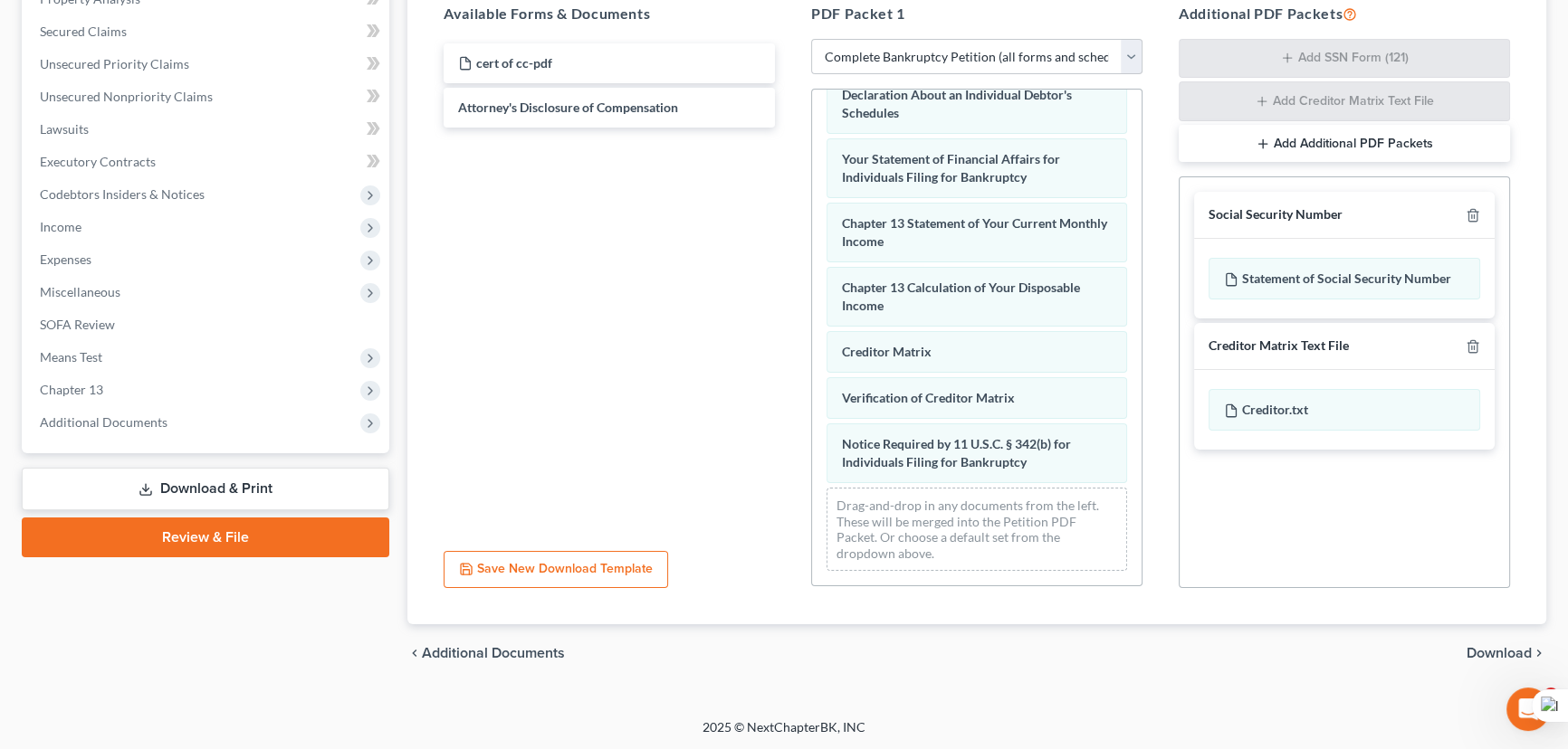
click at [635, 187] on div "cert of cc-pdf Attorney's Disclosure of Compensation" at bounding box center [610, 288] width 361 height 497
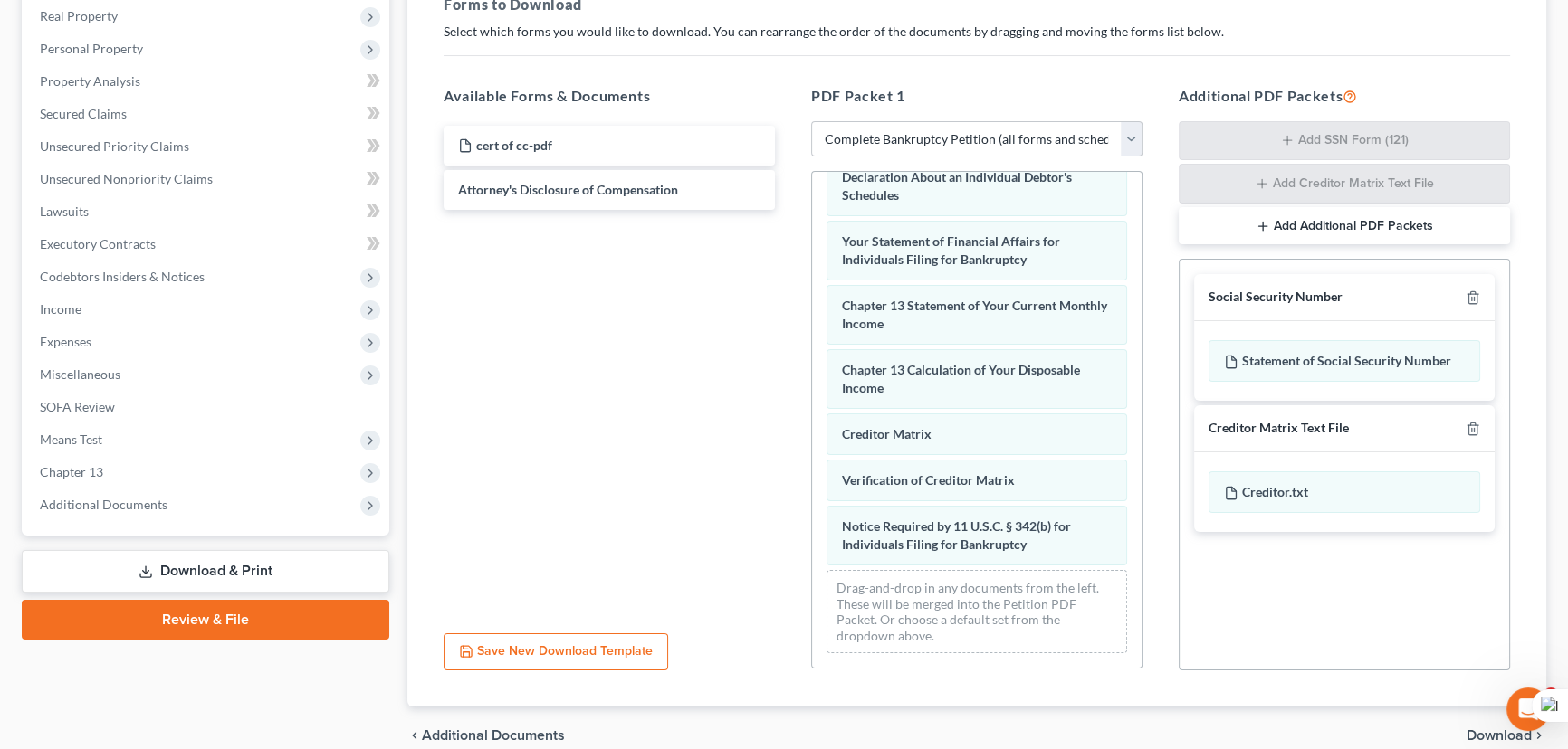
scroll to position [0, 0]
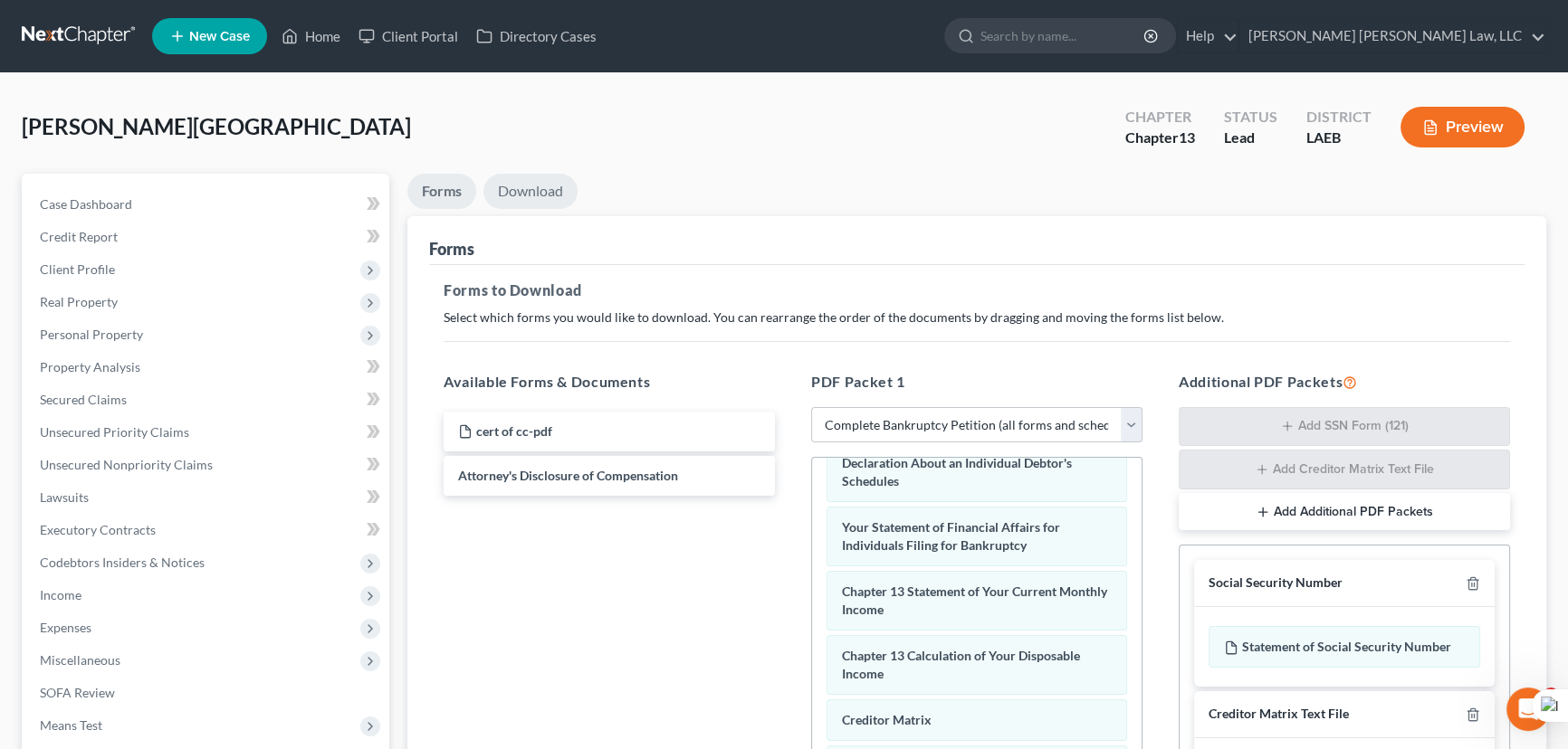
click at [533, 187] on link "Download" at bounding box center [531, 191] width 94 height 35
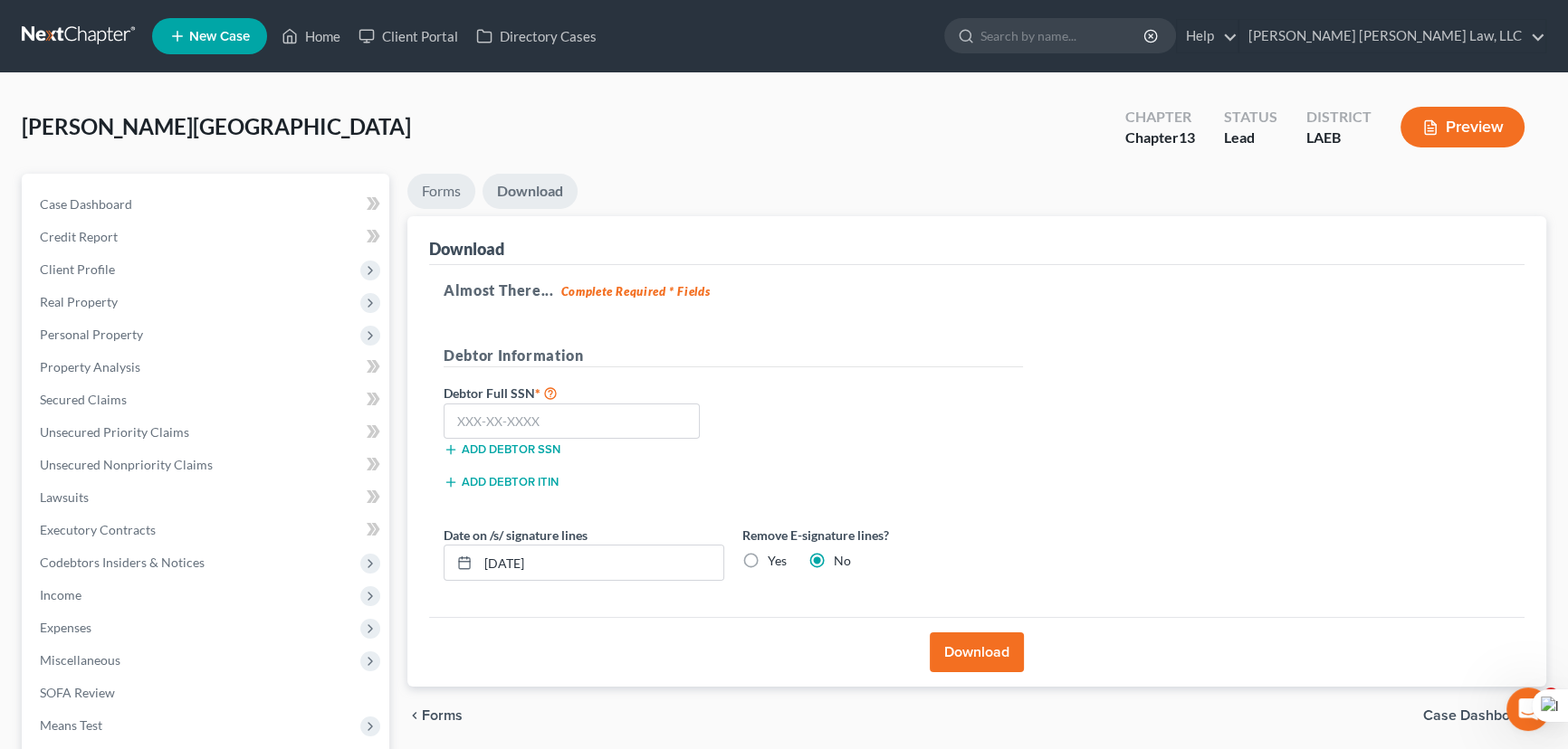
click at [463, 190] on link "Forms" at bounding box center [440, 191] width 68 height 35
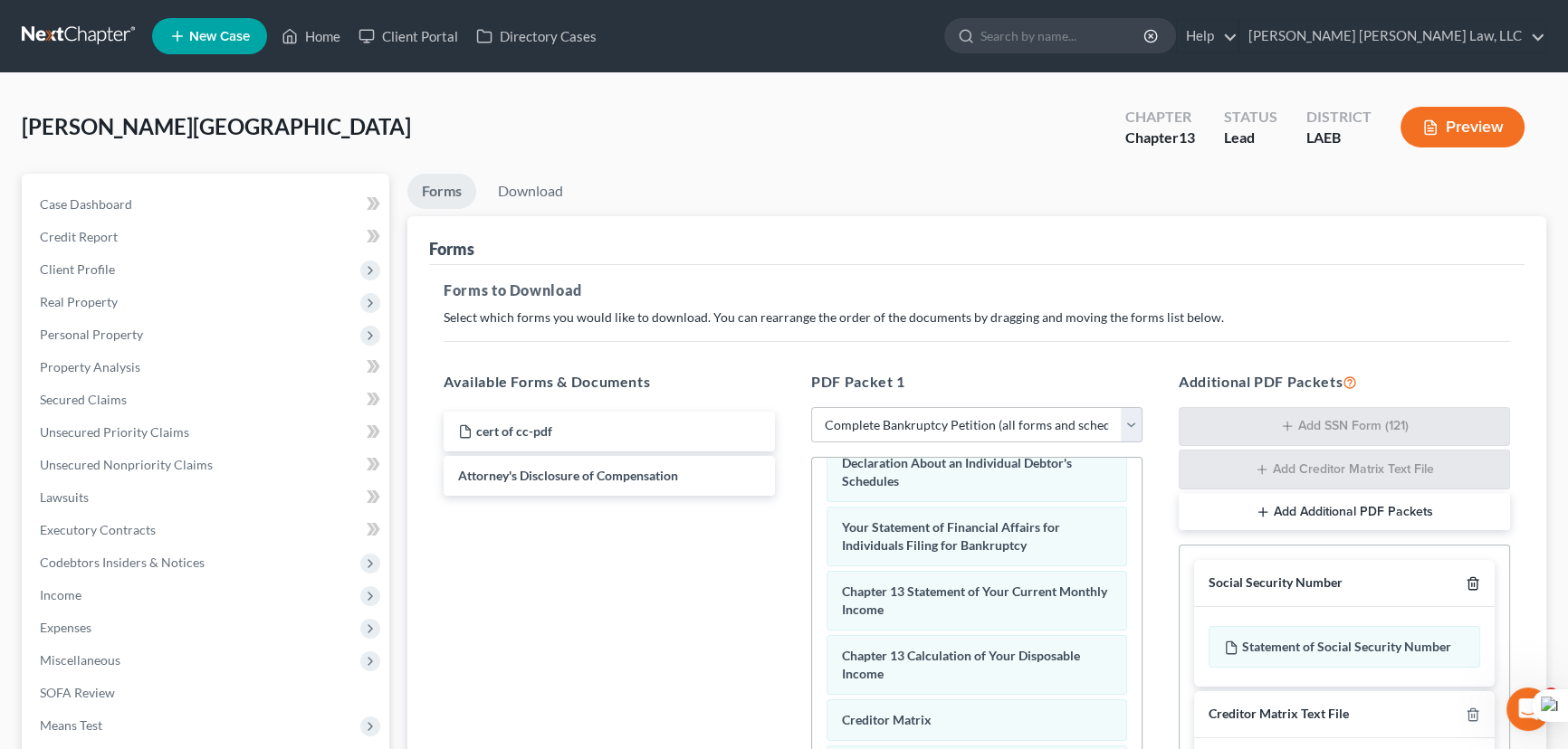
click at [1471, 583] on icon "button" at bounding box center [1474, 583] width 15 height 15
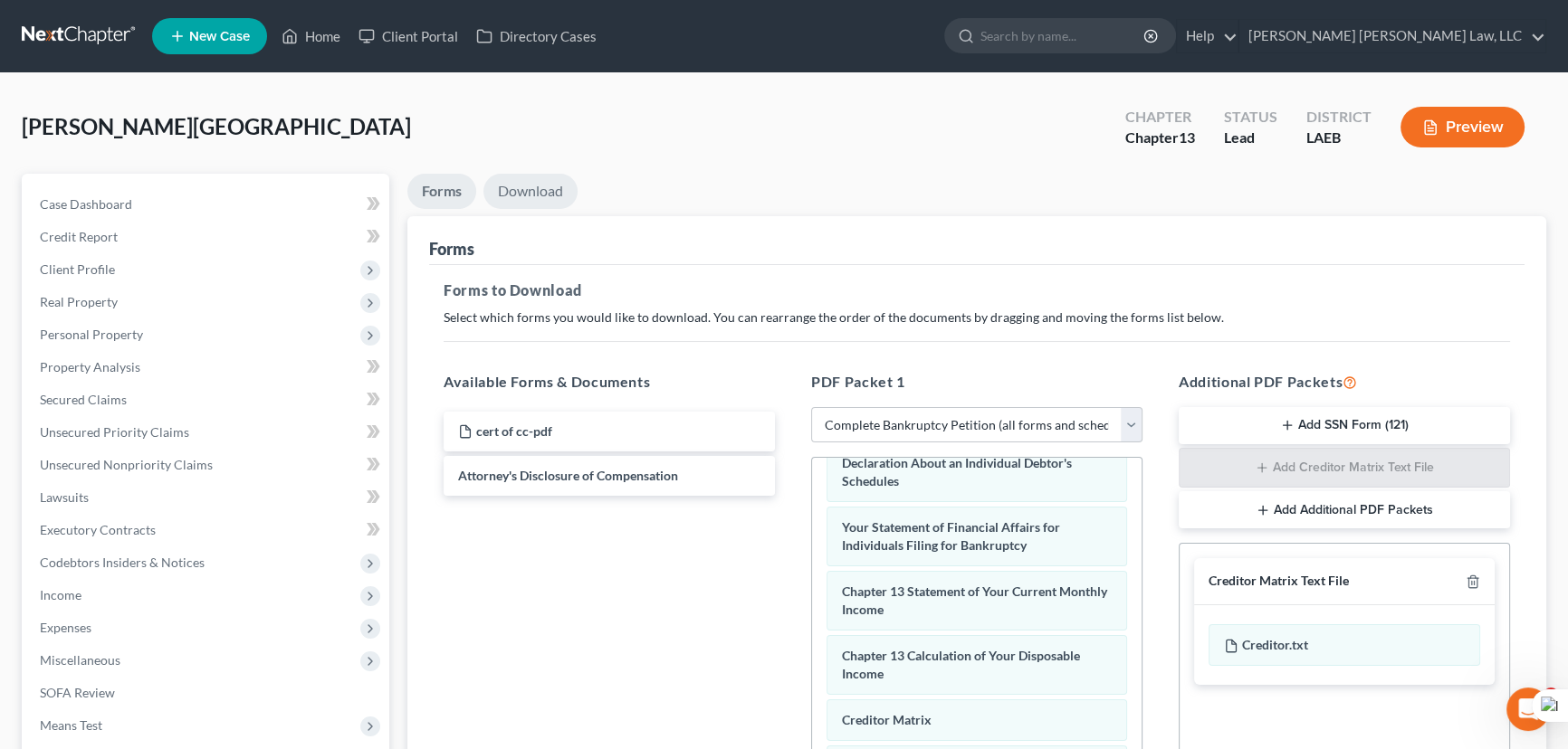
click at [517, 205] on link "Download" at bounding box center [531, 191] width 94 height 35
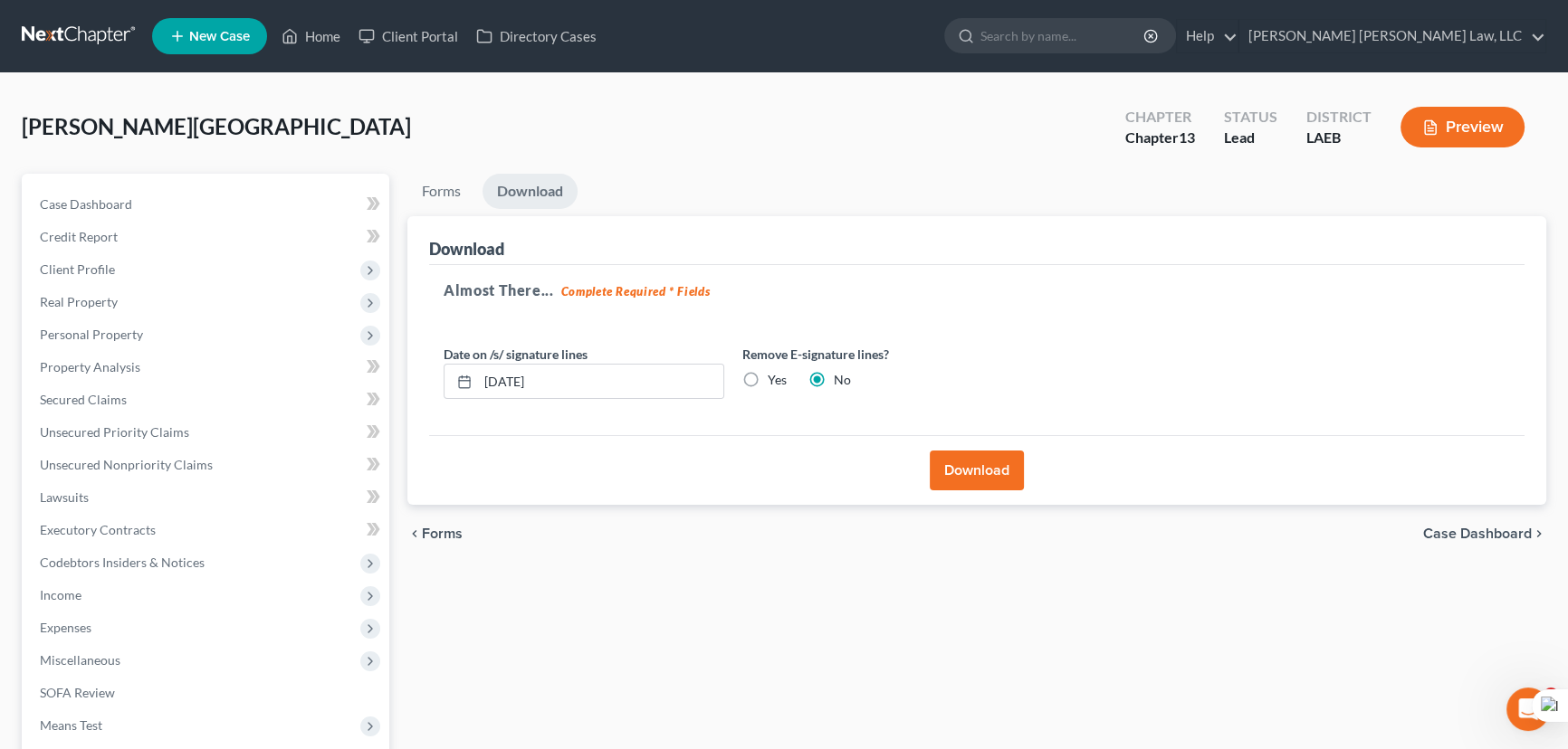
click at [1004, 471] on button "Download" at bounding box center [977, 470] width 94 height 40
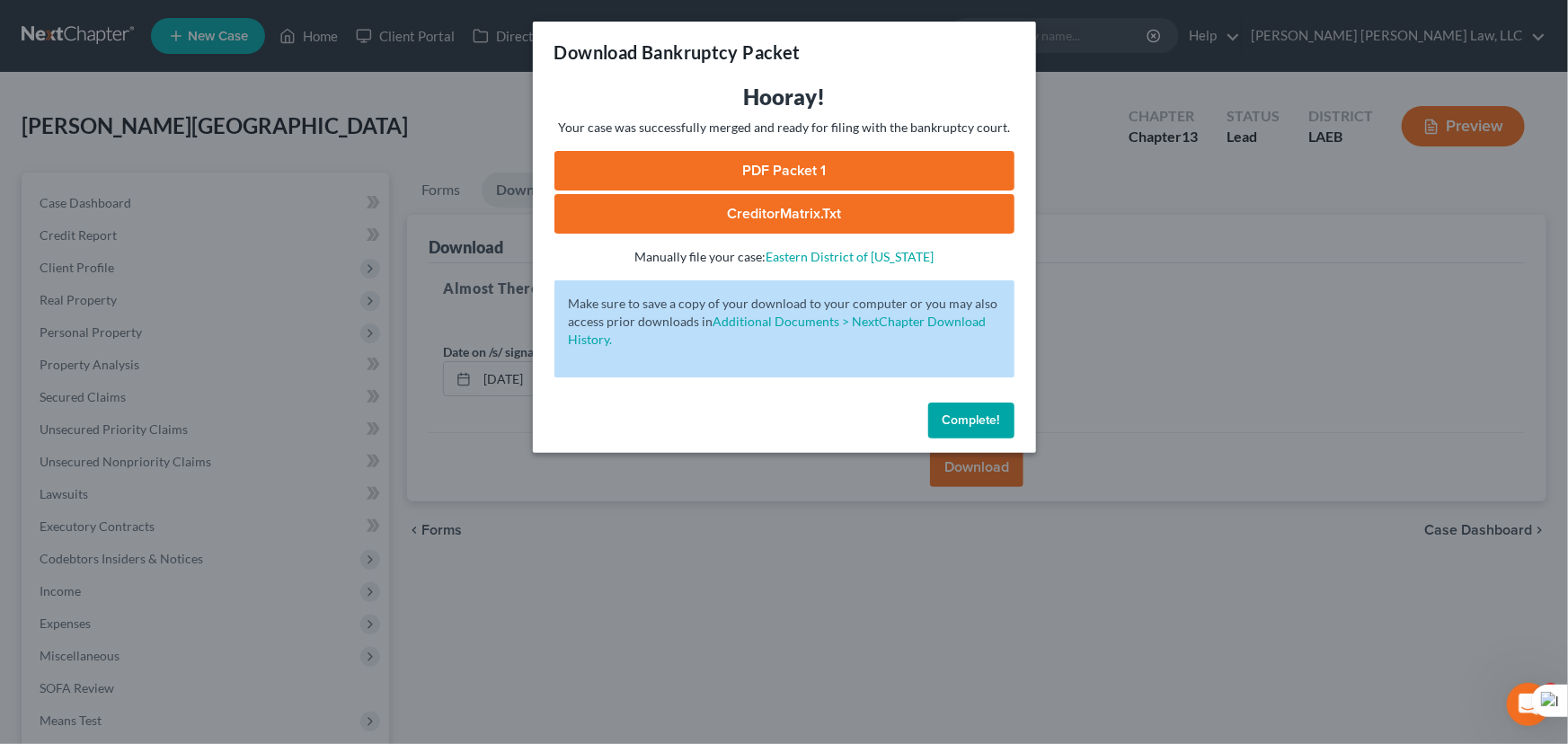
click at [798, 169] on link "PDF Packet 1" at bounding box center [784, 170] width 460 height 39
click at [1001, 418] on button "Complete!" at bounding box center [971, 421] width 86 height 36
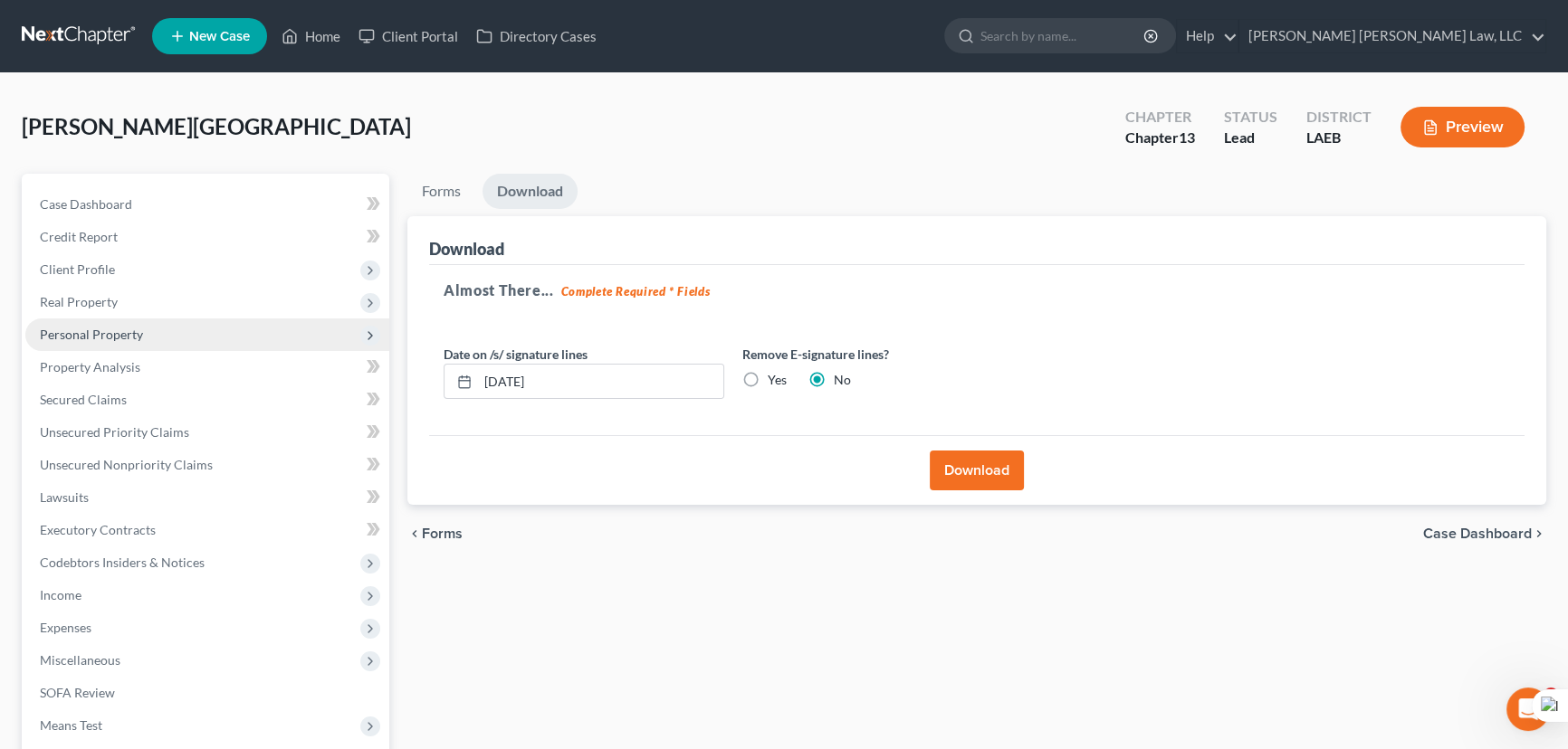
click at [141, 321] on span "Personal Property" at bounding box center [206, 335] width 364 height 32
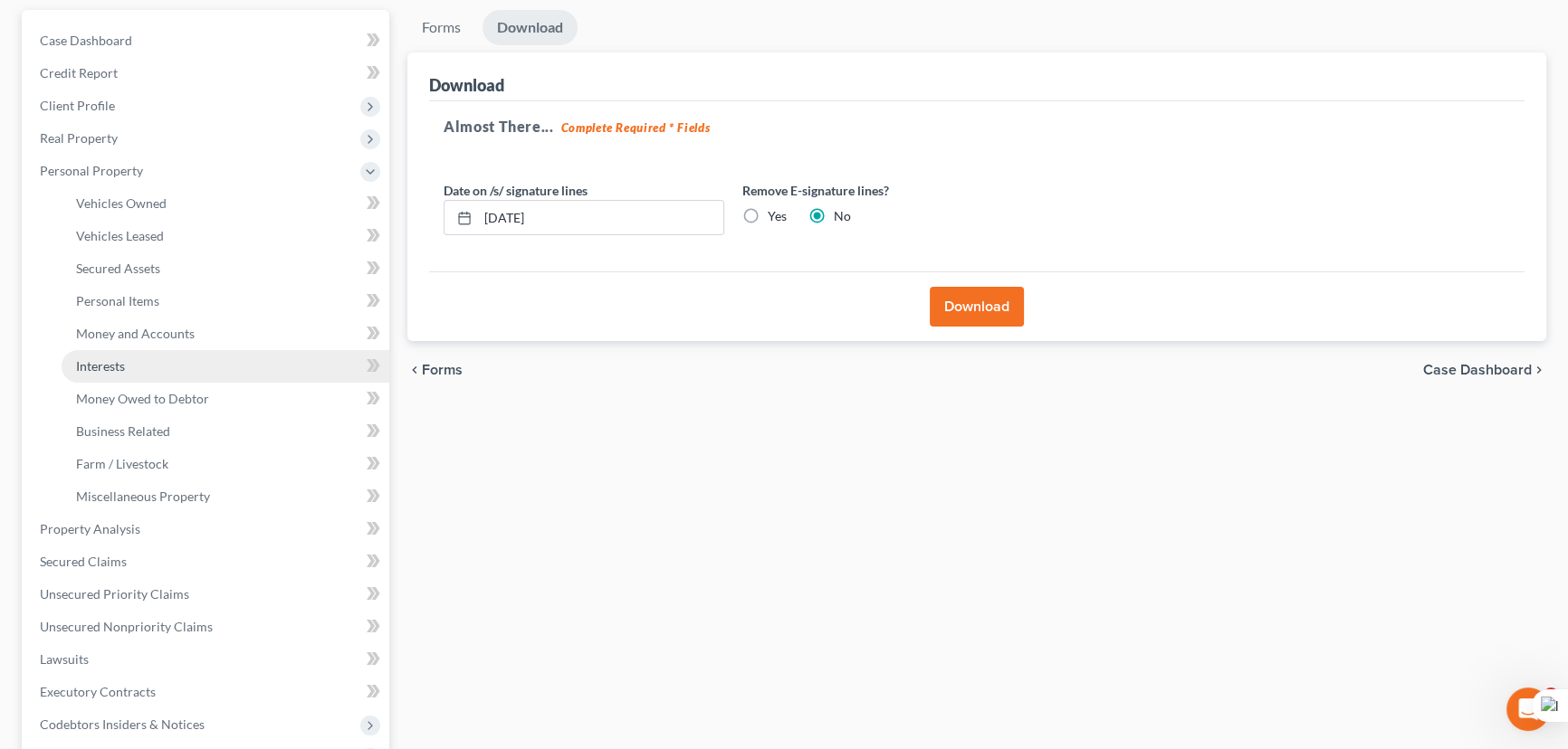
click at [221, 371] on link "Interests" at bounding box center [226, 366] width 327 height 32
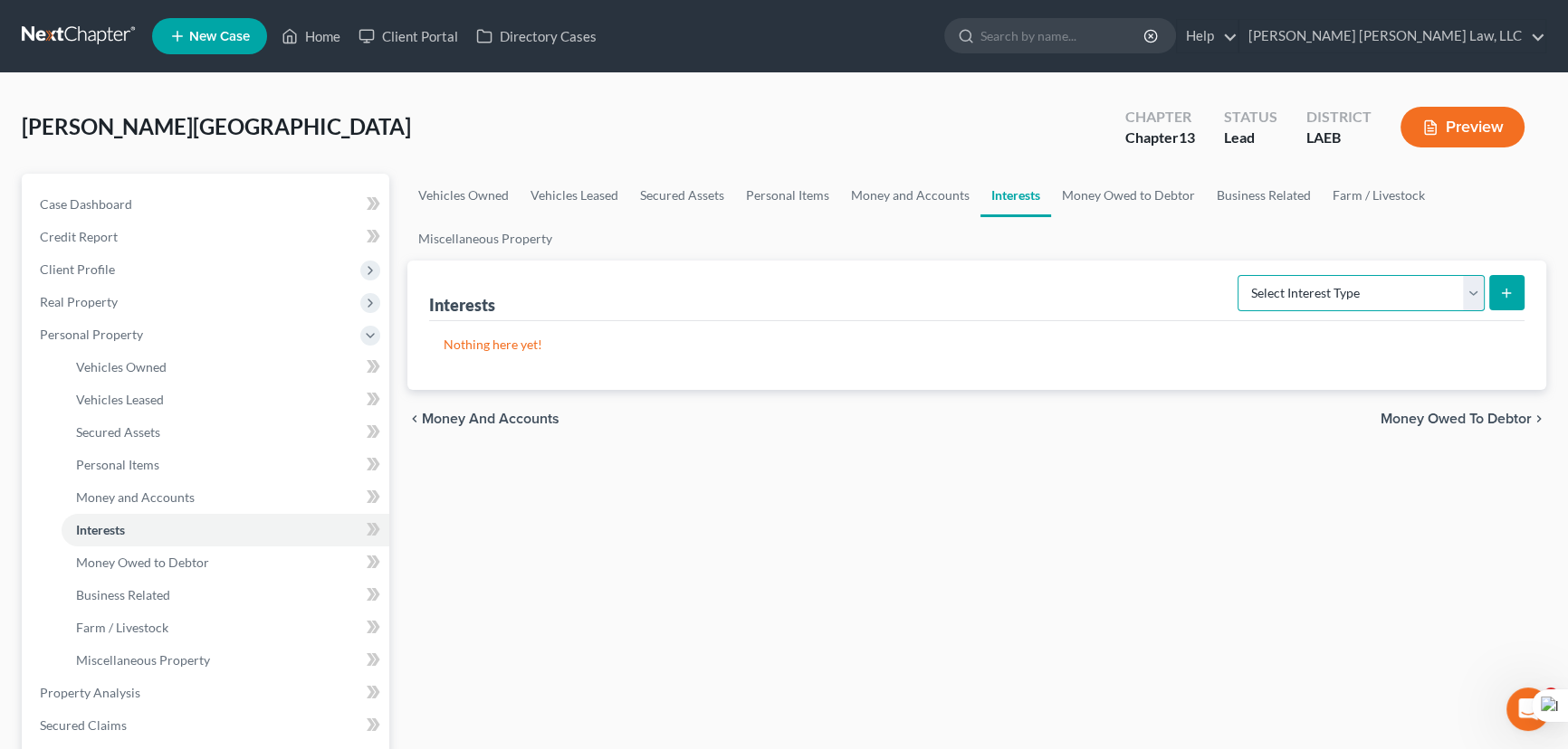
drag, startPoint x: 1338, startPoint y: 283, endPoint x: 1335, endPoint y: 308, distance: 25.2
click at [1338, 283] on select "Select Interest Type 401K (A/B: 21) Annuity (A/B: 23) Bond (A/B: 18) Education …" at bounding box center [1361, 293] width 247 height 36
select select "unincorporated_business"
click at [1241, 276] on select "Select Interest Type 401K (A/B: 21) Annuity (A/B: 23) Bond (A/B: 18) Education …" at bounding box center [1361, 293] width 247 height 36
click at [1503, 282] on button "submit" at bounding box center [1507, 293] width 35 height 35
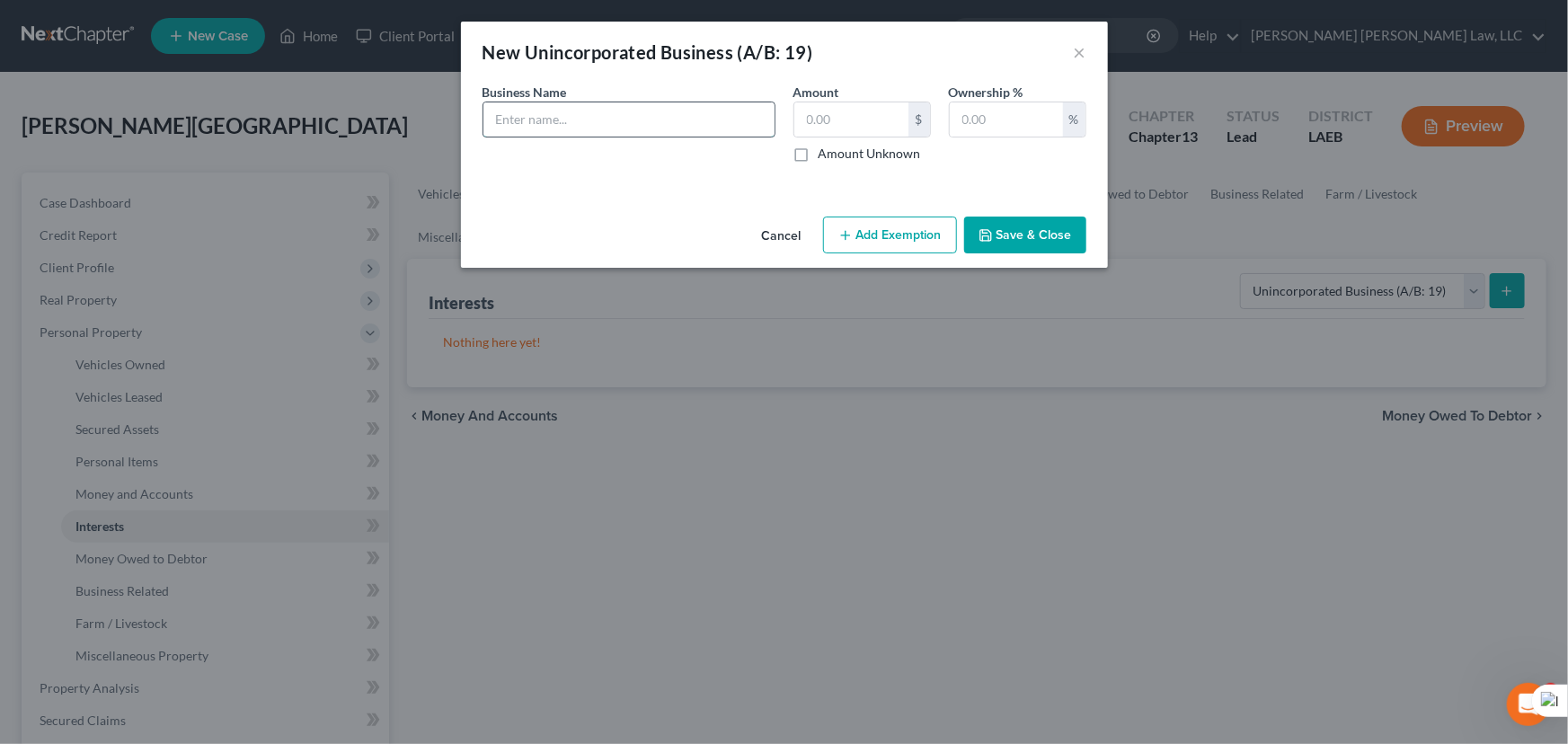
click at [626, 103] on input "text" at bounding box center [629, 119] width 291 height 34
click at [611, 127] on input "text" at bounding box center [629, 119] width 291 height 34
type input "[PERSON_NAME] Built LLC"
click at [1012, 96] on label "Ownership %" at bounding box center [986, 92] width 74 height 19
click at [1011, 114] on input "text" at bounding box center [1006, 119] width 113 height 34
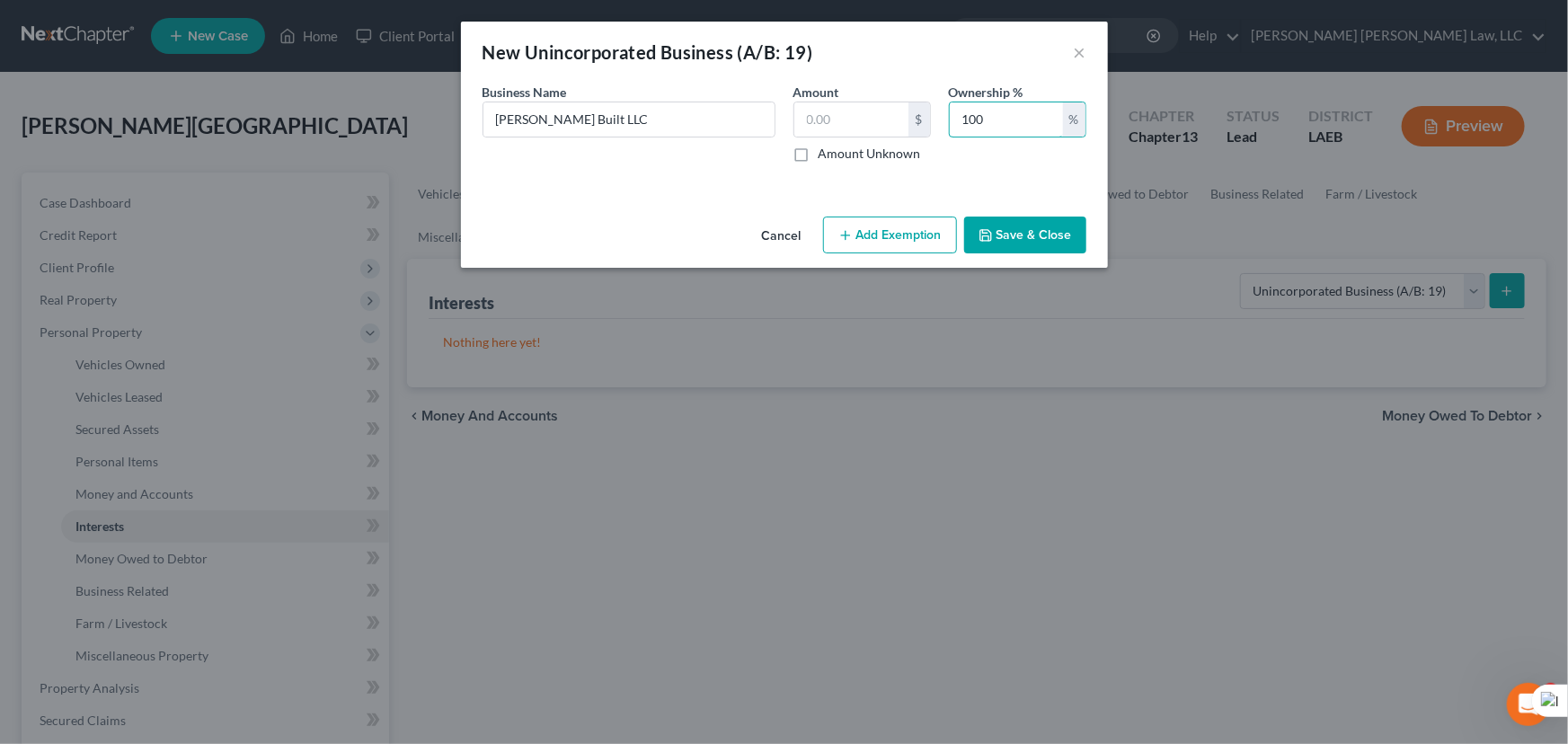
type input "100"
click at [1038, 242] on button "Save & Close" at bounding box center [1025, 235] width 122 height 38
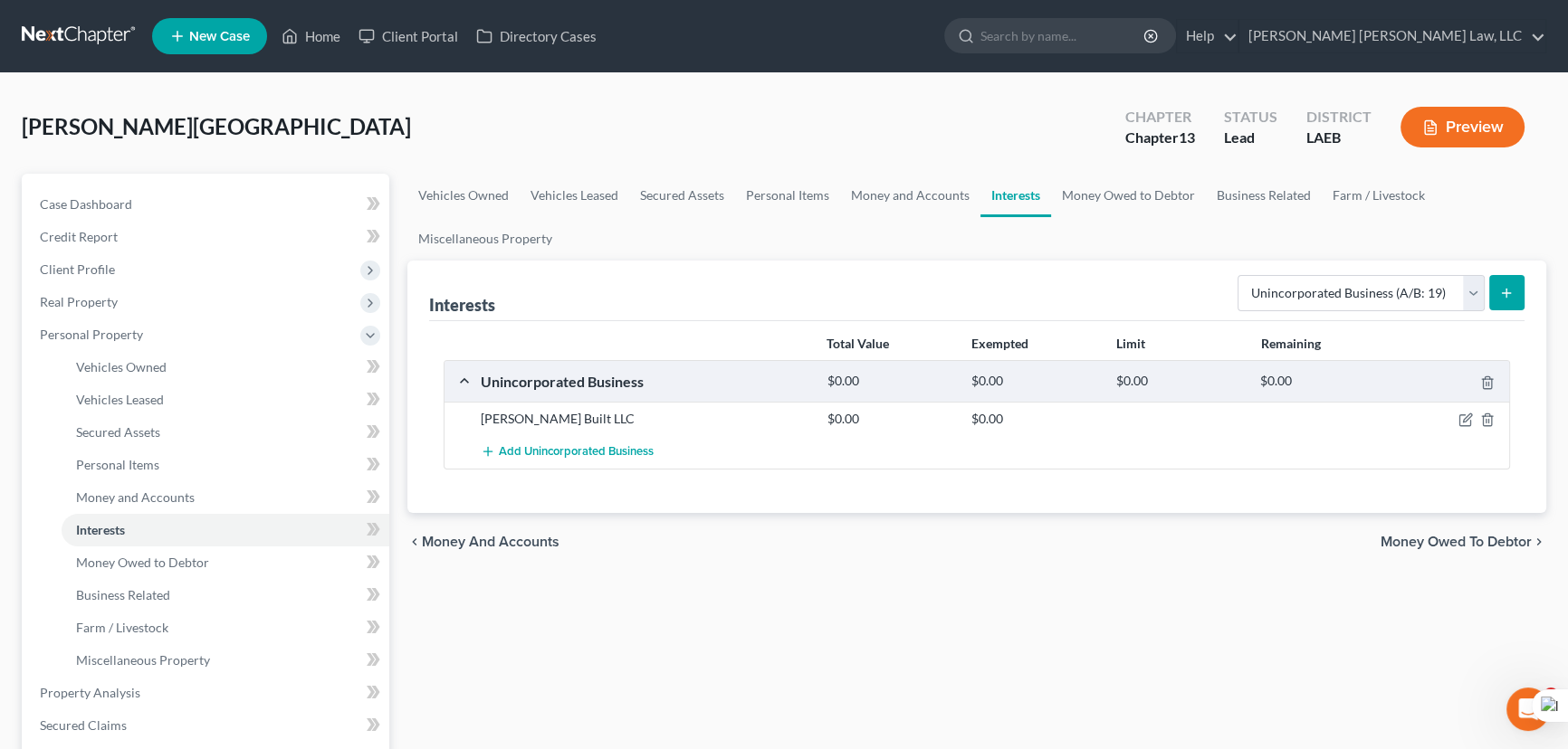
click at [1503, 292] on icon "submit" at bounding box center [1507, 293] width 15 height 15
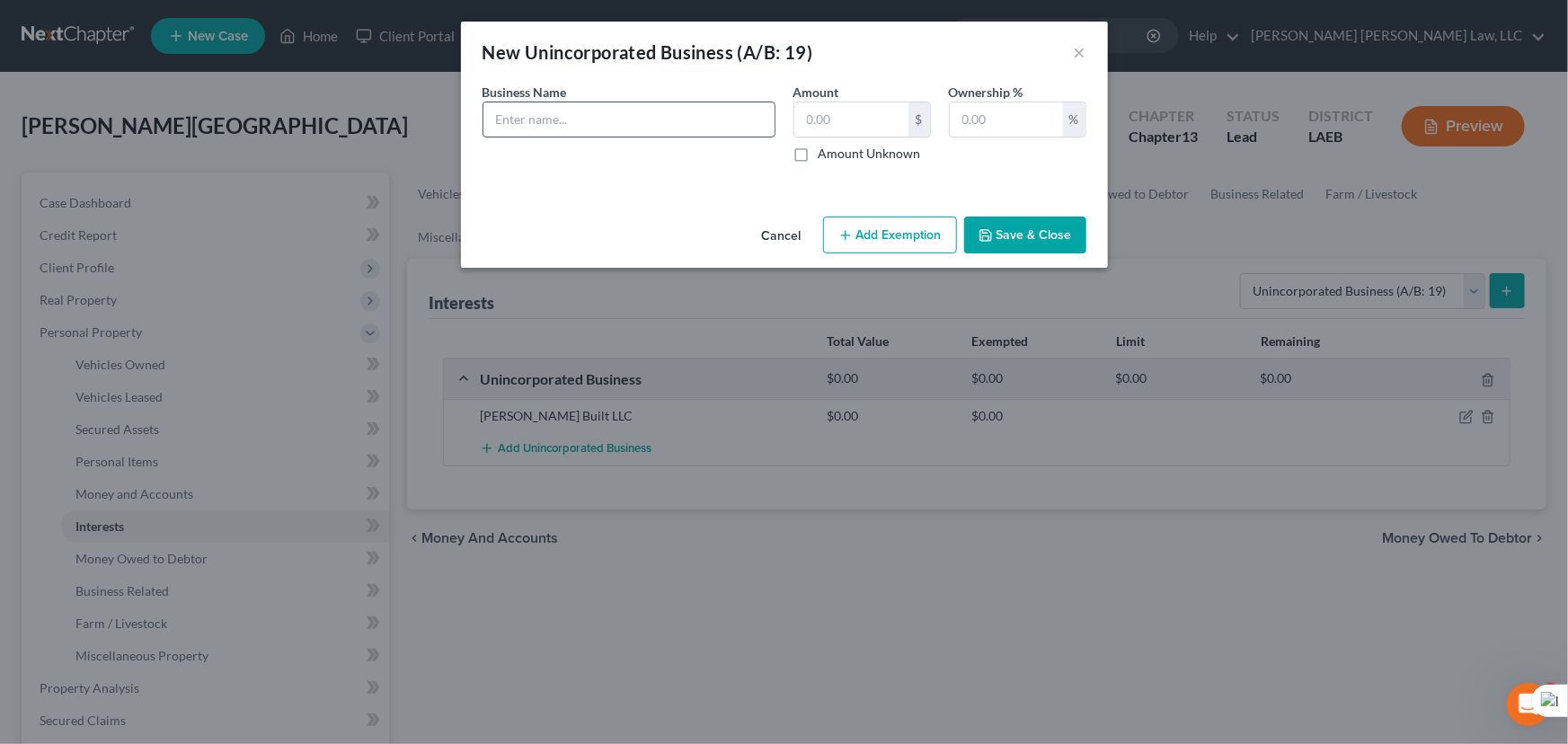
click at [707, 115] on input "text" at bounding box center [629, 119] width 291 height 34
type input "Wizard Print Apparel"
click at [961, 107] on input "text" at bounding box center [1006, 119] width 113 height 34
type input "100"
click at [1022, 232] on button "Save & Close" at bounding box center [1025, 235] width 122 height 38
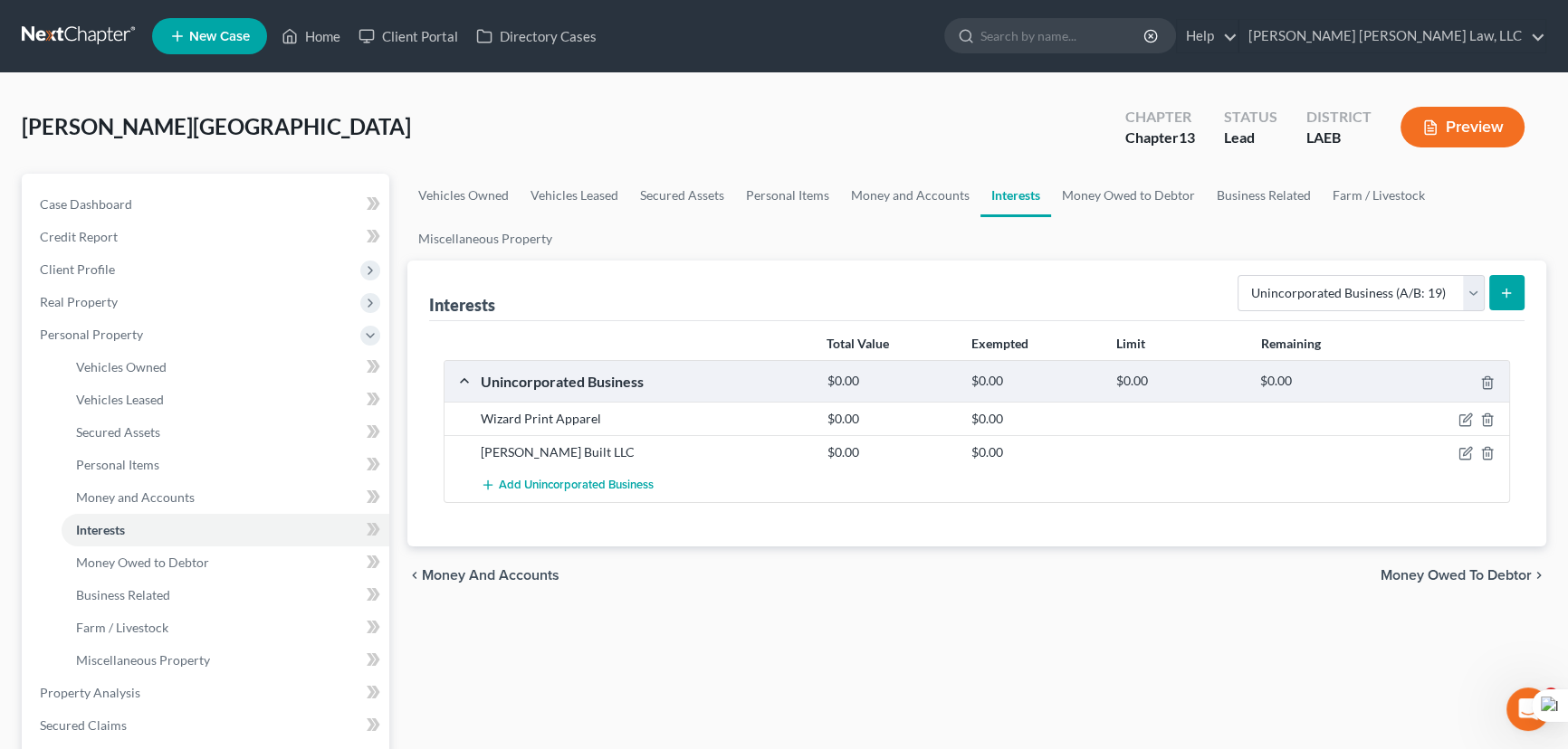
drag, startPoint x: 334, startPoint y: 311, endPoint x: 710, endPoint y: 552, distance: 446.6
click at [944, 652] on div "Vehicles Owned Vehicles Leased Secured Assets Personal Items Money and Accounts…" at bounding box center [977, 713] width 1157 height 1078
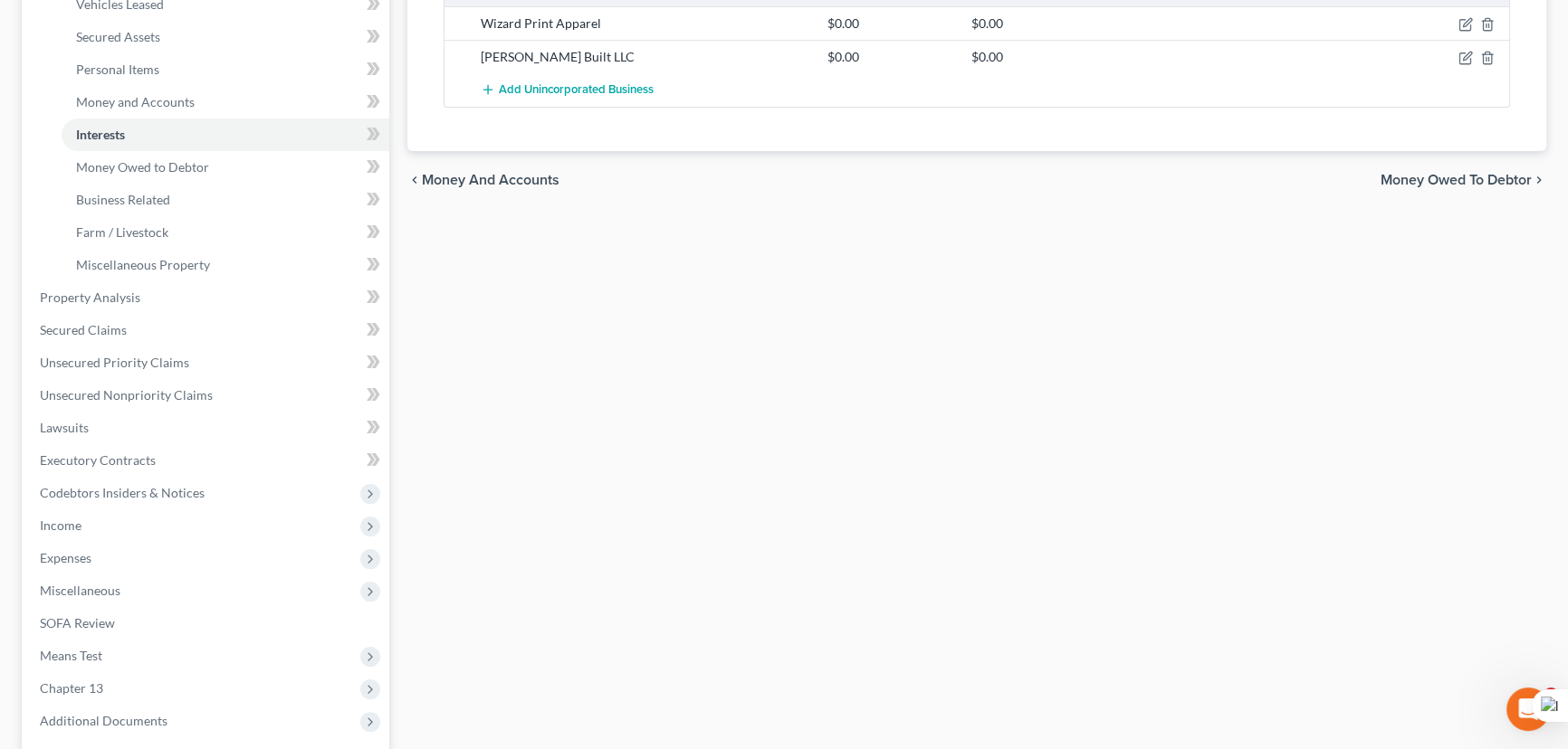
scroll to position [569, 0]
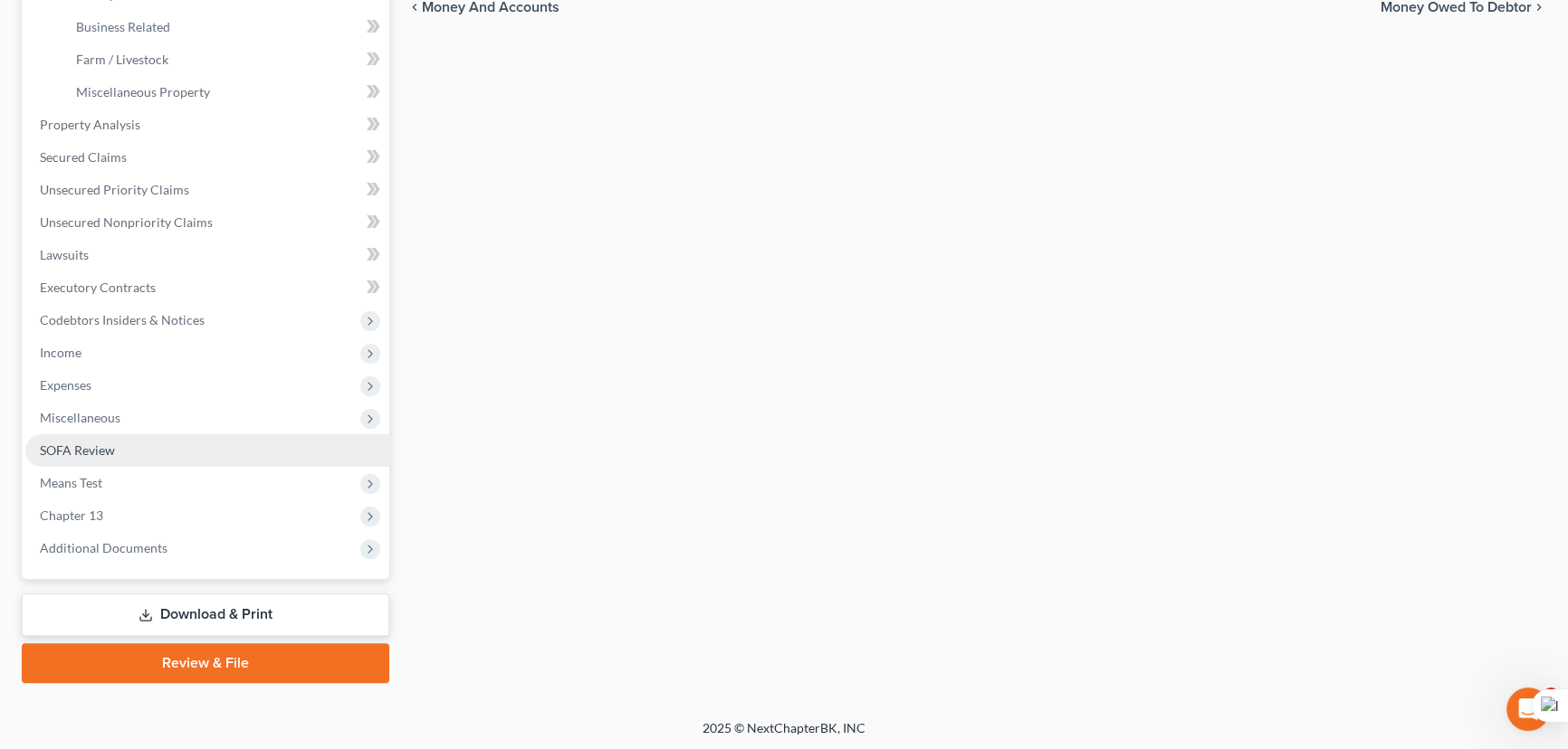
click at [102, 341] on span "Income" at bounding box center [206, 352] width 364 height 32
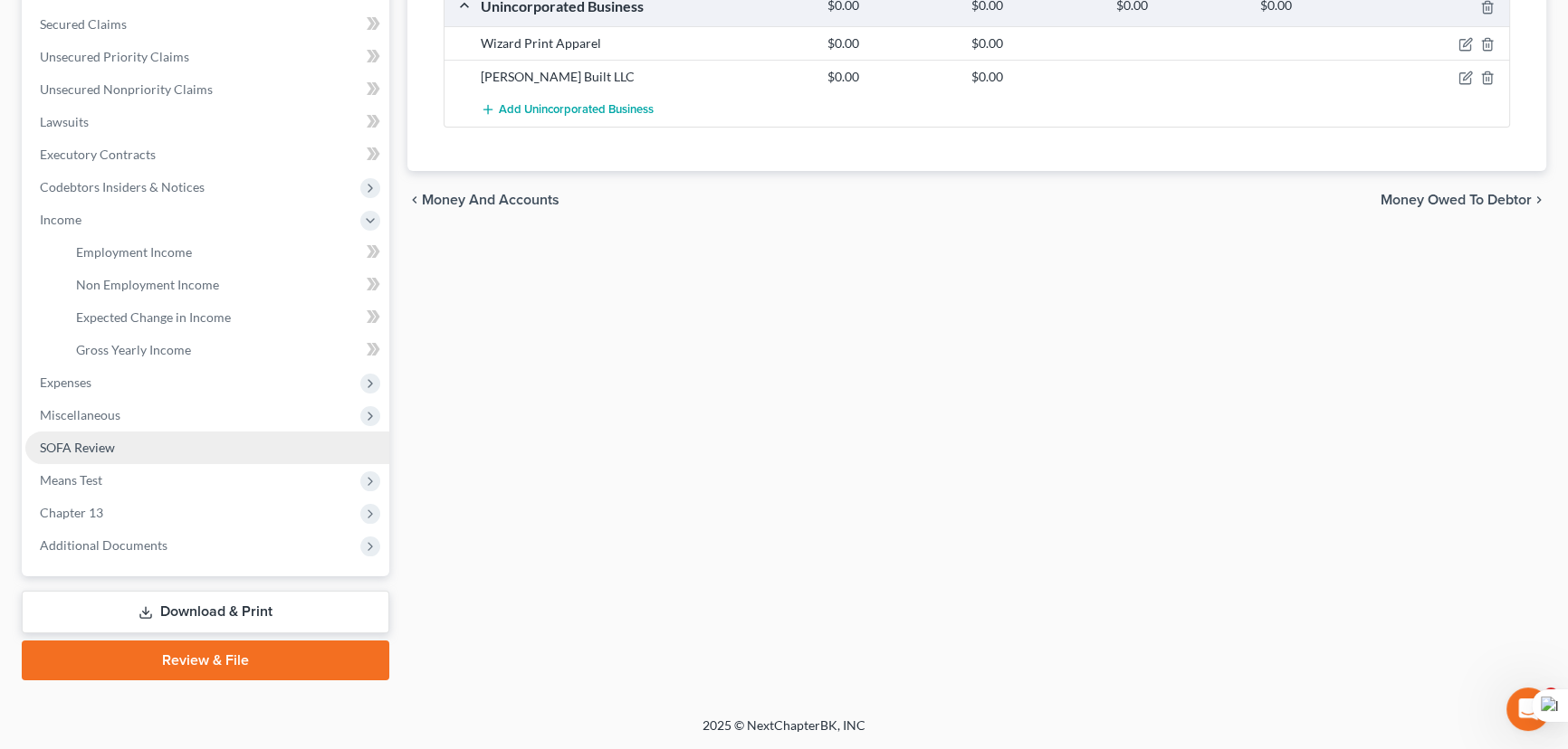
scroll to position [373, 0]
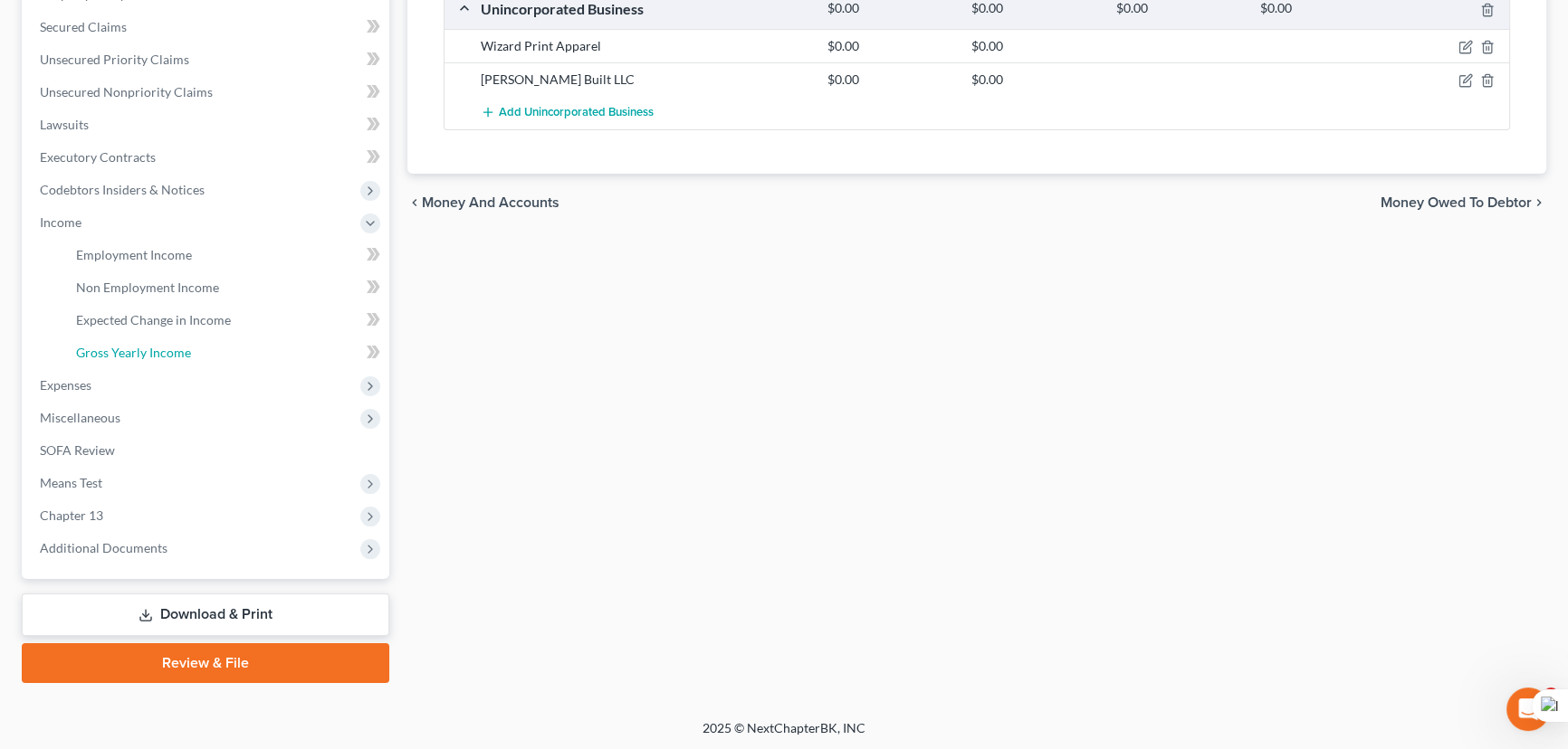
click at [139, 350] on span "Gross Yearly Income" at bounding box center [133, 352] width 115 height 16
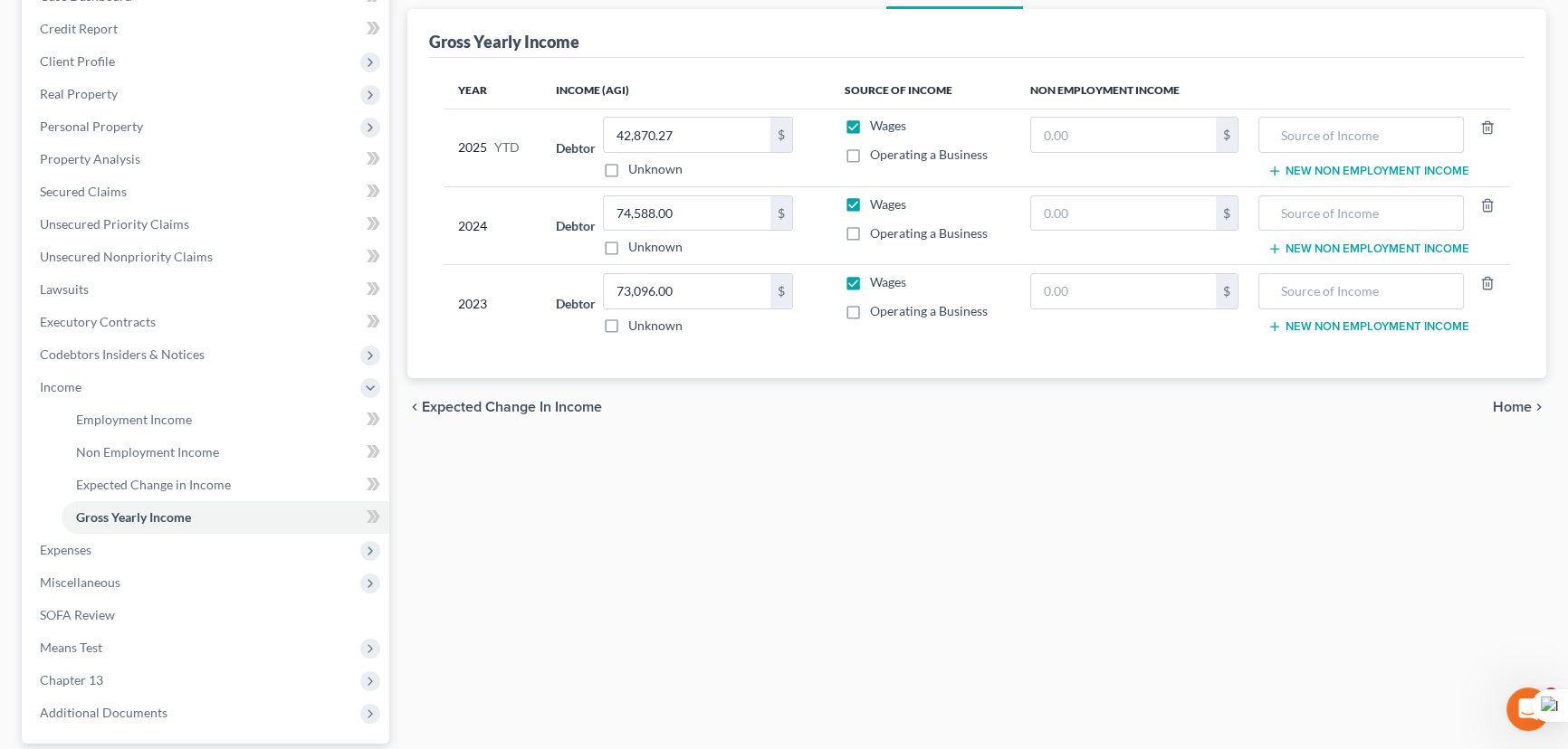
scroll to position [373, 0]
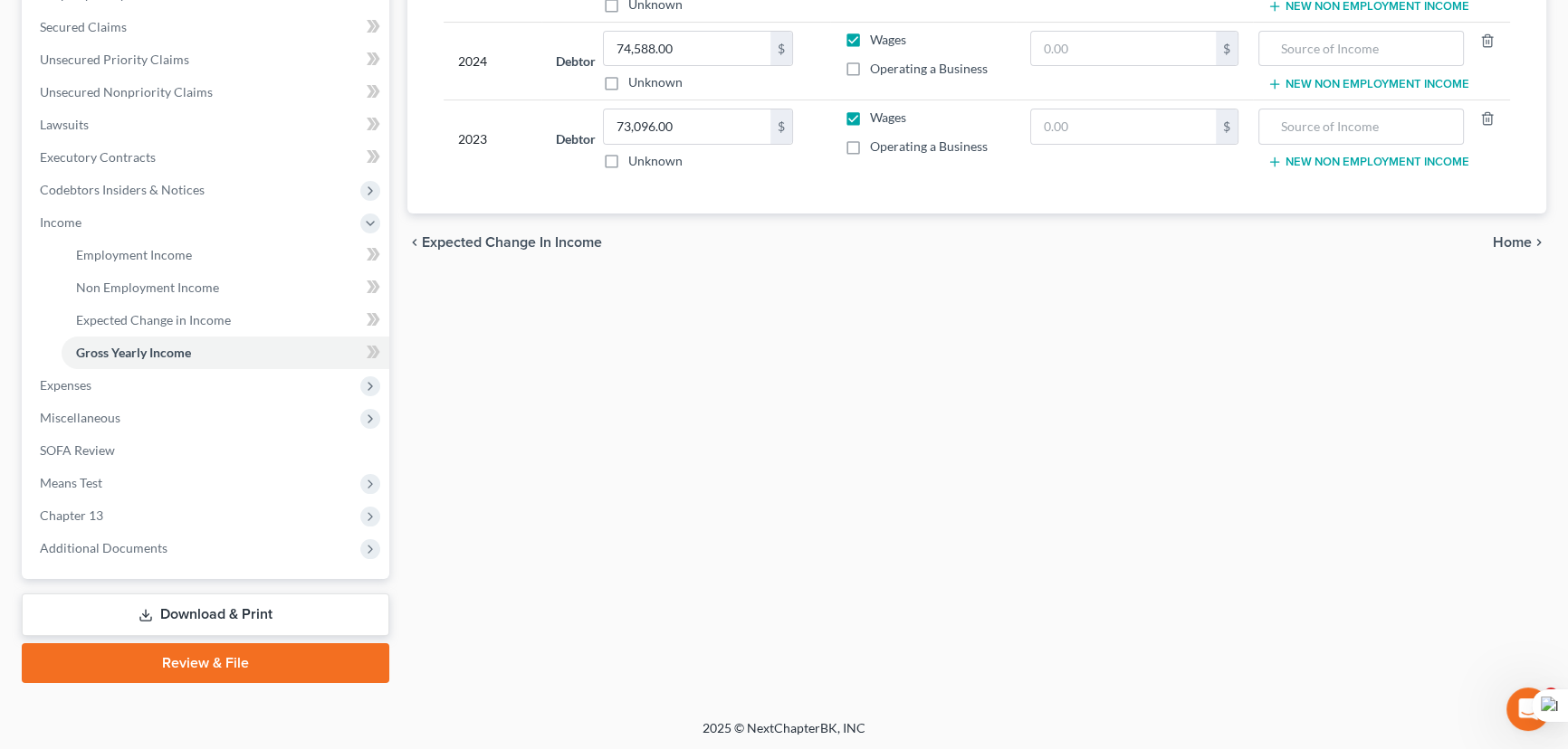
drag, startPoint x: 206, startPoint y: 603, endPoint x: 216, endPoint y: 596, distance: 12.2
click at [206, 603] on link "Download & Print" at bounding box center [204, 615] width 367 height 43
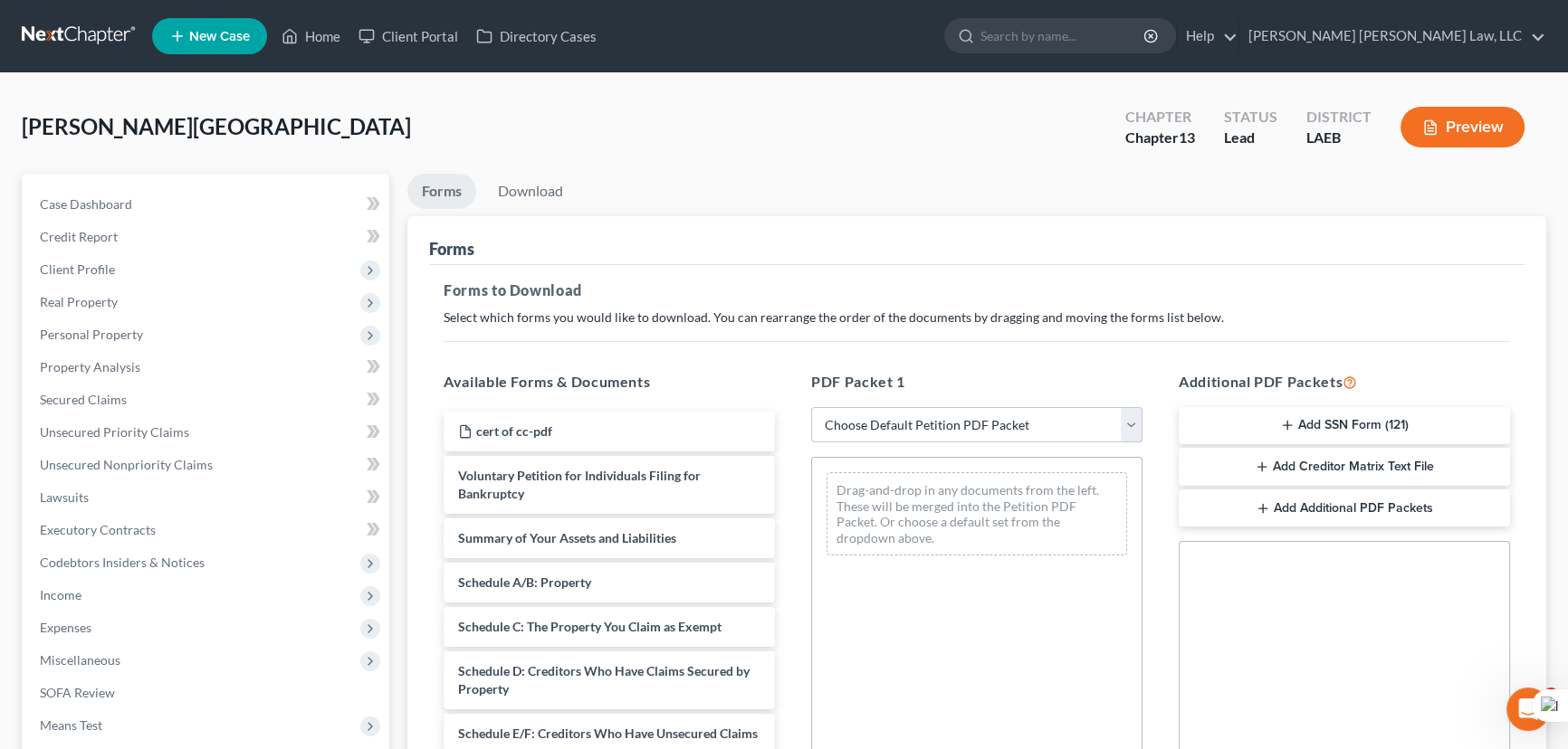
drag, startPoint x: 932, startPoint y: 424, endPoint x: 868, endPoint y: 424, distance: 64.0
click at [932, 424] on select "Choose Default Petition PDF Packet Complete Bankruptcy Petition (all forms and …" at bounding box center [977, 424] width 331 height 36
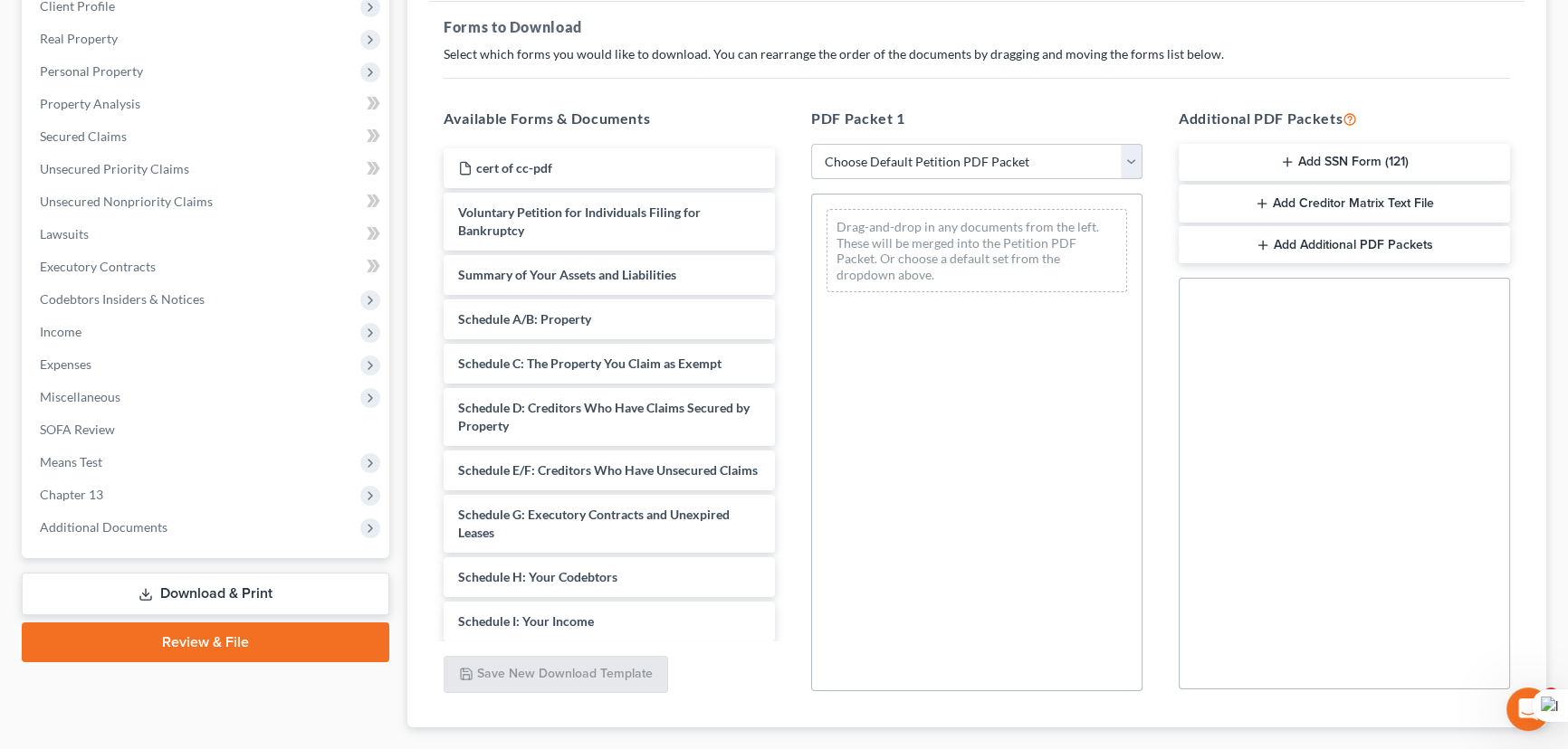
scroll to position [366, 0]
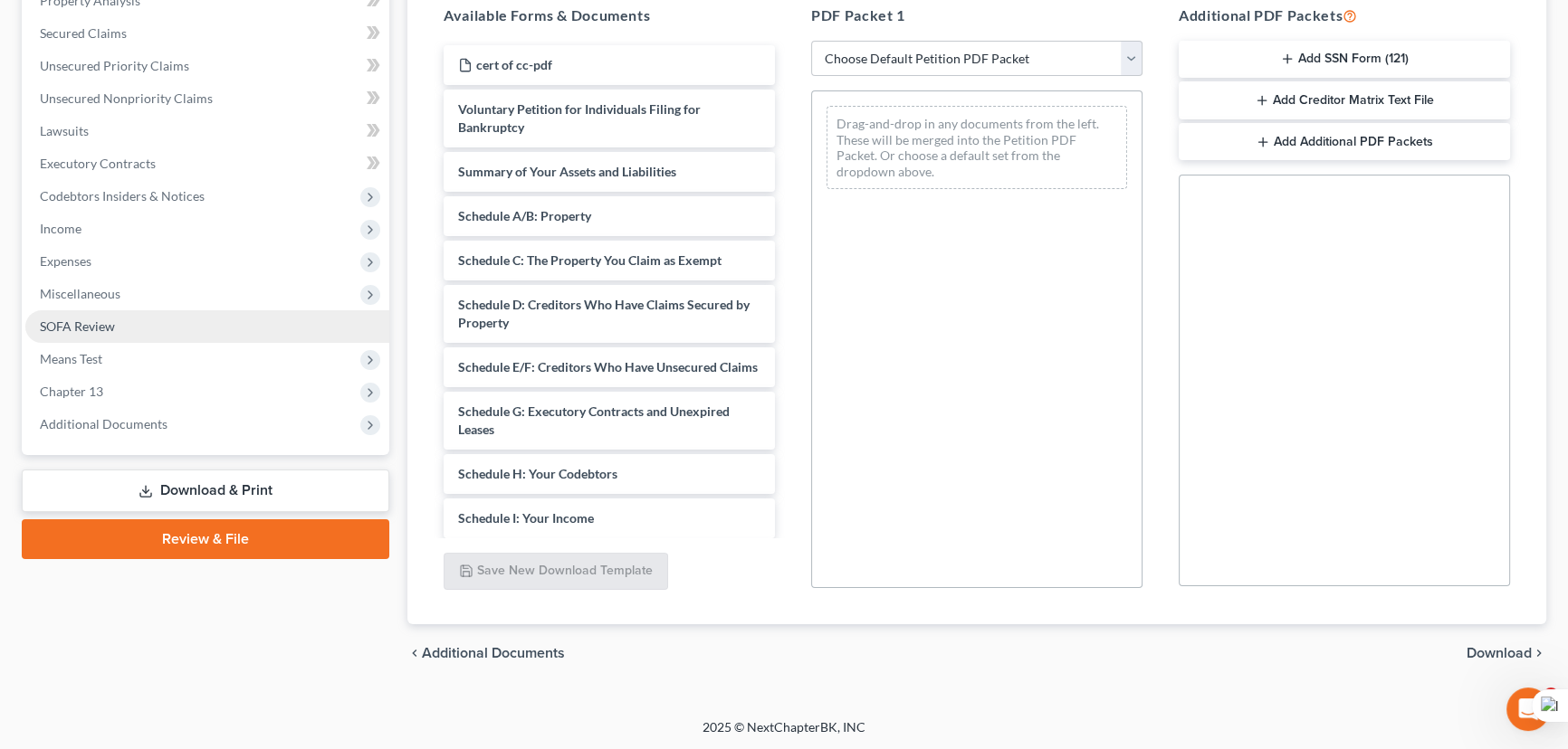
click at [129, 289] on span "Miscellaneous" at bounding box center [206, 293] width 364 height 32
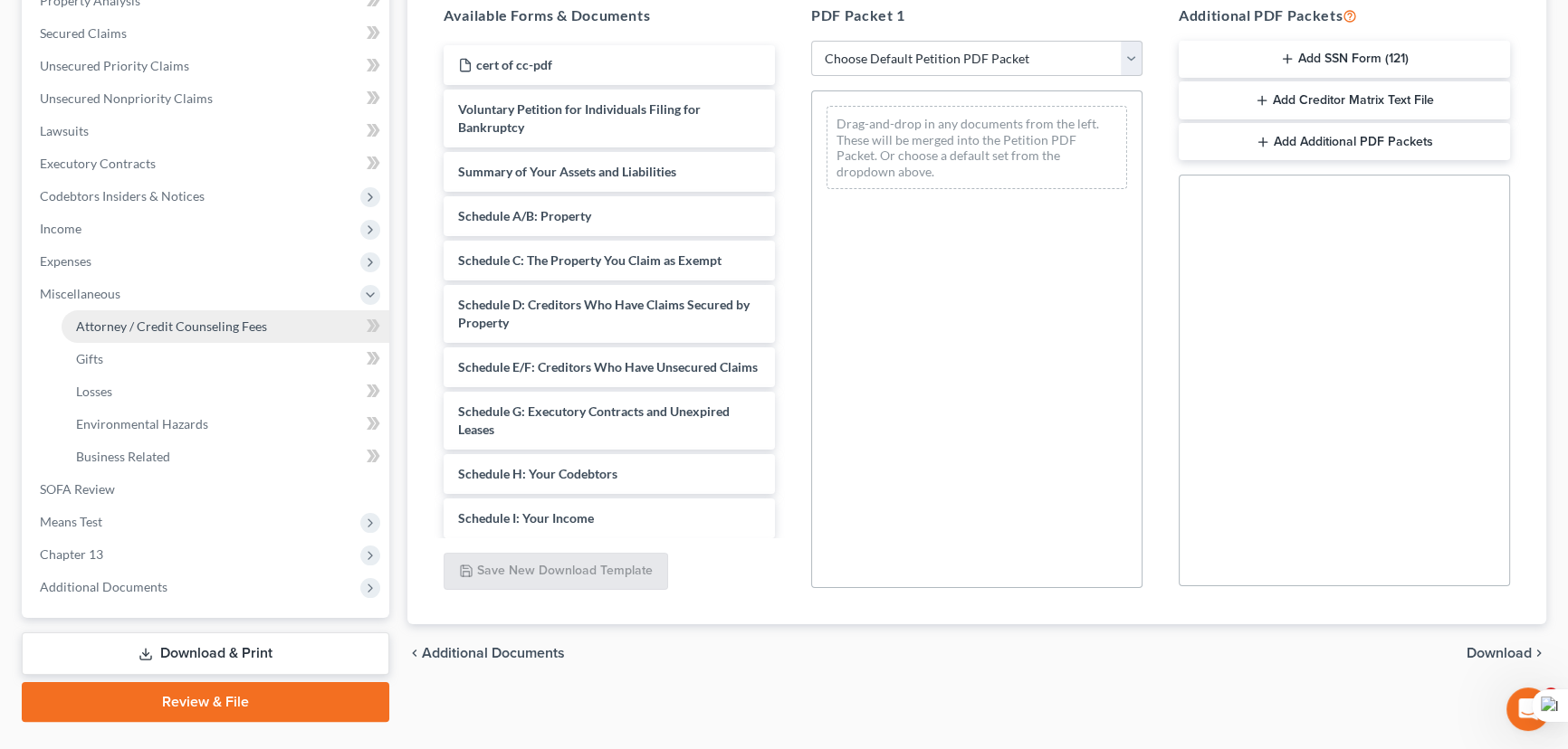
click at [142, 330] on span "Attorney / Credit Counseling Fees" at bounding box center [171, 326] width 191 height 16
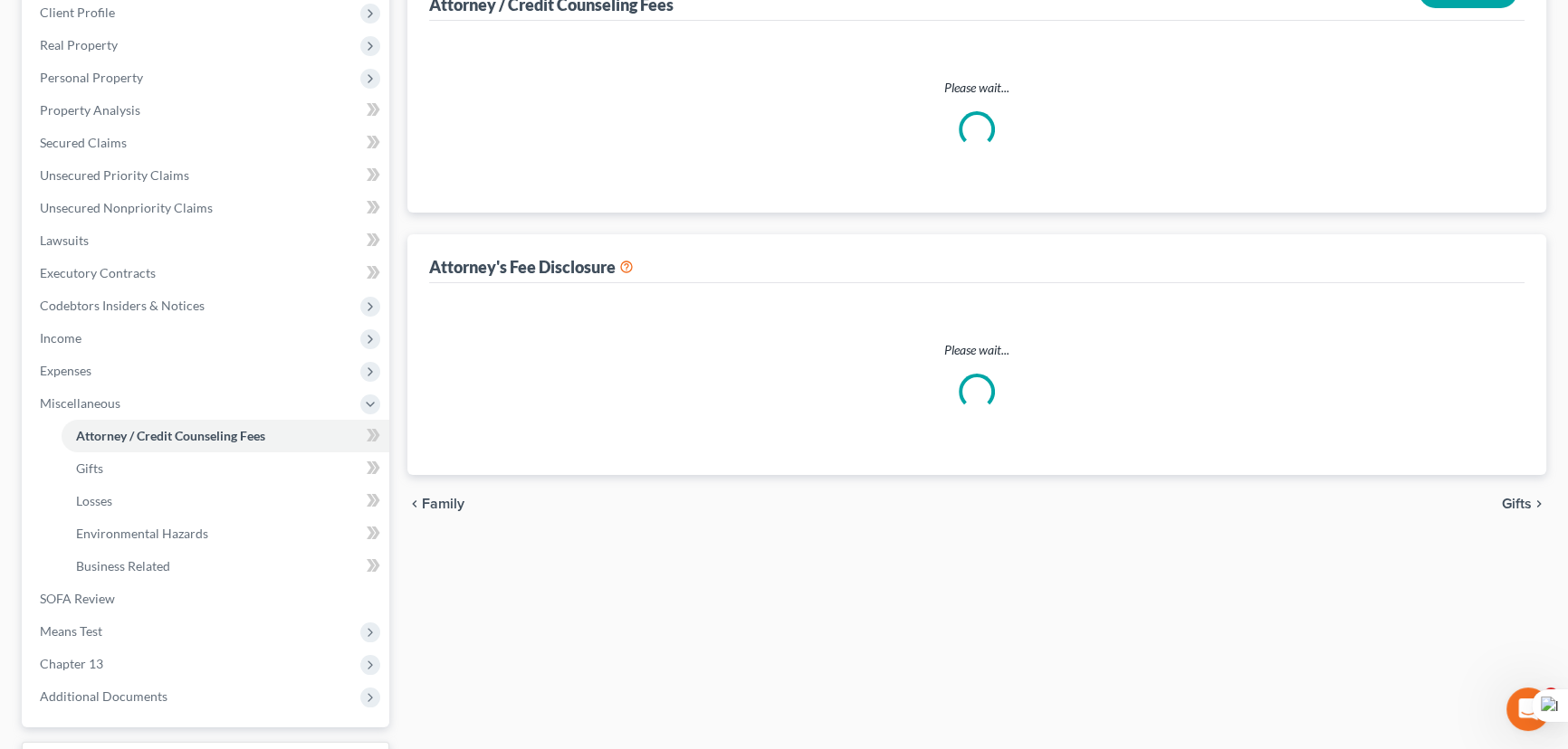
select select "1"
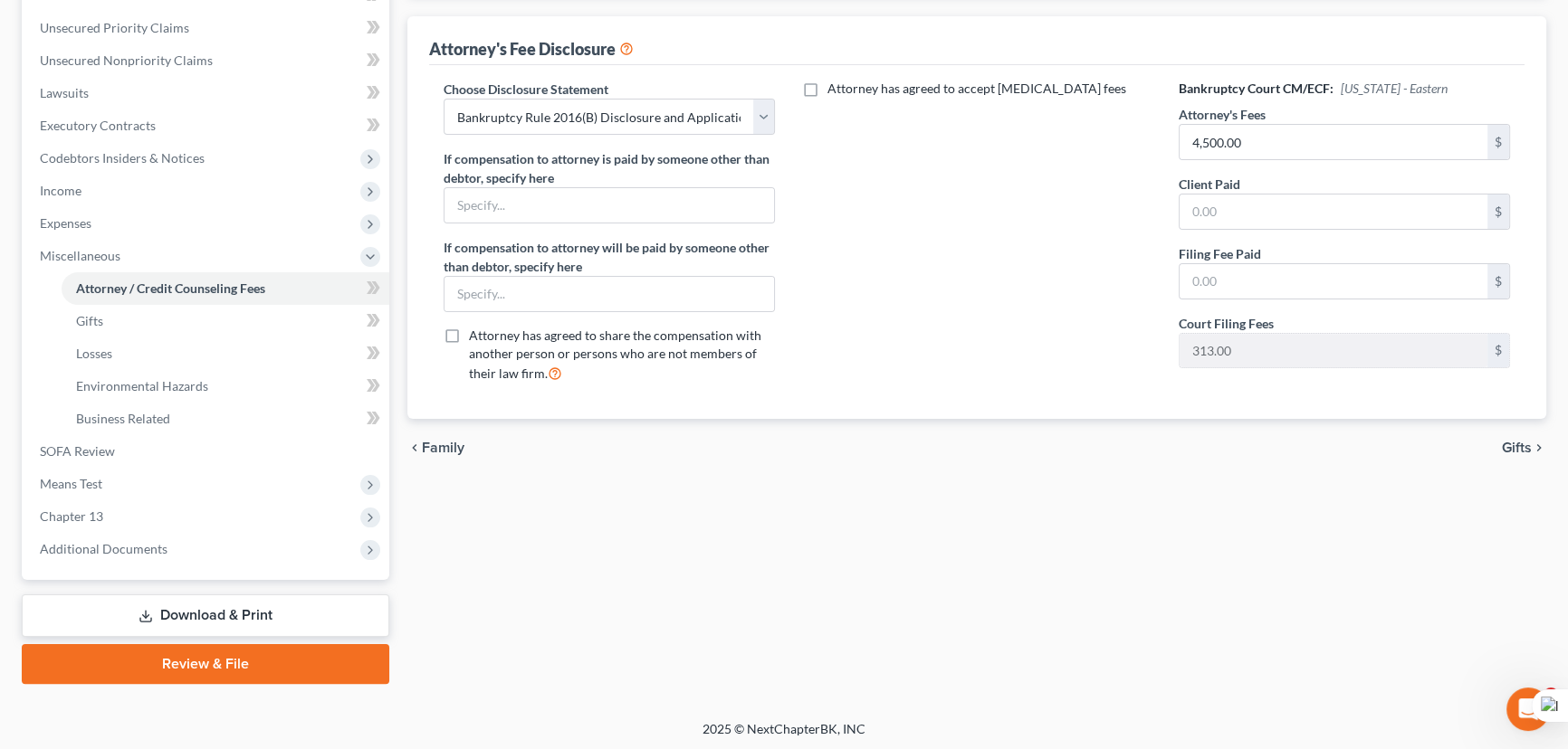
scroll to position [406, 0]
click at [187, 618] on link "Download & Print" at bounding box center [204, 615] width 367 height 43
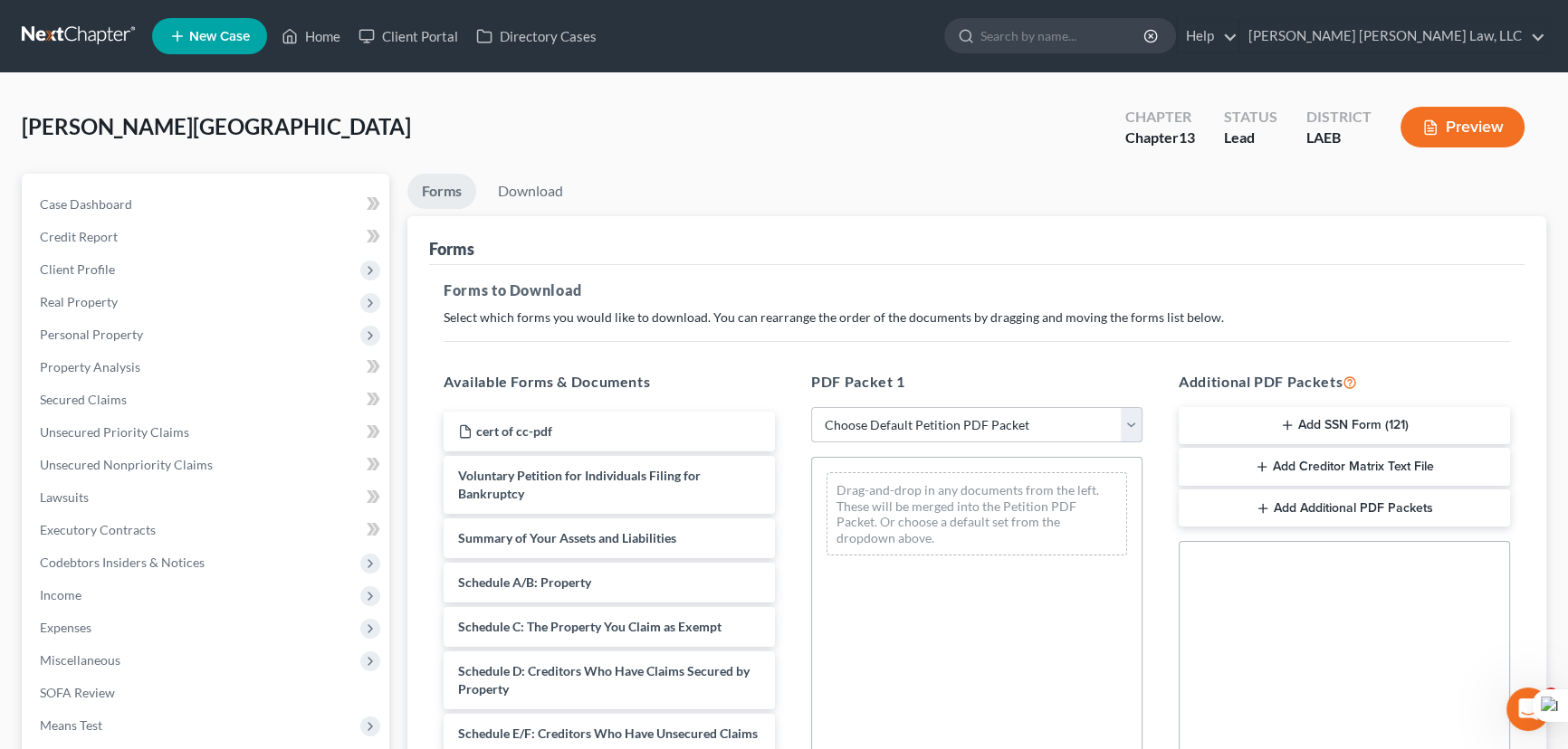
click at [1005, 436] on select "Choose Default Petition PDF Packet Complete Bankruptcy Petition (all forms and …" at bounding box center [977, 424] width 331 height 36
select select "0"
click at [811, 407] on select "Choose Default Petition PDF Packet Complete Bankruptcy Petition (all forms and …" at bounding box center [977, 424] width 331 height 36
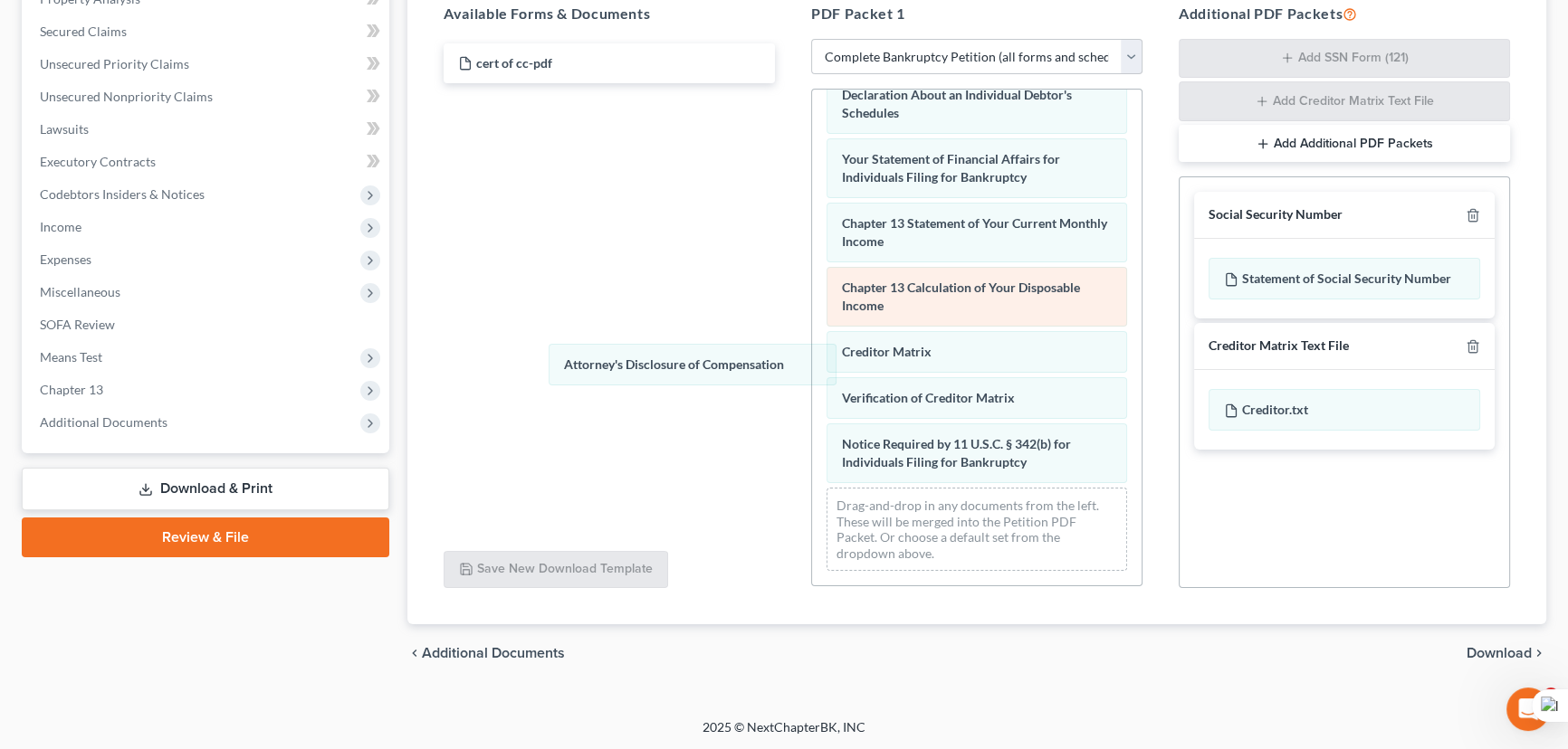
scroll to position [578, 0]
drag, startPoint x: 917, startPoint y: 480, endPoint x: 1068, endPoint y: 305, distance: 231.1
click at [812, 365] on div "Attorney's Disclosure of Compensation Voluntary Petition for Individuals Filing…" at bounding box center [977, 55] width 329 height 1060
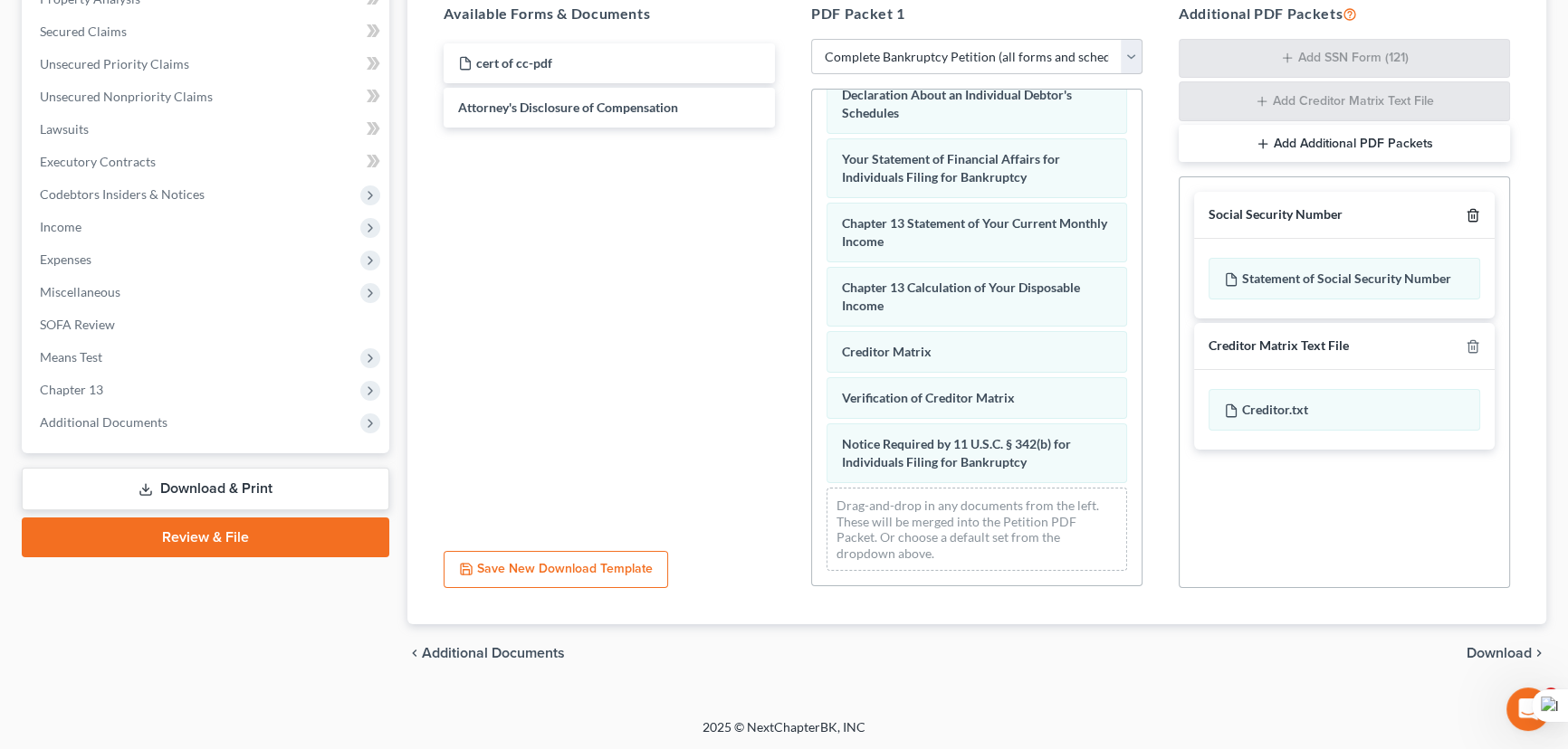
click at [1473, 208] on icon "button" at bounding box center [1474, 215] width 15 height 15
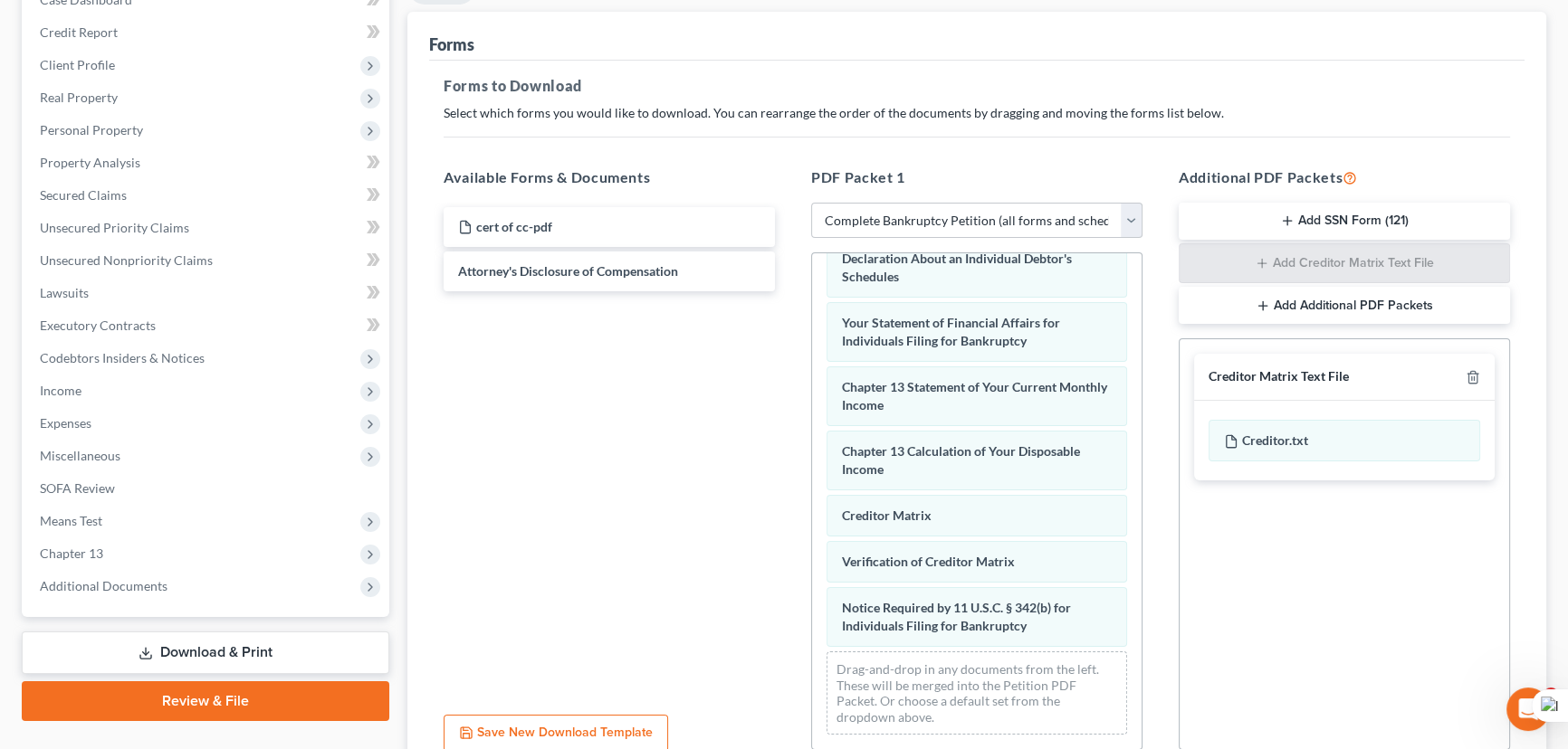
scroll to position [0, 0]
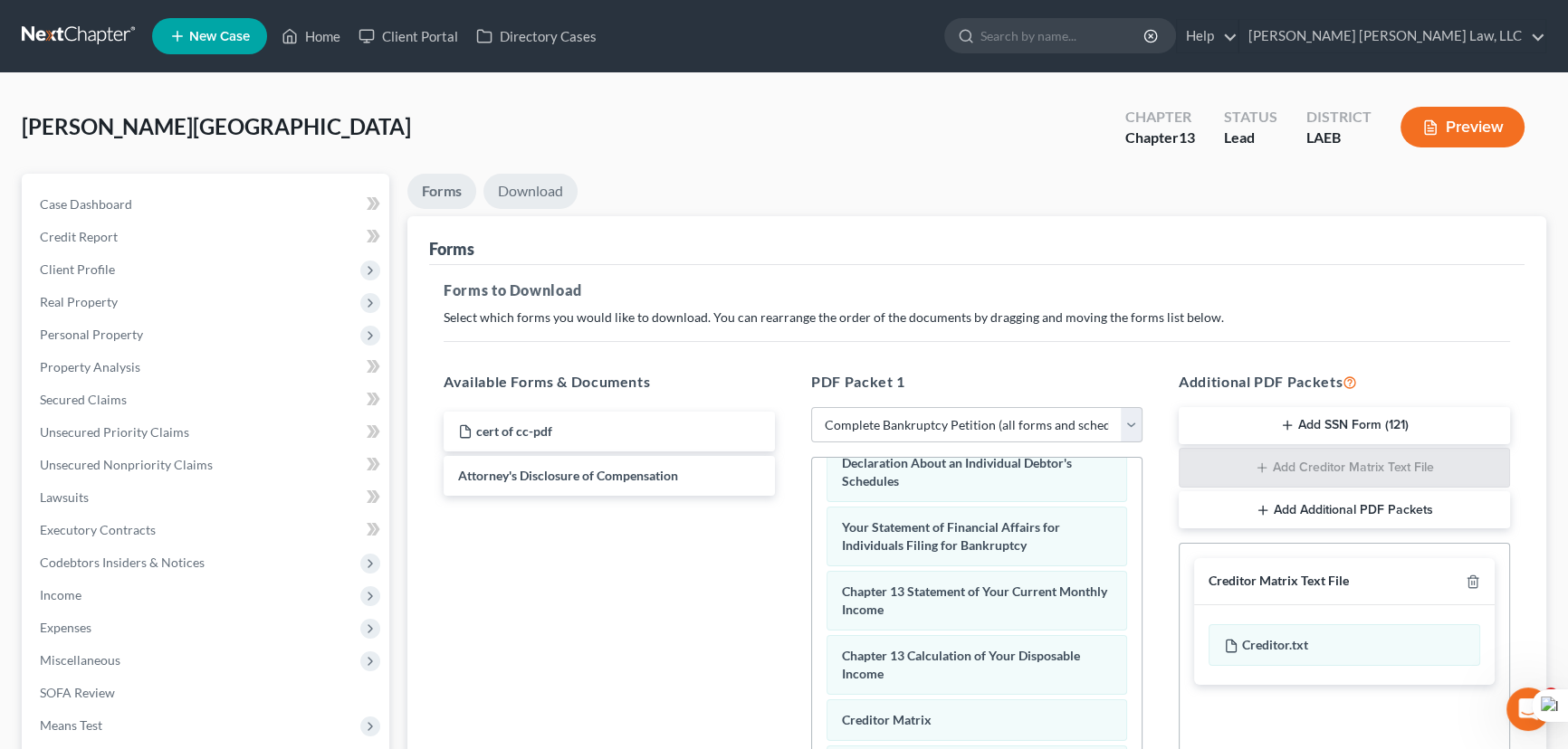
click at [546, 190] on link "Download" at bounding box center [531, 191] width 94 height 35
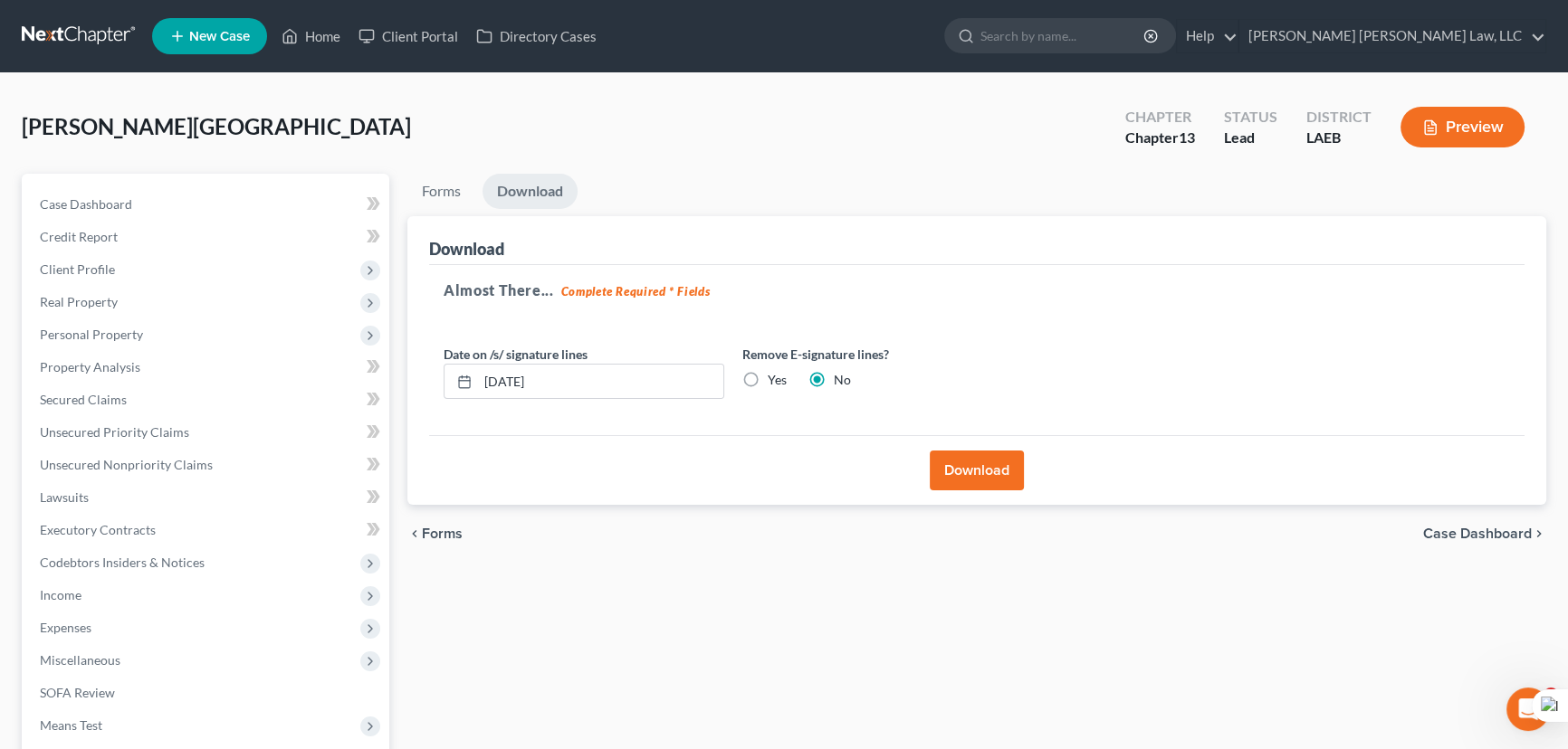
drag, startPoint x: 280, startPoint y: 104, endPoint x: 566, endPoint y: 5, distance: 302.6
click at [280, 104] on div "[PERSON_NAME] Upgraded Chapter Chapter 13 Status Lead District LAEB Preview" at bounding box center [784, 134] width 1525 height 79
